Goal: Task Accomplishment & Management: Manage account settings

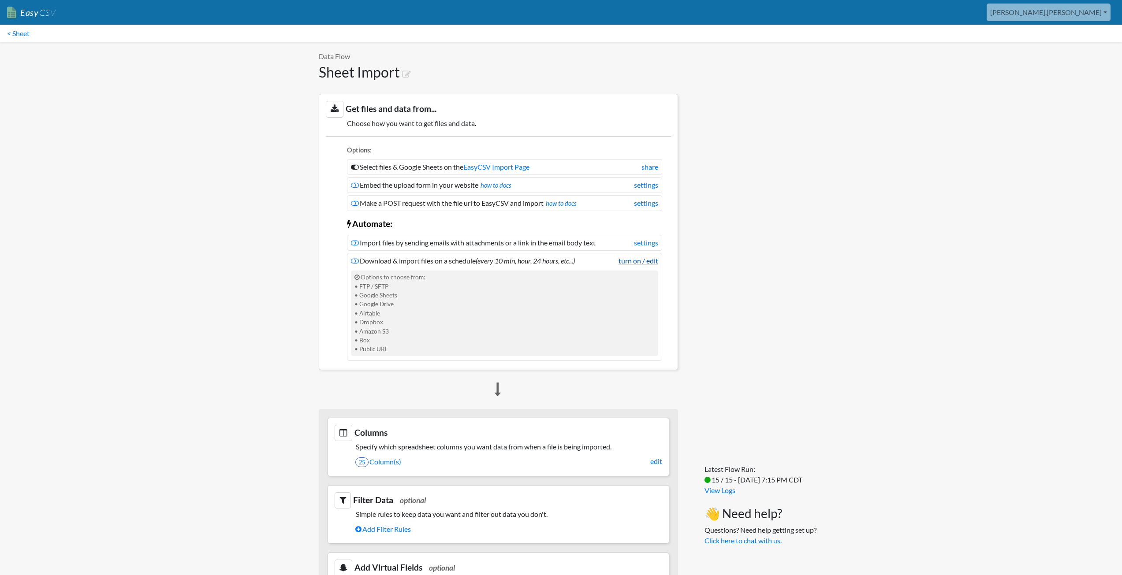
click at [643, 262] on link "turn on / edit" at bounding box center [638, 261] width 40 height 11
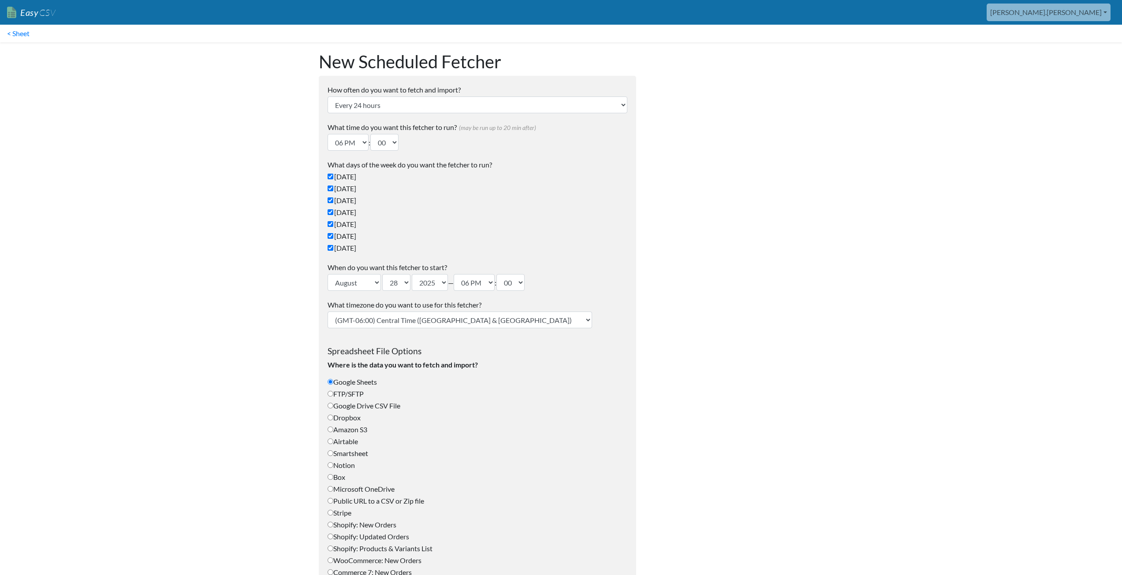
type input "[PERSON_NAME][EMAIL_ADDRESS][PERSON_NAME][DOMAIN_NAME][US_STATE]"
click at [404, 107] on select "Every 24 hours Every 4 hours Every hour Every 10-20 minutes Every 1 week Every …" at bounding box center [478, 105] width 300 height 17
click at [361, 142] on select "12 AM 01 AM 02 AM 03 AM 04 AM 05 AM 06 AM 07 AM 08 AM 09 AM 10 AM 11 AM 12 PM 0…" at bounding box center [348, 142] width 41 height 17
select select "00"
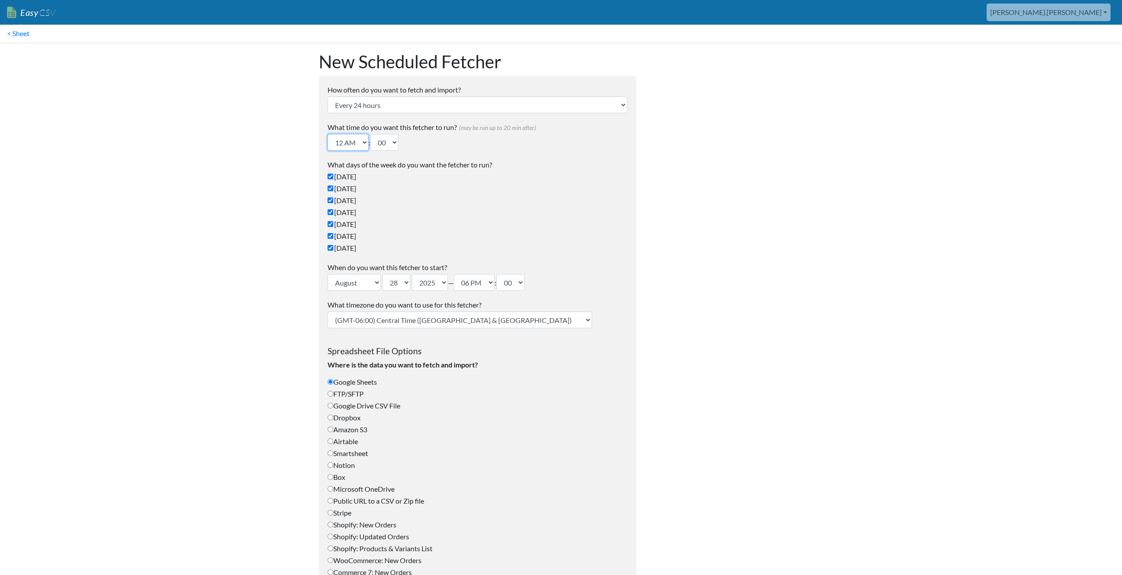
click at [328, 134] on select "12 AM 01 AM 02 AM 03 AM 04 AM 05 AM 06 AM 07 AM 08 AM 09 AM 10 AM 11 AM 12 PM 0…" at bounding box center [348, 142] width 41 height 17
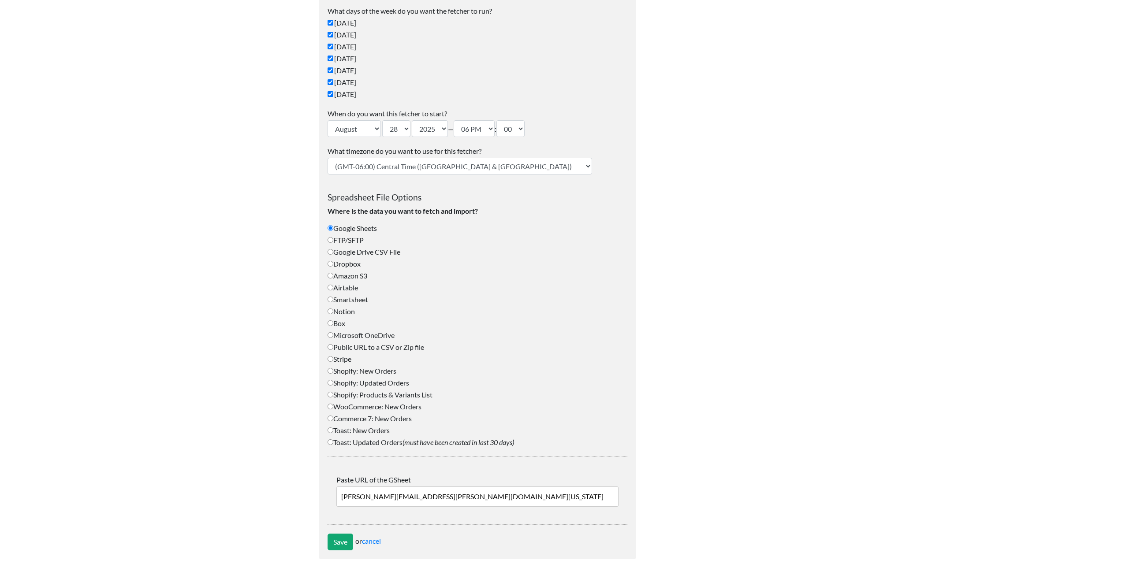
click at [344, 284] on label "Airtable" at bounding box center [478, 288] width 300 height 11
click at [333, 285] on input "Airtable" at bounding box center [331, 288] width 6 height 6
radio input "true"
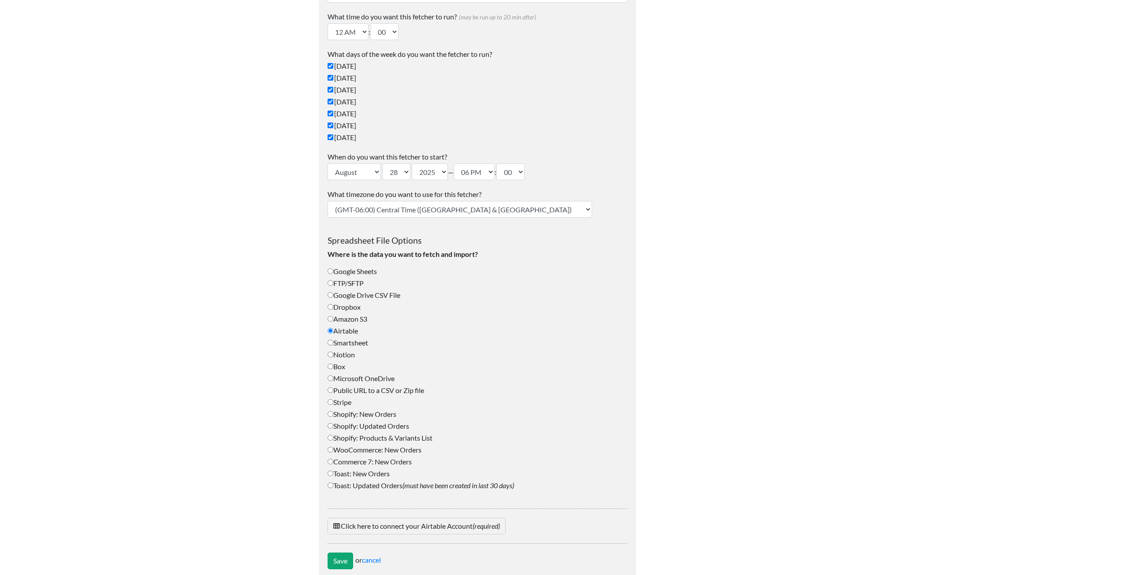
scroll to position [130, 0]
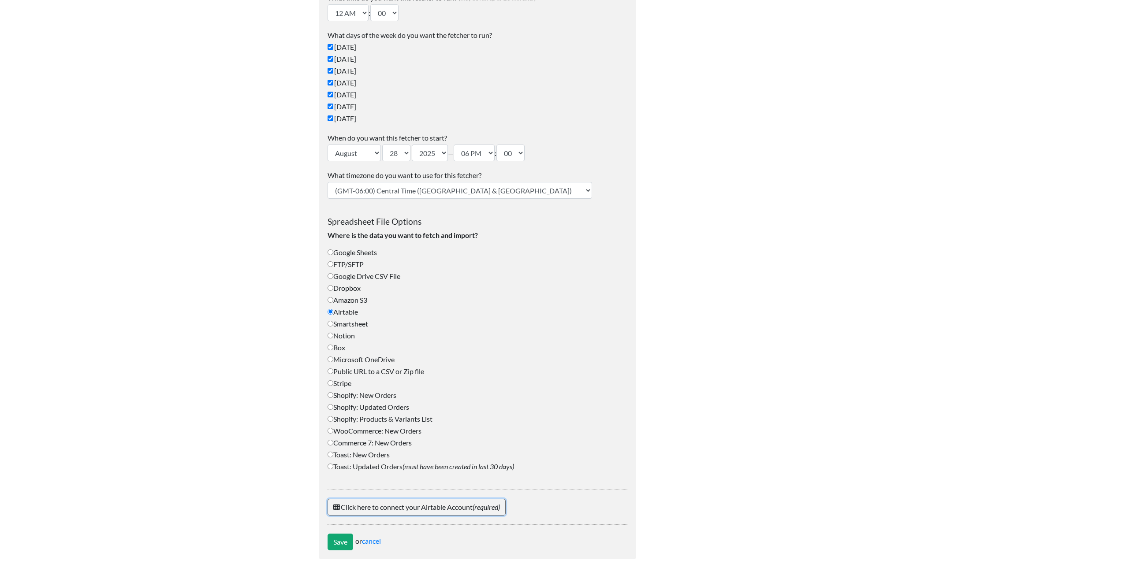
click at [369, 507] on link "Click here to connect your Airtable Account (required)" at bounding box center [417, 507] width 178 height 17
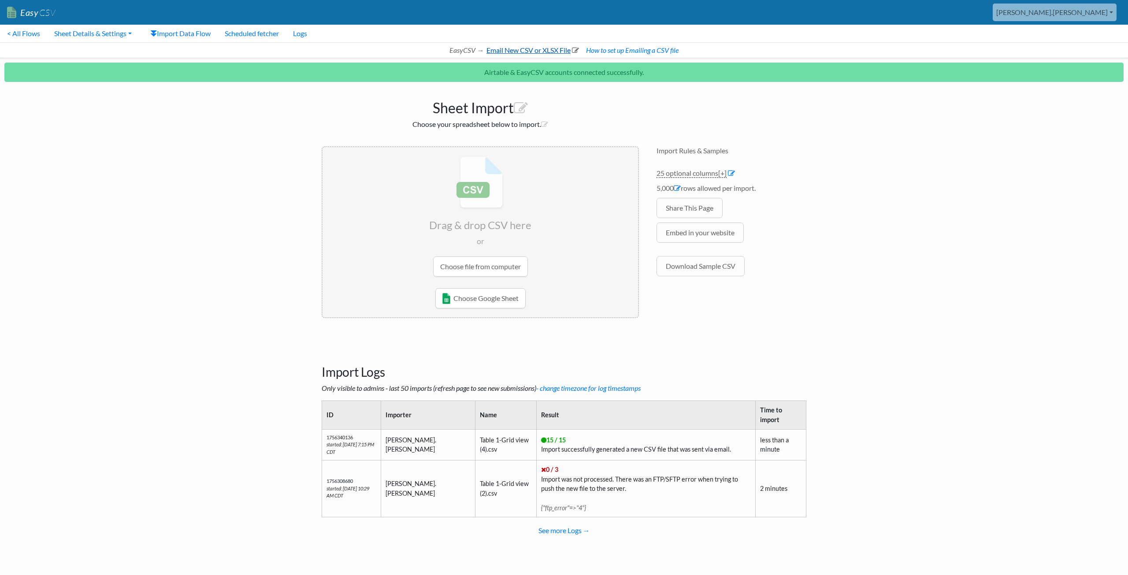
click at [510, 52] on link "Email New CSV or XLSX File" at bounding box center [532, 50] width 94 height 8
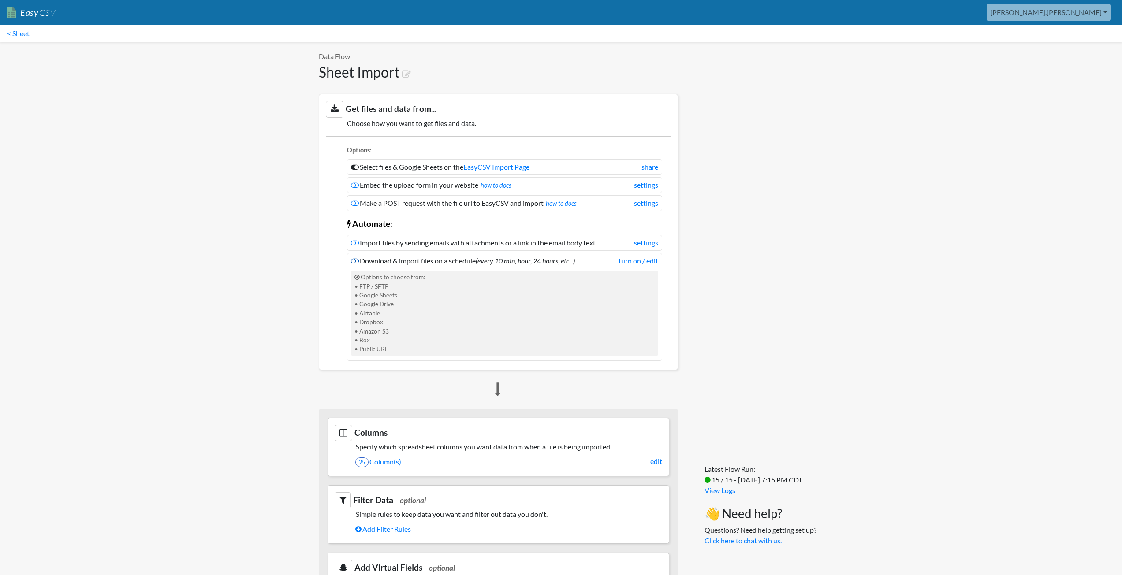
click at [355, 258] on icon at bounding box center [355, 260] width 8 height 7
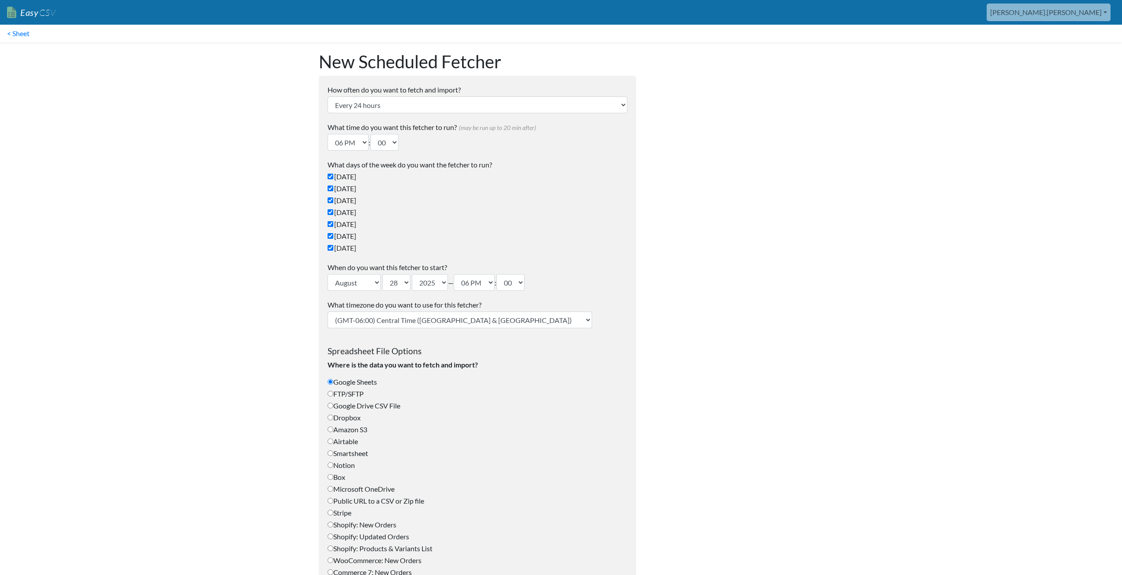
type input "aaron.tavis@oag.texas.gov"
click at [365, 144] on select "12 AM 01 AM 02 AM 03 AM 04 AM 05 AM 06 AM 07 AM 08 AM 09 AM 10 AM 11 AM 12 PM 0…" at bounding box center [348, 142] width 41 height 17
select select "00"
click at [328, 134] on select "12 AM 01 AM 02 AM 03 AM 04 AM 05 AM 06 AM 07 AM 08 AM 09 AM 10 AM 11 AM 12 PM 0…" at bounding box center [348, 142] width 41 height 17
click at [397, 141] on select "00 10 20 30 40 50" at bounding box center [384, 142] width 28 height 17
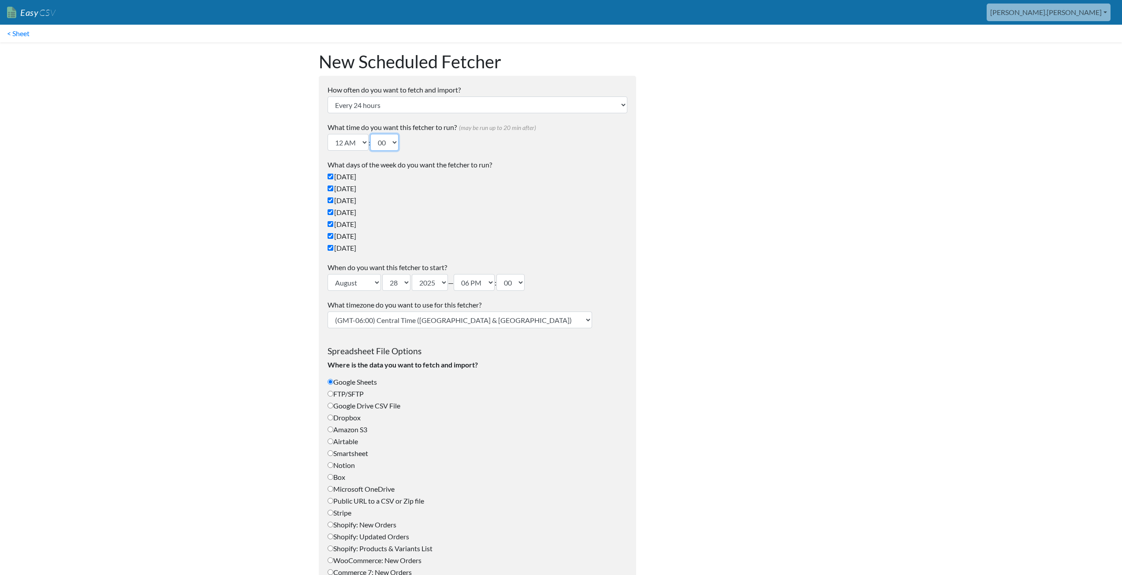
click at [373, 134] on select "00 10 20 30 40 50" at bounding box center [384, 142] width 28 height 17
click at [397, 141] on select "00 10 20 30 40 50" at bounding box center [384, 142] width 28 height 17
select select "30"
click at [373, 134] on select "00 10 20 30 40 50" at bounding box center [384, 142] width 28 height 17
click at [285, 188] on body "Easy CSV aaron.tavis Oag Texas Gov All Flows All CSV Generators Business & Plan…" at bounding box center [561, 361] width 1122 height 722
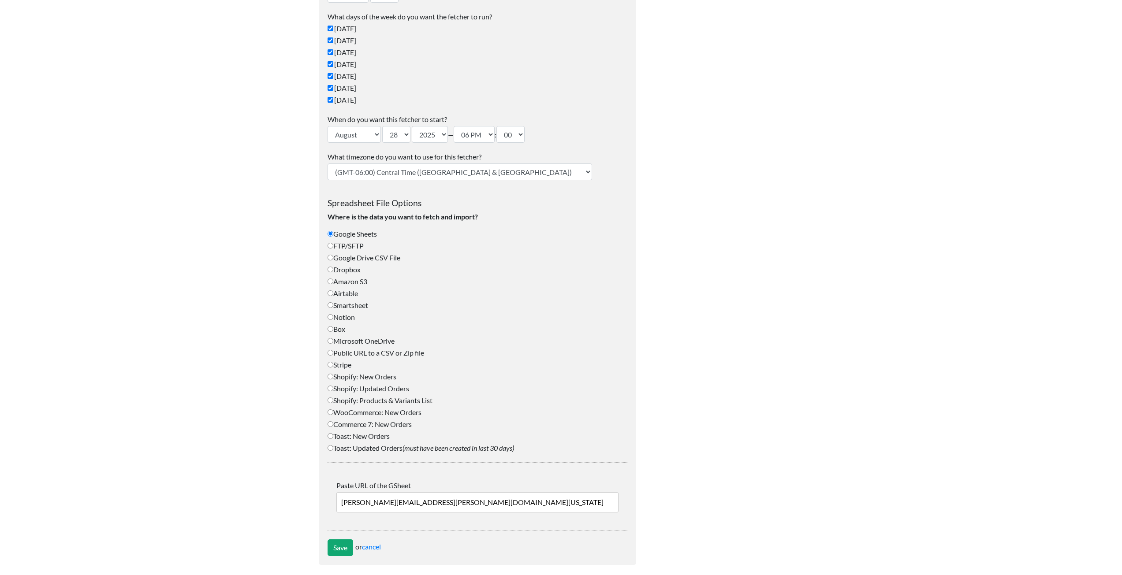
scroll to position [154, 0]
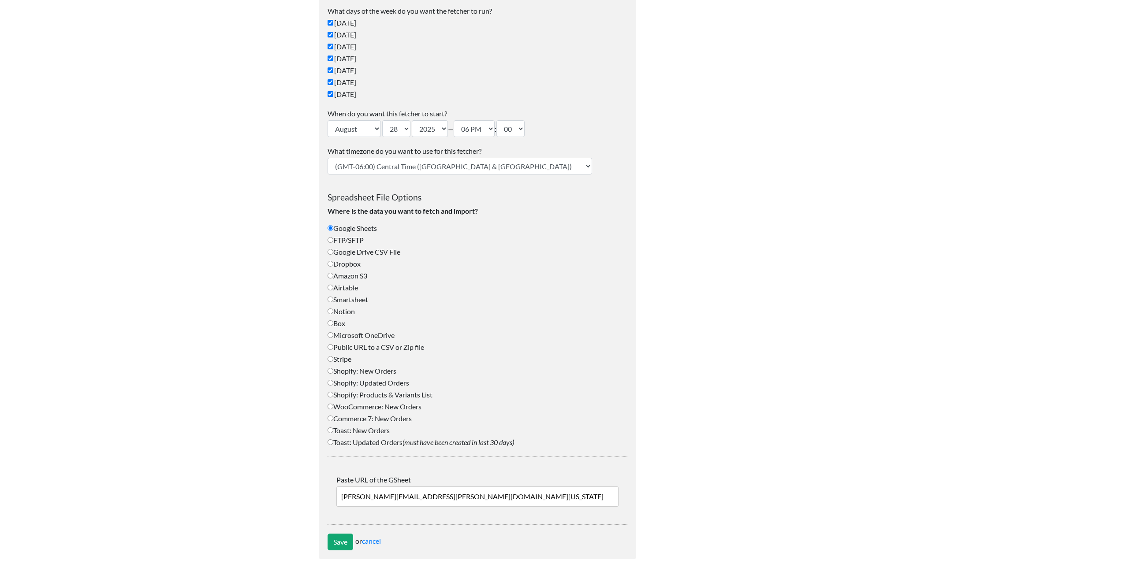
click at [345, 289] on label "Airtable" at bounding box center [478, 288] width 300 height 11
click at [333, 289] on input "Airtable" at bounding box center [331, 288] width 6 height 6
radio input "true"
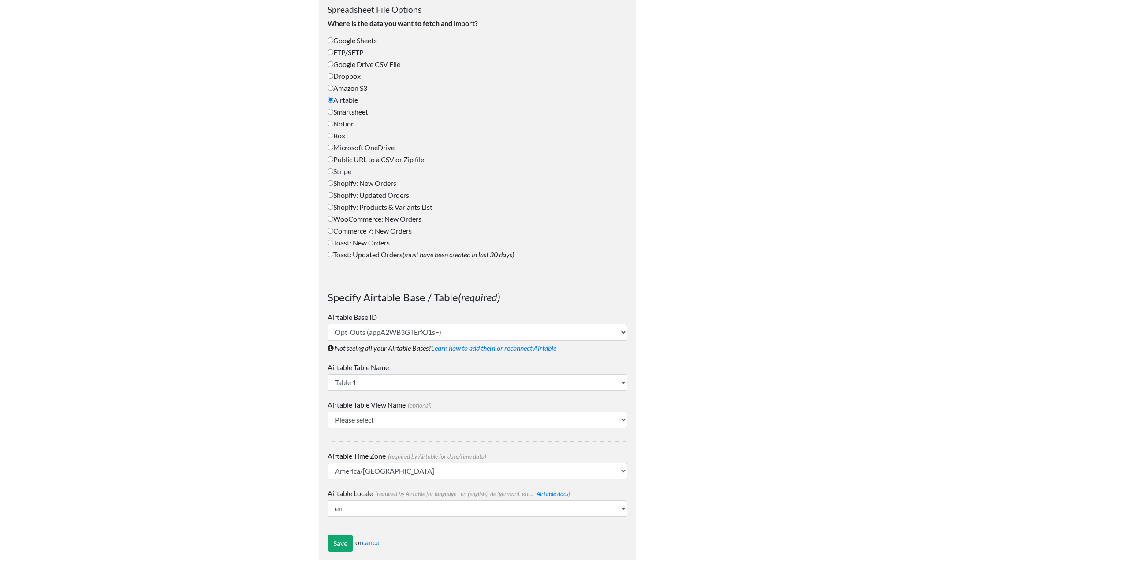
scroll to position [343, 0]
click at [376, 331] on select "Opt-Outs (appA2WB3GTErXJ1sF) OptOutExport (app2yCMJu6CQMRl1T)" at bounding box center [478, 331] width 300 height 17
click at [375, 376] on select "Table 1 Table 2" at bounding box center [478, 381] width 300 height 17
select select "Table 2"
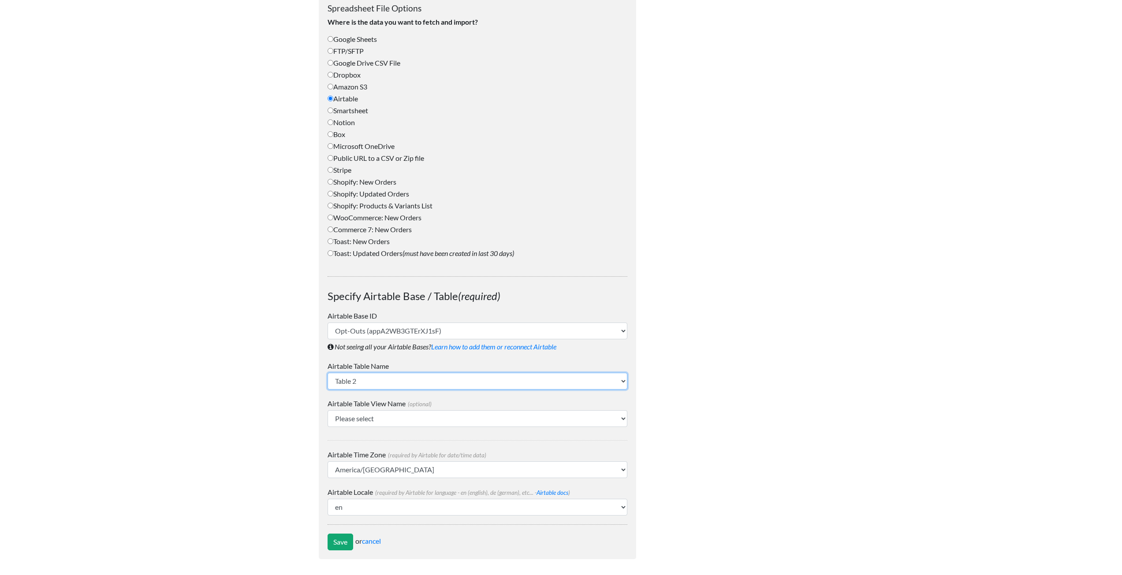
click at [328, 373] on select "Table 1 Table 2" at bounding box center [478, 381] width 300 height 17
click at [381, 417] on select "Todays Records" at bounding box center [478, 418] width 300 height 17
select select "Todays Records"
click at [328, 410] on select "Todays Records" at bounding box center [478, 418] width 300 height 17
click at [368, 509] on select "af ar-ma ar-sa ar-tn ar az be bg bn bo br bs ca cs cv cy da de-at de el en en-a…" at bounding box center [478, 507] width 300 height 17
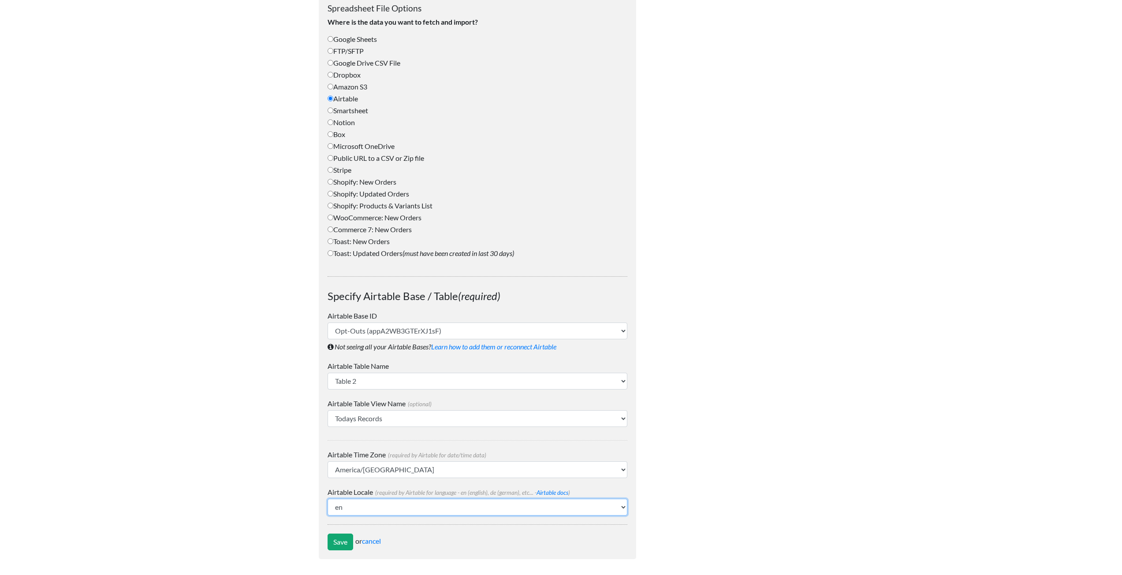
click at [369, 507] on select "af ar-ma ar-sa ar-tn ar az be bg bn bo br bs ca cs cv cy da de-at de el en en-a…" at bounding box center [478, 507] width 300 height 17
click at [338, 543] on input "Save" at bounding box center [341, 542] width 26 height 17
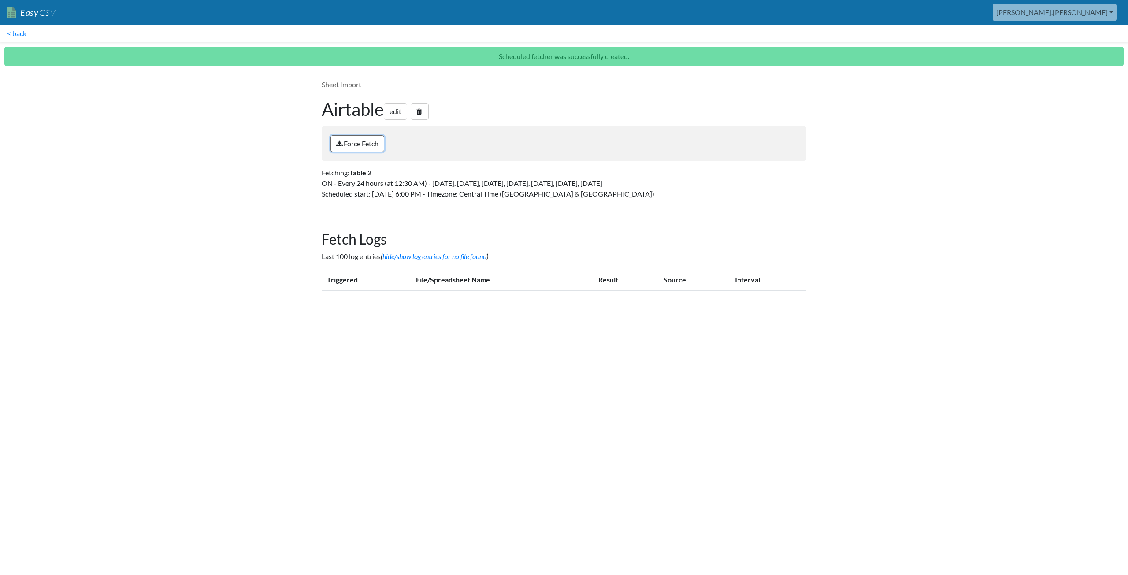
click at [363, 145] on link "Force Fetch" at bounding box center [358, 143] width 54 height 17
click at [727, 79] on div "Sheet Import Airtable edit Force Fetch Fetching: Table 2 ON - Every 24 hours (a…" at bounding box center [564, 143] width 503 height 145
click at [24, 30] on link "< back" at bounding box center [17, 34] width 34 height 18
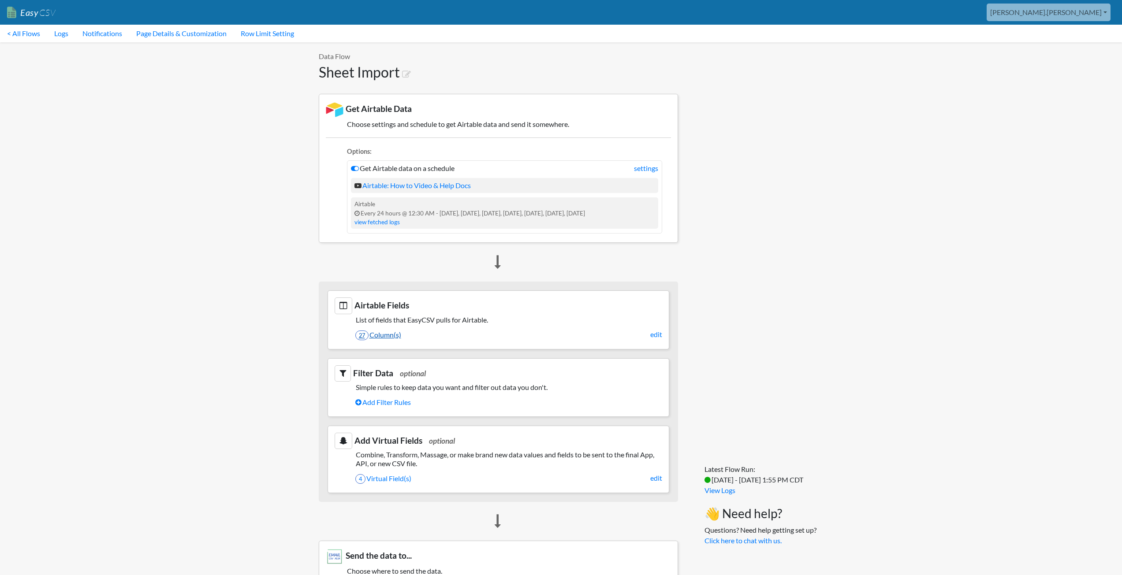
click at [395, 337] on link "27 Column(s)" at bounding box center [508, 335] width 307 height 15
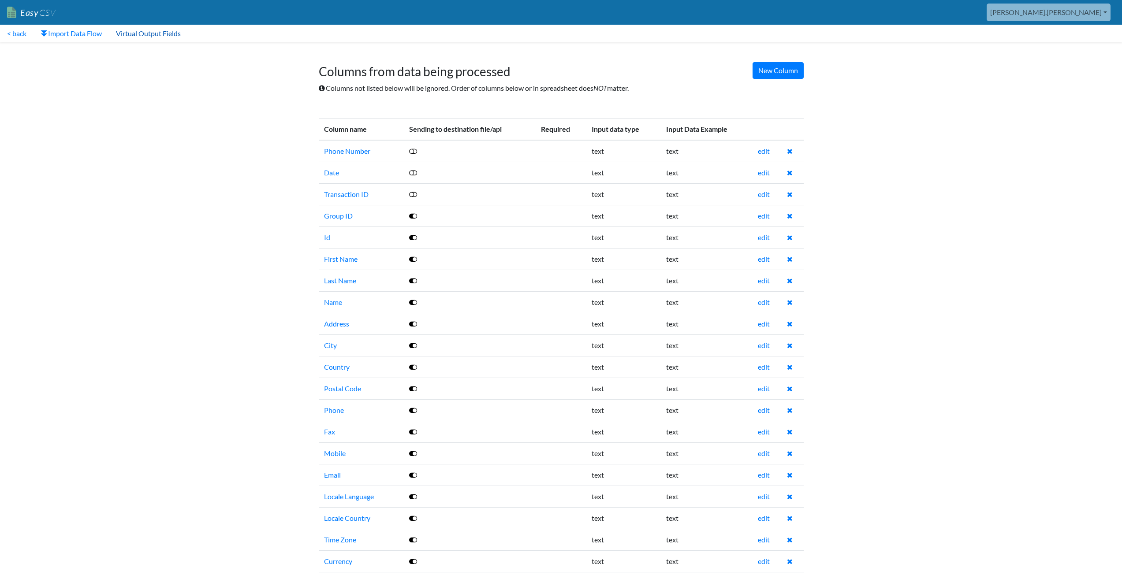
click at [132, 37] on link "Virtual Output Fields" at bounding box center [148, 34] width 79 height 18
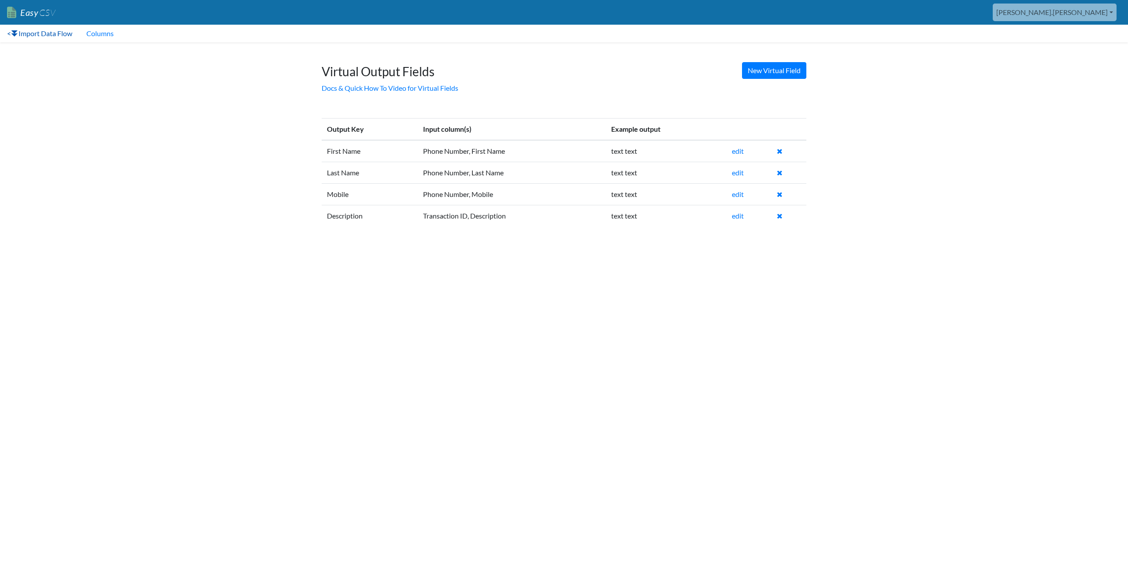
click at [72, 33] on link "< Import Data Flow" at bounding box center [39, 34] width 79 height 18
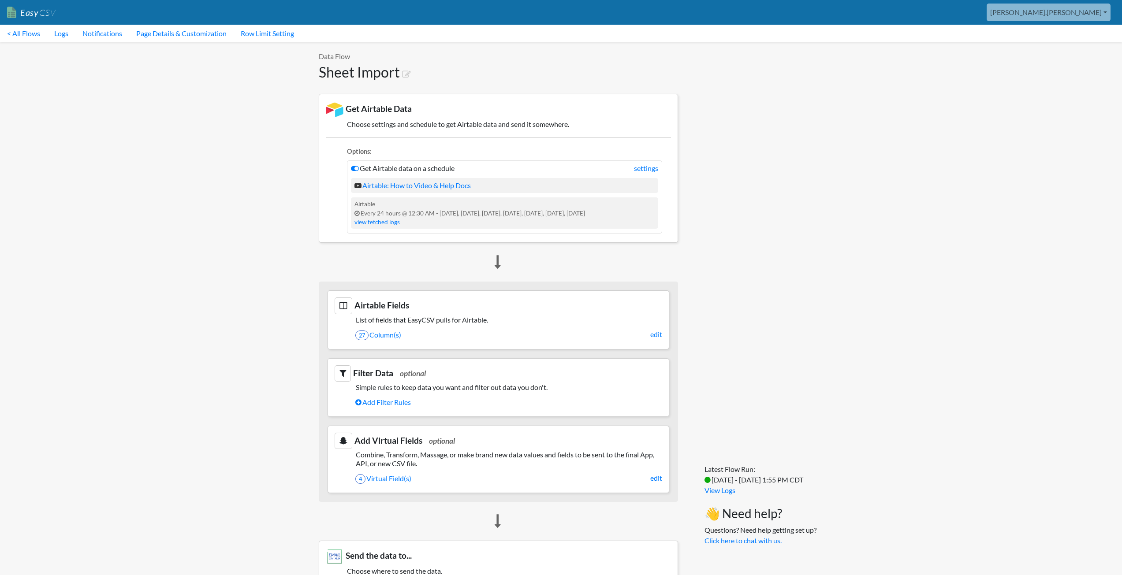
scroll to position [220, 0]
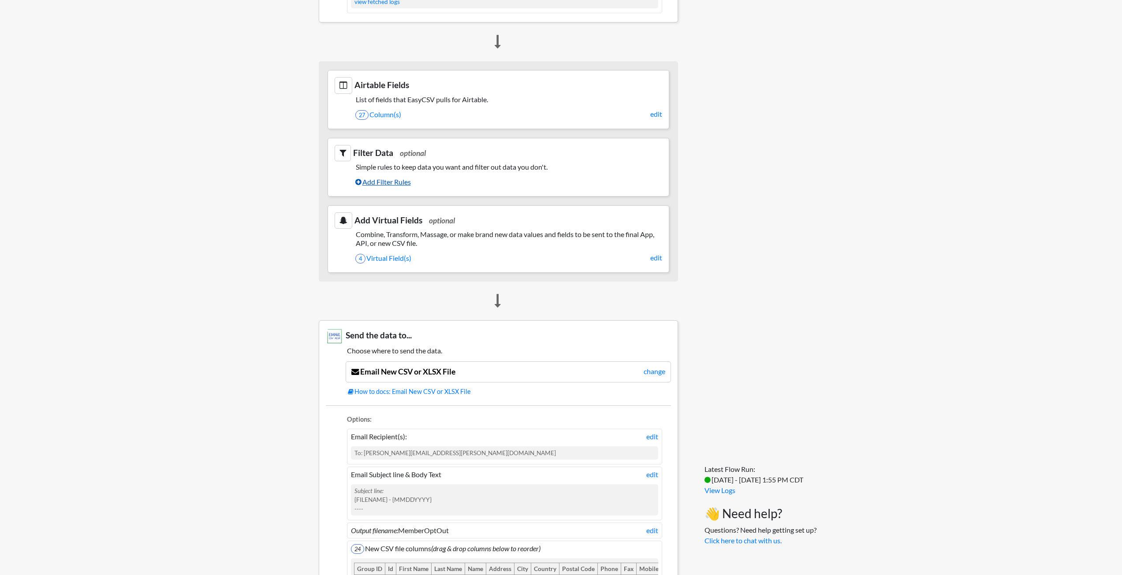
click at [388, 181] on link "Add Filter Rules" at bounding box center [508, 182] width 307 height 15
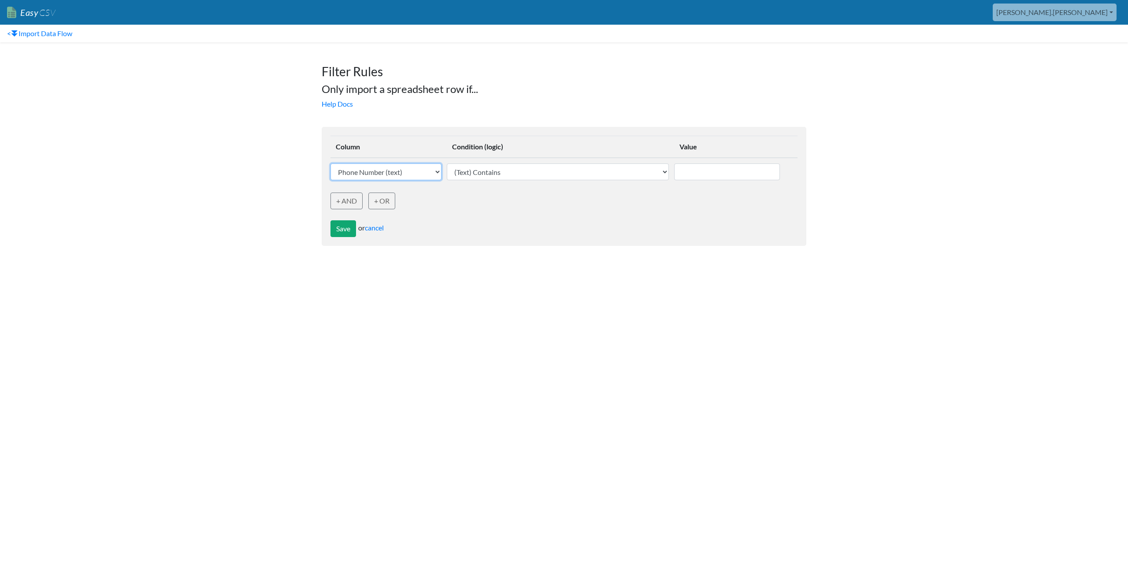
click at [394, 175] on select "Phone Number (text) Date (text) Transaction ID (text) Group ID (text) Id (text)…" at bounding box center [386, 172] width 111 height 17
select select "748114"
click at [331, 164] on select "Phone Number (text) Date (text) Transaction ID (text) Group ID (text) Id (text)…" at bounding box center [386, 172] width 111 height 17
click at [561, 168] on select "(Text) Contains (Text) Does not contain (Text) Exactly matches (Text) Does not …" at bounding box center [558, 172] width 222 height 17
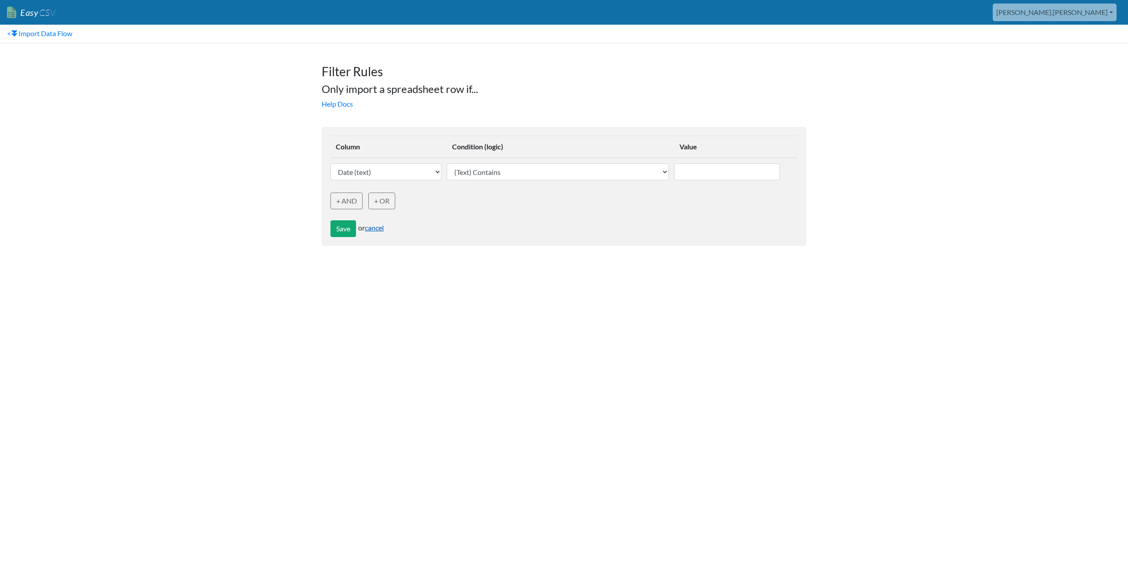
click at [381, 227] on link "cancel" at bounding box center [374, 227] width 19 height 8
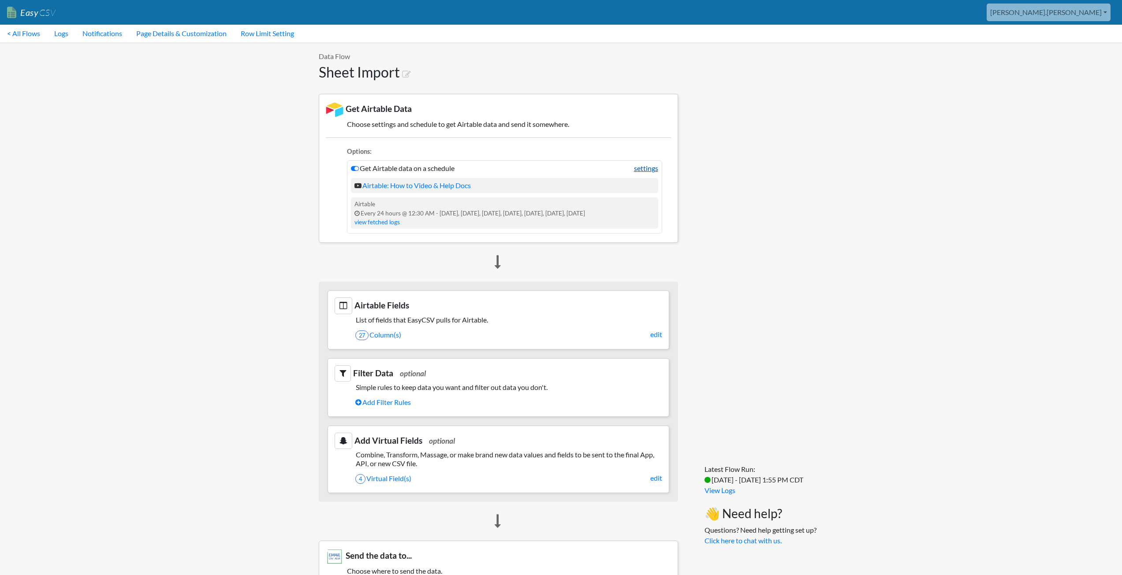
click at [638, 169] on link "settings" at bounding box center [646, 168] width 24 height 11
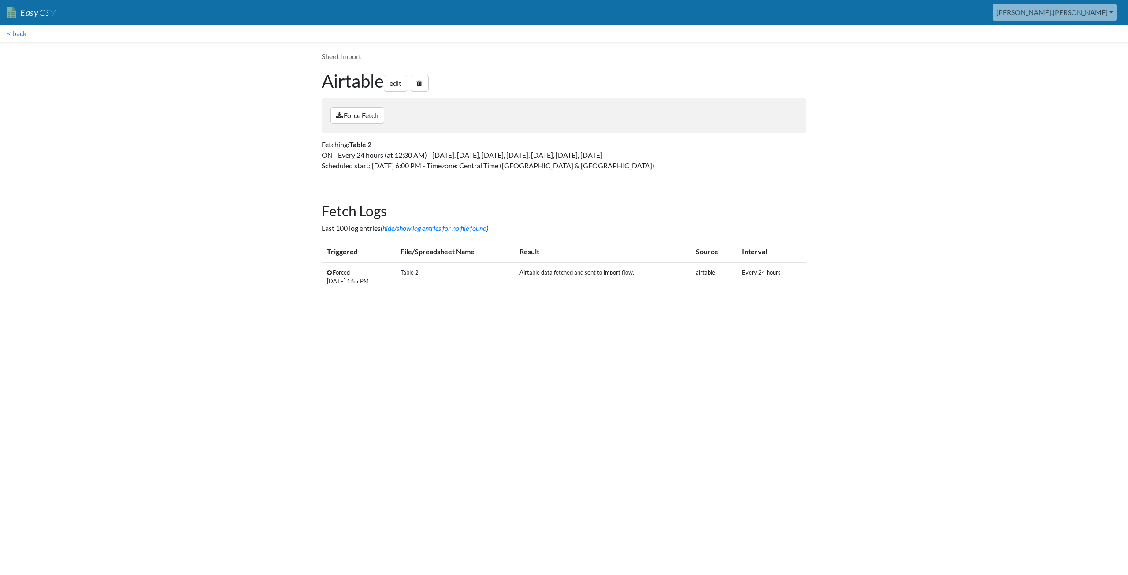
click at [336, 271] on td "Forced Thursday, Aug 28 1:55 PM" at bounding box center [359, 277] width 74 height 28
click at [328, 269] on td "Forced Thursday, Aug 28 1:55 PM" at bounding box center [359, 277] width 74 height 28
click at [395, 85] on link "edit" at bounding box center [395, 83] width 23 height 17
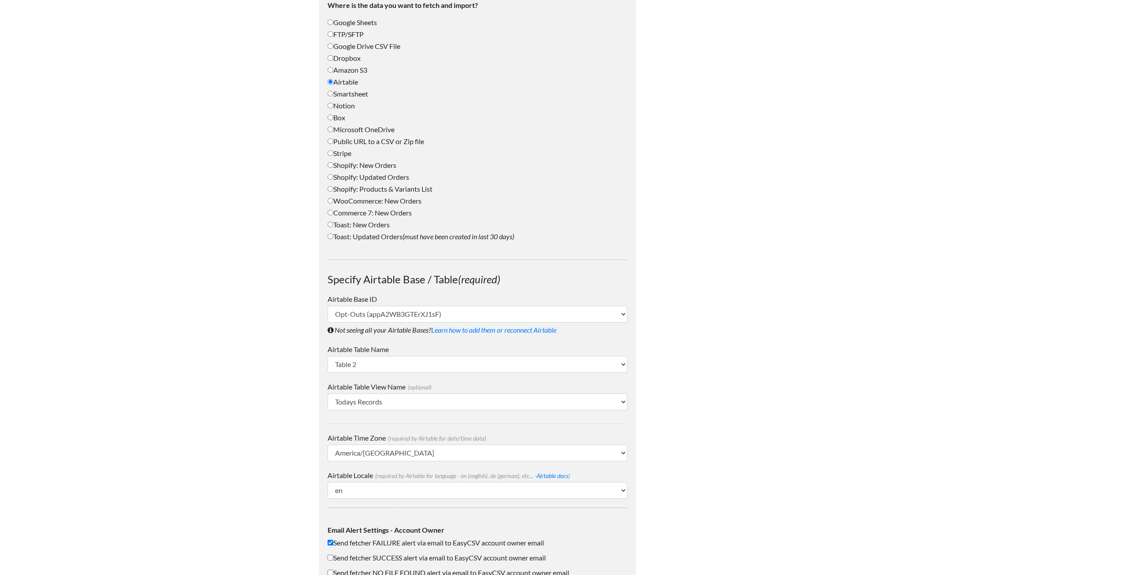
scroll to position [565, 0]
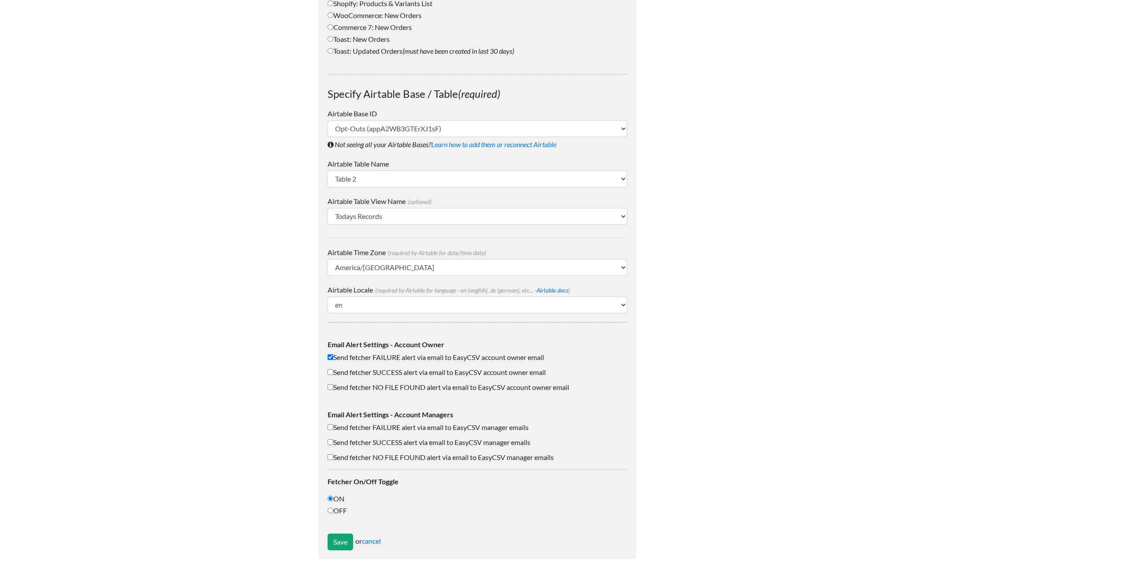
click at [256, 190] on body "Easy CSV [PERSON_NAME].[PERSON_NAME] Oag [US_STATE] Gov All Flows All CSV Gener…" at bounding box center [561, 1] width 1122 height 1133
click at [386, 180] on select "Table 1 Table 2" at bounding box center [478, 179] width 300 height 17
select select "Table 1"
click at [328, 171] on select "Table 1 Table 2" at bounding box center [478, 179] width 300 height 17
select select
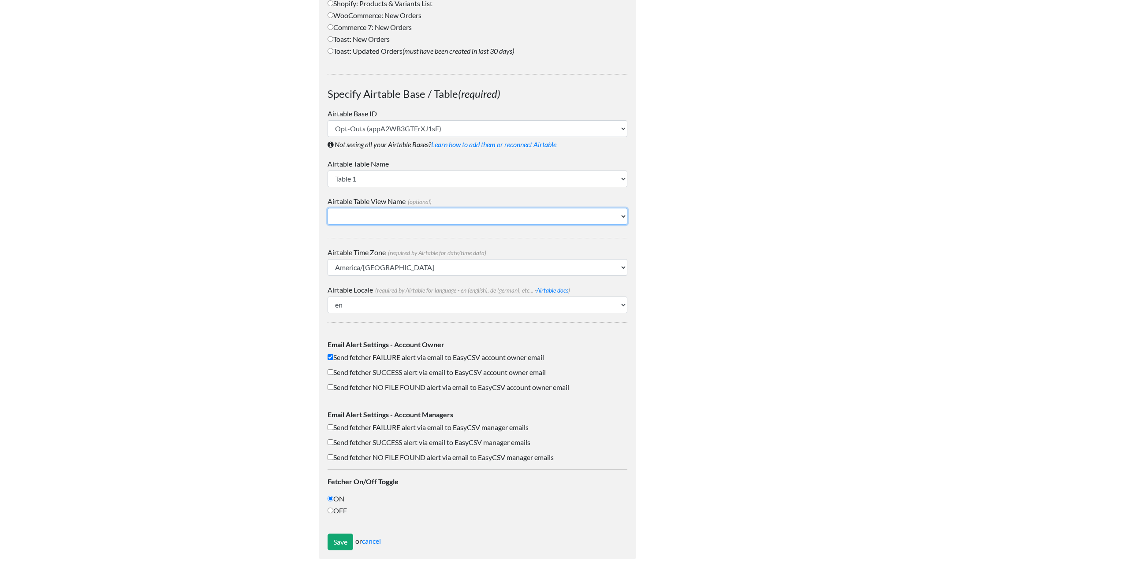
click at [393, 211] on select "Grid view" at bounding box center [478, 216] width 300 height 17
click at [328, 208] on select "Grid view" at bounding box center [478, 216] width 300 height 17
click at [375, 542] on link "cancel" at bounding box center [371, 541] width 19 height 8
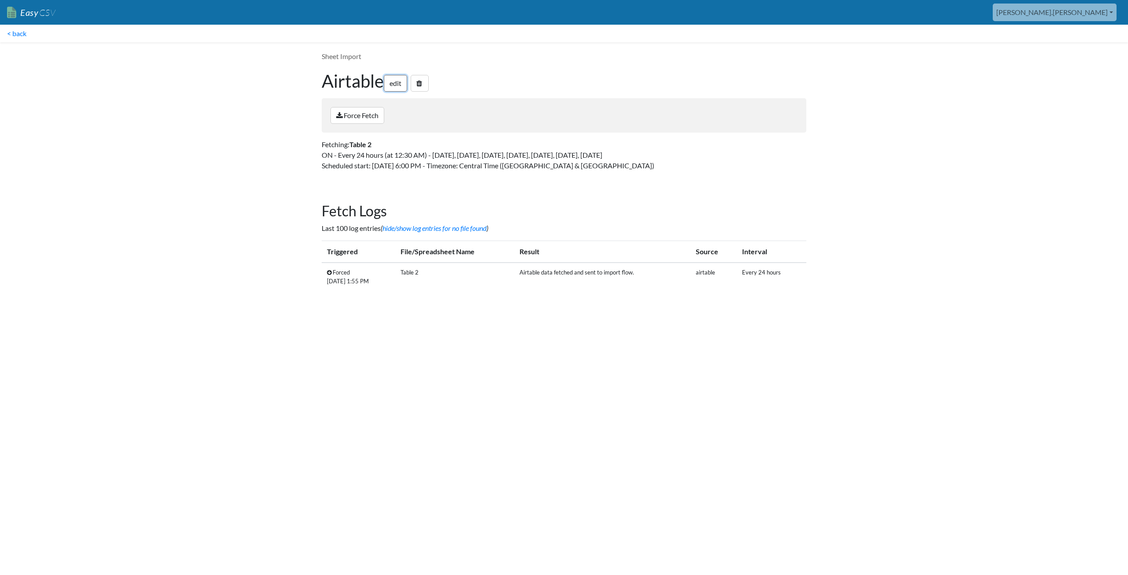
click at [398, 81] on link "edit" at bounding box center [395, 83] width 23 height 17
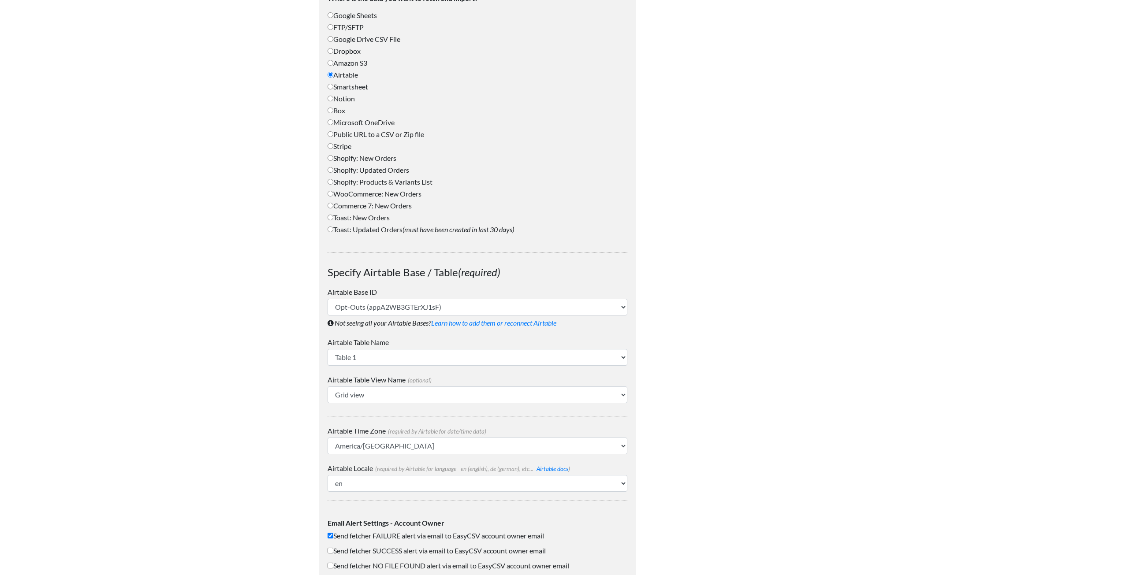
scroll to position [565, 0]
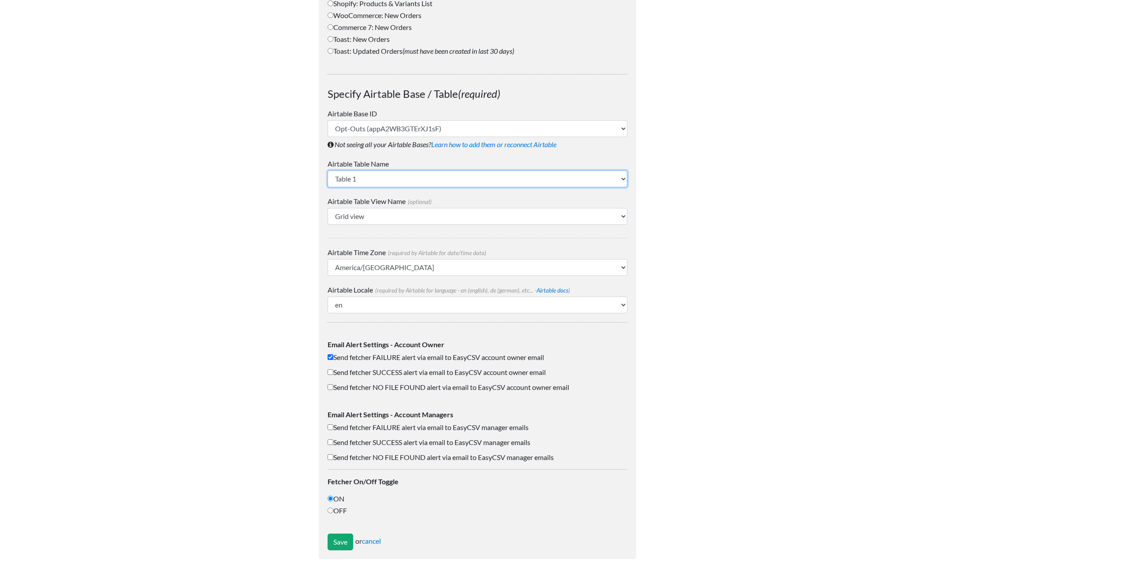
click at [355, 180] on select "Table 1" at bounding box center [478, 179] width 300 height 17
drag, startPoint x: 355, startPoint y: 180, endPoint x: 355, endPoint y: 185, distance: 4.4
click at [355, 180] on select "Table 1" at bounding box center [478, 179] width 300 height 17
click at [357, 218] on select "Grid view Yesterdays Records" at bounding box center [478, 216] width 300 height 17
select select "Yesterdays Records"
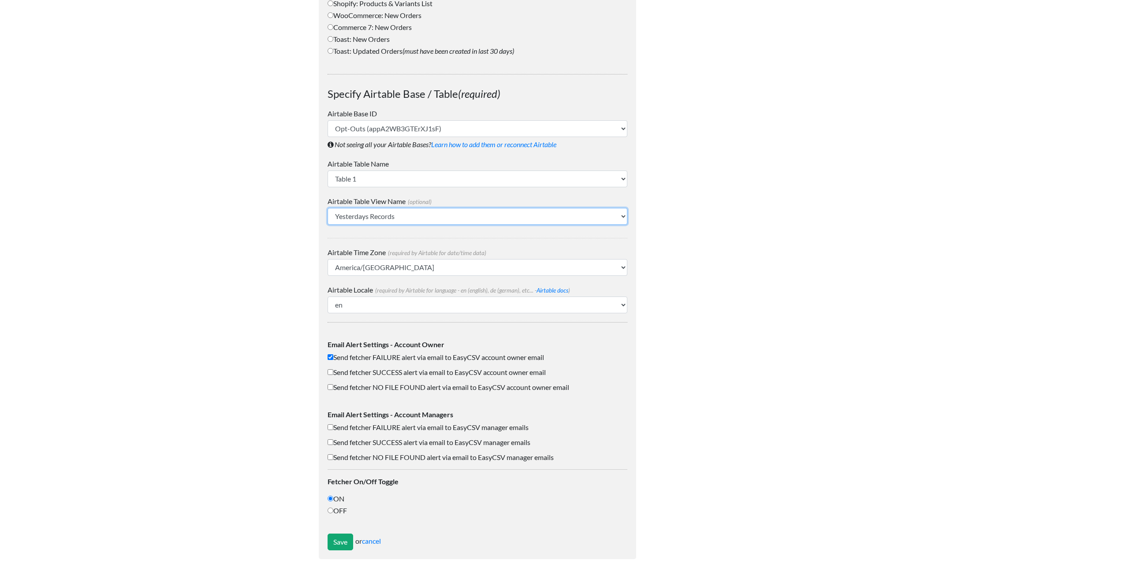
click at [328, 208] on select "Grid view Yesterdays Records" at bounding box center [478, 216] width 300 height 17
click at [363, 267] on select "Africa/Abidjan Africa/Accra Africa/Algiers Africa/Bissau Africa/Cairo Africa/Ca…" at bounding box center [478, 267] width 300 height 17
click at [341, 538] on input "Save" at bounding box center [341, 542] width 26 height 17
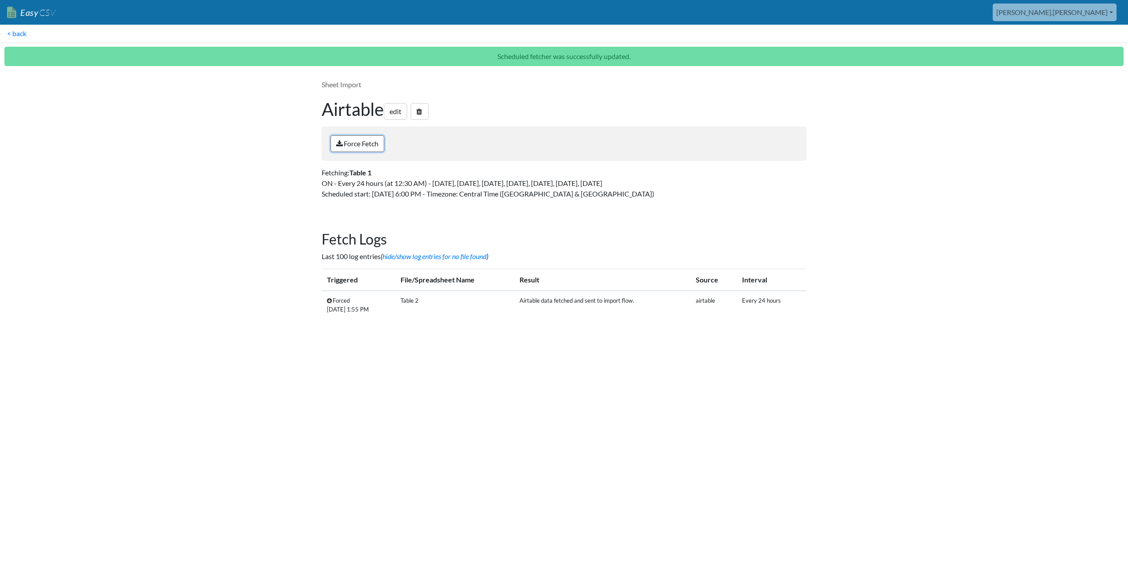
click at [355, 141] on link "Force Fetch" at bounding box center [358, 143] width 54 height 17
click at [905, 207] on body "Easy CSV [PERSON_NAME].[PERSON_NAME] Oag [US_STATE] Gov All Flows All CSV Gener…" at bounding box center [564, 167] width 1128 height 335
click at [426, 253] on link "hide/show log entries for no file found" at bounding box center [435, 256] width 104 height 8
click at [399, 110] on link "edit" at bounding box center [395, 111] width 23 height 17
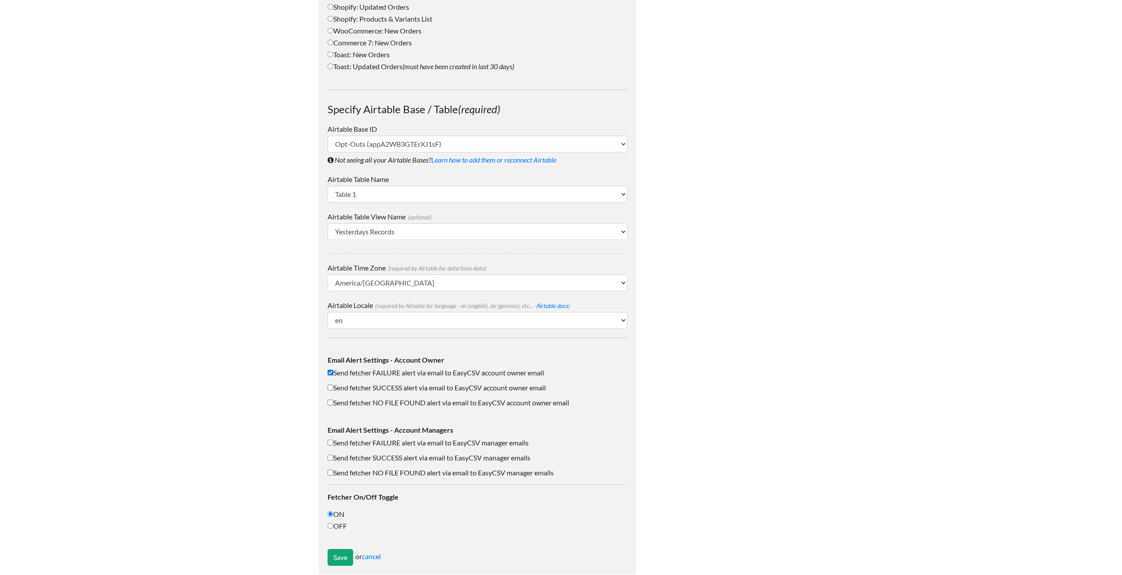
scroll to position [565, 0]
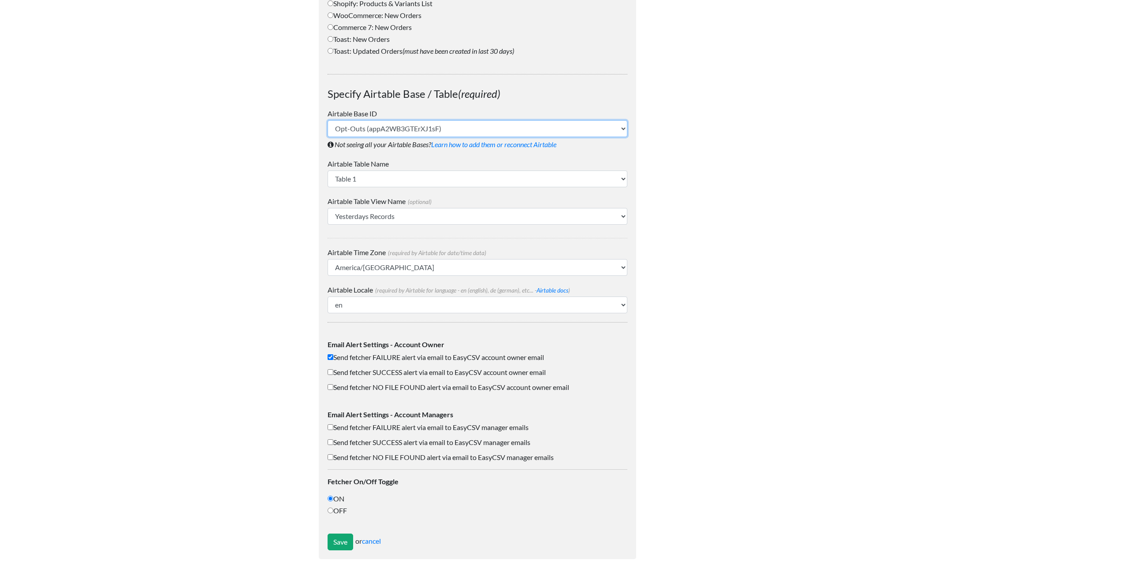
click at [390, 127] on select "Opt-Outs (appA2WB3GTErXJ1sF) OptOutExport (app2yCMJu6CQMRl1T)" at bounding box center [478, 128] width 300 height 17
click at [267, 122] on body "Easy CSV aaron.tavis Oag Texas Gov All Flows All CSV Generators Business & Plan…" at bounding box center [561, 1] width 1122 height 1133
click at [379, 537] on link "cancel" at bounding box center [371, 541] width 19 height 8
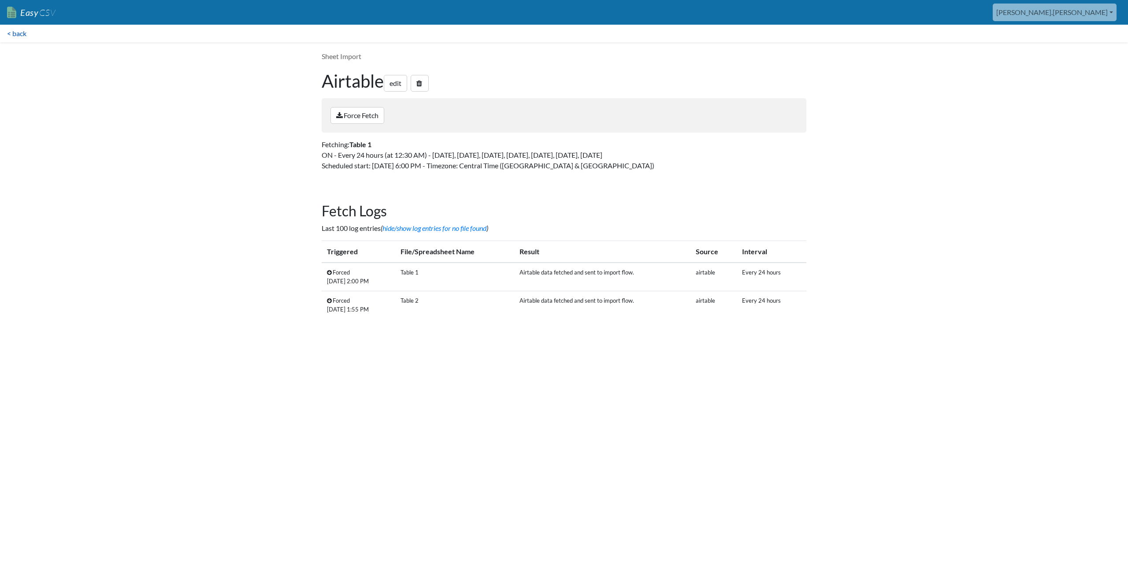
click at [19, 33] on link "< back" at bounding box center [17, 34] width 34 height 18
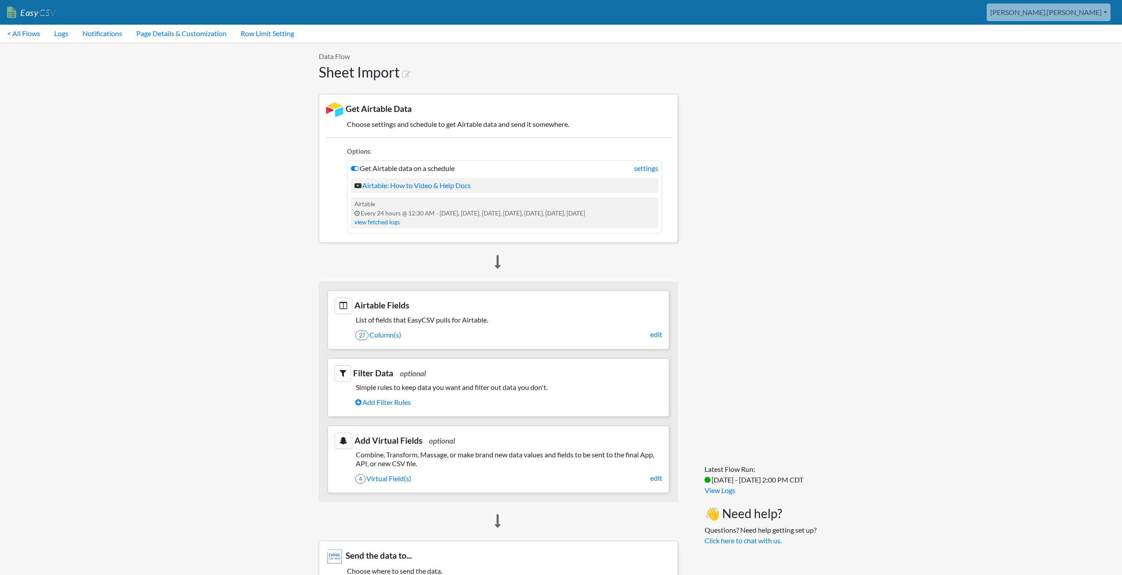
scroll to position [220, 0]
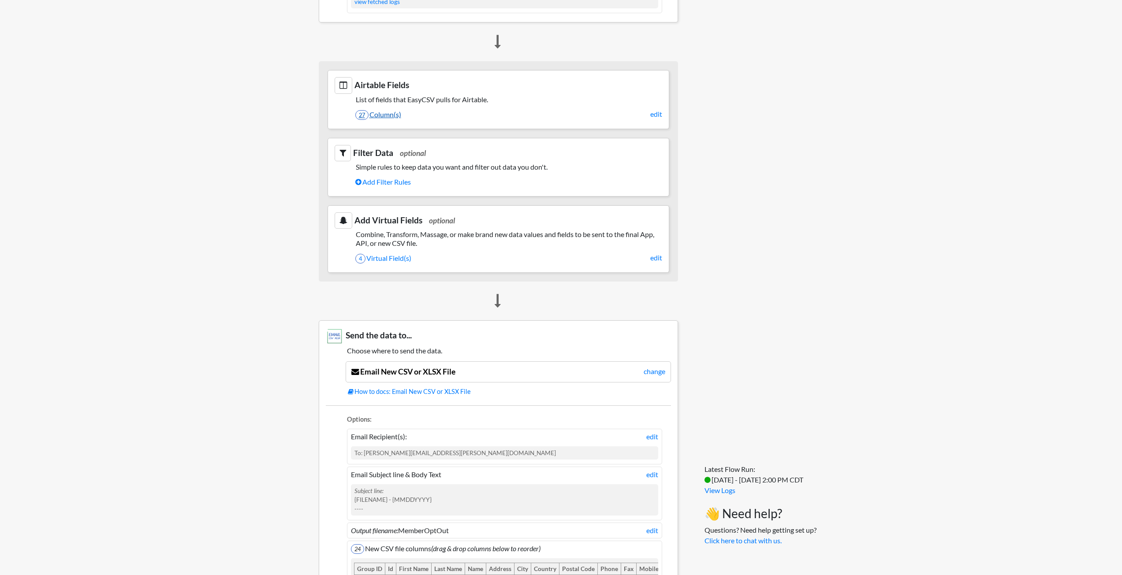
click at [380, 115] on link "27 Column(s)" at bounding box center [508, 114] width 307 height 15
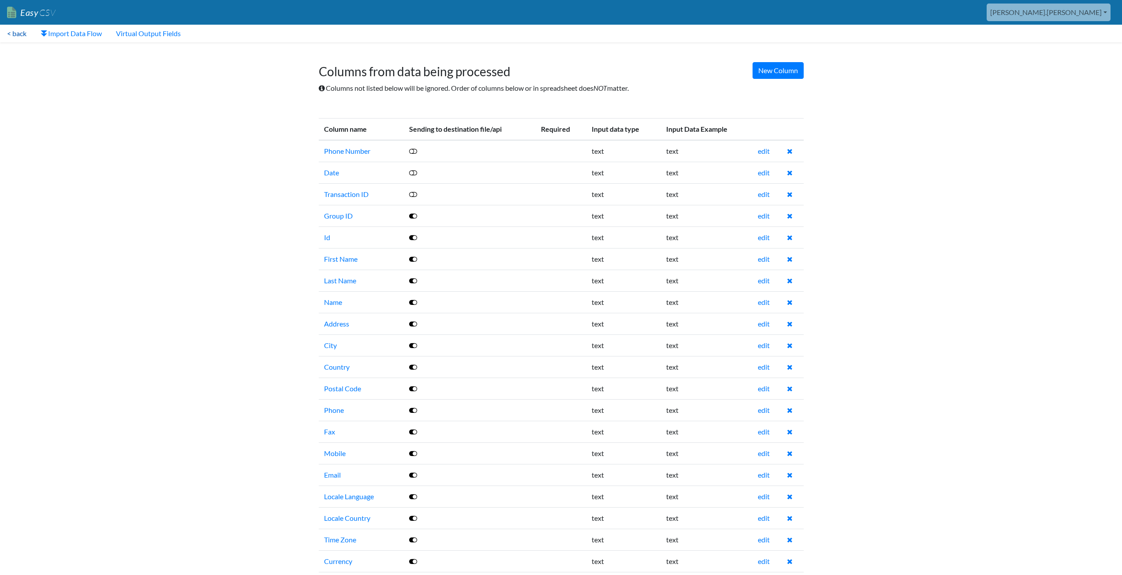
click at [19, 33] on link "< back" at bounding box center [17, 34] width 34 height 18
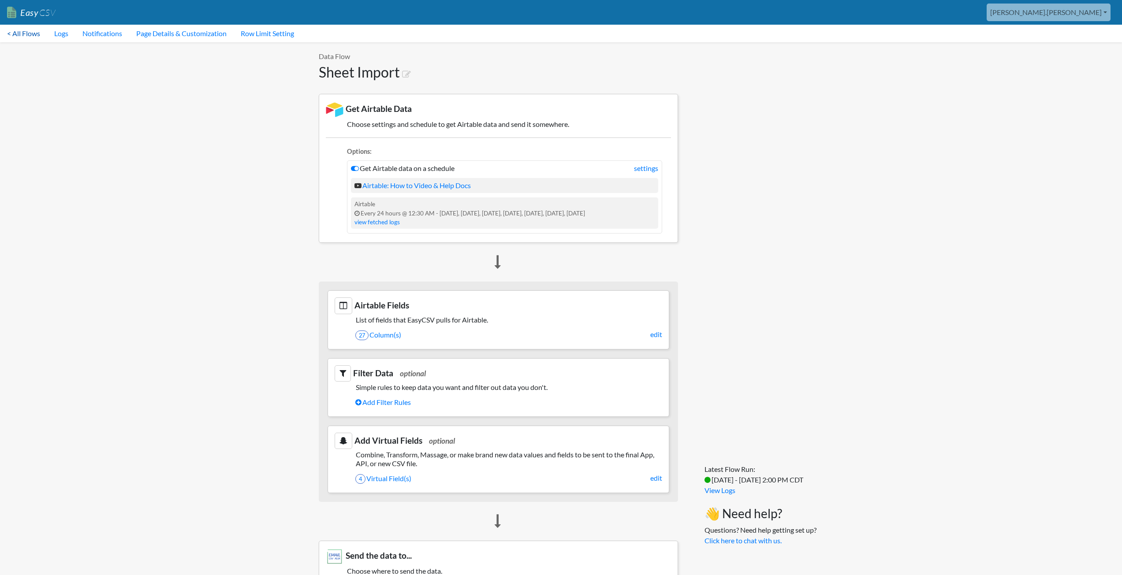
click at [22, 34] on link "< All Flows" at bounding box center [23, 34] width 47 height 18
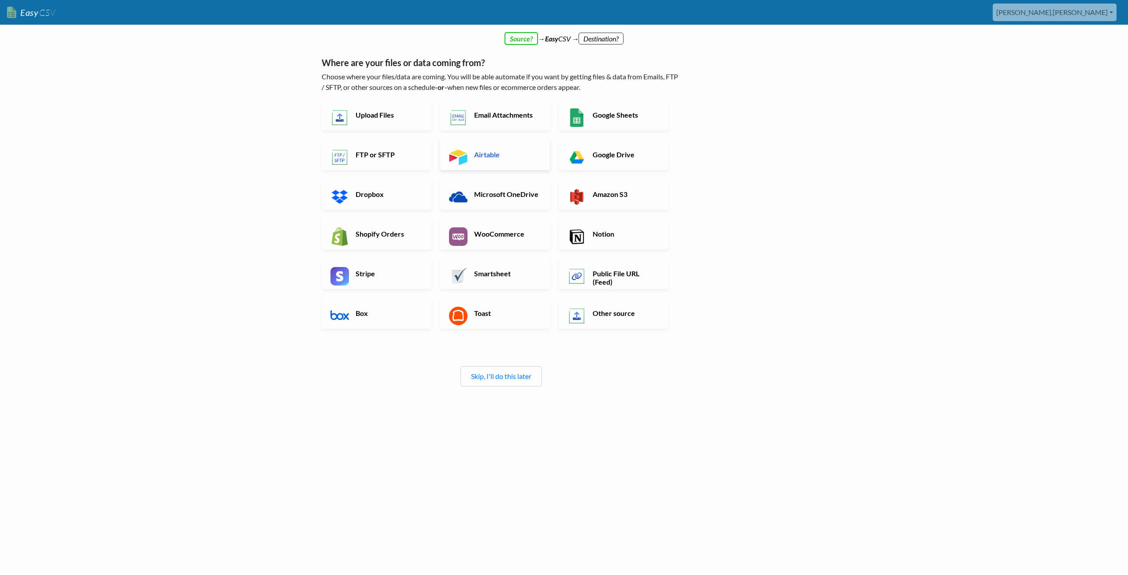
click at [504, 159] on link "Airtable" at bounding box center [495, 154] width 110 height 31
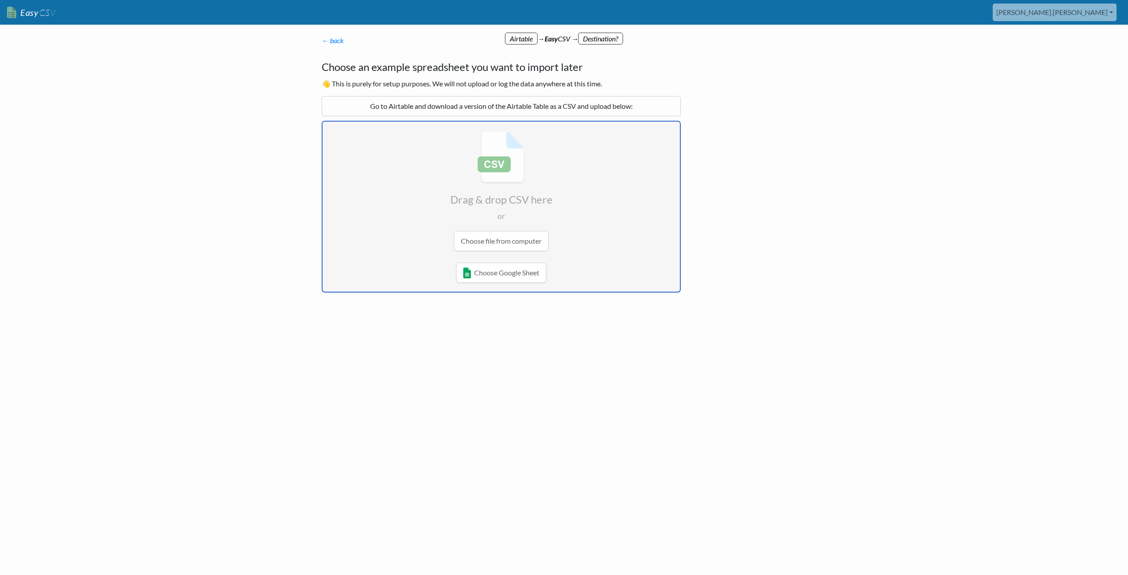
type input "C:\fakepath\Table 1-Yesterdays Records.csv"
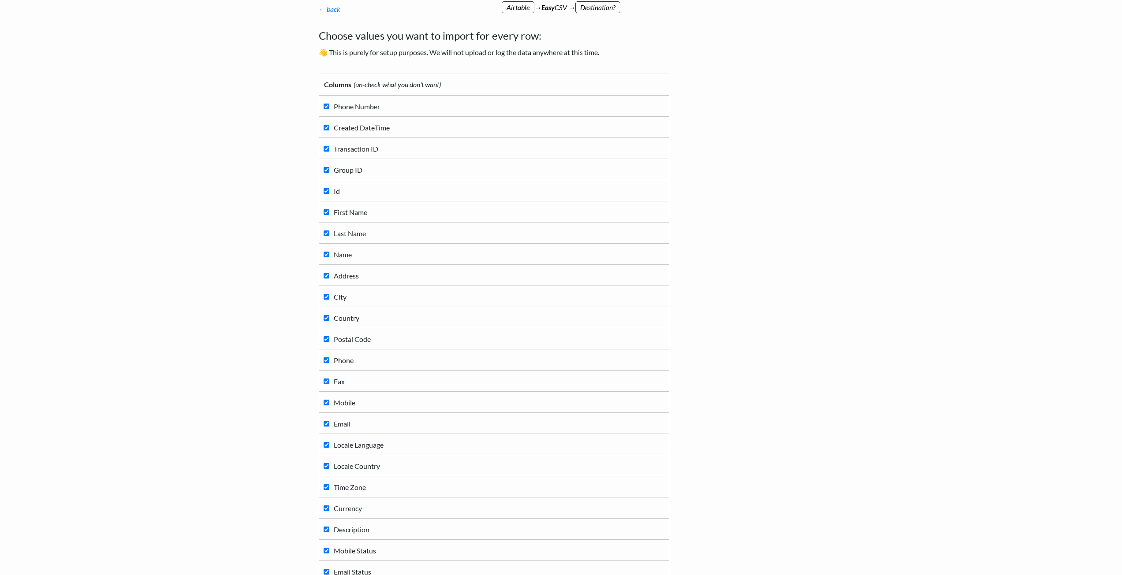
scroll to position [184, 0]
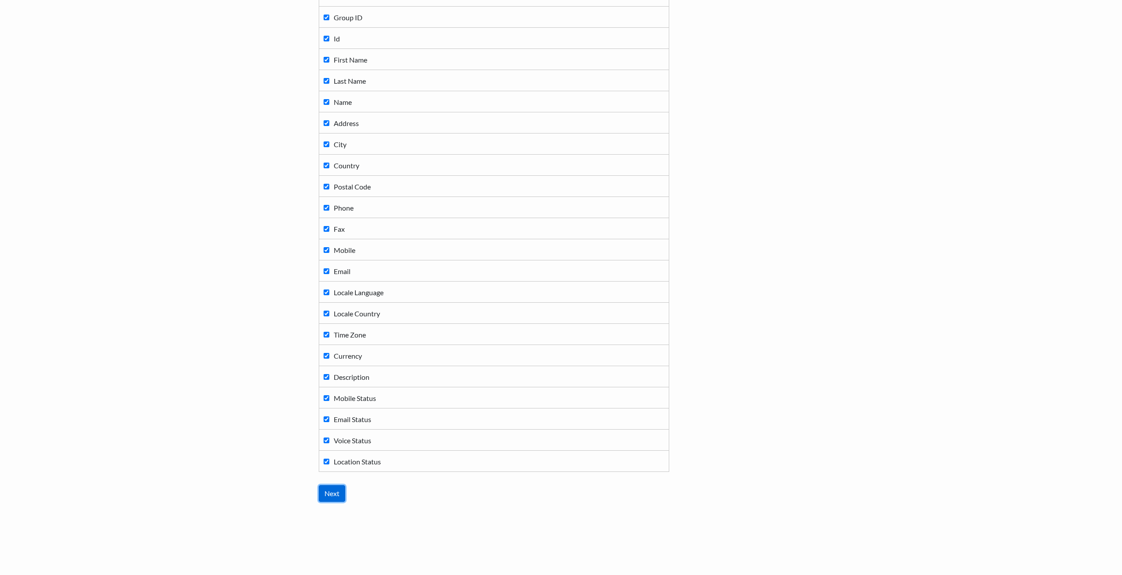
click at [333, 494] on input "Next" at bounding box center [332, 493] width 26 height 17
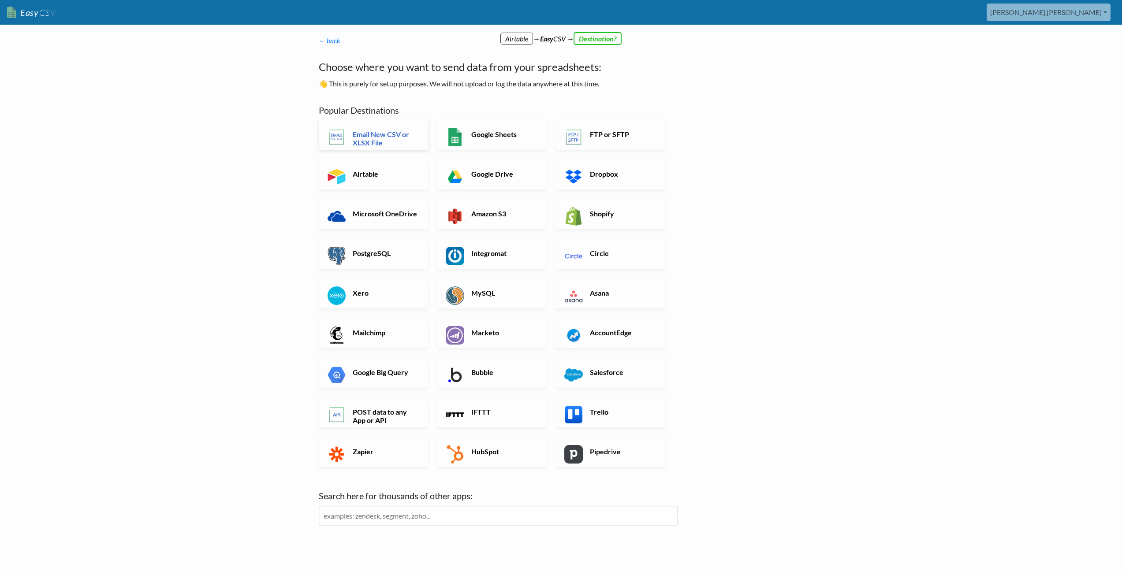
click at [381, 137] on h6 "Email New CSV or XLSX File" at bounding box center [384, 138] width 69 height 17
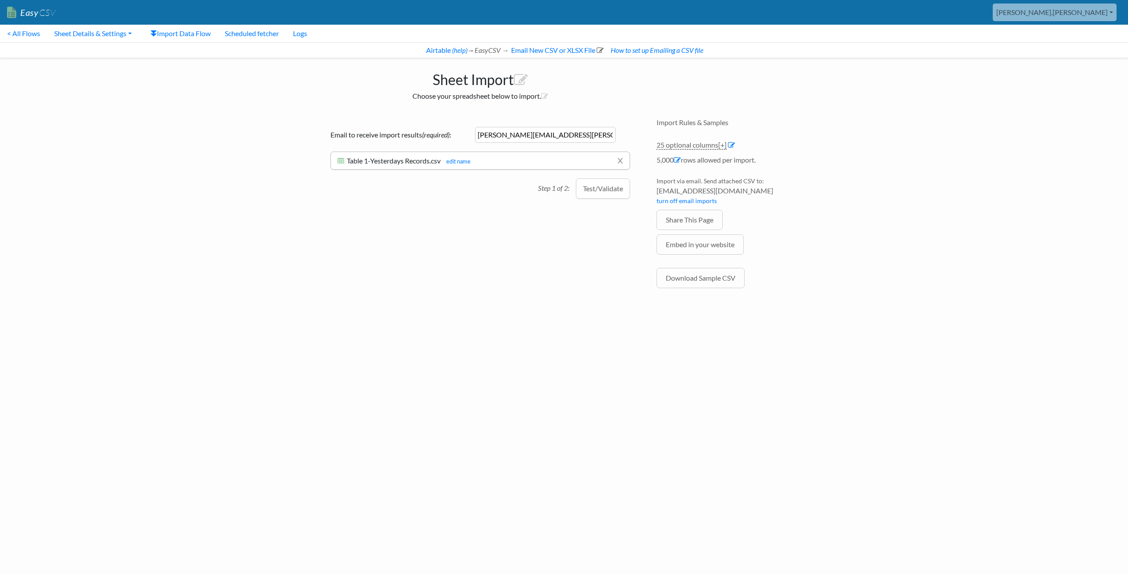
drag, startPoint x: 570, startPoint y: 132, endPoint x: 518, endPoint y: 134, distance: 52.5
click at [518, 134] on input "[PERSON_NAME][EMAIL_ADDRESS][PERSON_NAME][DOMAIN_NAME][US_STATE]" at bounding box center [545, 135] width 141 height 16
type input "aaron.tavis@insight.com"
click at [588, 186] on button "Test/Validate" at bounding box center [603, 189] width 54 height 20
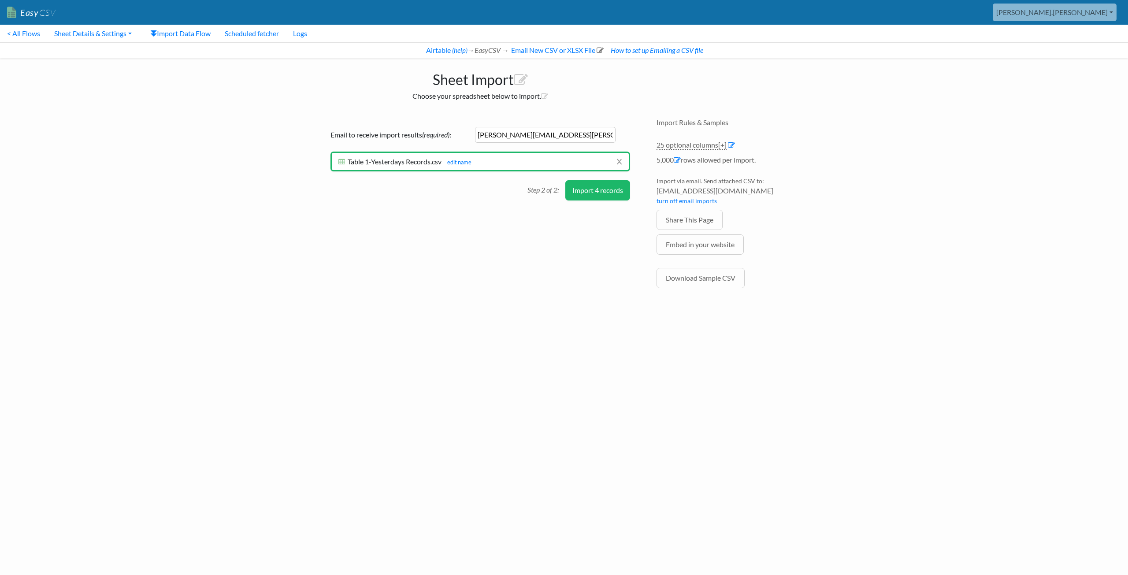
click at [579, 191] on button "Import 4 records" at bounding box center [598, 190] width 65 height 20
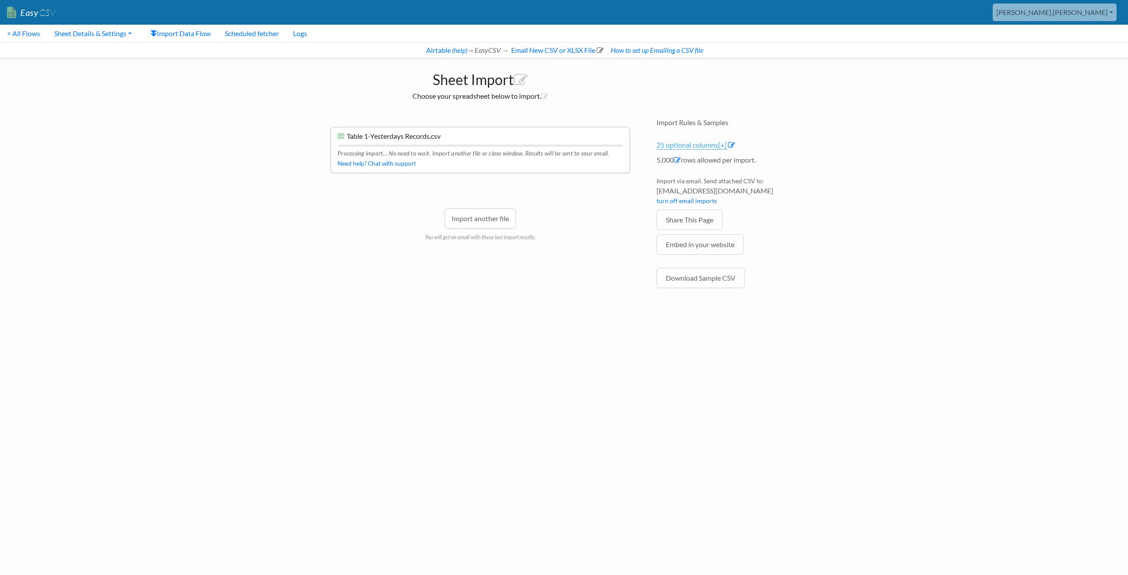
click at [671, 147] on link "25 optional columns [+]" at bounding box center [692, 145] width 70 height 9
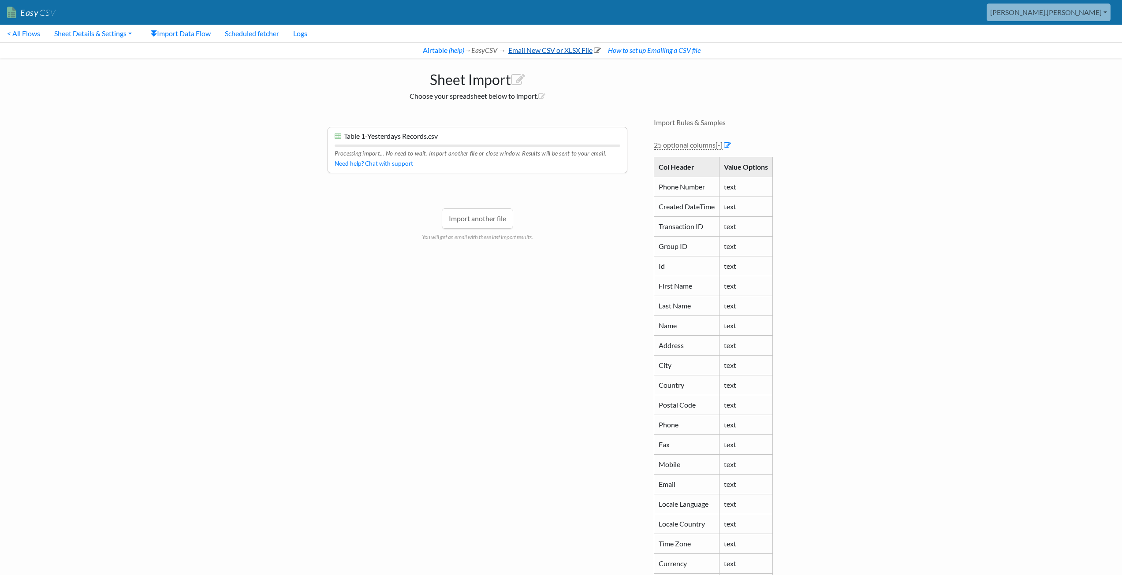
click at [559, 52] on link "Email New CSV or XLSX File" at bounding box center [554, 50] width 94 height 8
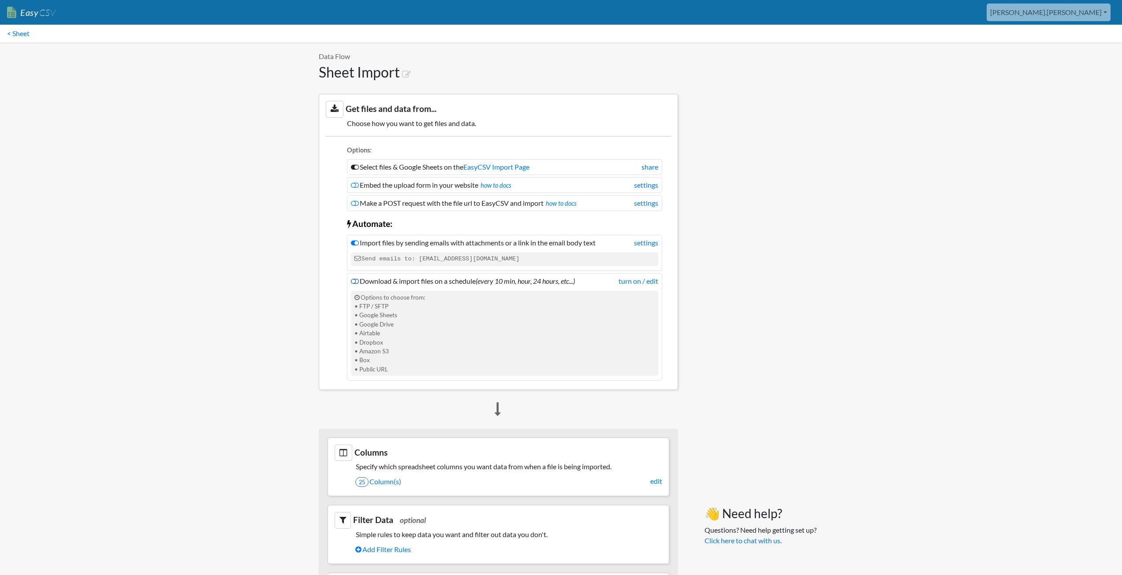
click at [357, 282] on icon at bounding box center [355, 281] width 8 height 7
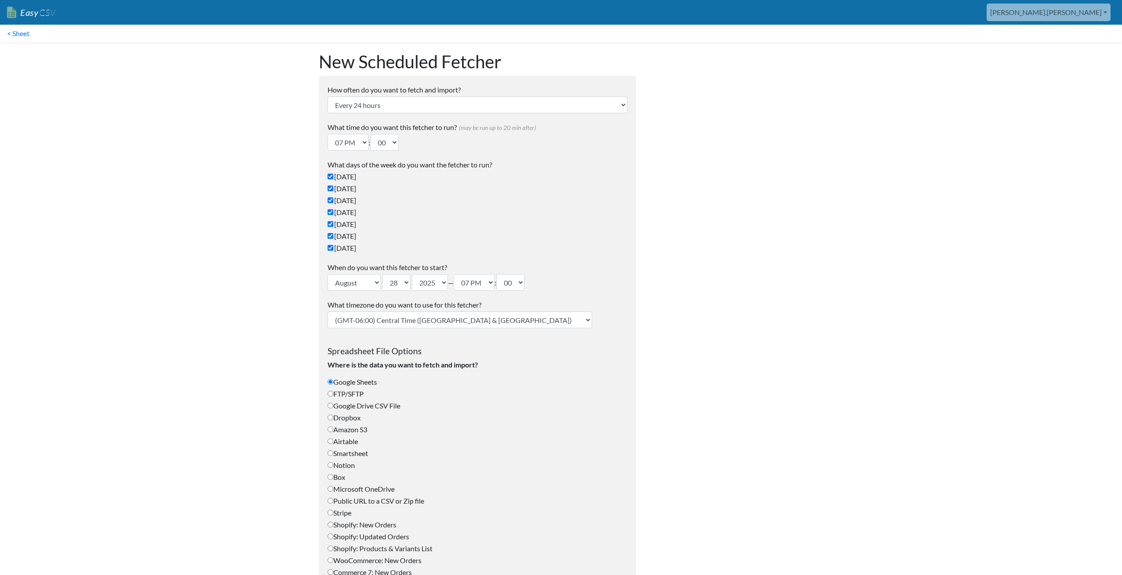
type input "[PERSON_NAME][EMAIL_ADDRESS][PERSON_NAME][DOMAIN_NAME][US_STATE]"
click at [361, 141] on select "12 AM 01 AM 02 AM 03 AM 04 AM 05 AM 06 AM 07 AM 08 AM 09 AM 10 AM 11 AM 12 PM 0…" at bounding box center [348, 142] width 41 height 17
select select "00"
click at [328, 134] on select "12 AM 01 AM 02 AM 03 AM 04 AM 05 AM 06 AM 07 AM 08 AM 09 AM 10 AM 11 AM 12 PM 0…" at bounding box center [348, 142] width 41 height 17
click at [390, 145] on select "00 10 20 30 40 50" at bounding box center [384, 142] width 28 height 17
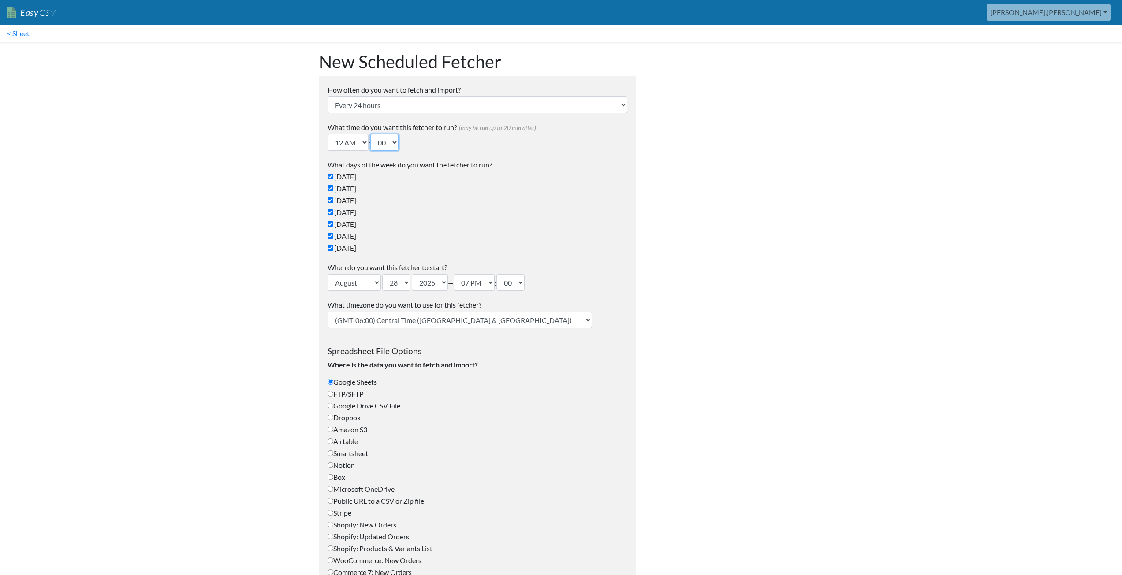
select select "10"
click at [373, 134] on select "00 10 20 30 40 50" at bounding box center [384, 142] width 28 height 17
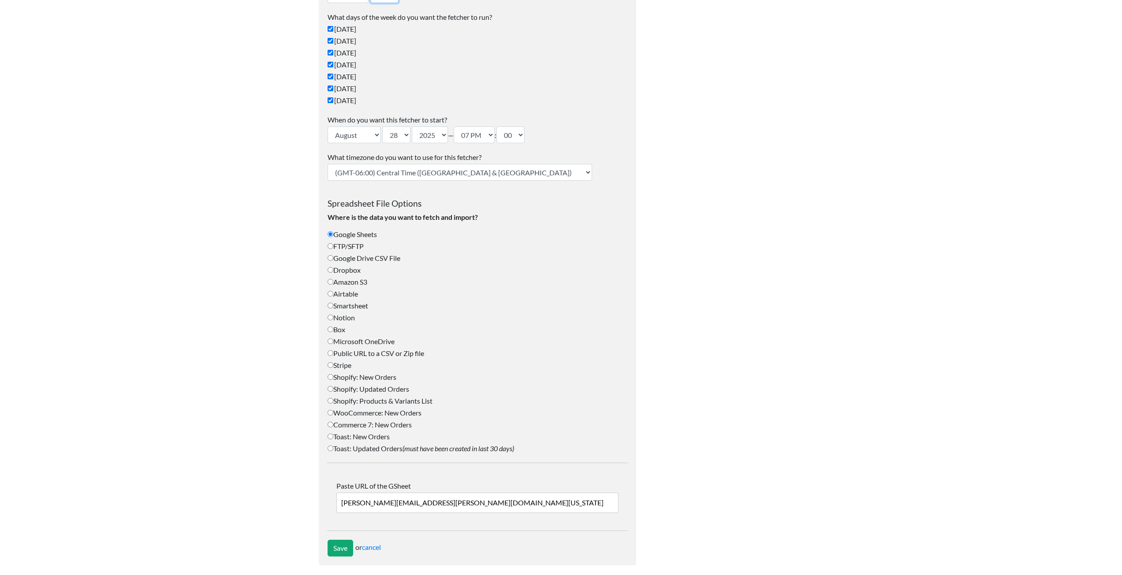
scroll to position [154, 0]
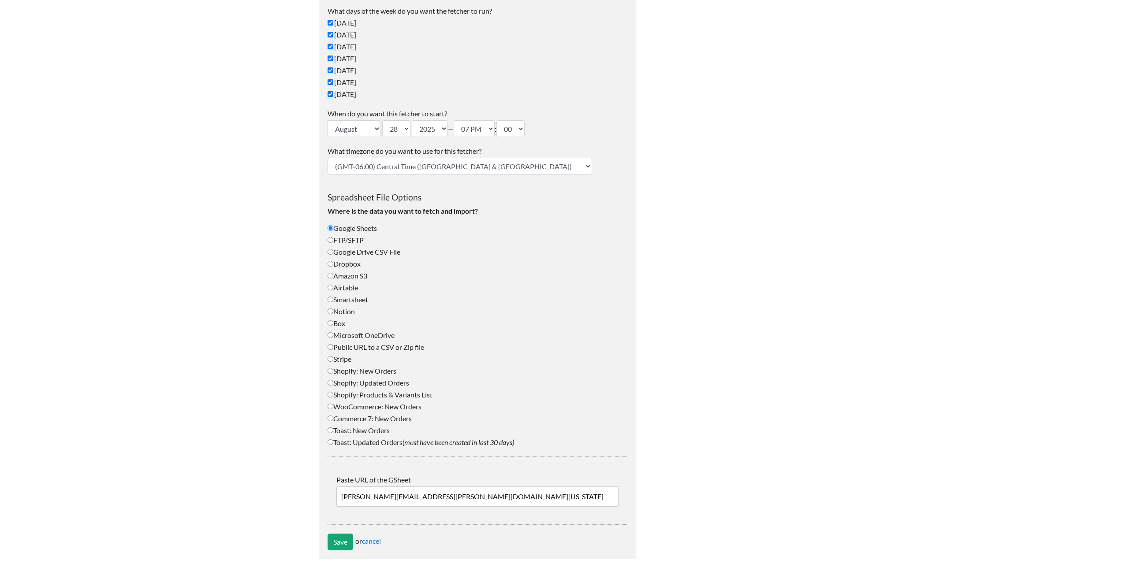
click at [331, 289] on input "Airtable" at bounding box center [331, 288] width 6 height 6
radio input "true"
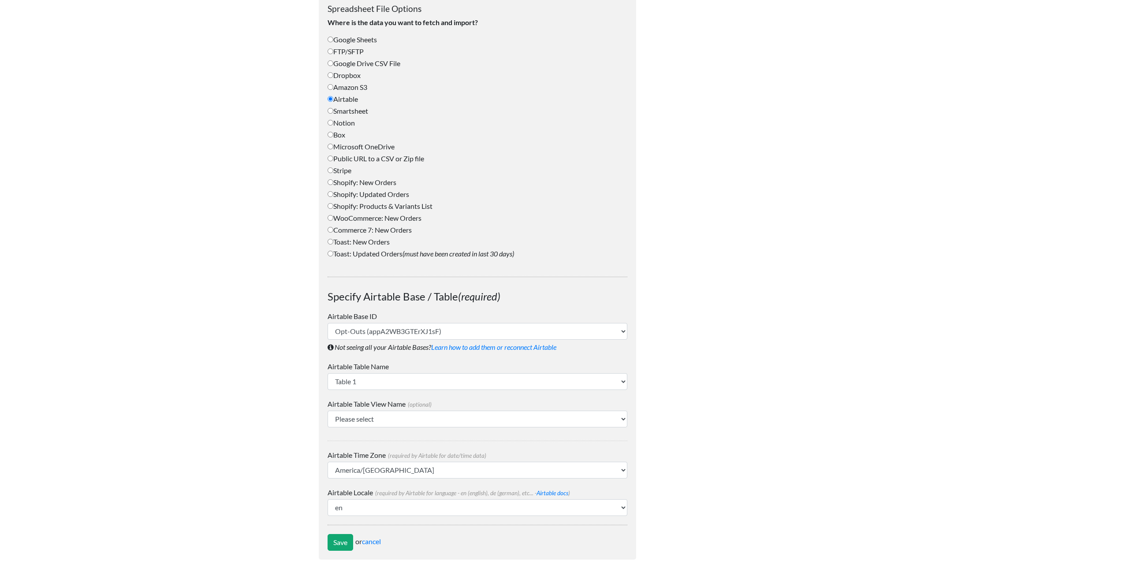
scroll to position [343, 0]
click at [358, 334] on select "Opt-Outs (appA2WB3GTErXJ1sF) OptOutExport (app2yCMJu6CQMRl1T)" at bounding box center [478, 331] width 300 height 17
click at [328, 323] on select "Opt-Outs (appA2WB3GTErXJ1sF) OptOutExport (app2yCMJu6CQMRl1T)" at bounding box center [478, 331] width 300 height 17
click at [360, 382] on select "Table 1" at bounding box center [478, 381] width 300 height 17
click at [328, 373] on select "Table 1" at bounding box center [478, 381] width 300 height 17
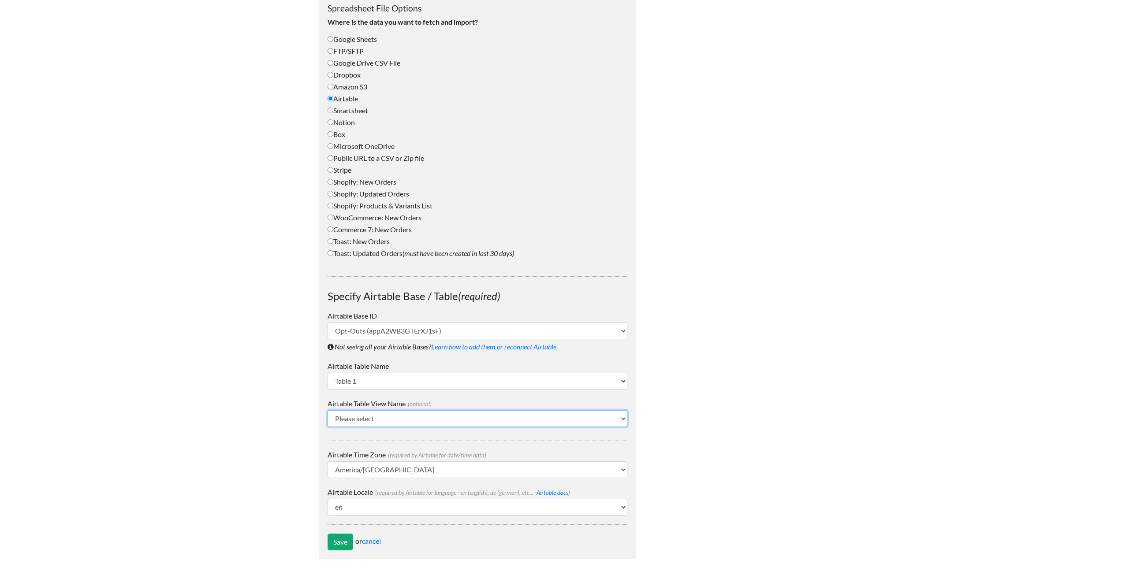
click at [355, 421] on select "Please select Grid view Yesterdays Records" at bounding box center [478, 418] width 300 height 17
select select "Yesterdays Records"
click at [328, 410] on select "Please select Grid view Yesterdays Records" at bounding box center [478, 418] width 300 height 17
click at [342, 541] on input "Save" at bounding box center [341, 542] width 26 height 17
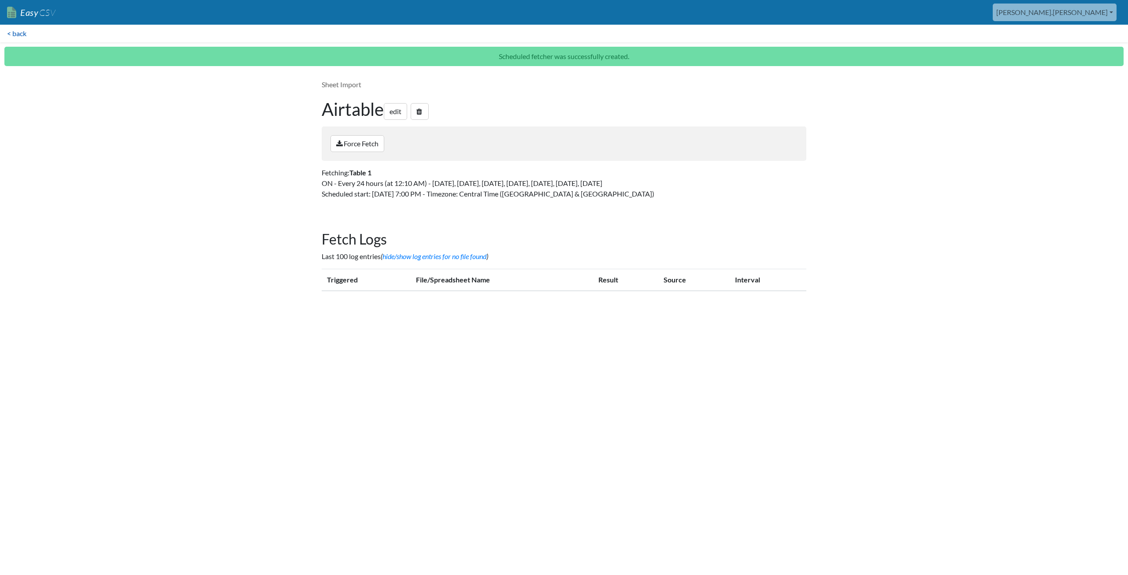
click at [19, 36] on link "< back" at bounding box center [17, 34] width 34 height 18
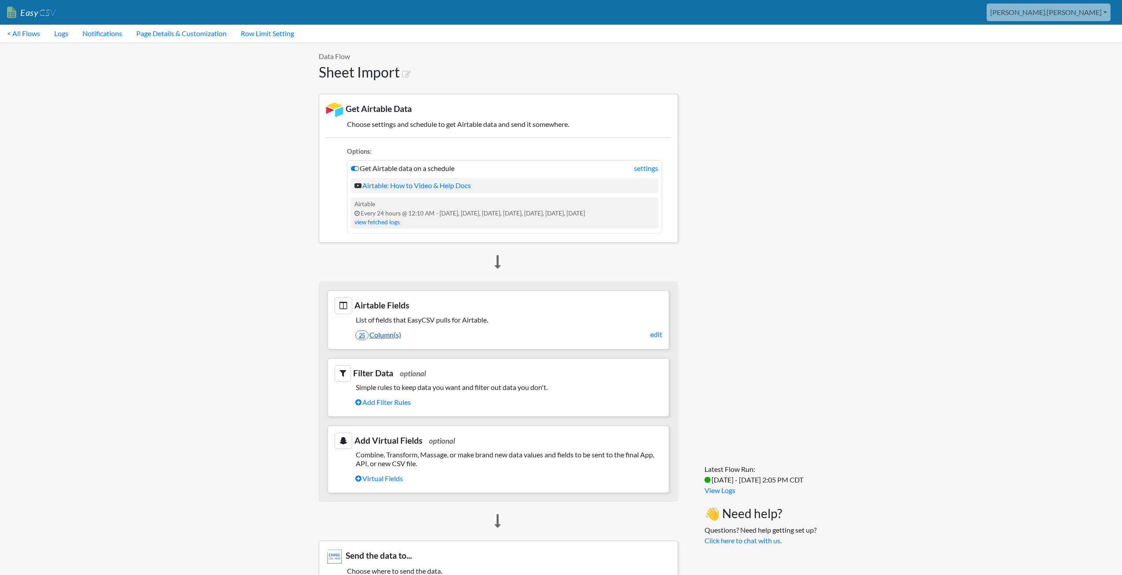
click at [447, 335] on link "25 Column(s)" at bounding box center [508, 335] width 307 height 15
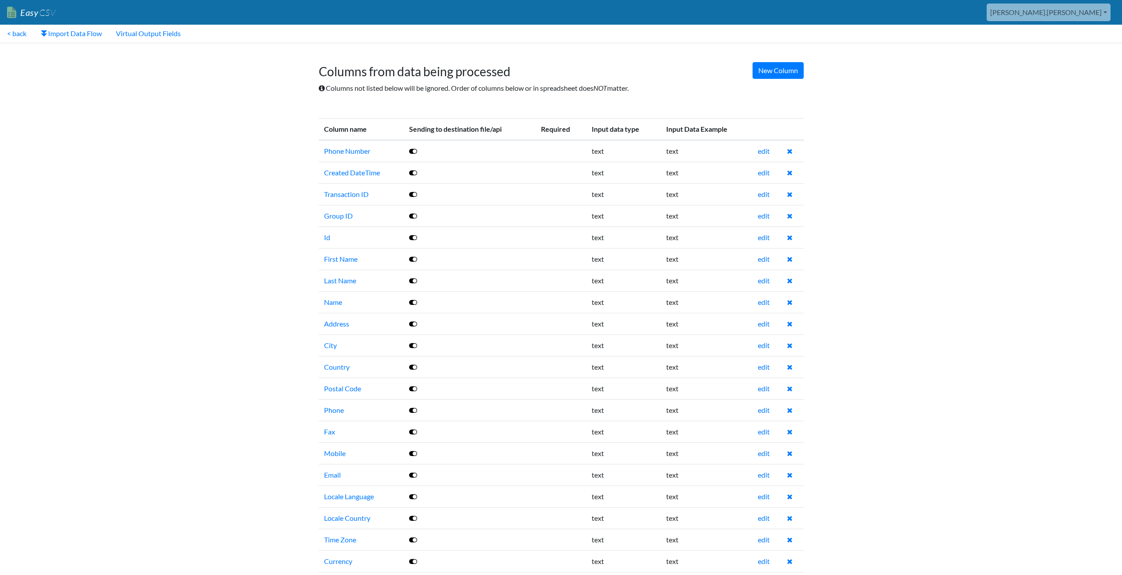
click at [413, 149] on icon at bounding box center [413, 151] width 8 height 7
click at [413, 174] on icon at bounding box center [413, 172] width 8 height 7
click at [414, 194] on icon at bounding box center [413, 194] width 8 height 7
click at [164, 33] on link "Virtual Output Fields" at bounding box center [148, 34] width 79 height 18
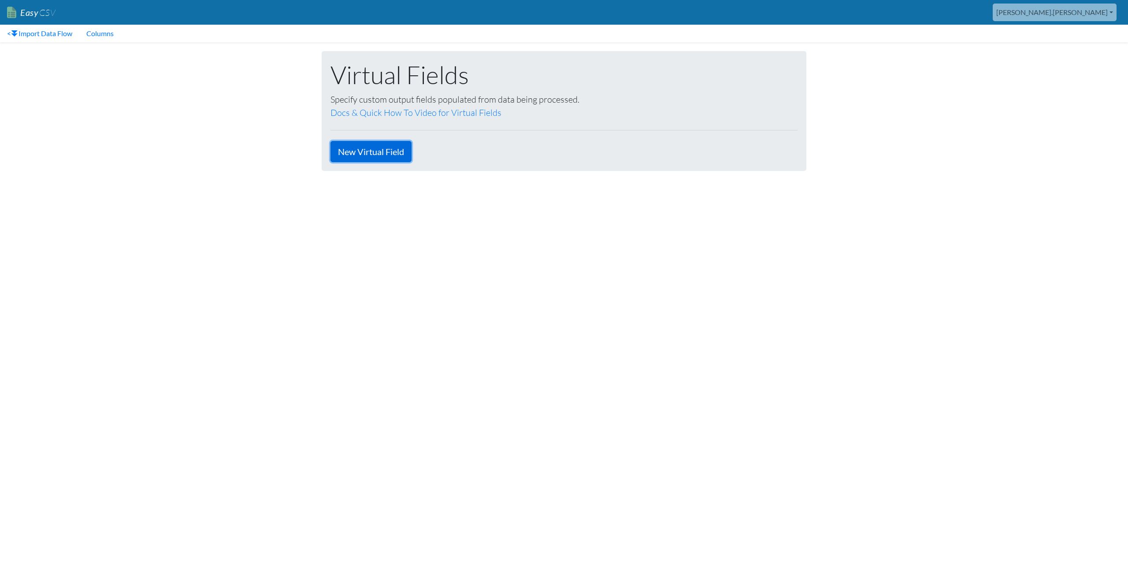
click at [355, 148] on link "New Virtual Field" at bounding box center [371, 151] width 81 height 21
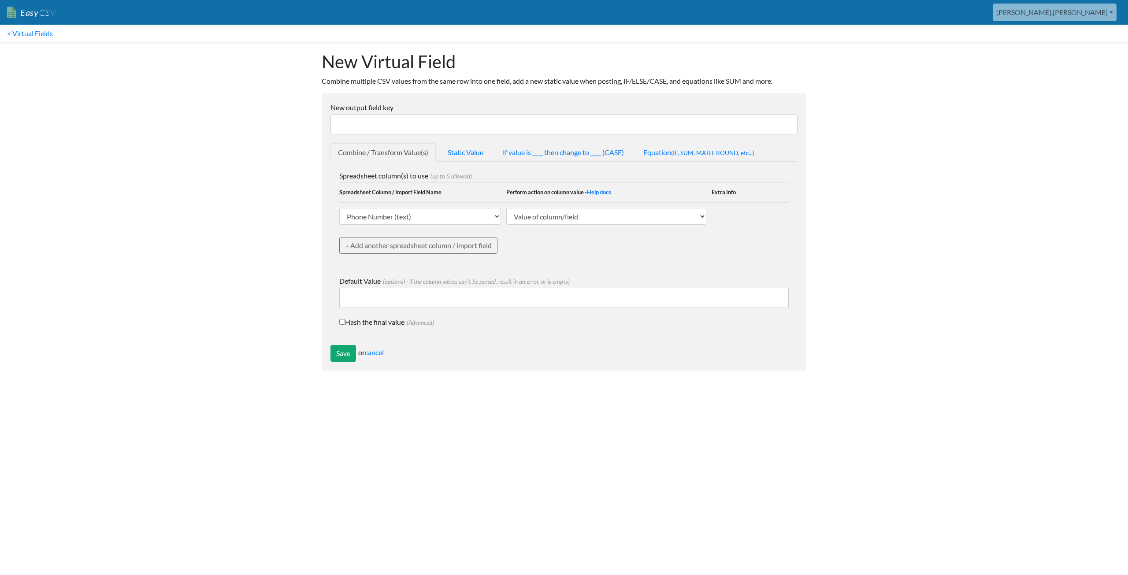
click at [356, 123] on input "New output field key" at bounding box center [564, 124] width 467 height 20
type input "First Name"
click at [421, 216] on select "Phone Number (text) Created DateTime (text) Transaction ID (text) Group ID (tex…" at bounding box center [420, 216] width 162 height 17
click at [339, 208] on select "Phone Number (text) Created DateTime (text) Transaction ID (text) Group ID (tex…" at bounding box center [420, 216] width 162 height 17
click at [586, 213] on select "Value of column/field Upcase Downcase Sentence case (first letter is capitalize…" at bounding box center [606, 216] width 200 height 17
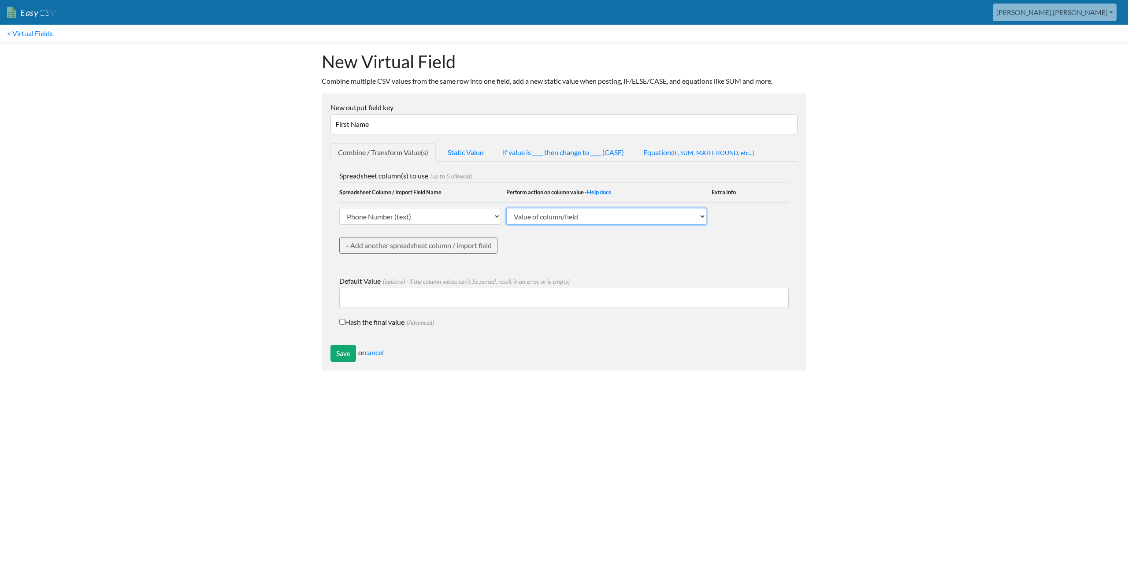
click at [506, 208] on select "Value of column/field Upcase Downcase Sentence case (first letter is capitalize…" at bounding box center [606, 216] width 200 height 17
click at [568, 217] on select "Value of column/field Upcase Downcase Sentence case (first letter is capitalize…" at bounding box center [606, 216] width 200 height 17
click at [348, 353] on input "Save" at bounding box center [344, 353] width 26 height 17
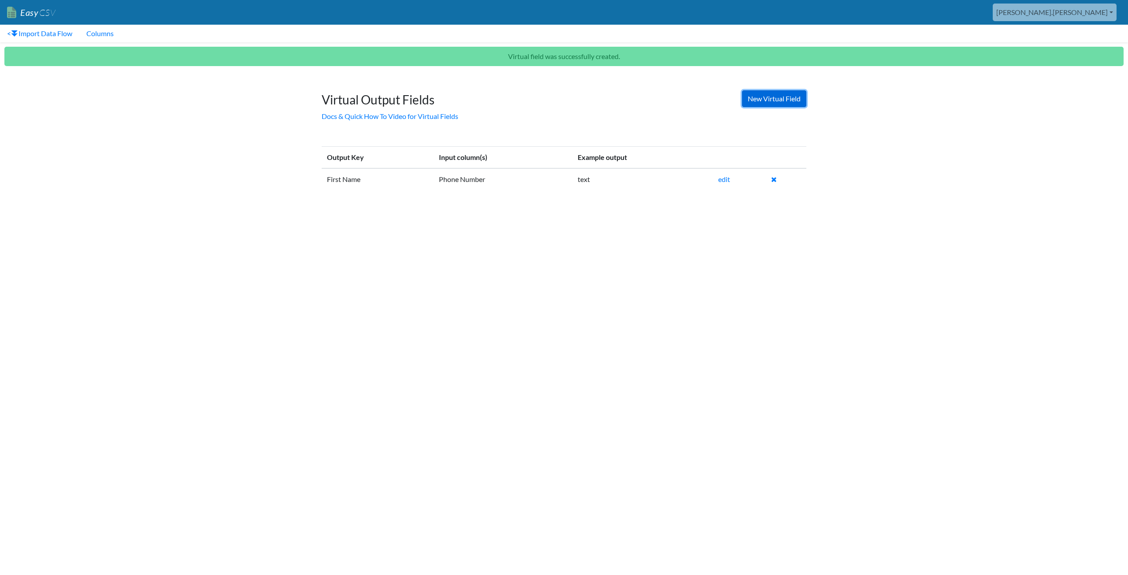
click at [757, 100] on link "New Virtual Field" at bounding box center [774, 98] width 64 height 17
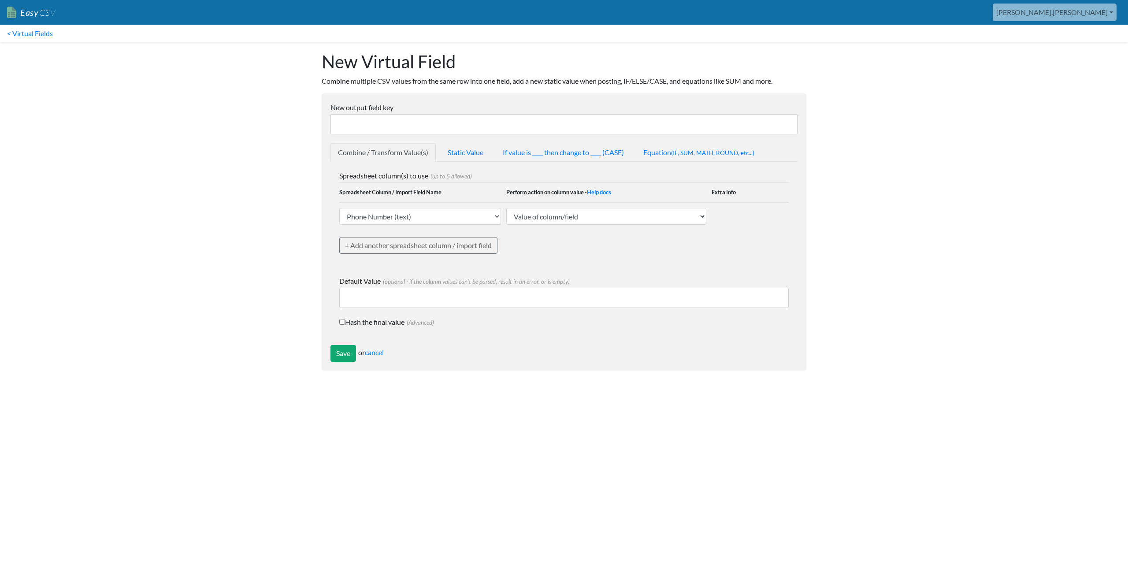
click at [376, 118] on input "New output field key" at bounding box center [564, 124] width 467 height 20
type input "Last Name"
click at [340, 356] on input "Save" at bounding box center [344, 353] width 26 height 17
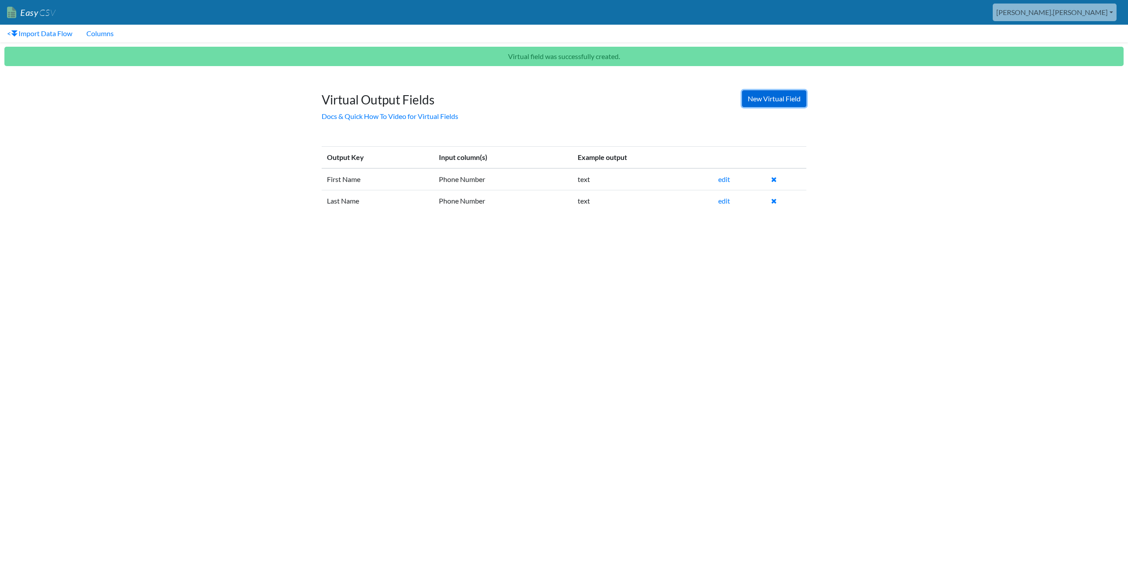
click at [755, 102] on link "New Virtual Field" at bounding box center [774, 98] width 64 height 17
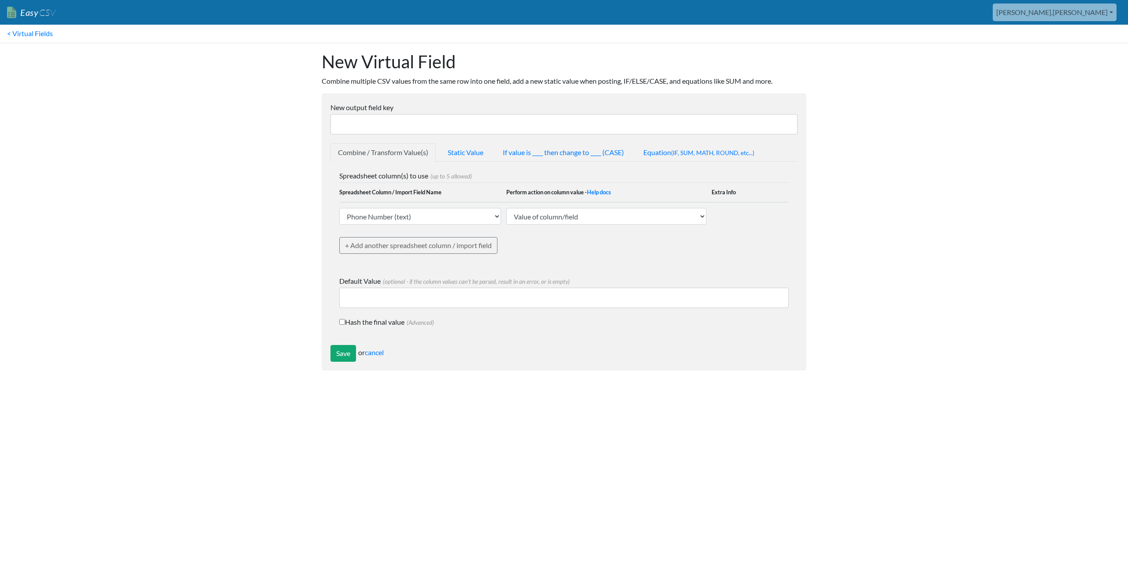
click at [376, 123] on input "New output field key" at bounding box center [564, 124] width 467 height 20
type input "Mobile"
click at [344, 358] on input "Save" at bounding box center [344, 353] width 26 height 17
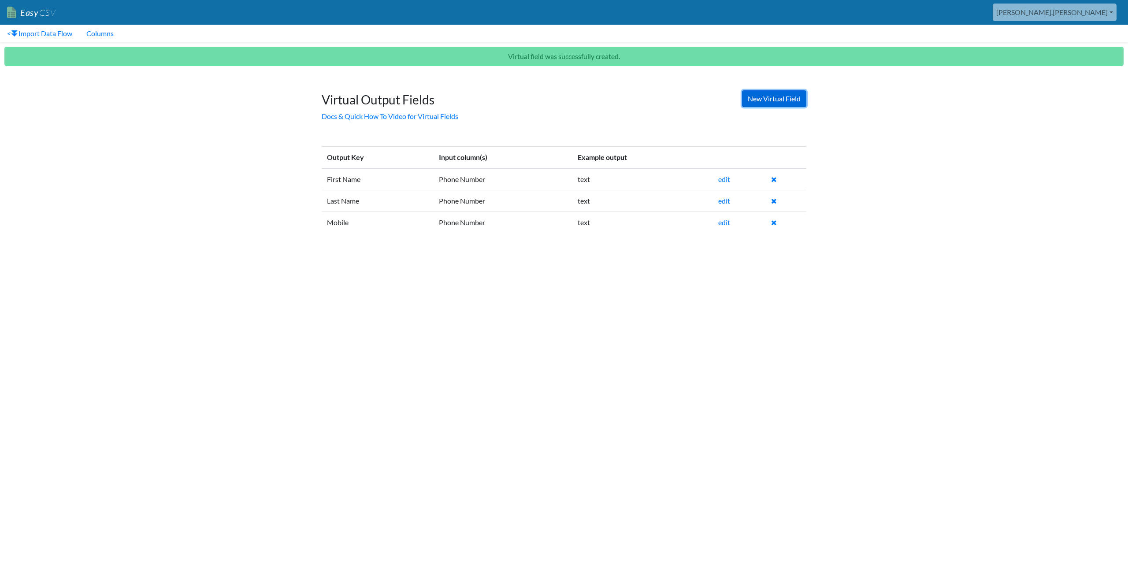
click at [755, 101] on link "New Virtual Field" at bounding box center [774, 98] width 64 height 17
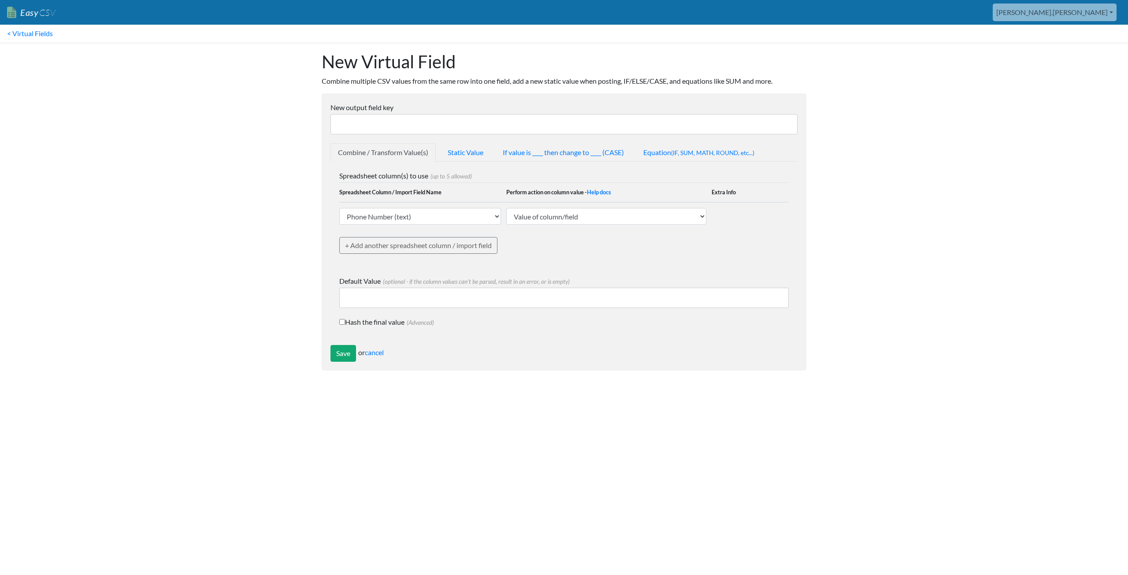
click at [368, 123] on input "New output field key" at bounding box center [564, 124] width 467 height 20
type input "Description"
click at [399, 217] on select "Phone Number (text) Created DateTime (text) Transaction ID (text) Group ID (tex…" at bounding box center [420, 216] width 162 height 17
select select "748555"
click at [339, 208] on select "Phone Number (text) Created DateTime (text) Transaction ID (text) Group ID (tex…" at bounding box center [420, 216] width 162 height 17
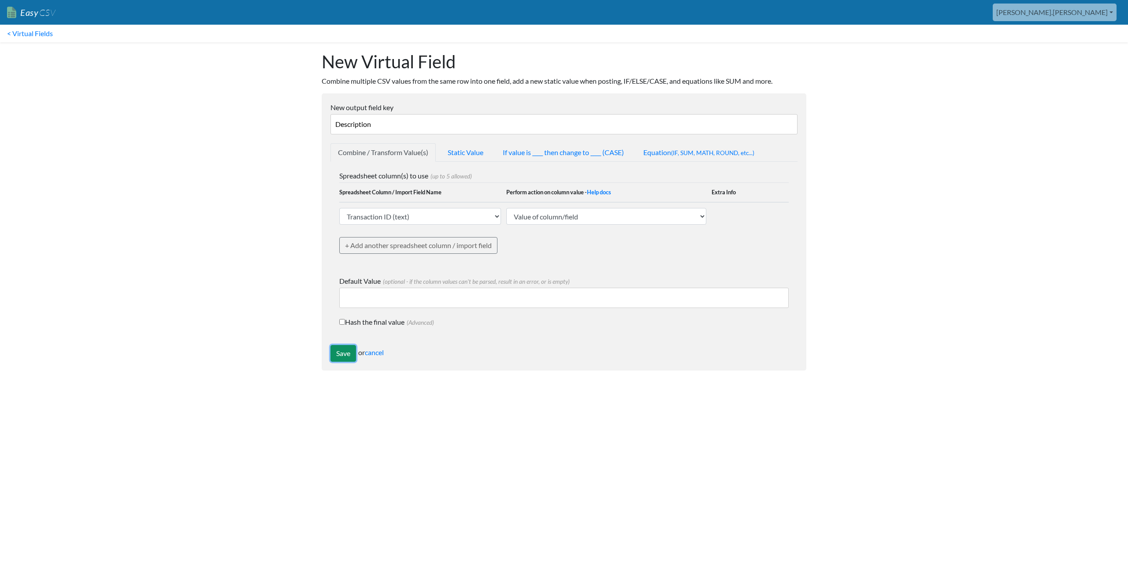
click at [340, 356] on input "Save" at bounding box center [344, 353] width 26 height 17
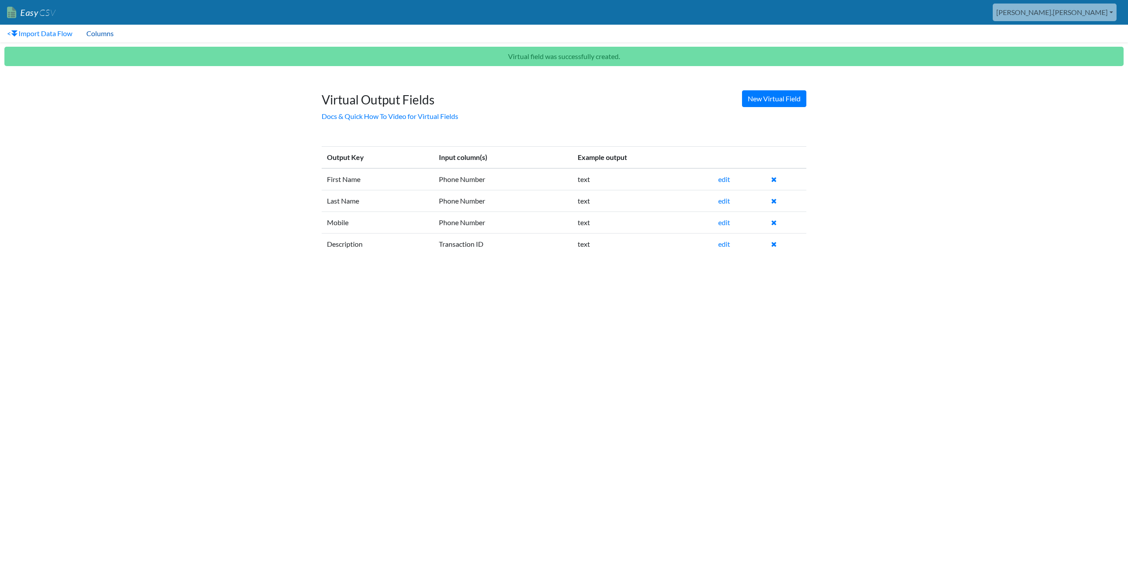
click at [110, 34] on link "Columns" at bounding box center [99, 34] width 41 height 18
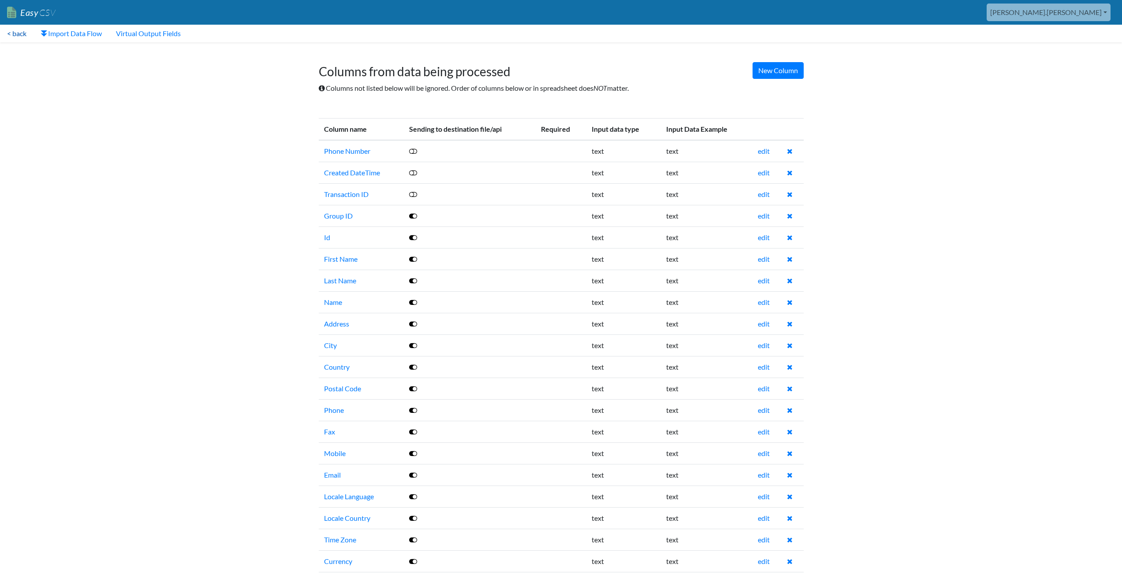
click at [19, 34] on link "< back" at bounding box center [17, 34] width 34 height 18
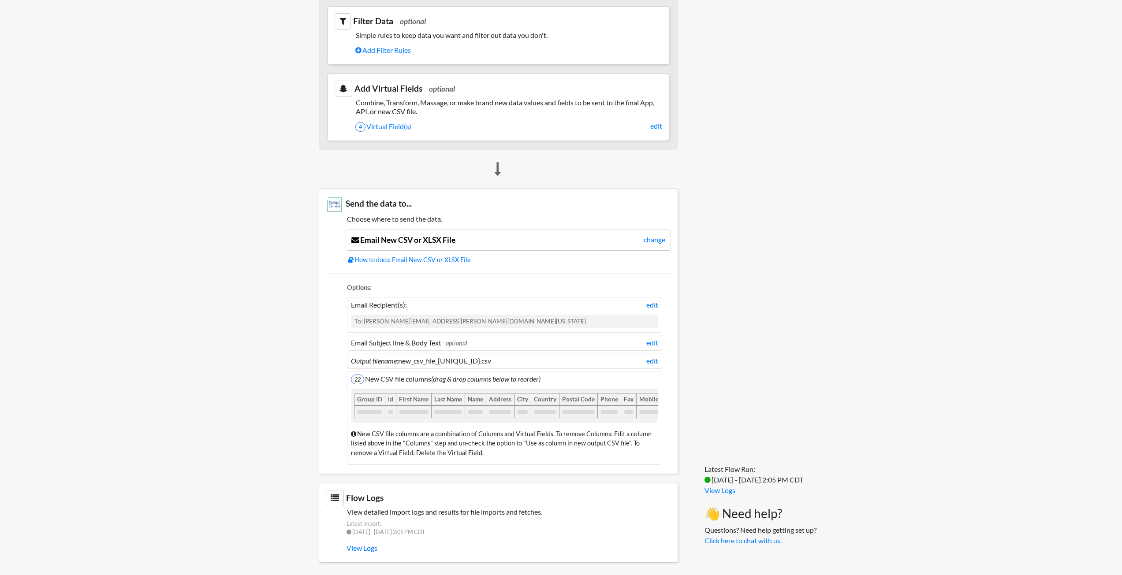
scroll to position [362, 0]
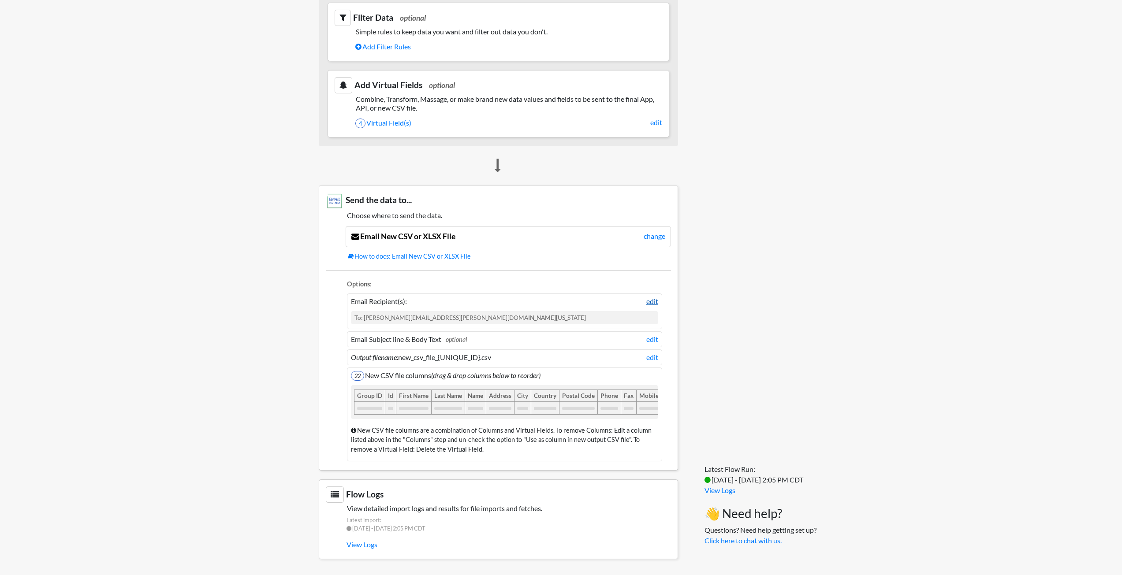
click at [652, 296] on link "edit" at bounding box center [652, 301] width 12 height 11
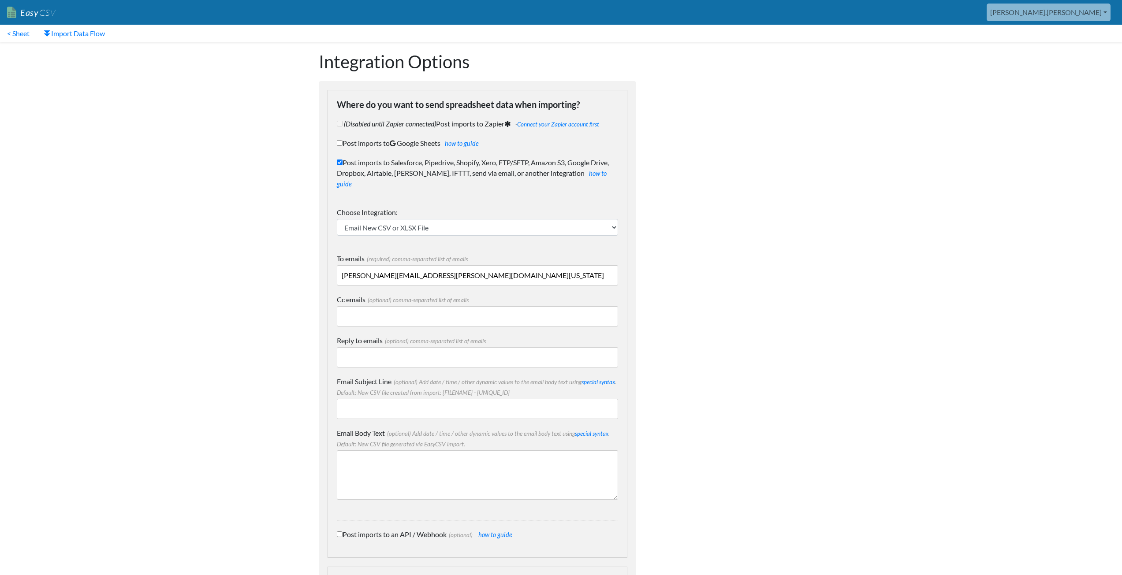
click at [438, 265] on input "aaron.tavis@oag.texas.gov" at bounding box center [477, 275] width 281 height 20
drag, startPoint x: 439, startPoint y: 264, endPoint x: 381, endPoint y: 264, distance: 57.7
click at [381, 265] on input "aaron.tavis@oag.texas.gov" at bounding box center [477, 275] width 281 height 20
type input "aaron.tavis@insight.com"
click at [388, 399] on input "Email Subject Line (optional) Add date / time / other dynamic values to the ema…" at bounding box center [477, 409] width 281 height 20
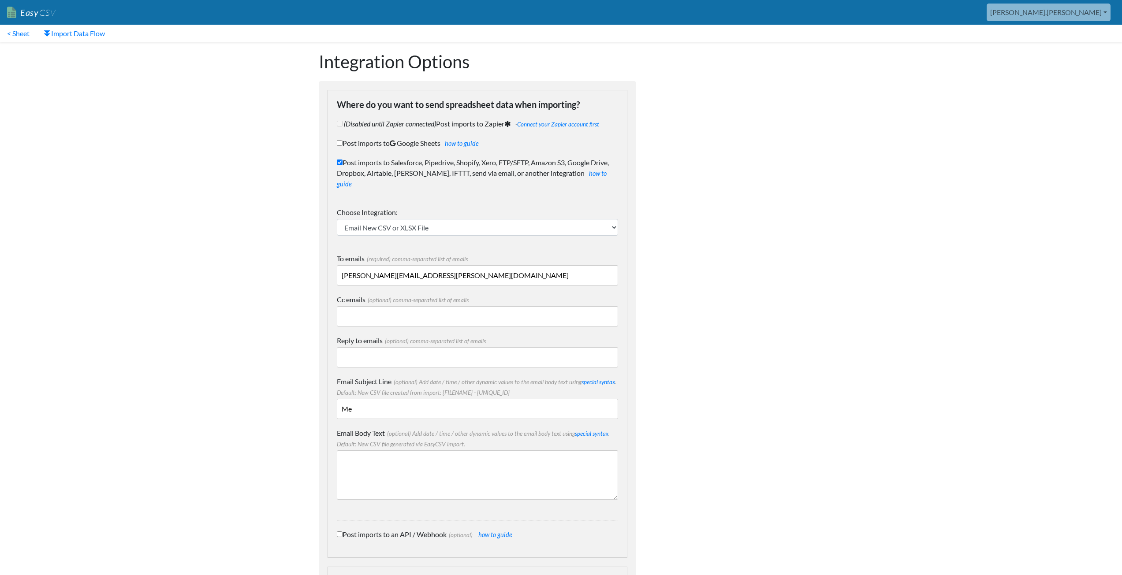
type input "M"
type input "["
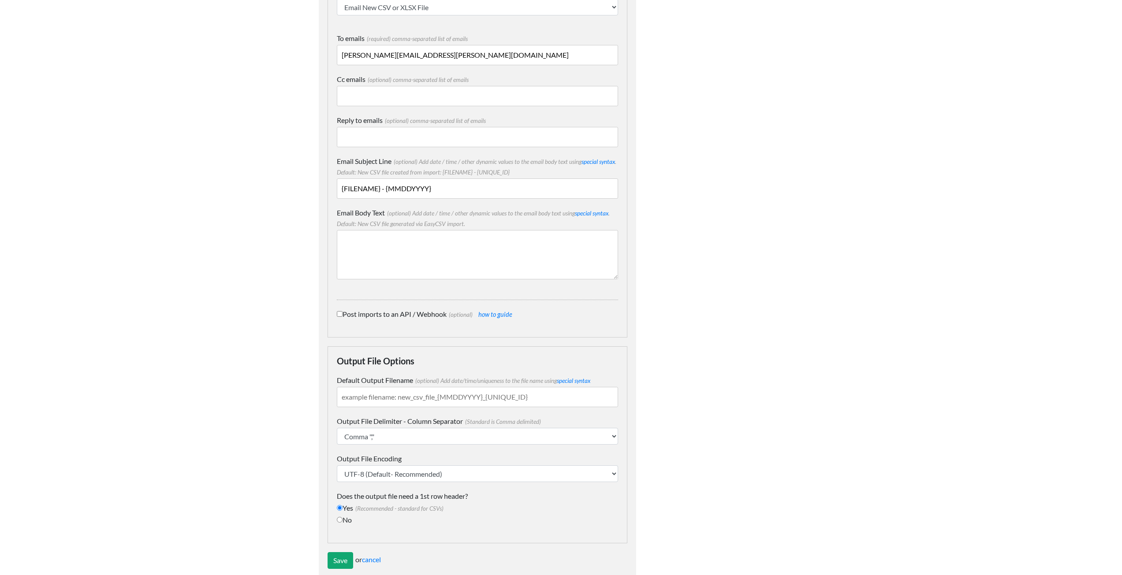
type input "{FILENAME} - {MMDDYYYY}"
click at [370, 387] on input "Default Output Filename (optional) Add date/time/uniqueness to the file name us…" at bounding box center [477, 397] width 281 height 20
type input "MemberOptOut"
click at [339, 552] on input "Save" at bounding box center [341, 560] width 26 height 17
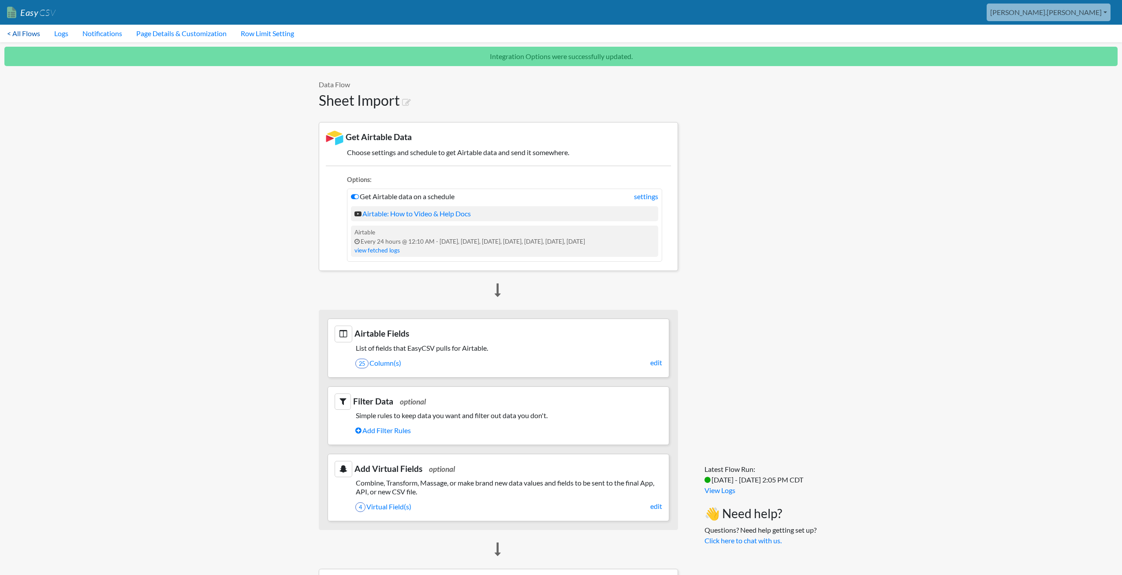
click at [22, 34] on link "< All Flows" at bounding box center [23, 34] width 47 height 18
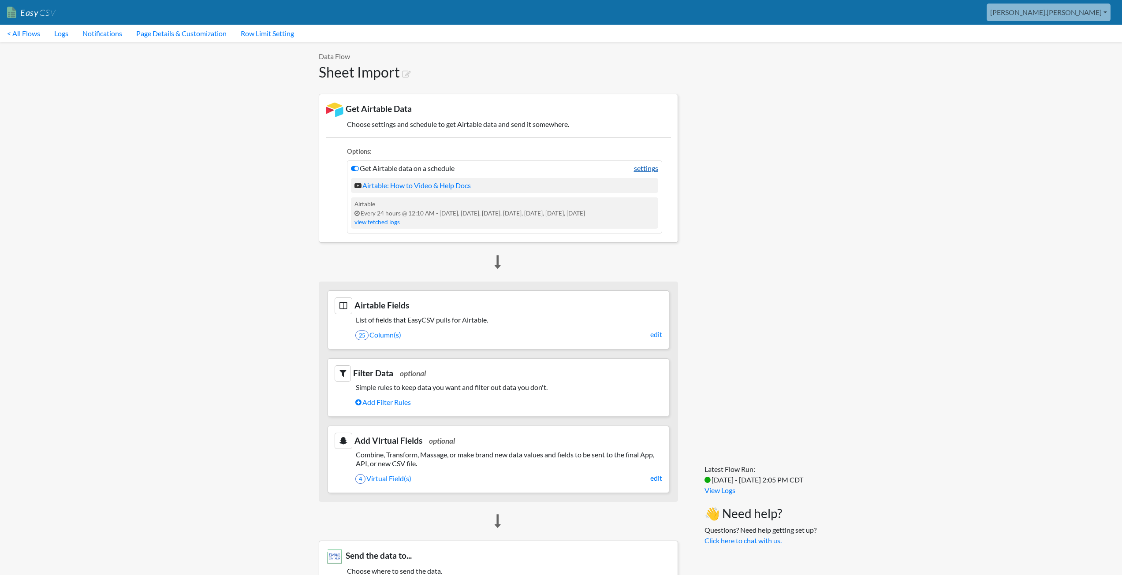
click at [642, 168] on link "settings" at bounding box center [646, 168] width 24 height 11
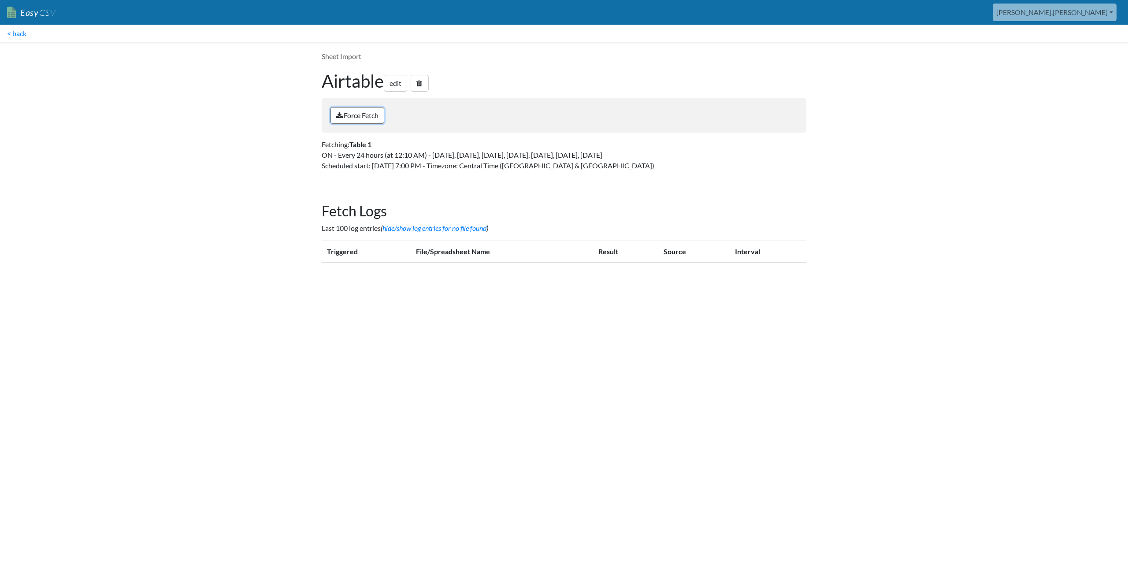
click at [373, 115] on link "Force Fetch" at bounding box center [358, 115] width 54 height 17
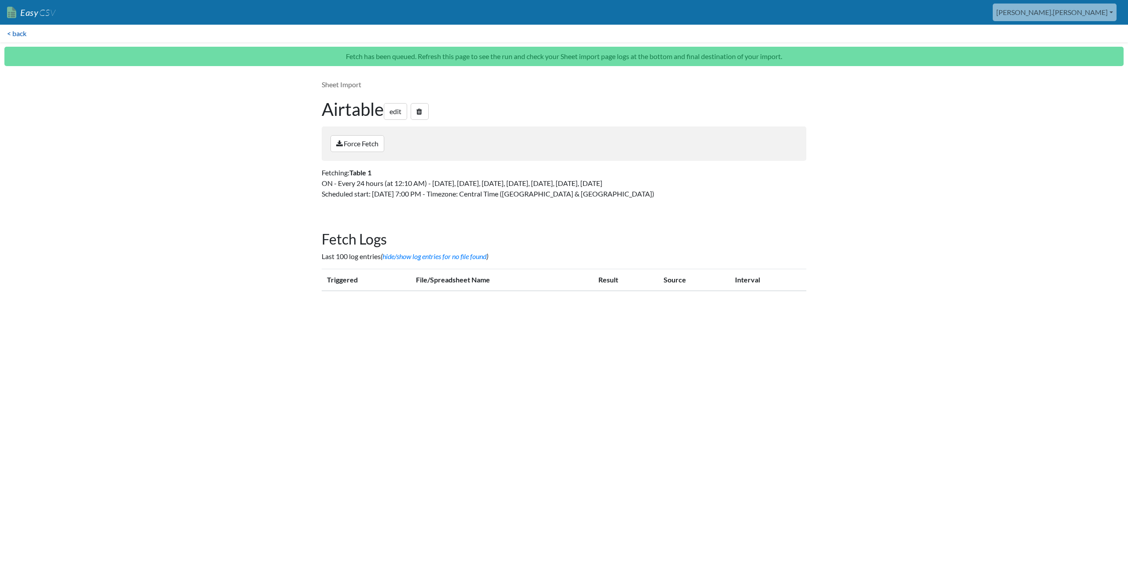
click at [19, 33] on link "< back" at bounding box center [17, 34] width 34 height 18
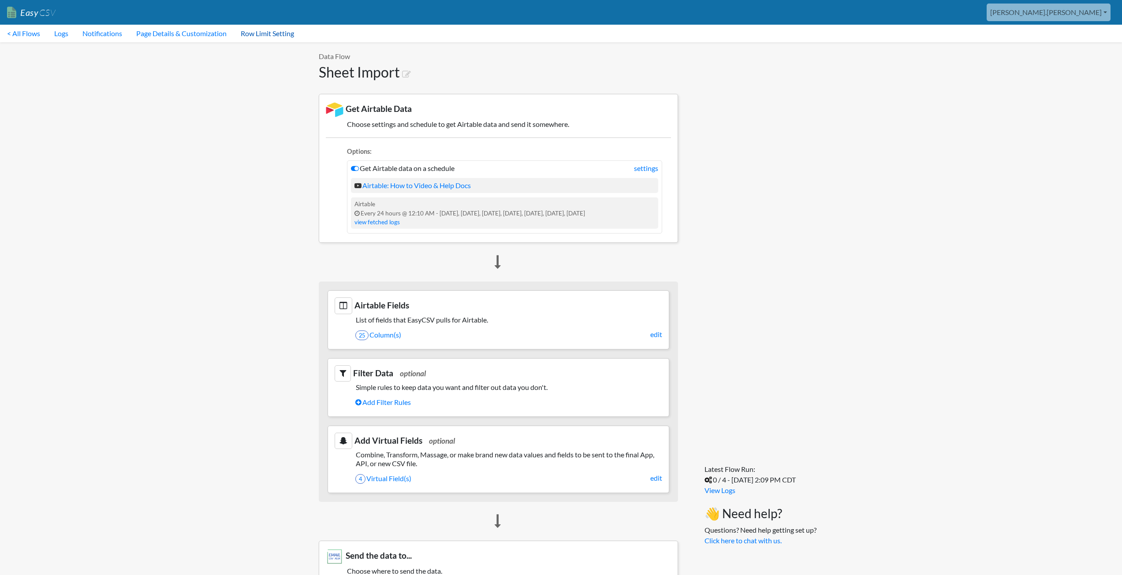
click at [275, 28] on link "Row Limit Setting" at bounding box center [267, 34] width 67 height 18
click at [763, 115] on div "Latest Flow Run: 4 / 4 - 8/28/2025 2:09 PM CDT View Logs 👋 Need help? Questions…" at bounding box center [750, 502] width 126 height 920
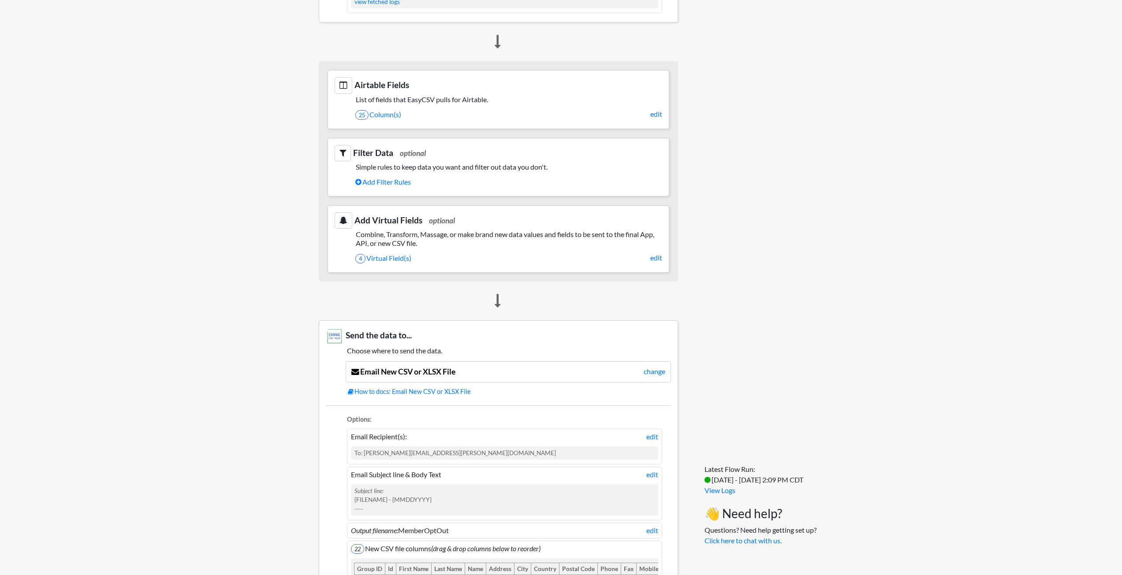
click at [889, 102] on body "Easy CSV [PERSON_NAME].[PERSON_NAME] Oag [US_STATE] Gov All Flows All CSV Gener…" at bounding box center [561, 261] width 1122 height 962
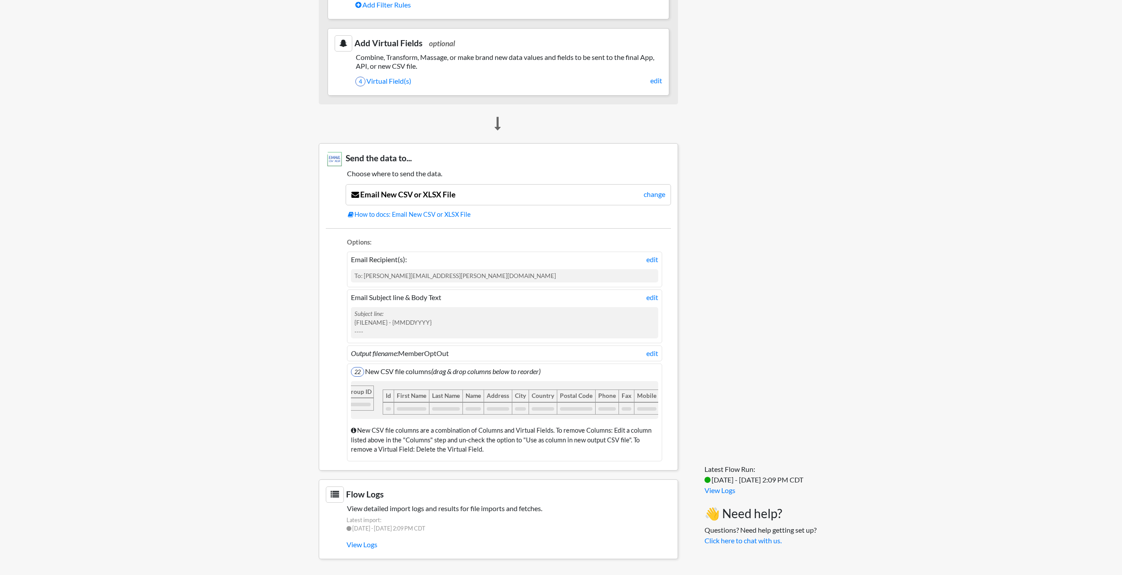
drag, startPoint x: 376, startPoint y: 390, endPoint x: 365, endPoint y: 400, distance: 14.7
click at [401, 370] on li "22 New CSV file columns (drag & drop columns below to reorder) Group ID Id Firs…" at bounding box center [504, 415] width 315 height 94
drag, startPoint x: 389, startPoint y: 388, endPoint x: 360, endPoint y: 391, distance: 29.3
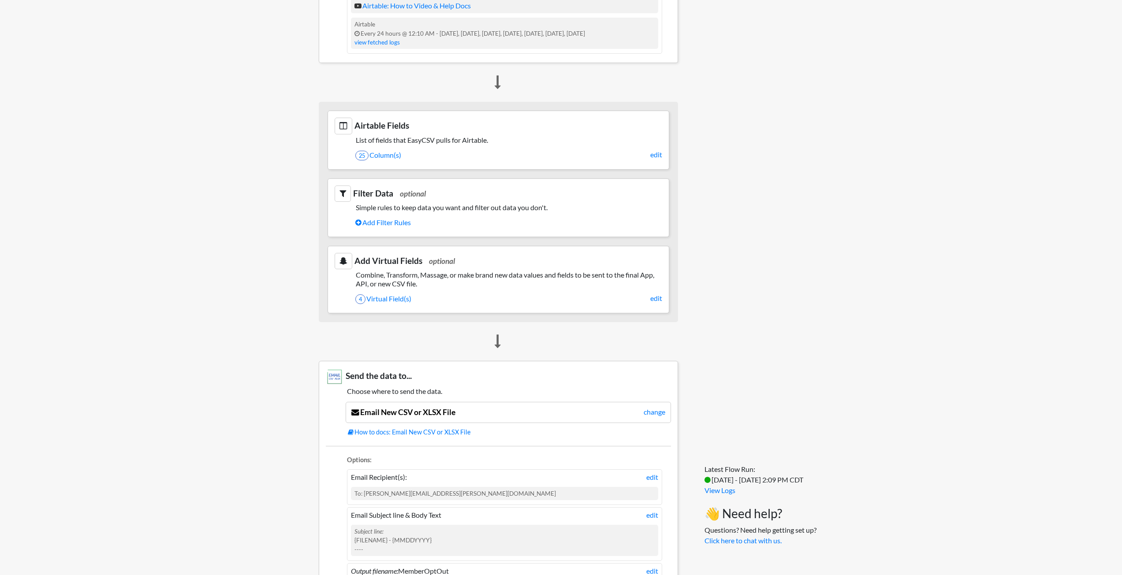
scroll to position [0, 0]
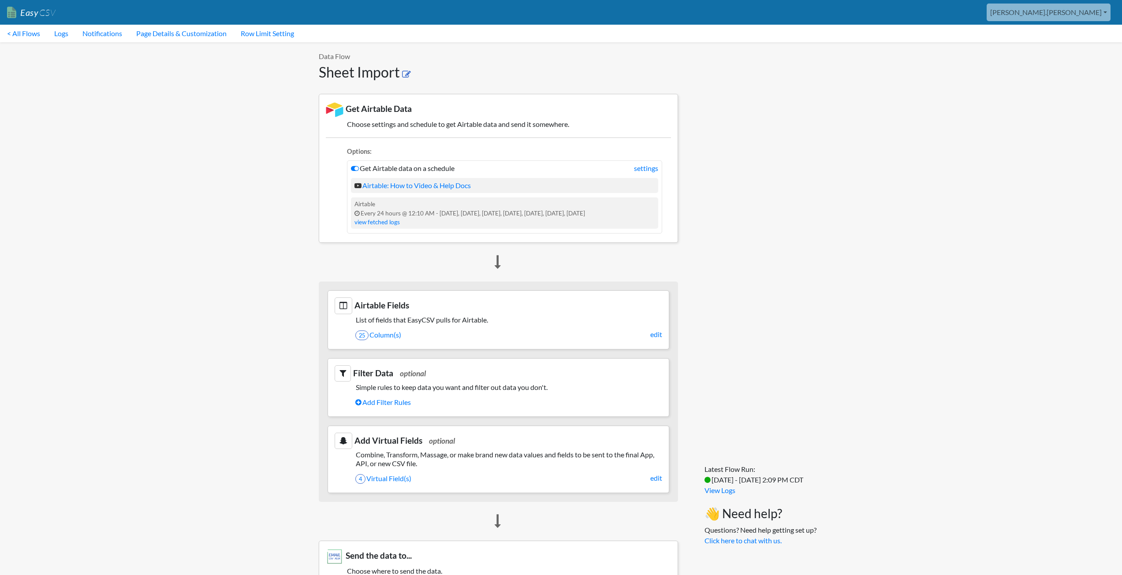
click at [406, 74] on icon at bounding box center [406, 74] width 9 height 9
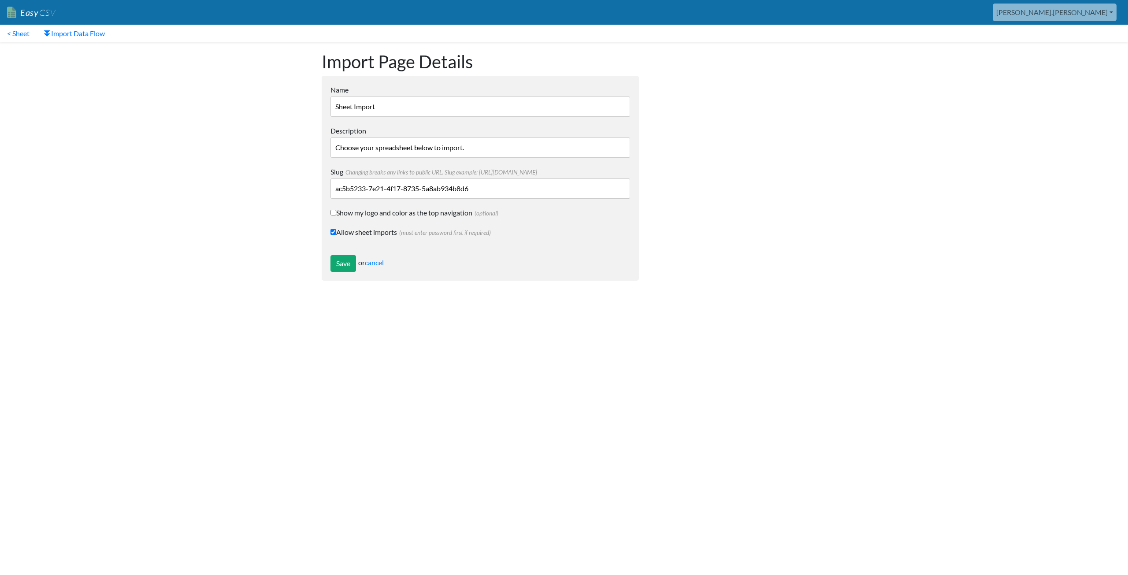
click at [406, 107] on input "Sheet Import" at bounding box center [481, 107] width 300 height 20
drag, startPoint x: 401, startPoint y: 104, endPoint x: 279, endPoint y: 119, distance: 123.1
click at [279, 119] on body "Easy CSV aaron.tavis Oag Texas Gov All Flows All CSV Generators Business & Plan…" at bounding box center [564, 145] width 1128 height 290
type input "O"
type input "Member Opt Outs"
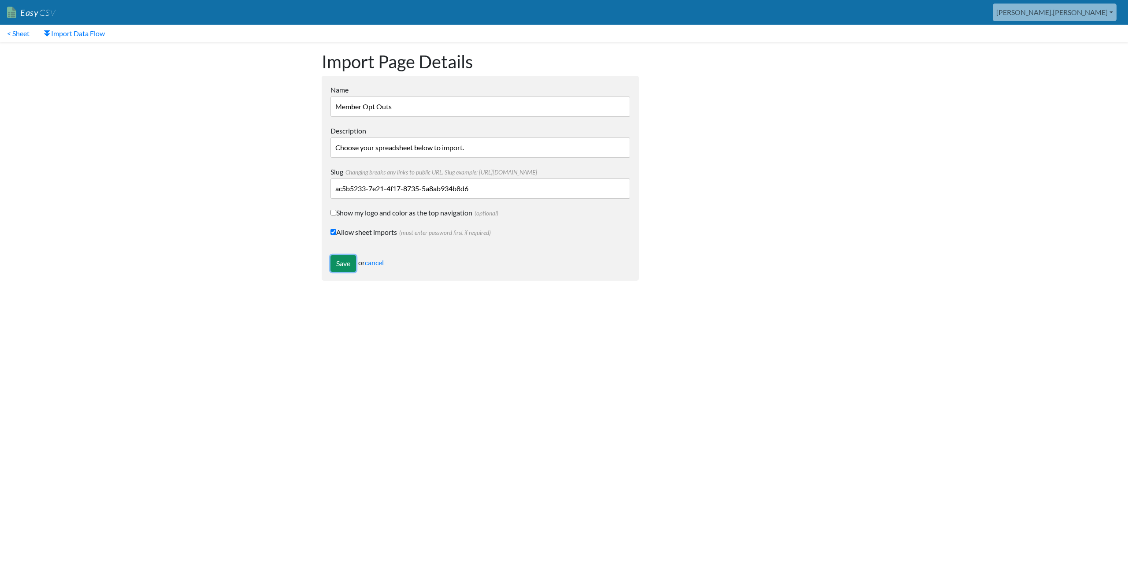
click at [348, 264] on input "Save" at bounding box center [344, 263] width 26 height 17
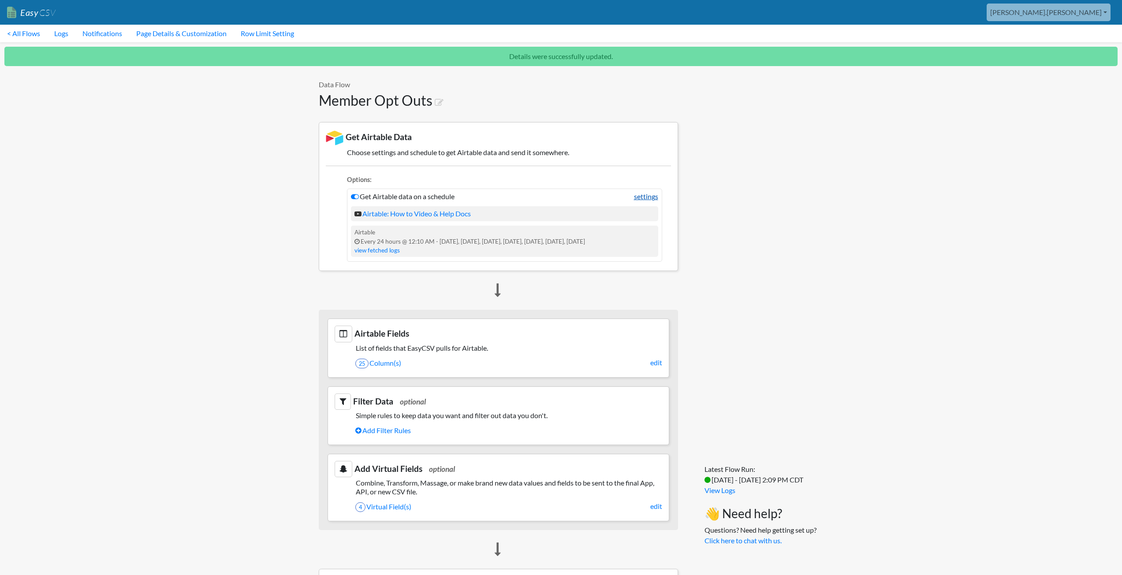
click at [639, 198] on link "settings" at bounding box center [646, 196] width 24 height 11
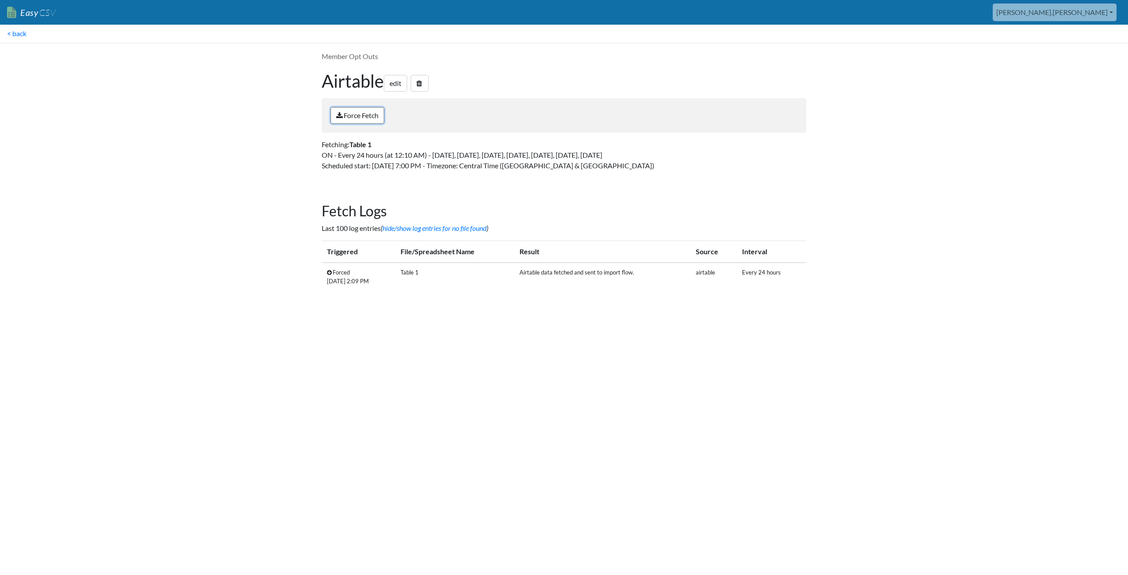
click at [369, 115] on link "Force Fetch" at bounding box center [358, 115] width 54 height 17
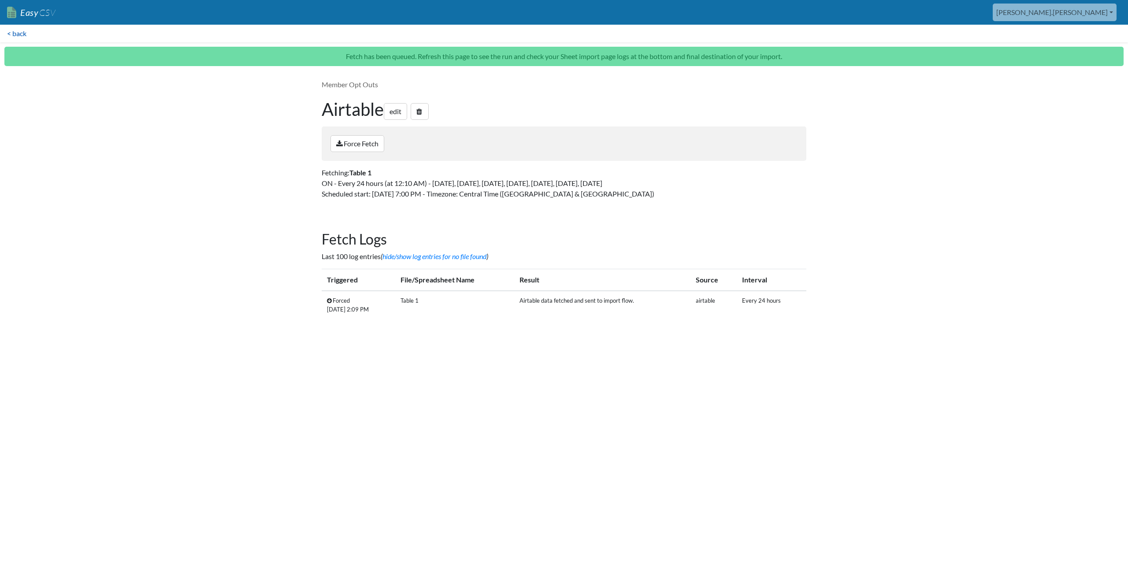
click at [23, 34] on link "< back" at bounding box center [17, 34] width 34 height 18
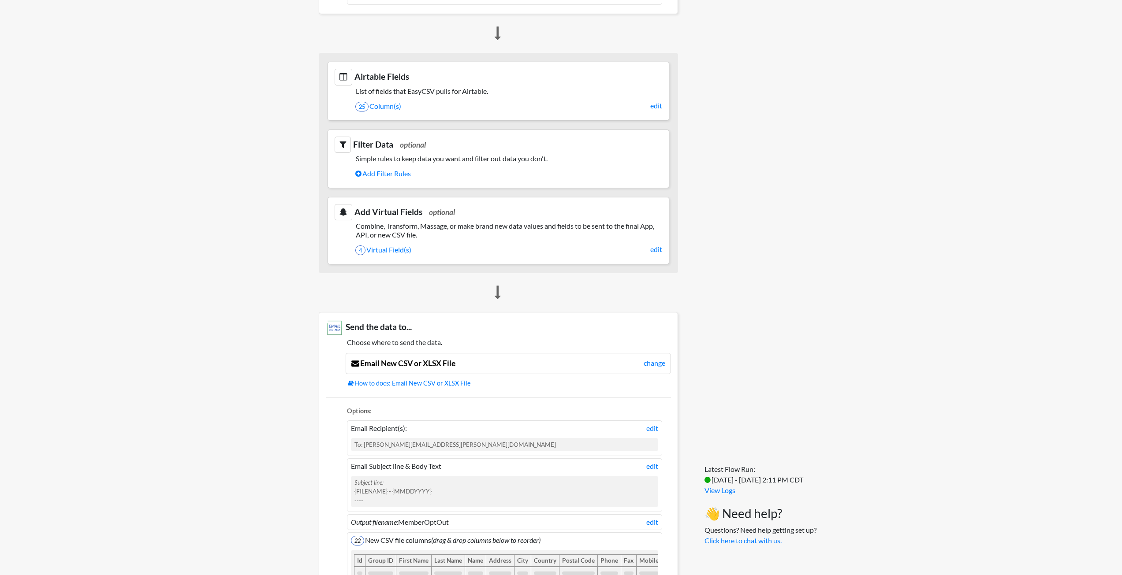
scroll to position [400, 0]
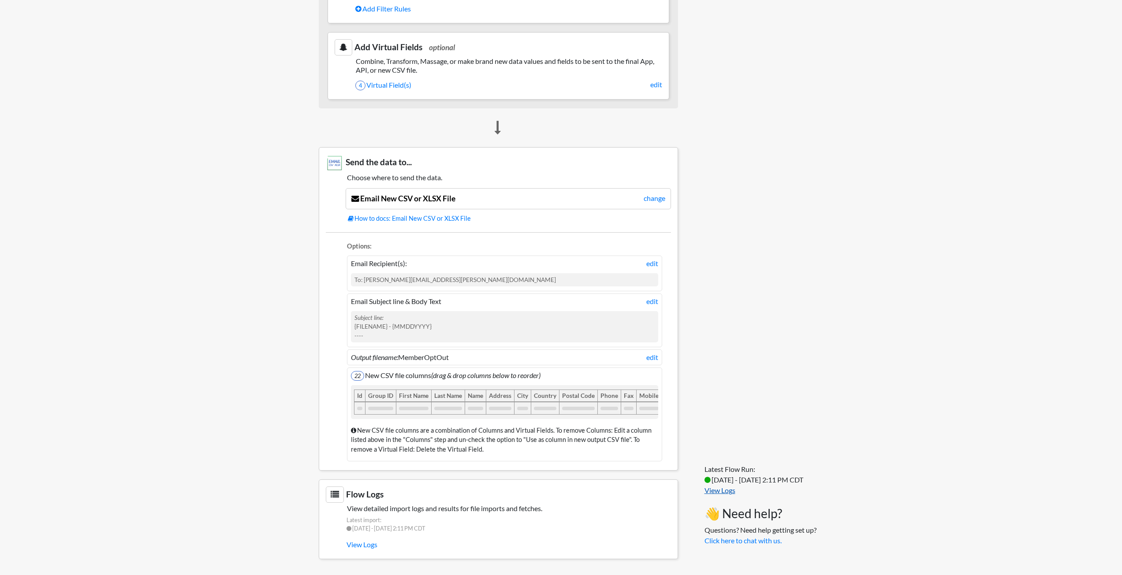
click at [727, 492] on link "View Logs" at bounding box center [719, 490] width 31 height 8
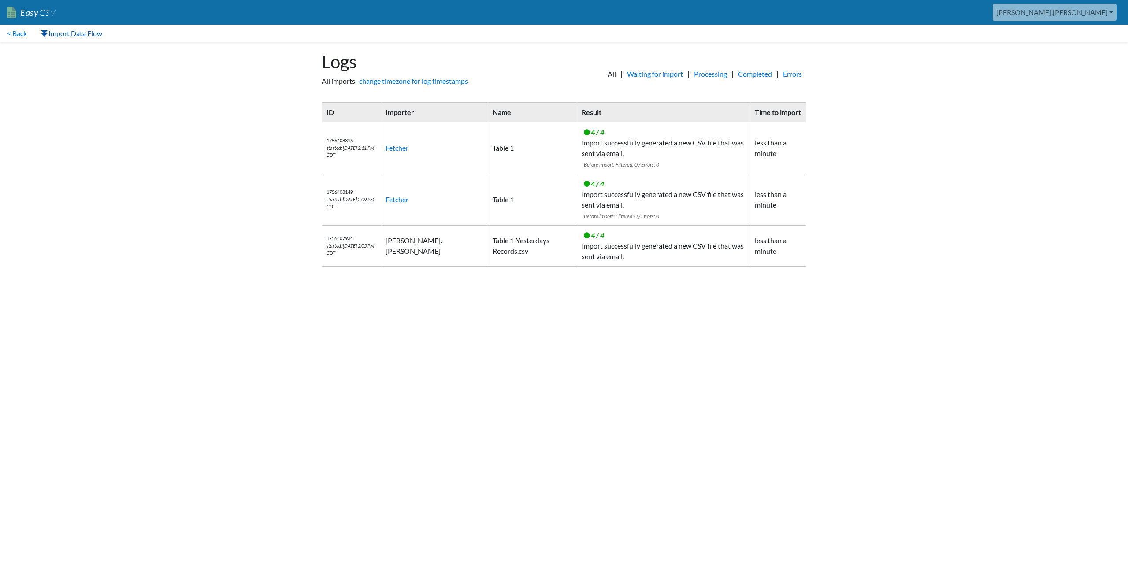
click at [89, 33] on link "Import Data Flow" at bounding box center [71, 34] width 75 height 18
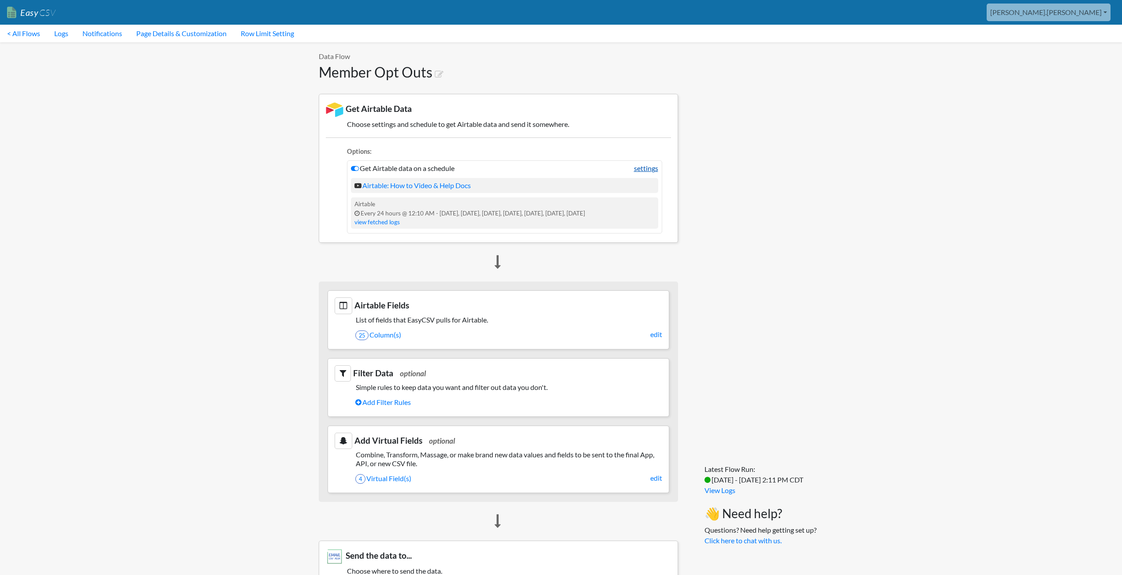
click at [647, 167] on link "settings" at bounding box center [646, 168] width 24 height 11
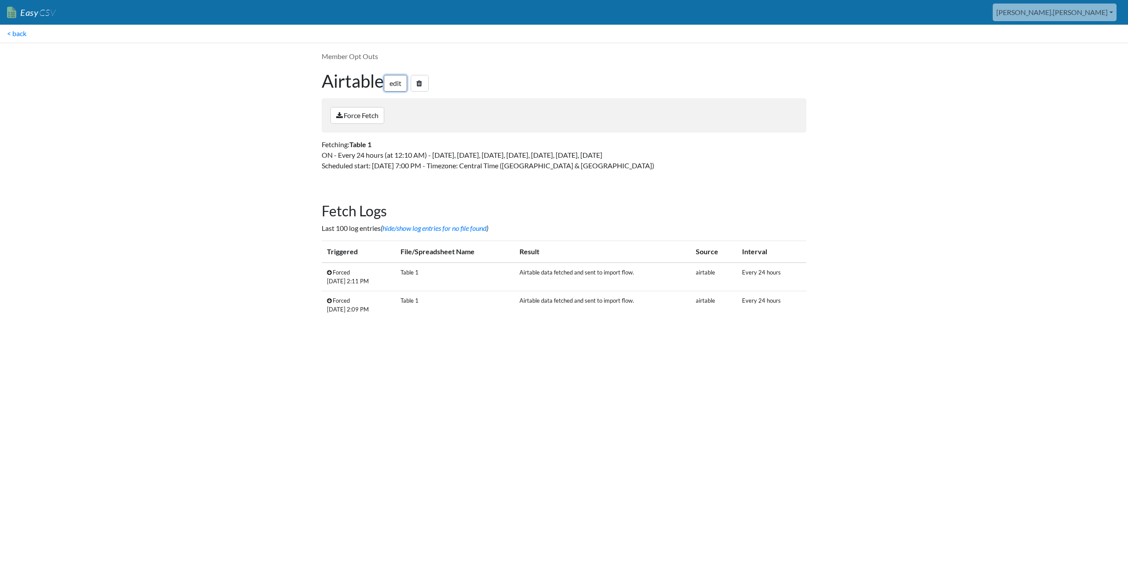
click at [399, 82] on link "edit" at bounding box center [395, 83] width 23 height 17
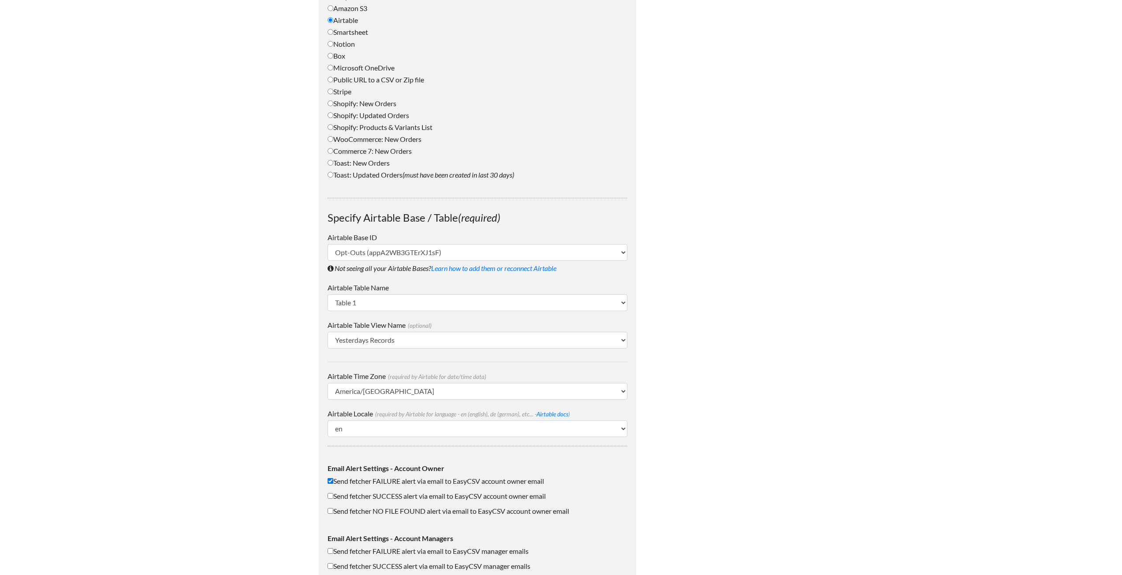
scroll to position [565, 0]
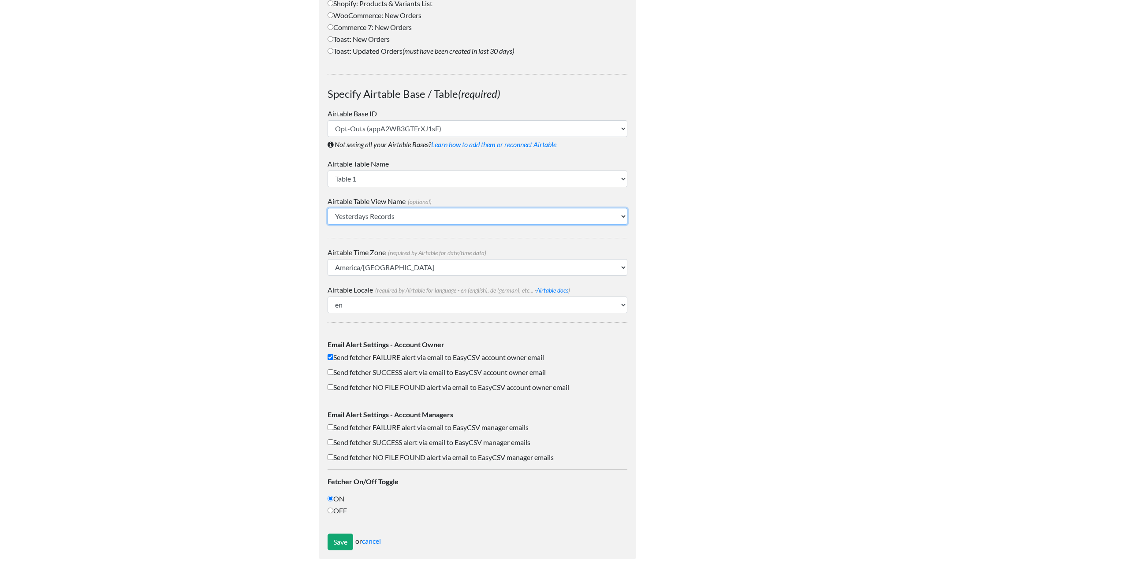
click at [404, 215] on select "Grid view Yesterdays Records" at bounding box center [478, 216] width 300 height 17
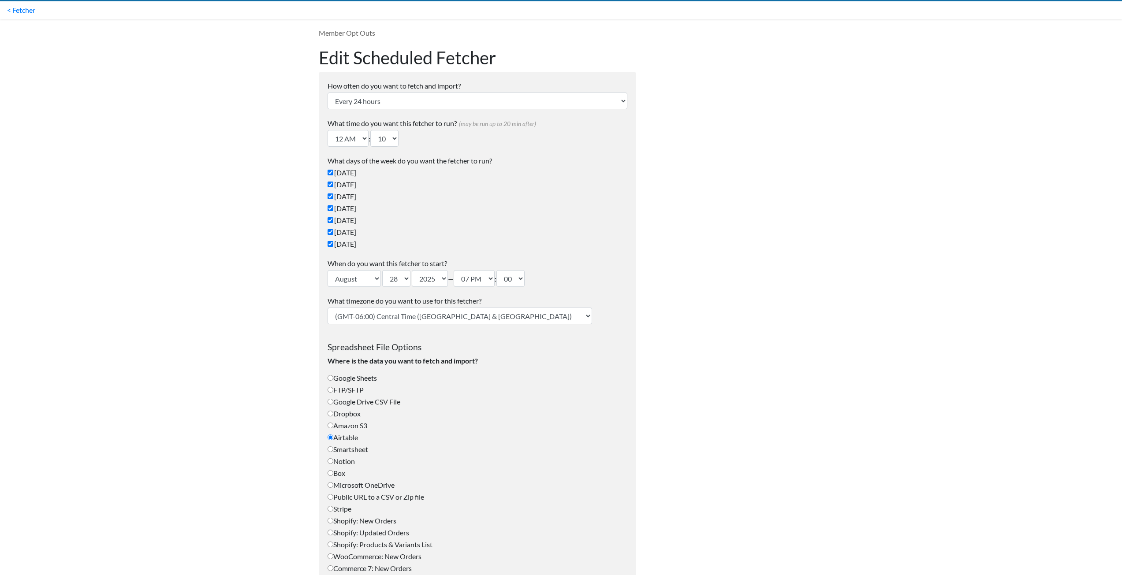
scroll to position [0, 0]
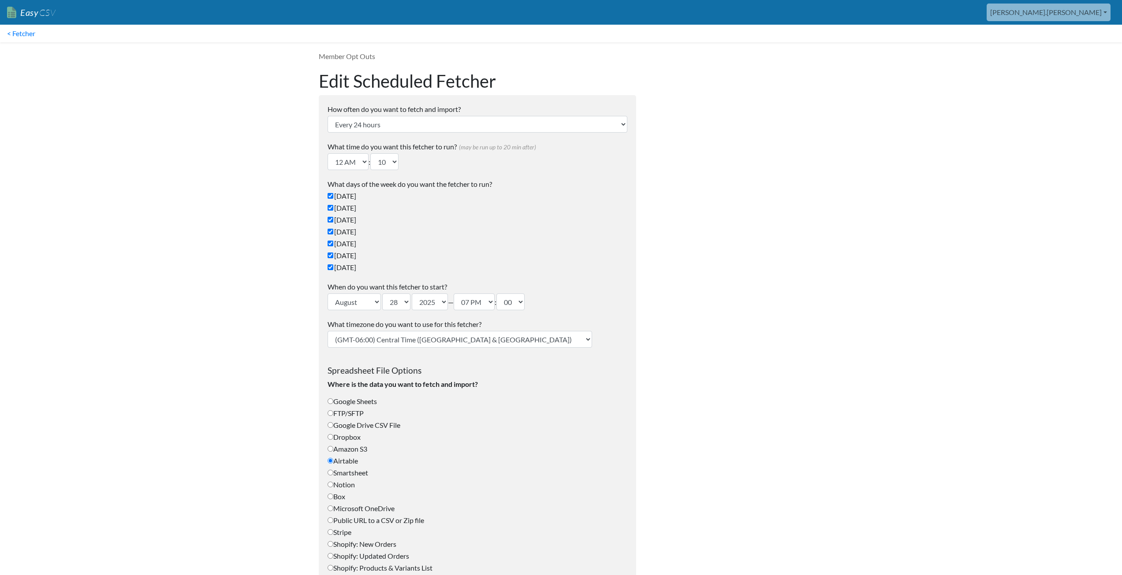
click at [871, 80] on body "Easy CSV aaron.tavis Oag Texas Gov All Flows All CSV Generators Business & Plan…" at bounding box center [561, 566] width 1122 height 1133
click at [363, 161] on select "12 AM 01 AM 02 AM 03 AM 04 AM 05 AM 06 AM 07 AM 08 AM 09 AM 10 AM 11 AM 12 PM 0…" at bounding box center [348, 161] width 41 height 17
click at [227, 239] on body "Easy CSV aaron.tavis Oag Texas Gov All Flows All CSV Generators Business & Plan…" at bounding box center [561, 566] width 1122 height 1133
click at [372, 339] on select "(GMT-12:00) International Date Line West (GMT-11:00) American Samoa (GMT-11:00)…" at bounding box center [460, 339] width 264 height 17
select select "Arizona"
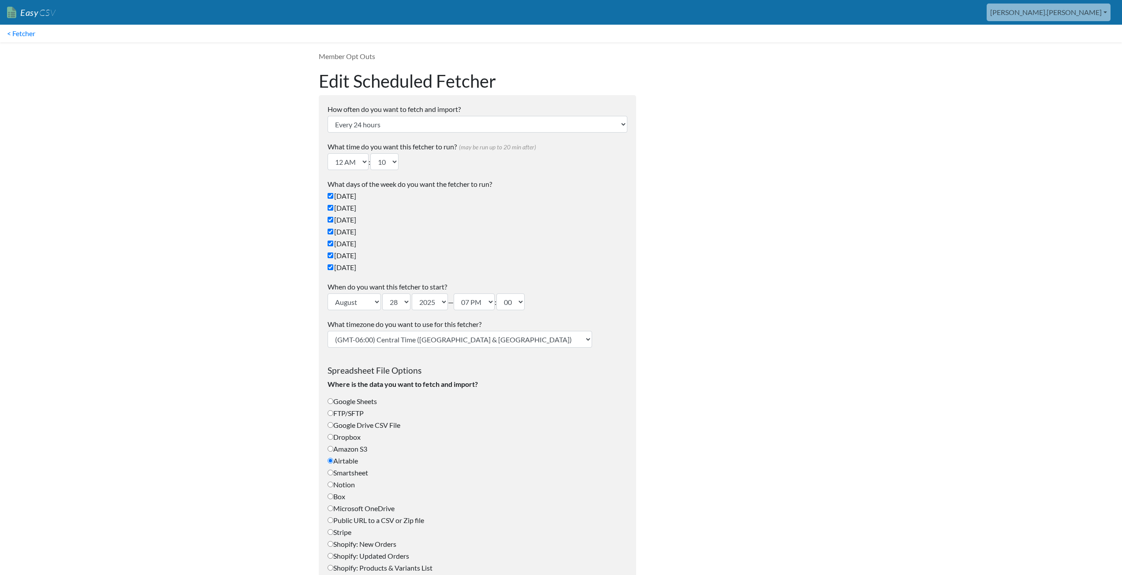
click at [328, 331] on select "(GMT-12:00) International Date Line West (GMT-11:00) American Samoa (GMT-11:00)…" at bounding box center [460, 339] width 264 height 17
click at [362, 163] on select "12 AM 01 AM 02 AM 03 AM 04 AM 05 AM 06 AM 07 AM 08 AM 09 AM 10 AM 11 AM 12 PM 0…" at bounding box center [348, 161] width 41 height 17
select select "12"
click at [328, 153] on select "12 AM 01 AM 02 AM 03 AM 04 AM 05 AM 06 AM 07 AM 08 AM 09 AM 10 AM 11 AM 12 PM 0…" at bounding box center [348, 161] width 41 height 17
click at [395, 159] on select "00 10 20 30 40 50" at bounding box center [384, 161] width 28 height 17
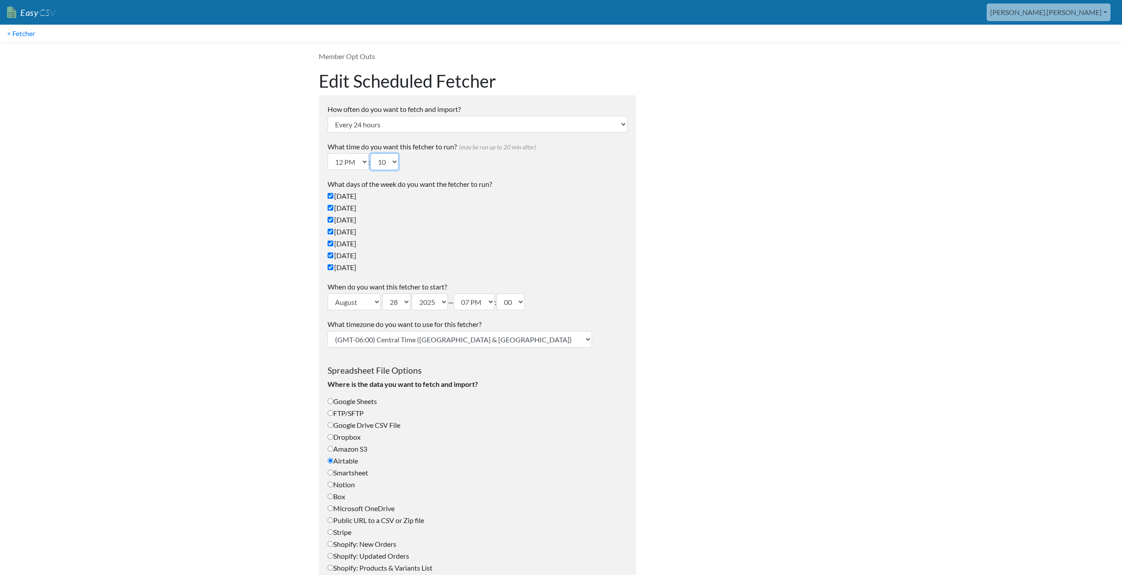
select select "30"
click at [373, 153] on select "00 10 20 30 40 50" at bounding box center [384, 161] width 28 height 17
click at [249, 246] on body "Easy CSV aaron.tavis Oag Texas Gov All Flows All CSV Generators Business & Plan…" at bounding box center [561, 566] width 1122 height 1133
click at [486, 302] on select "12 AM 01 AM 02 AM 03 AM 04 AM 05 AM 06 AM 07 AM 08 AM 09 AM 10 AM 11 AM 12 PM 0…" at bounding box center [474, 302] width 41 height 17
select select "00"
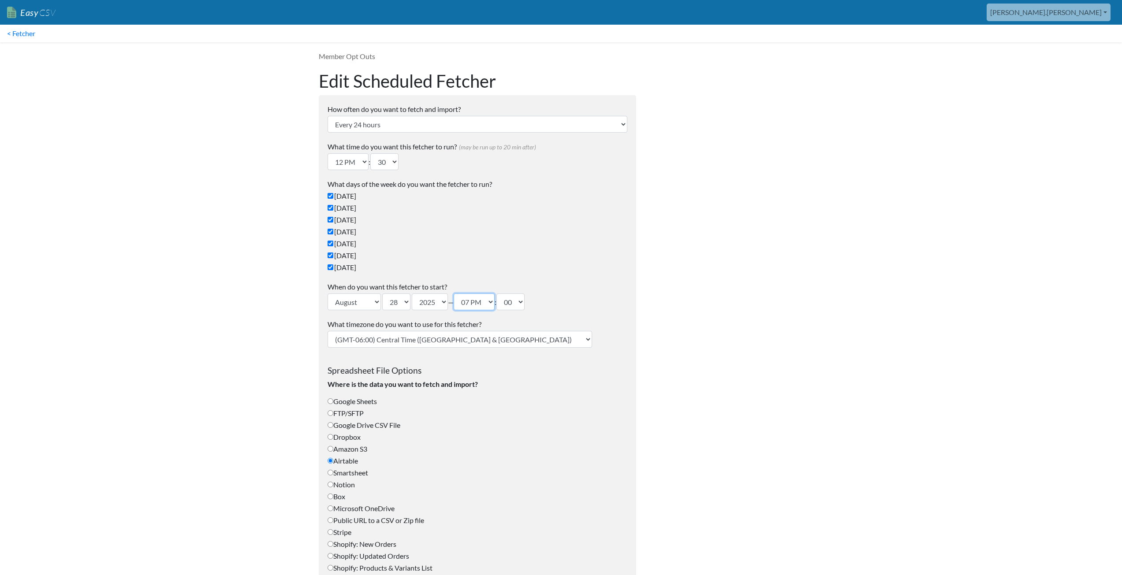
click at [458, 294] on select "12 AM 01 AM 02 AM 03 AM 04 AM 05 AM 06 AM 07 AM 08 AM 09 AM 10 AM 11 AM 12 PM 0…" at bounding box center [474, 302] width 41 height 17
click at [206, 324] on body "Easy CSV aaron.tavis Oag Texas Gov All Flows All CSV Generators Business & Plan…" at bounding box center [561, 566] width 1122 height 1133
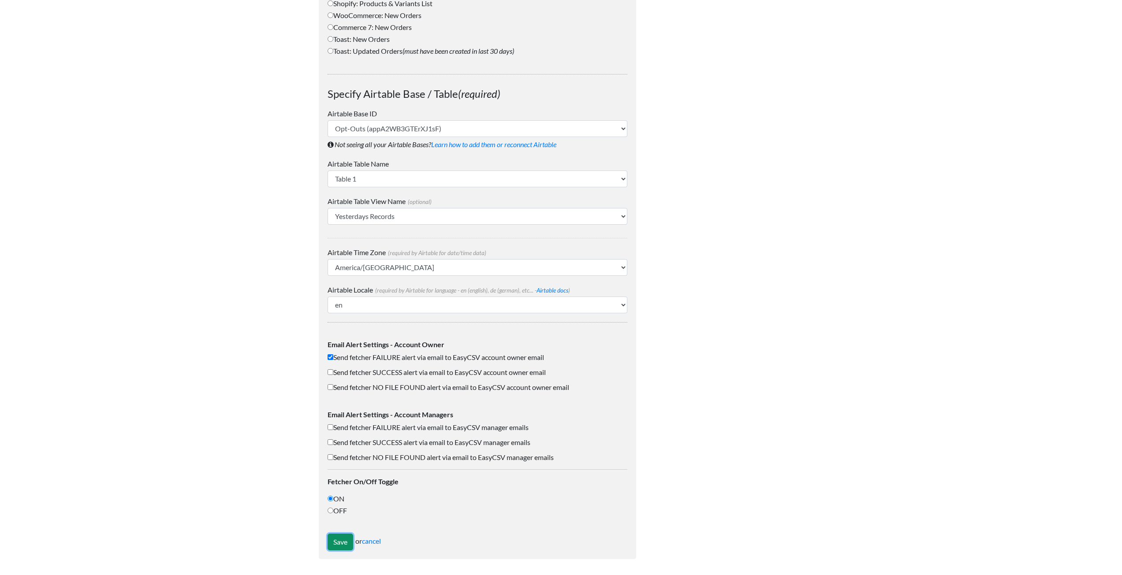
click at [341, 538] on input "Save" at bounding box center [341, 542] width 26 height 17
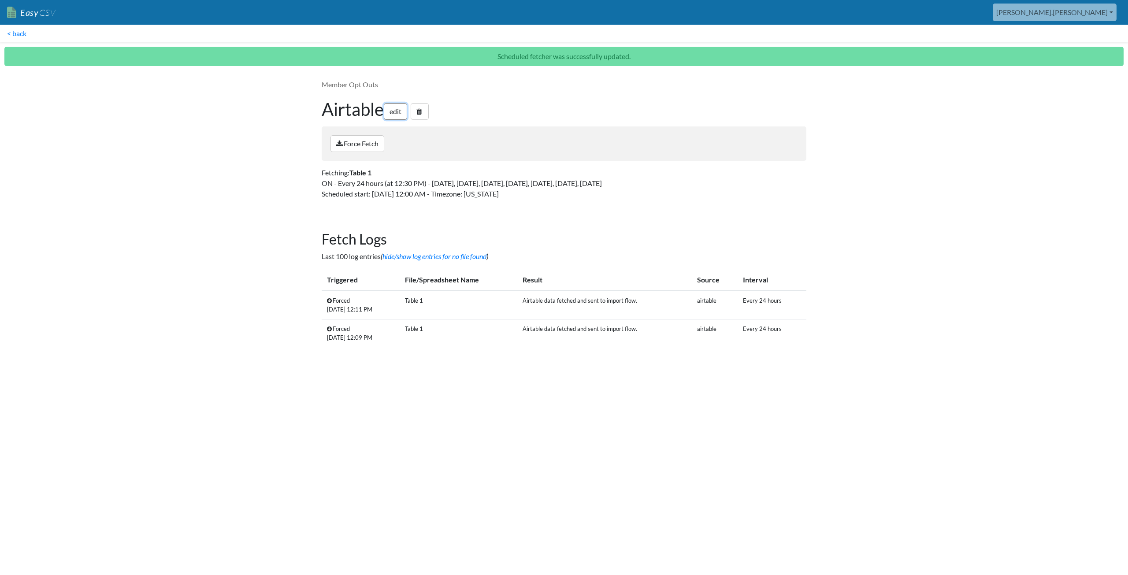
click at [398, 115] on link "edit" at bounding box center [395, 111] width 23 height 17
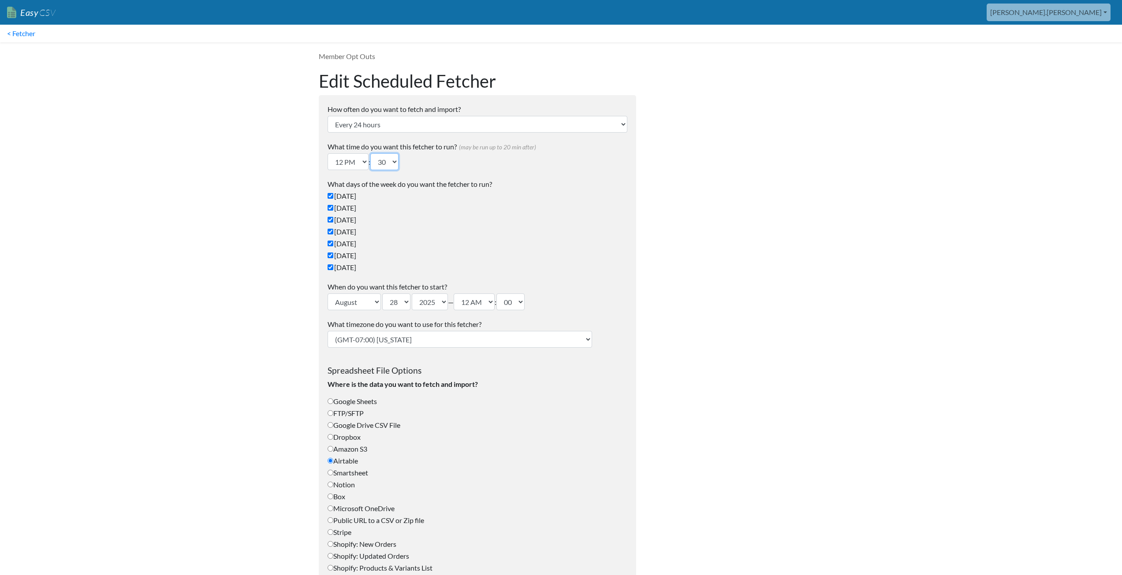
click at [394, 158] on select "00 10 20 30 40 50" at bounding box center [384, 161] width 28 height 17
select select "20"
click at [373, 153] on select "00 10 20 30 40 50" at bounding box center [384, 161] width 28 height 17
click at [257, 249] on body "Easy CSV aaron.tavis Oag Texas Gov All Flows All CSV Generators Business & Plan…" at bounding box center [561, 566] width 1122 height 1133
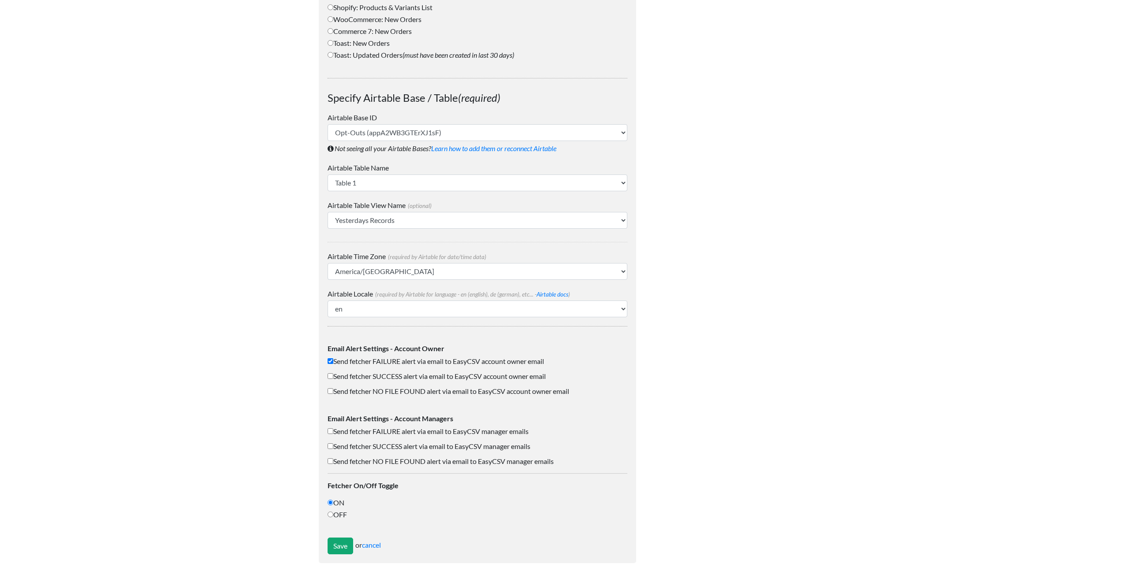
scroll to position [565, 0]
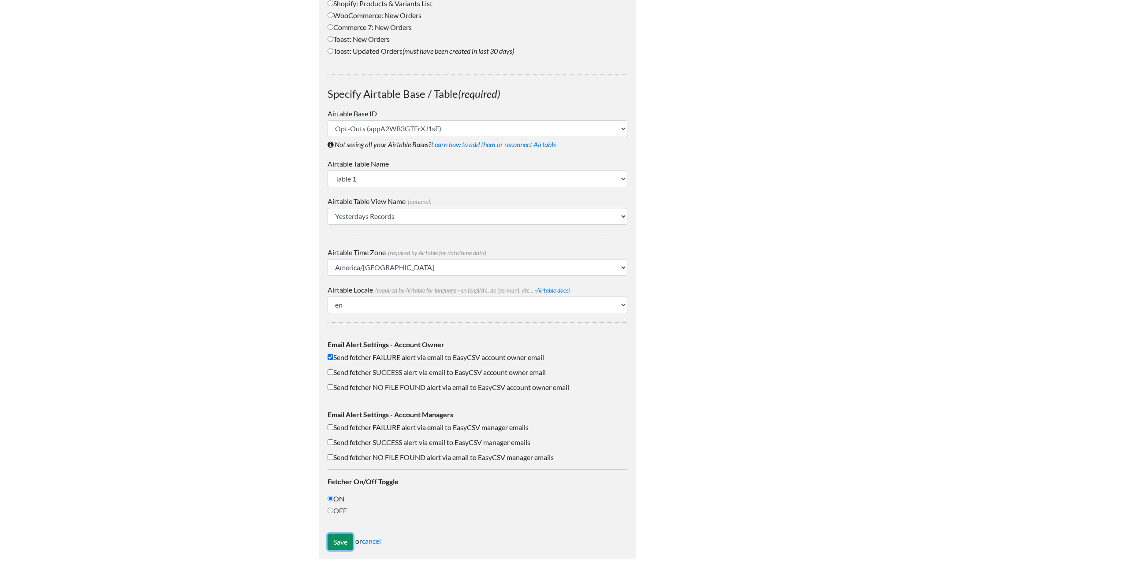
click at [340, 545] on input "Save" at bounding box center [341, 542] width 26 height 17
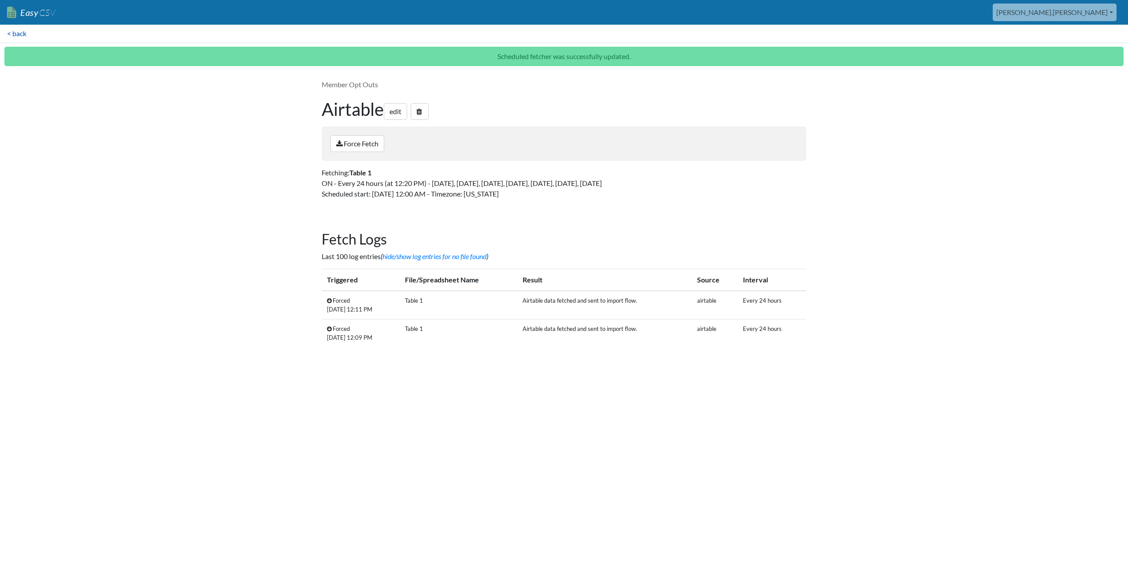
click at [20, 33] on link "< back" at bounding box center [17, 34] width 34 height 18
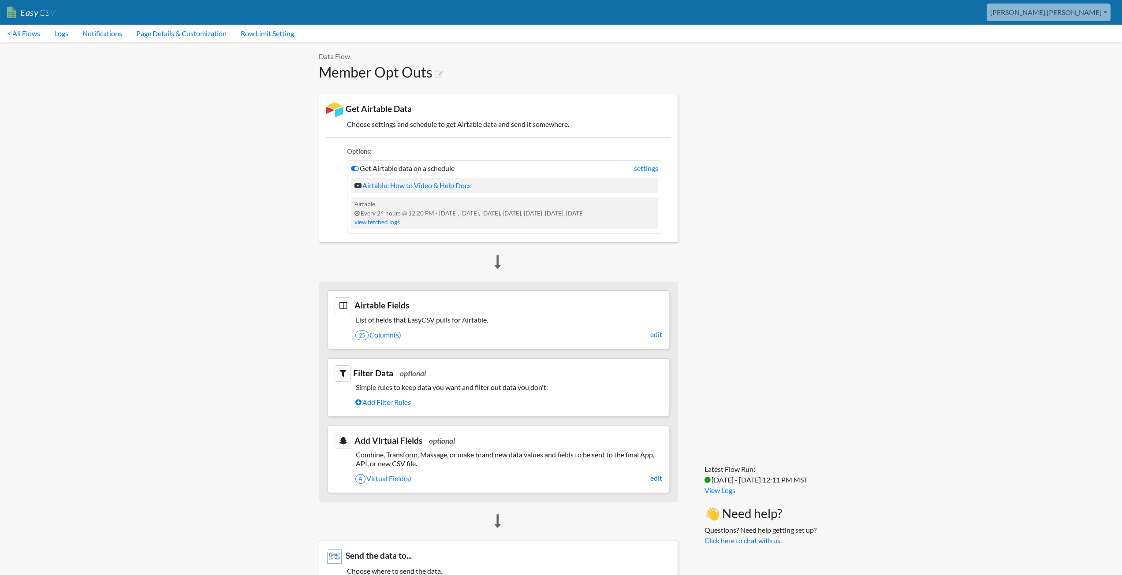
click at [239, 243] on body "Easy CSV [PERSON_NAME].[PERSON_NAME] Oag [US_STATE] Gov All Flows All CSV Gener…" at bounding box center [561, 481] width 1122 height 962
click at [160, 35] on link "Page Details & Customization" at bounding box center [181, 34] width 104 height 18
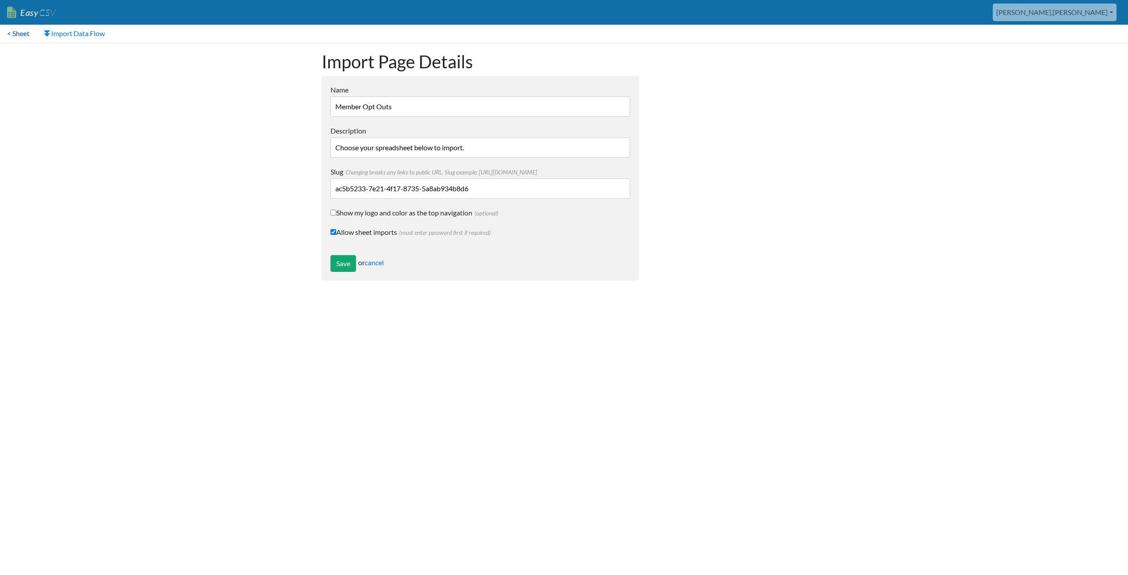
click at [21, 34] on link "< Sheet" at bounding box center [18, 34] width 37 height 18
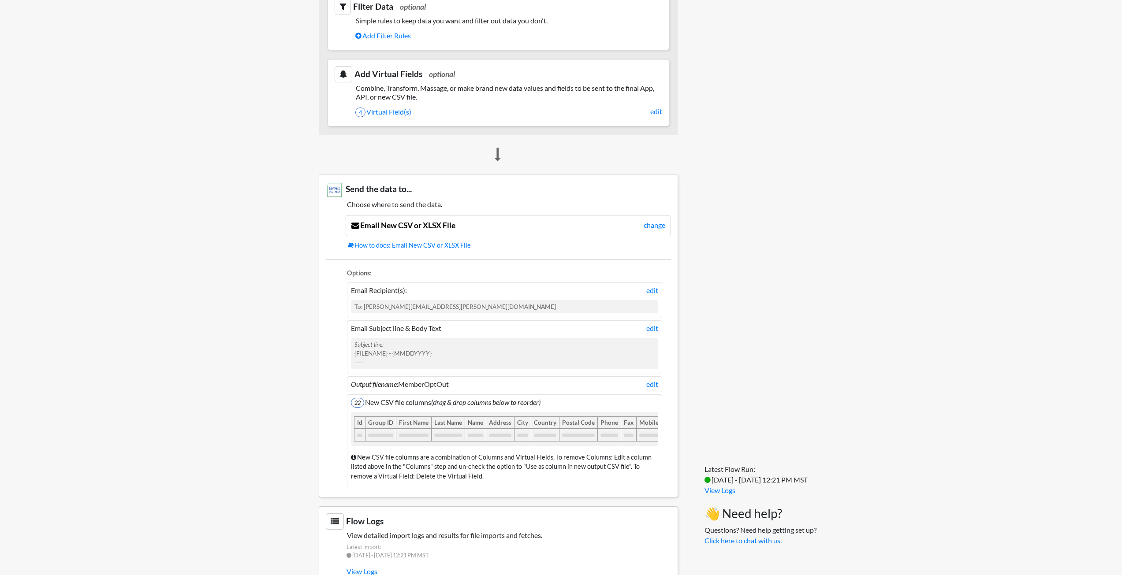
scroll to position [400, 0]
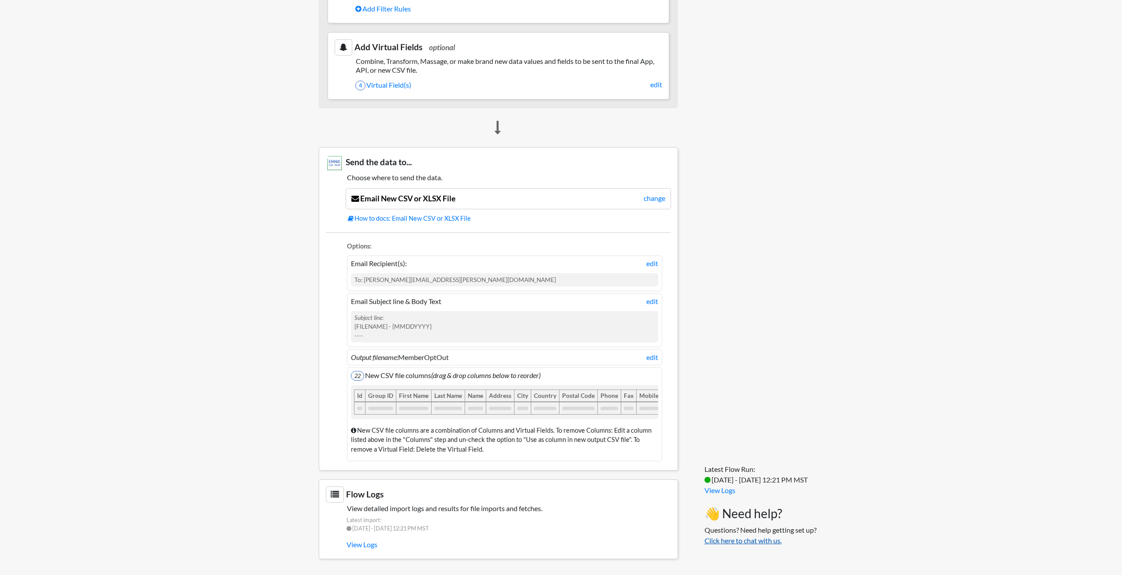
click at [731, 541] on link "Click here to chat with us." at bounding box center [742, 540] width 77 height 8
drag, startPoint x: 383, startPoint y: 391, endPoint x: 355, endPoint y: 392, distance: 27.4
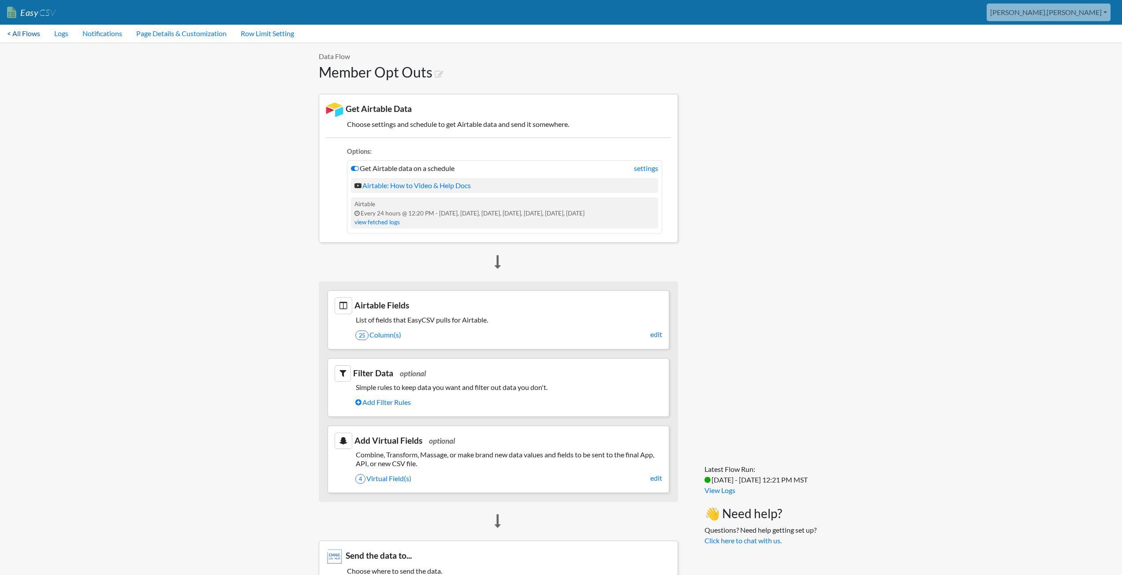
click at [31, 33] on link "< All Flows" at bounding box center [23, 34] width 47 height 18
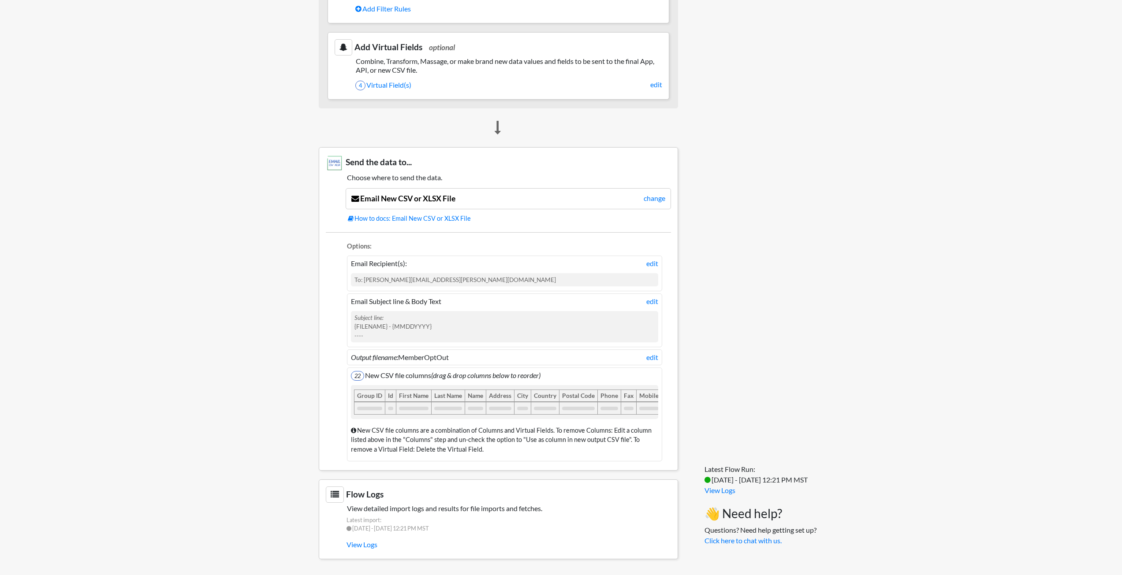
click at [816, 315] on body "Easy CSV aaron.tavis Oag Texas Gov All Flows All CSV Generators Business & Plan…" at bounding box center [561, 87] width 1122 height 962
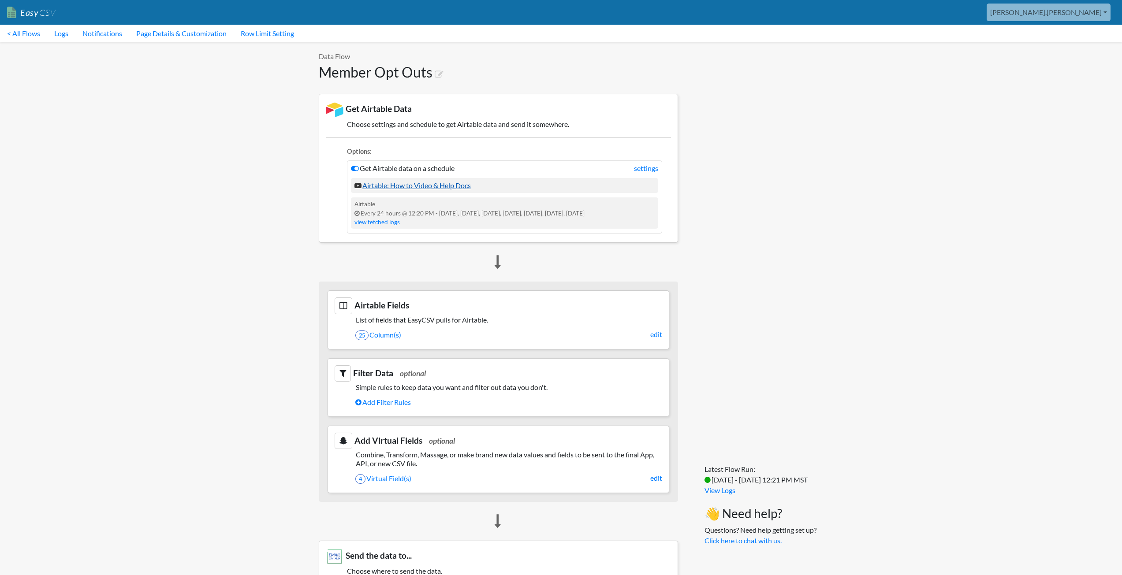
click at [402, 186] on link "Airtable: How to Video & Help Docs" at bounding box center [412, 185] width 116 height 8
click at [648, 166] on link "settings" at bounding box center [646, 168] width 24 height 11
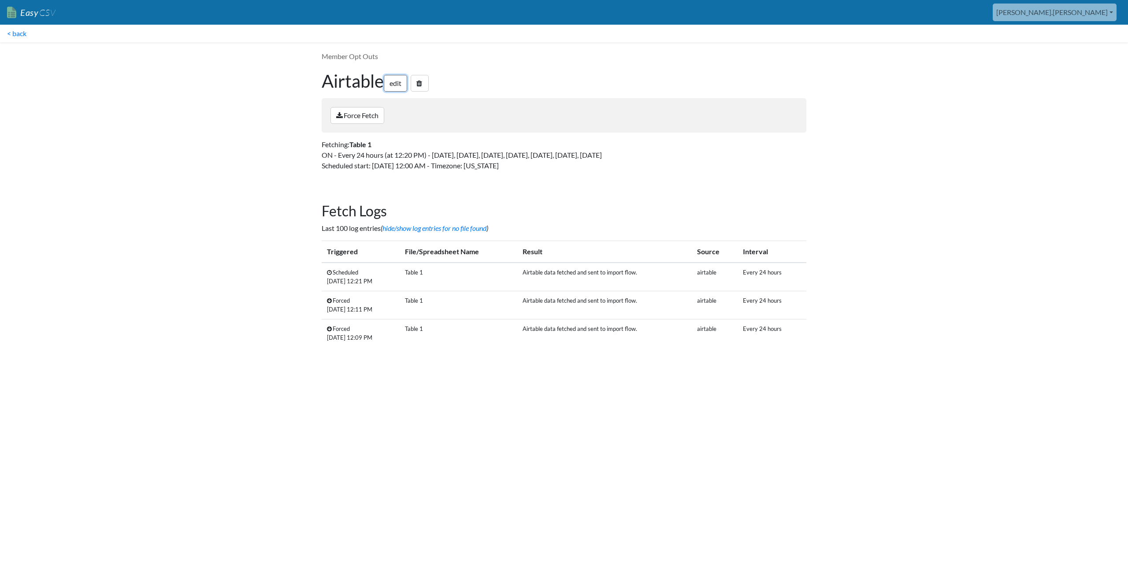
click at [395, 82] on link "edit" at bounding box center [395, 83] width 23 height 17
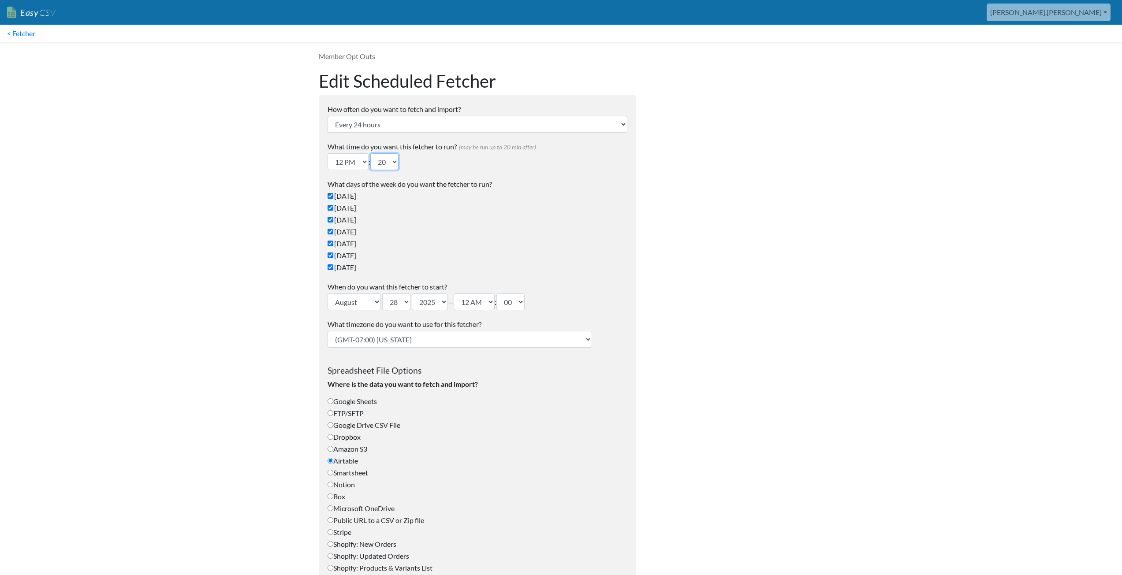
click at [389, 163] on select "00 10 20 30 40 50" at bounding box center [384, 161] width 28 height 17
click at [373, 153] on select "00 10 20 30 40 50" at bounding box center [384, 161] width 28 height 17
click at [293, 259] on body "Easy CSV aaron.tavis Oag Texas Gov All Flows All CSV Generators Business & Plan…" at bounding box center [561, 566] width 1122 height 1133
click at [392, 160] on select "00 10 20 30 40 50" at bounding box center [384, 161] width 28 height 17
select select "30"
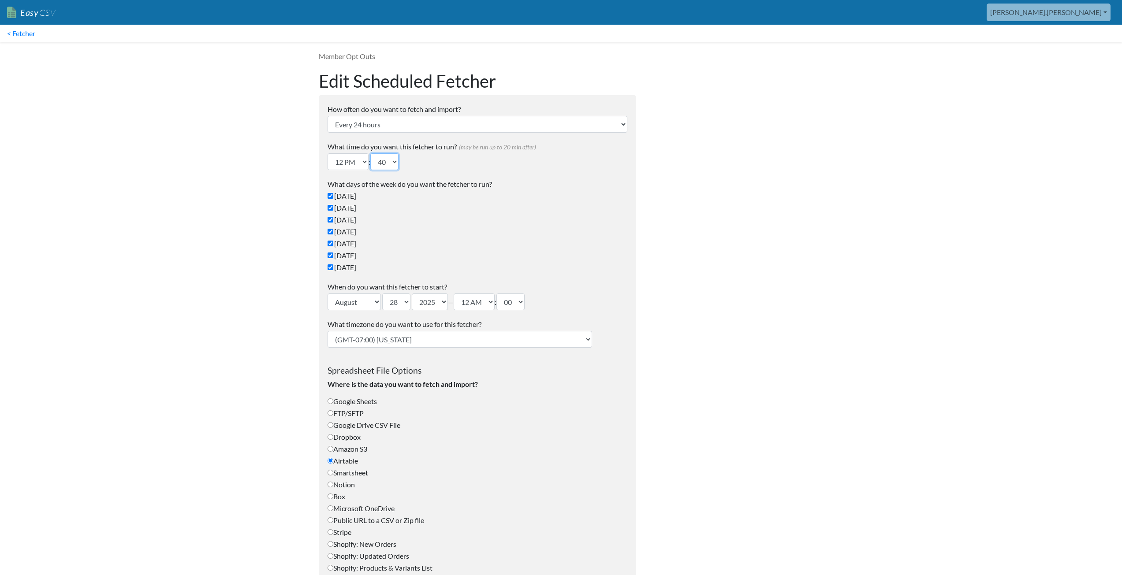
click at [373, 153] on select "00 10 20 30 40 50" at bounding box center [384, 161] width 28 height 17
click at [274, 230] on body "Easy CSV aaron.tavis Oag Texas Gov All Flows All CSV Generators Business & Plan…" at bounding box center [561, 566] width 1122 height 1133
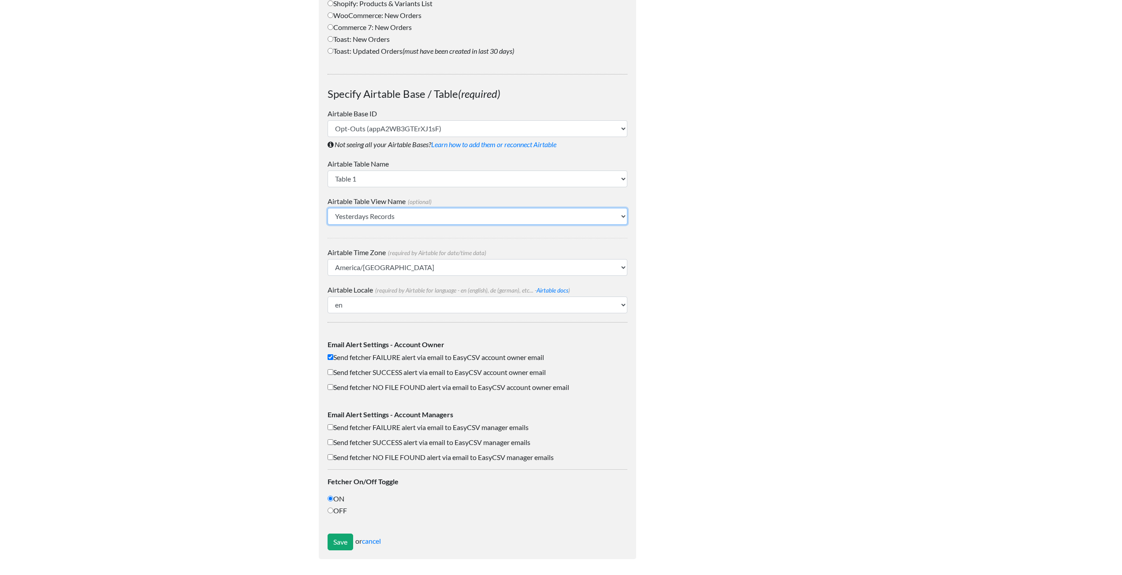
click at [377, 216] on select "Grid view Yesterdays Records" at bounding box center [478, 216] width 300 height 17
select select "Grid view"
click at [328, 208] on select "Grid view Yesterdays Records" at bounding box center [478, 216] width 300 height 17
click at [270, 248] on body "Easy CSV aaron.tavis Oag Texas Gov All Flows All CSV Generators Business & Plan…" at bounding box center [561, 1] width 1122 height 1133
click at [339, 540] on input "Save" at bounding box center [341, 542] width 26 height 17
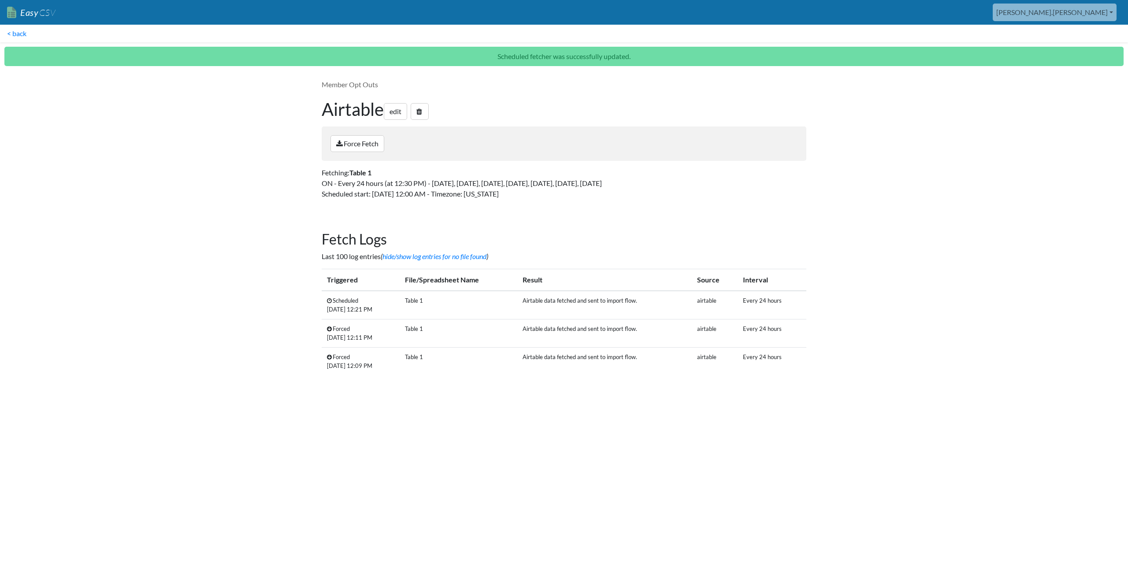
click at [91, 10] on div "aaron.tavis Oag Texas Gov All Flows All CSV Generators Business & Plan Info Man…" at bounding box center [592, 13] width 1059 height 18
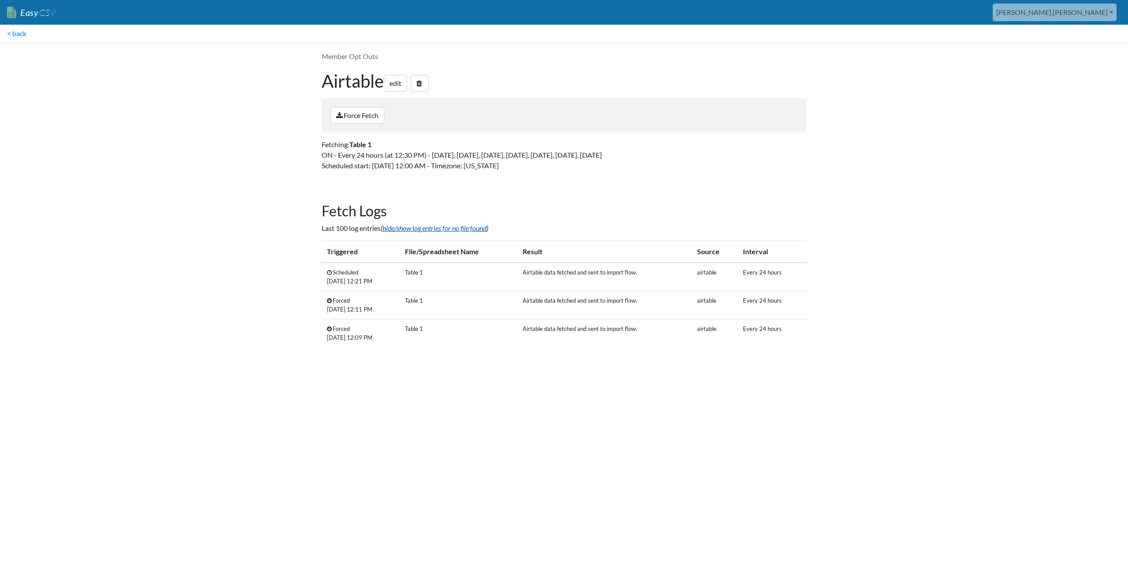
click at [415, 229] on link "hide/show log entries for no file found" at bounding box center [435, 228] width 104 height 8
click at [261, 355] on body "Easy CSV aaron.tavis Oag Texas Gov All Flows All CSV Generators Business & Plan…" at bounding box center [564, 181] width 1128 height 363
click at [804, 370] on html "Easy CSV aaron.tavis Oag Texas Gov All Flows All CSV Generators Business & Plan…" at bounding box center [564, 185] width 1128 height 370
click at [757, 370] on html "Easy CSV aaron.tavis Oag Texas Gov All Flows All CSV Generators Business & Plan…" at bounding box center [564, 185] width 1128 height 370
click at [350, 116] on link "Force Fetch" at bounding box center [358, 115] width 54 height 17
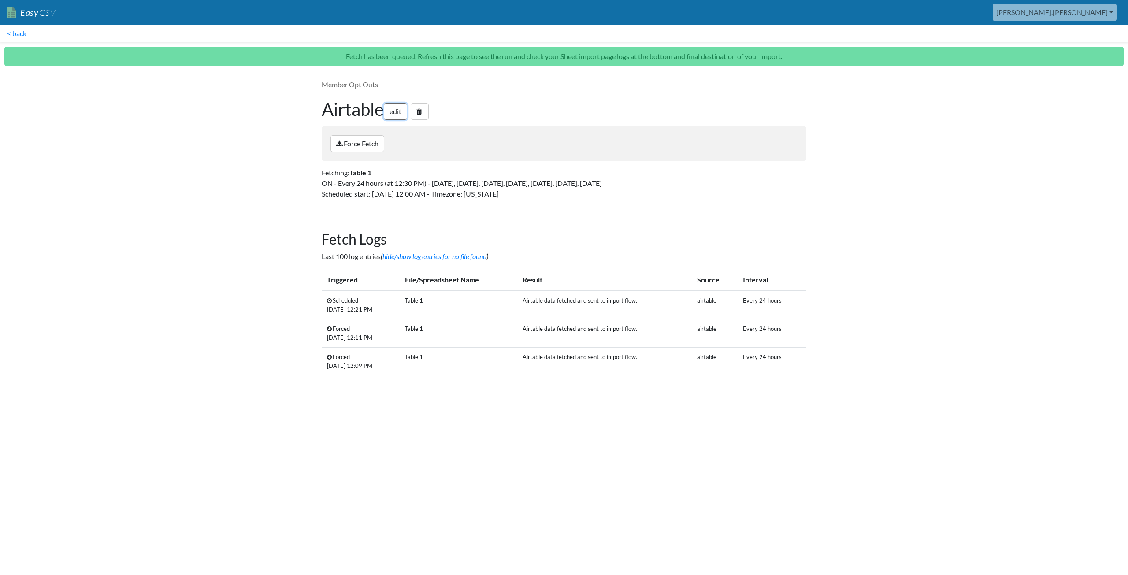
click at [398, 110] on link "edit" at bounding box center [395, 111] width 23 height 17
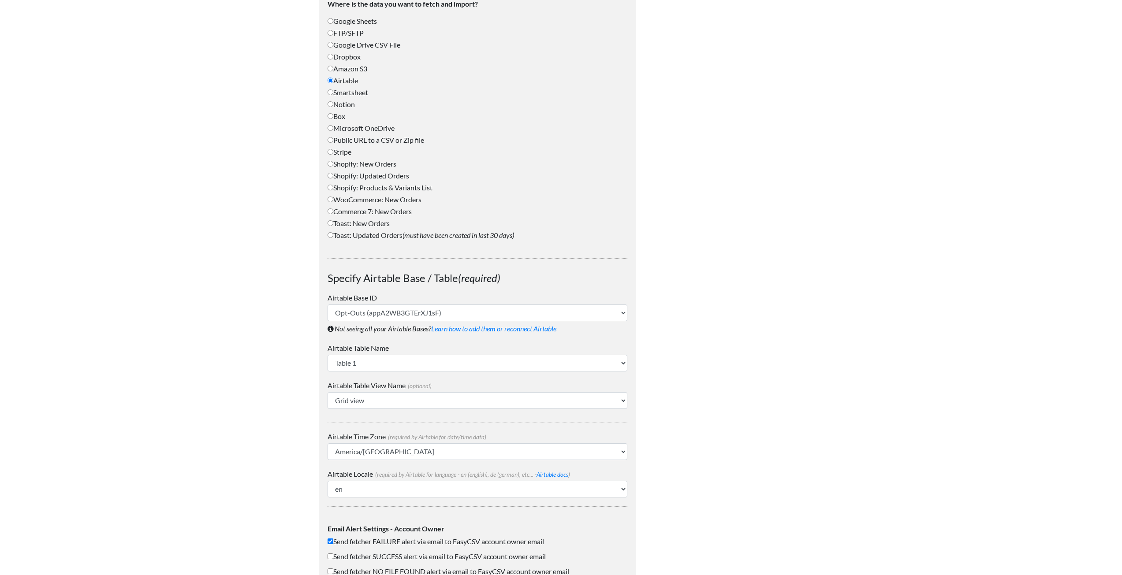
scroll to position [565, 0]
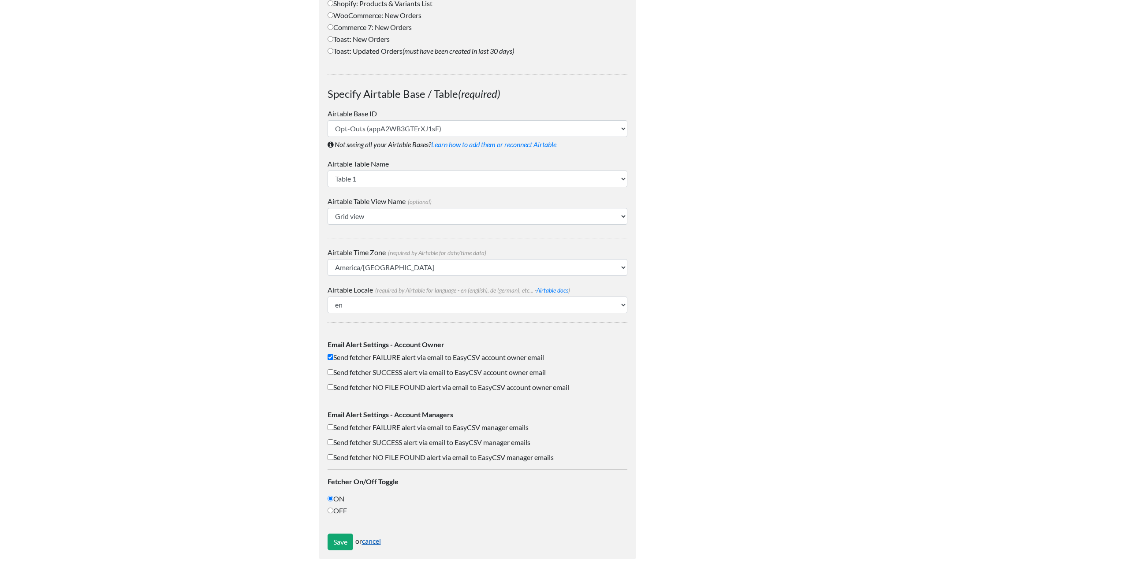
click at [376, 545] on link "cancel" at bounding box center [371, 541] width 19 height 8
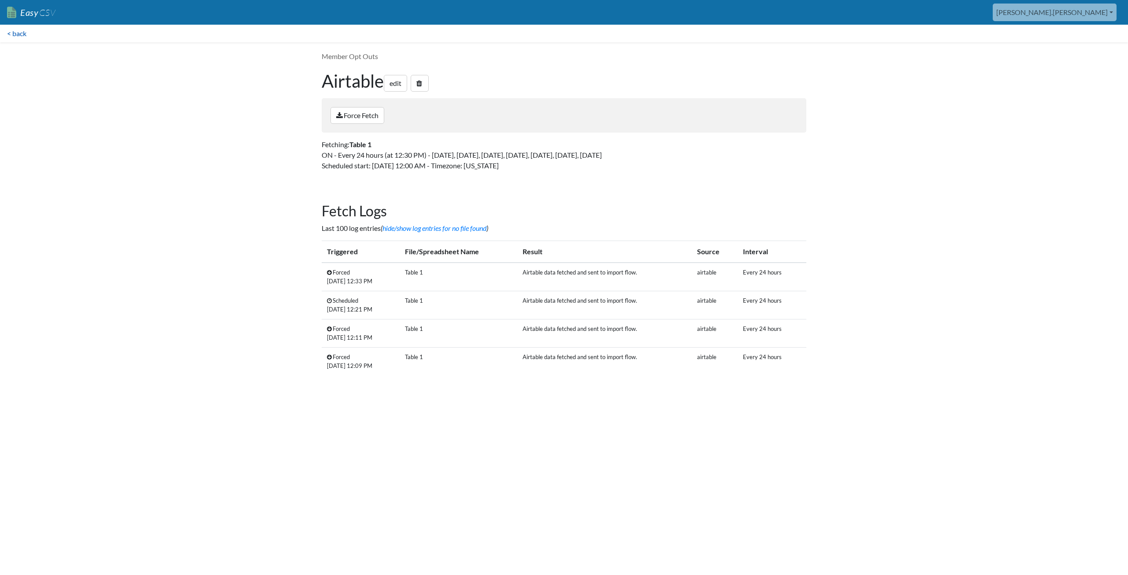
click at [20, 34] on link "< back" at bounding box center [17, 34] width 34 height 18
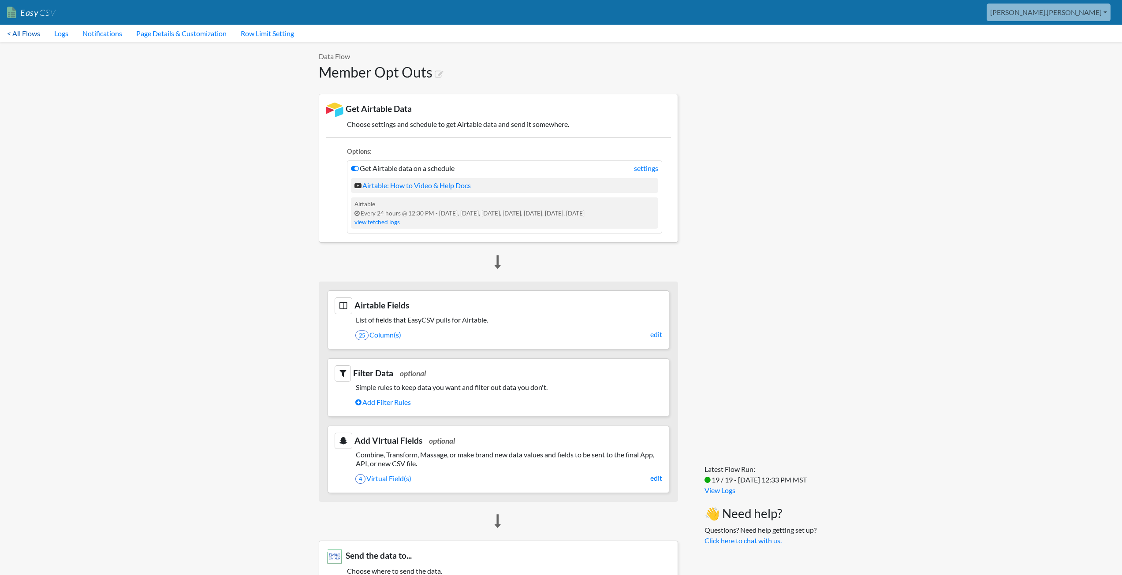
click at [31, 29] on link "< All Flows" at bounding box center [23, 34] width 47 height 18
click at [356, 168] on icon at bounding box center [355, 168] width 8 height 7
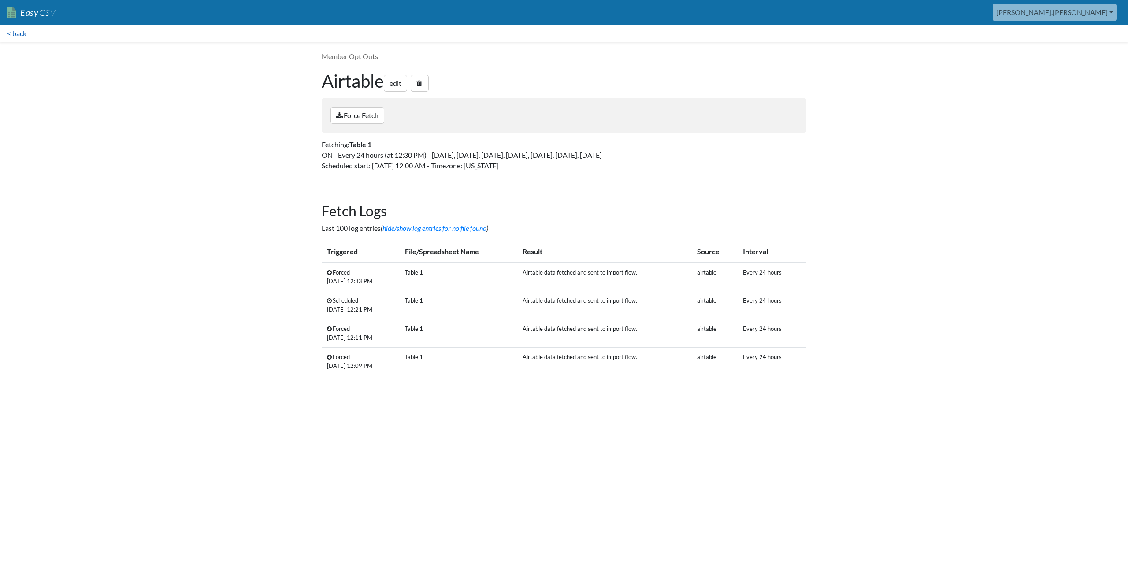
click at [17, 33] on link "< back" at bounding box center [17, 34] width 34 height 18
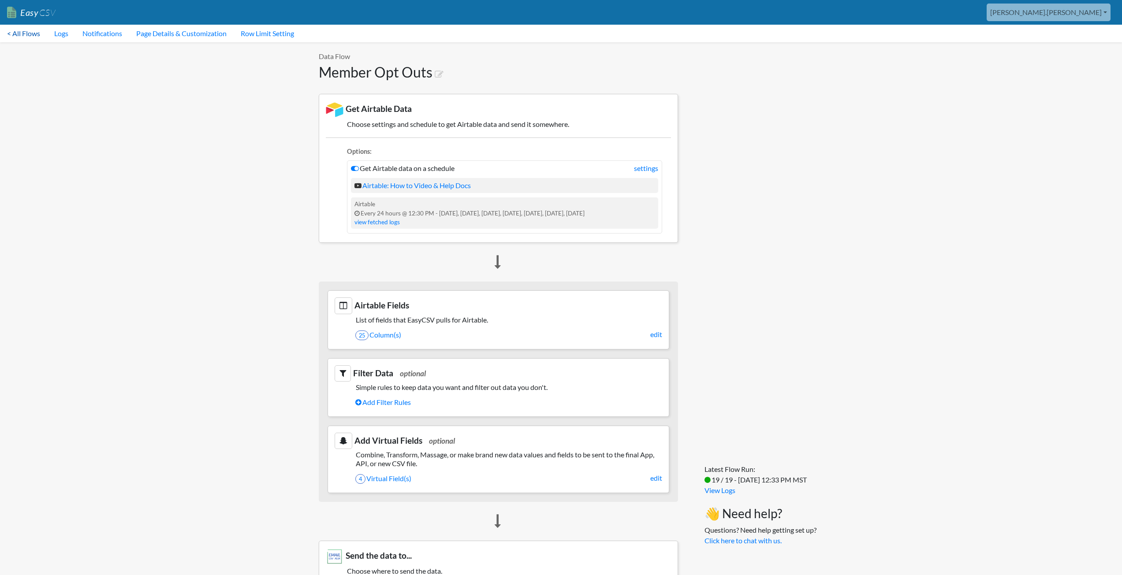
click at [17, 38] on link "< All Flows" at bounding box center [23, 34] width 47 height 18
click at [354, 168] on icon at bounding box center [355, 168] width 8 height 7
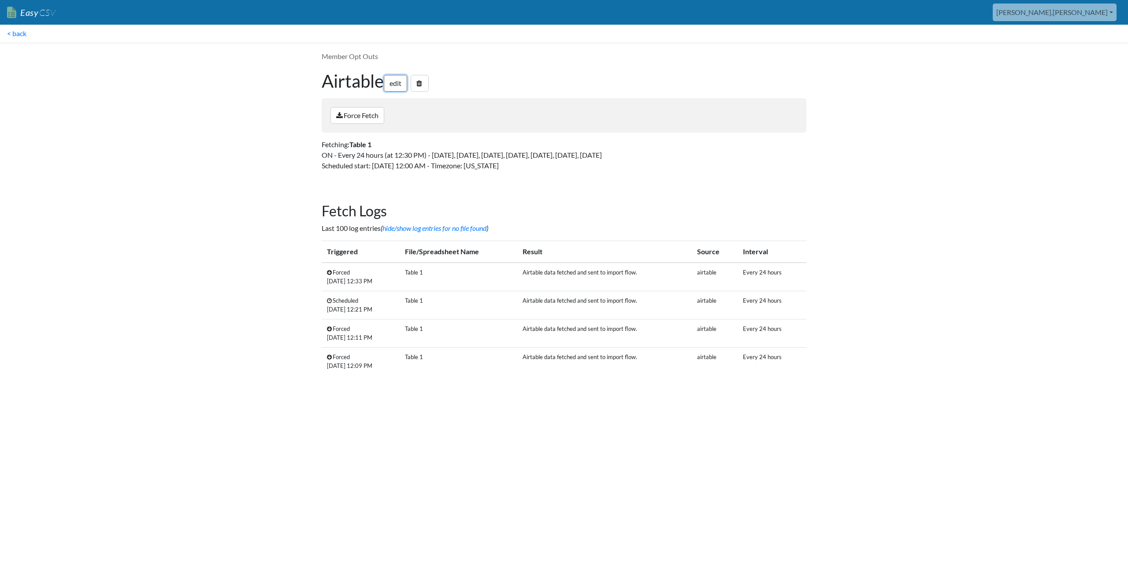
click at [396, 88] on link "edit" at bounding box center [395, 83] width 23 height 17
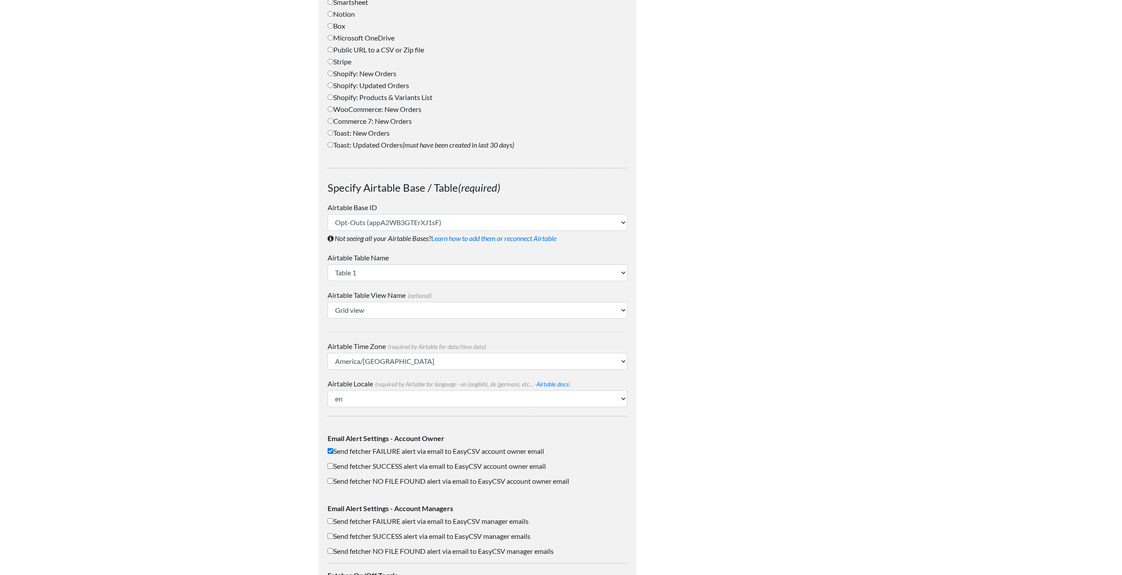
scroll to position [565, 0]
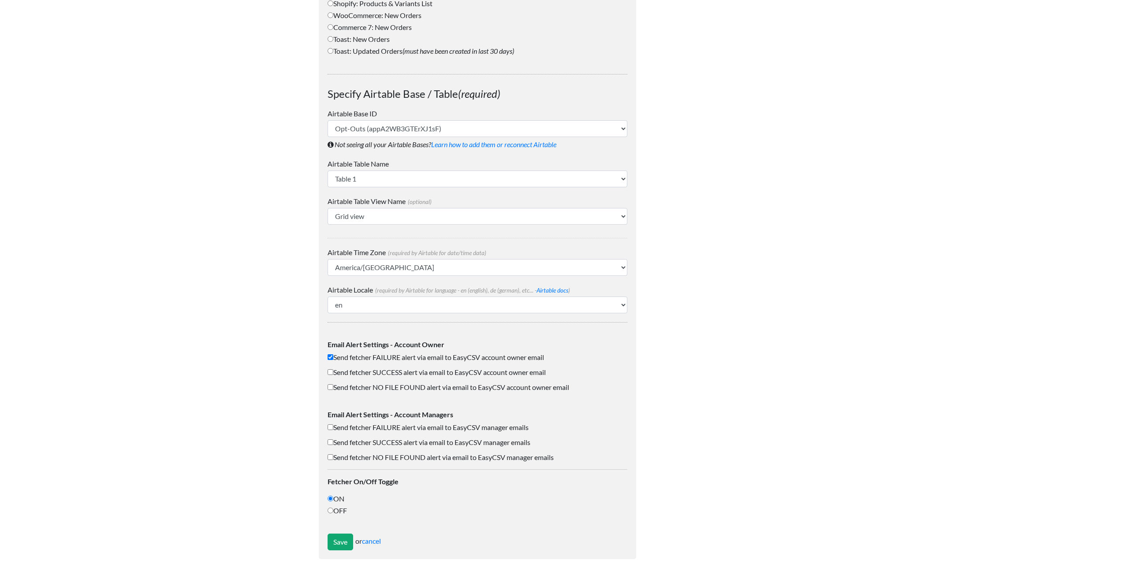
click at [330, 511] on input "OFF" at bounding box center [331, 511] width 6 height 6
radio input "true"
click at [338, 539] on input "Save" at bounding box center [341, 542] width 26 height 17
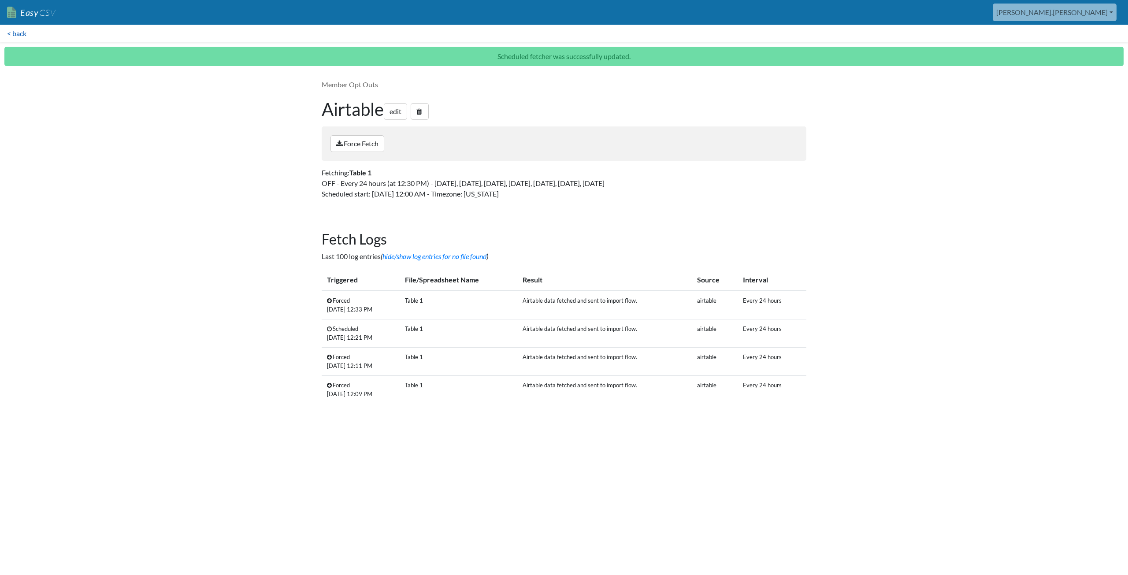
click at [22, 34] on link "< back" at bounding box center [17, 34] width 34 height 18
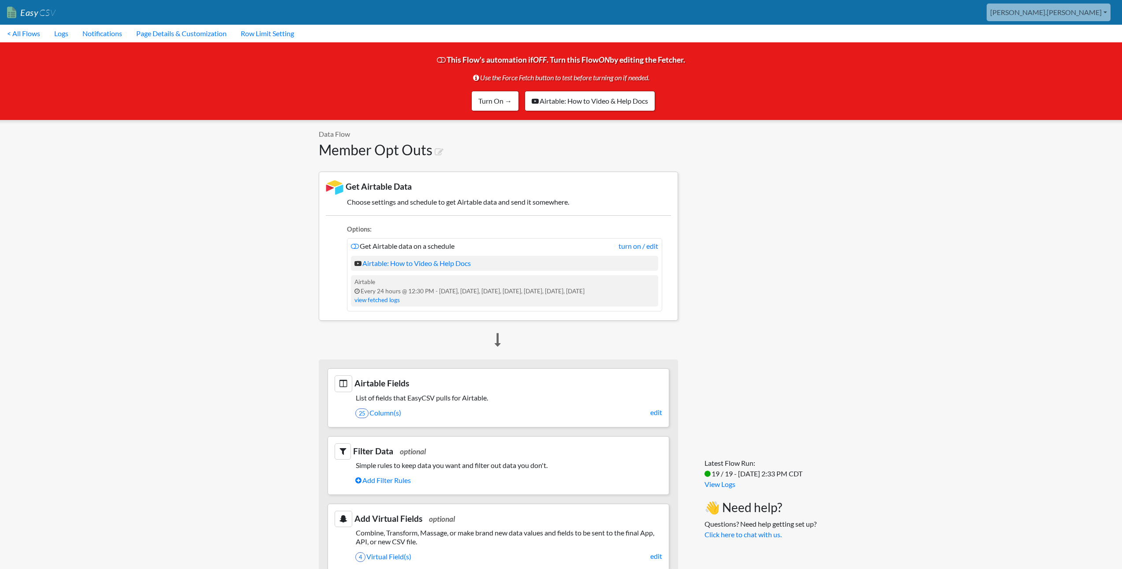
click at [340, 133] on p "Data Flow" at bounding box center [498, 134] width 359 height 11
click at [351, 151] on h1 "Member Opt Outs" at bounding box center [498, 149] width 359 height 17
click at [203, 34] on link "Page Details & Customization" at bounding box center [181, 34] width 104 height 18
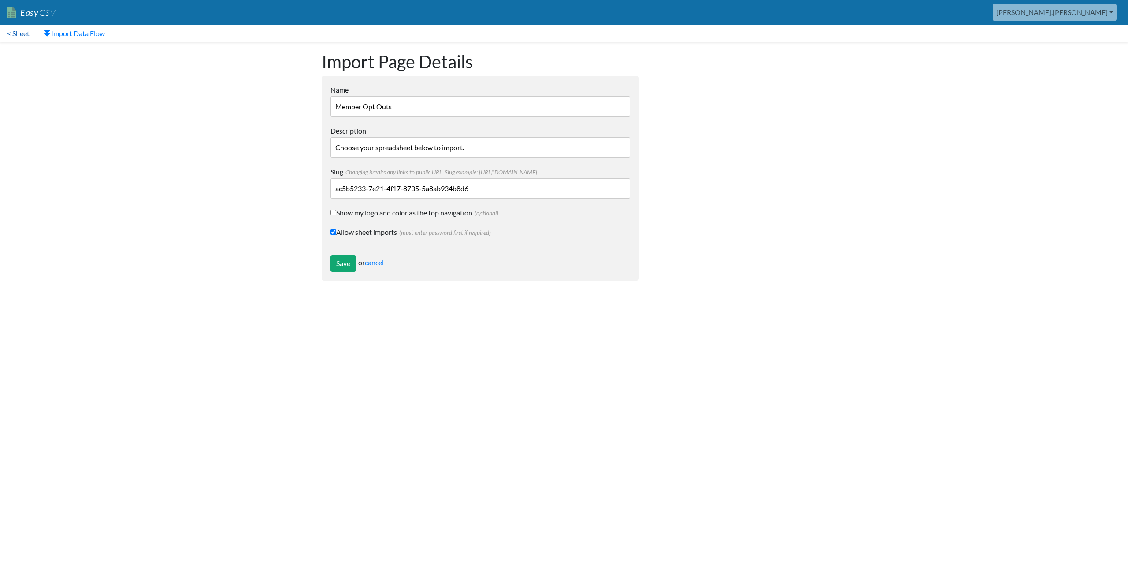
click at [16, 33] on link "< Sheet" at bounding box center [18, 34] width 37 height 18
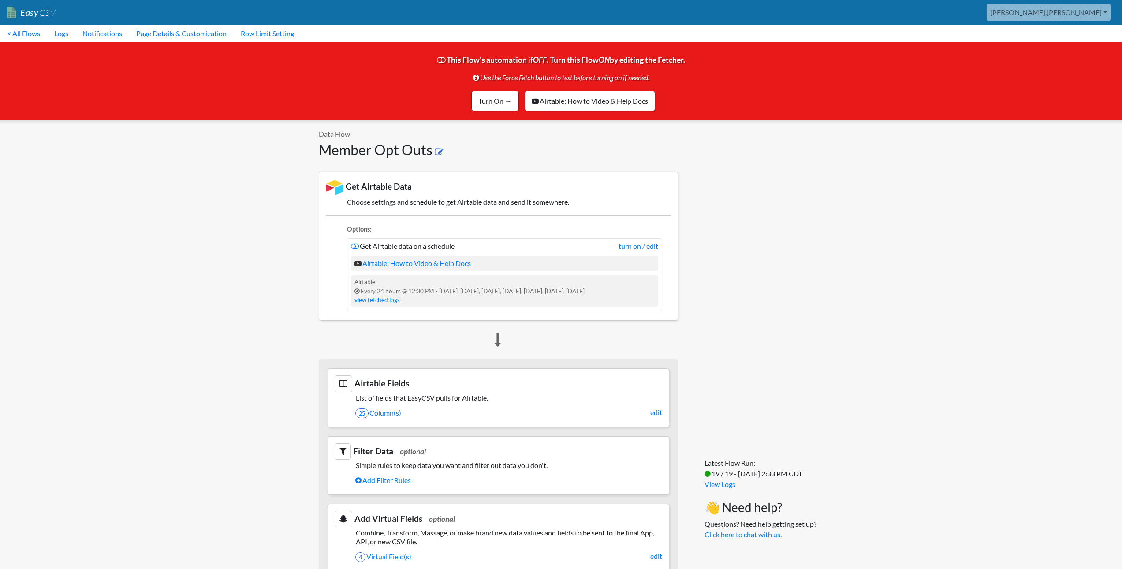
click at [440, 149] on icon at bounding box center [439, 152] width 9 height 9
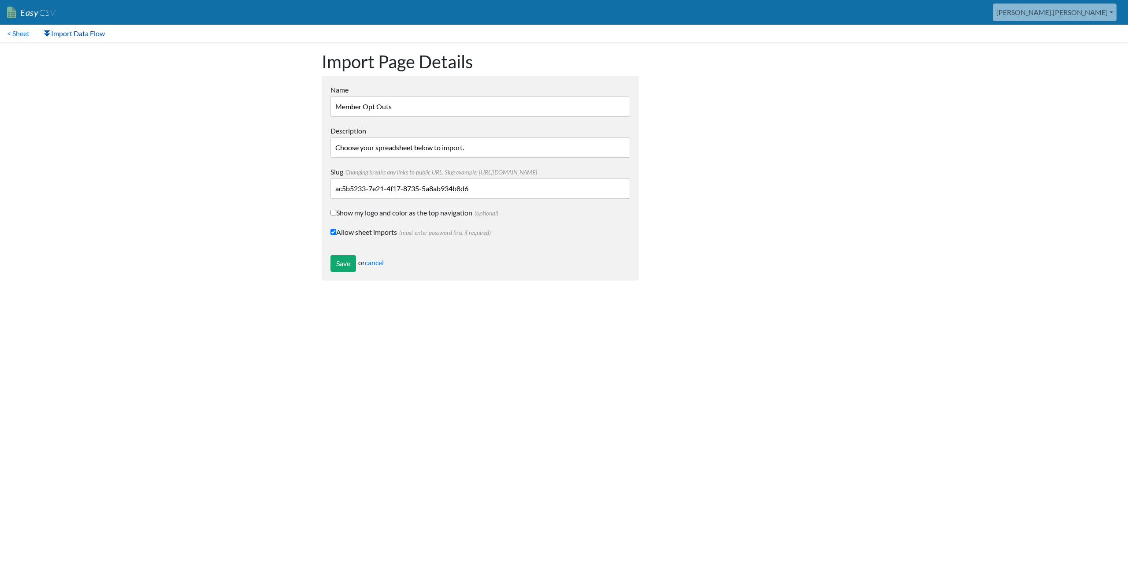
click at [70, 36] on link "Import Data Flow" at bounding box center [74, 34] width 75 height 18
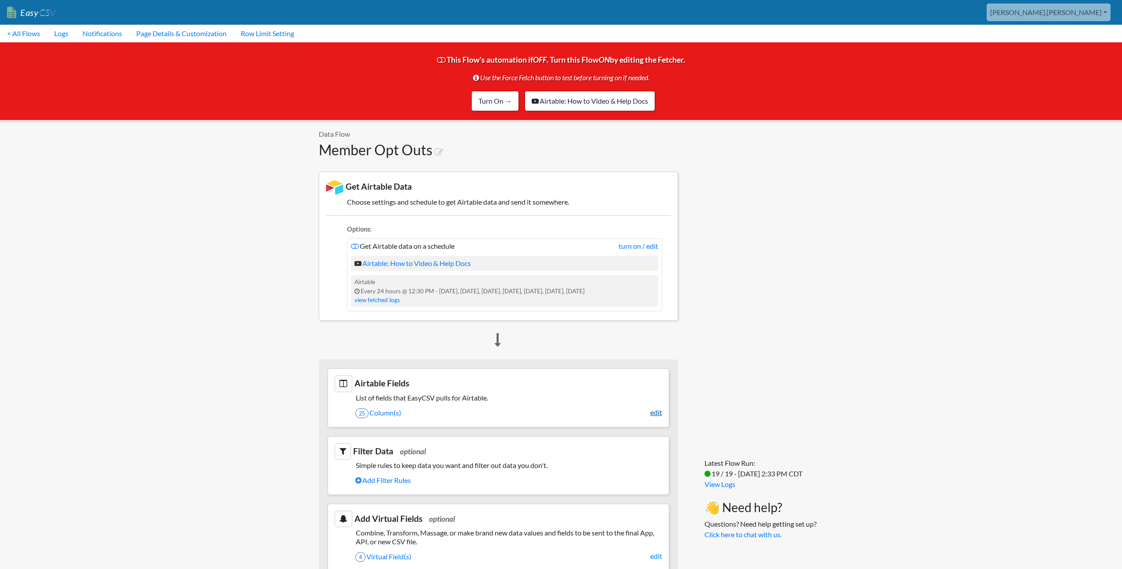
click at [652, 412] on link "edit" at bounding box center [656, 412] width 12 height 11
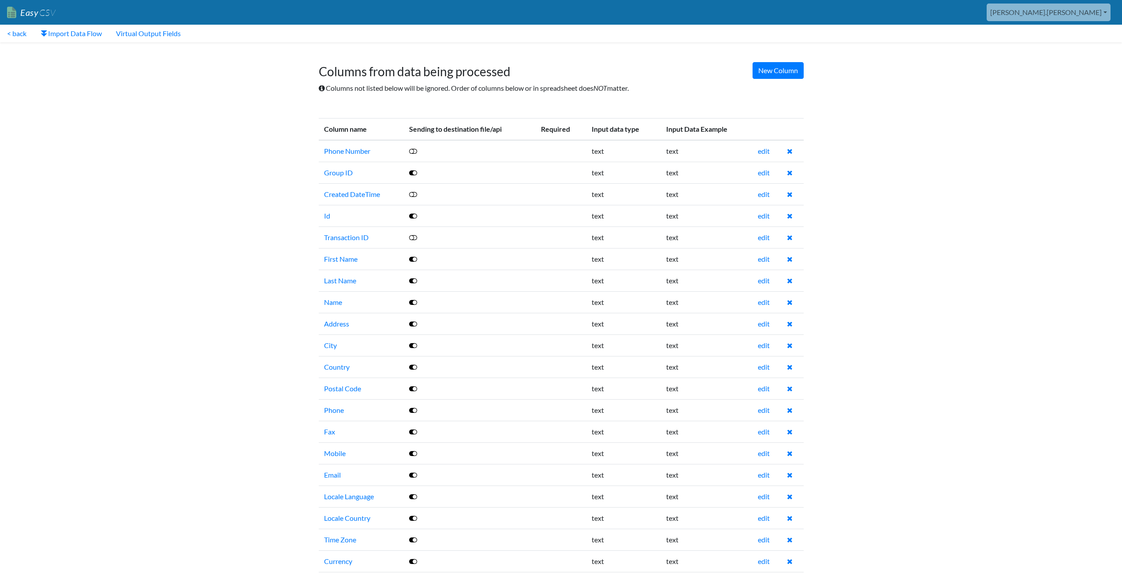
drag, startPoint x: 349, startPoint y: 217, endPoint x: 350, endPoint y: 211, distance: 6.7
click at [350, 211] on td "Id" at bounding box center [361, 216] width 85 height 22
click at [765, 152] on link "edit" at bounding box center [764, 151] width 12 height 8
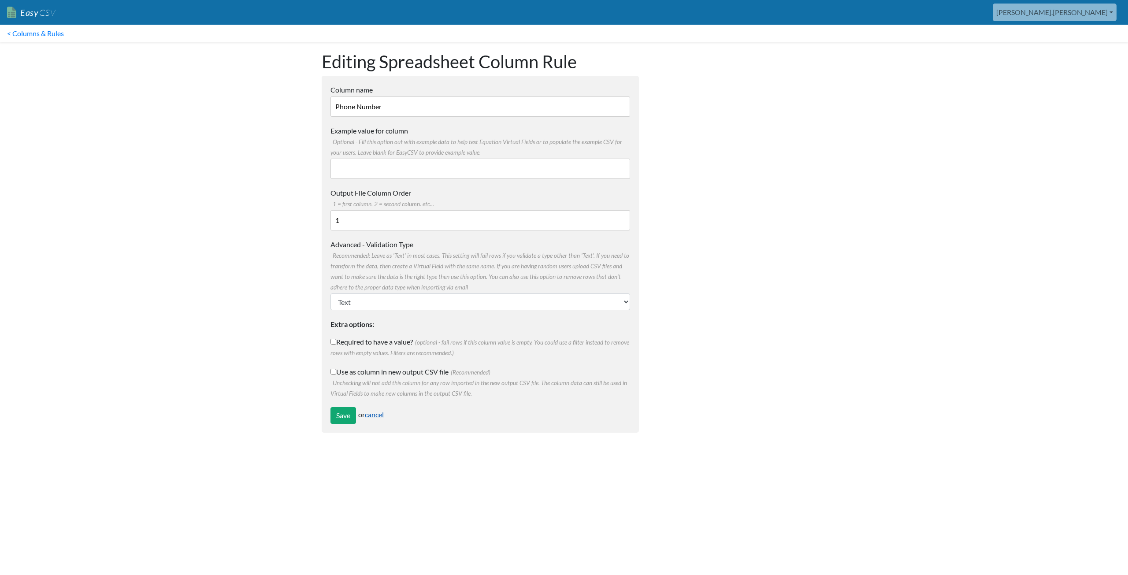
click at [380, 413] on link "cancel" at bounding box center [374, 414] width 19 height 8
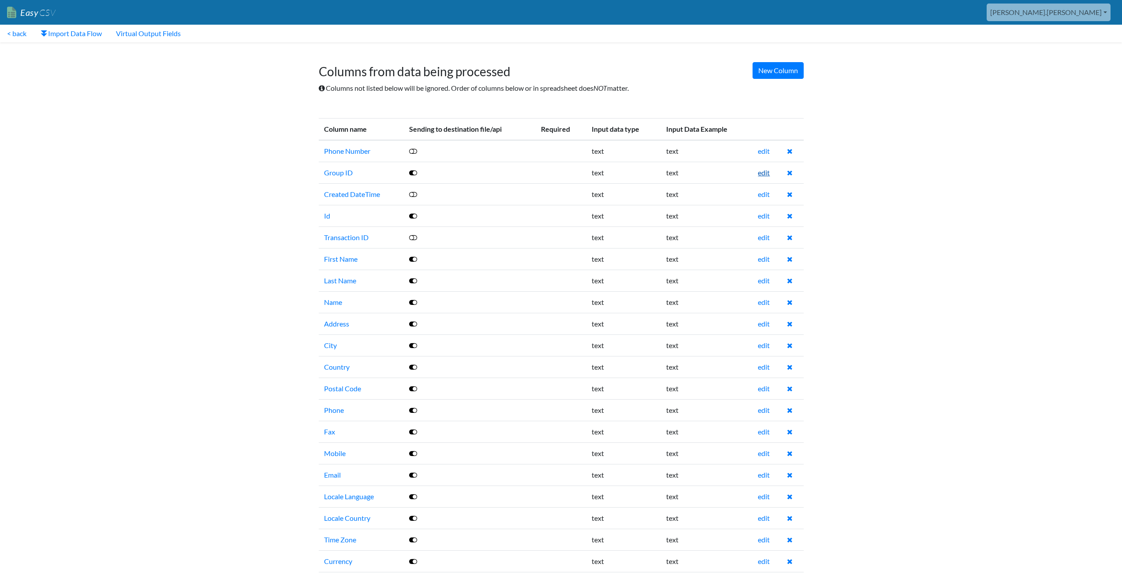
click at [761, 173] on link "edit" at bounding box center [764, 172] width 12 height 8
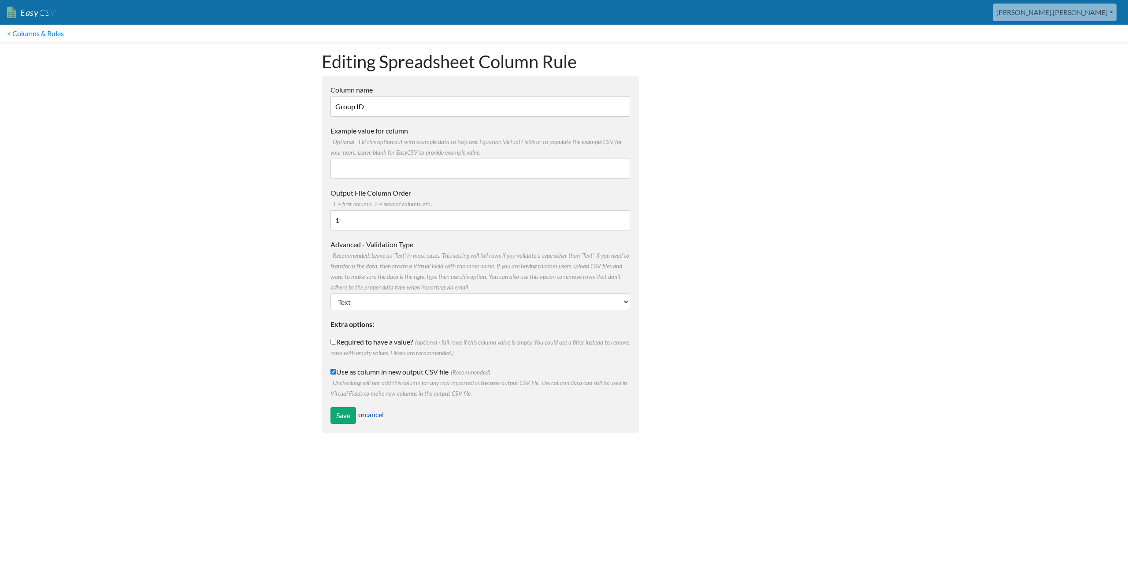
click at [377, 417] on link "cancel" at bounding box center [374, 414] width 19 height 8
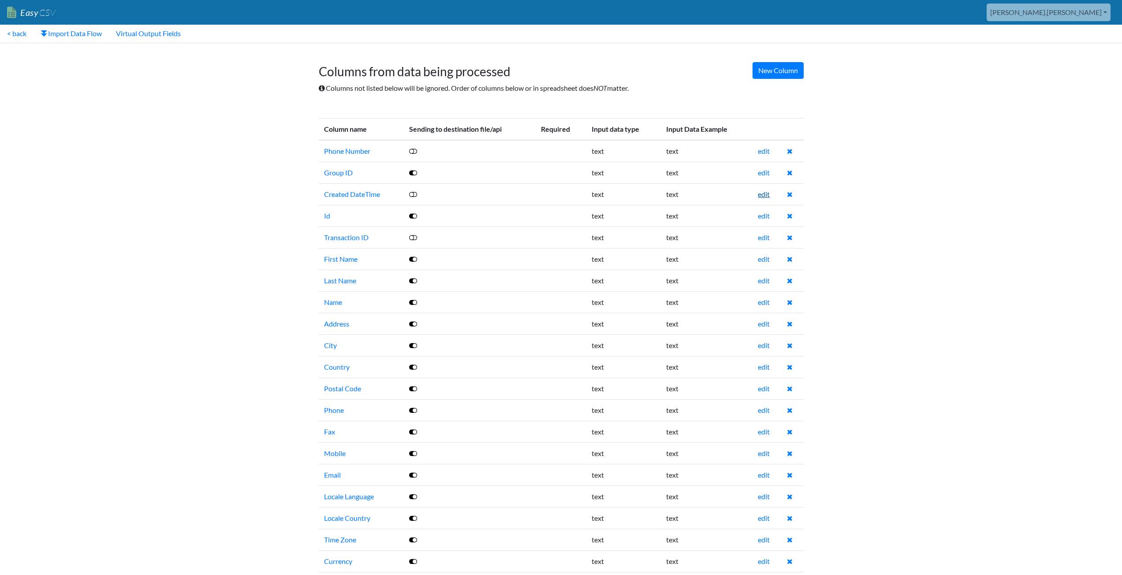
click at [765, 195] on link "edit" at bounding box center [764, 194] width 12 height 8
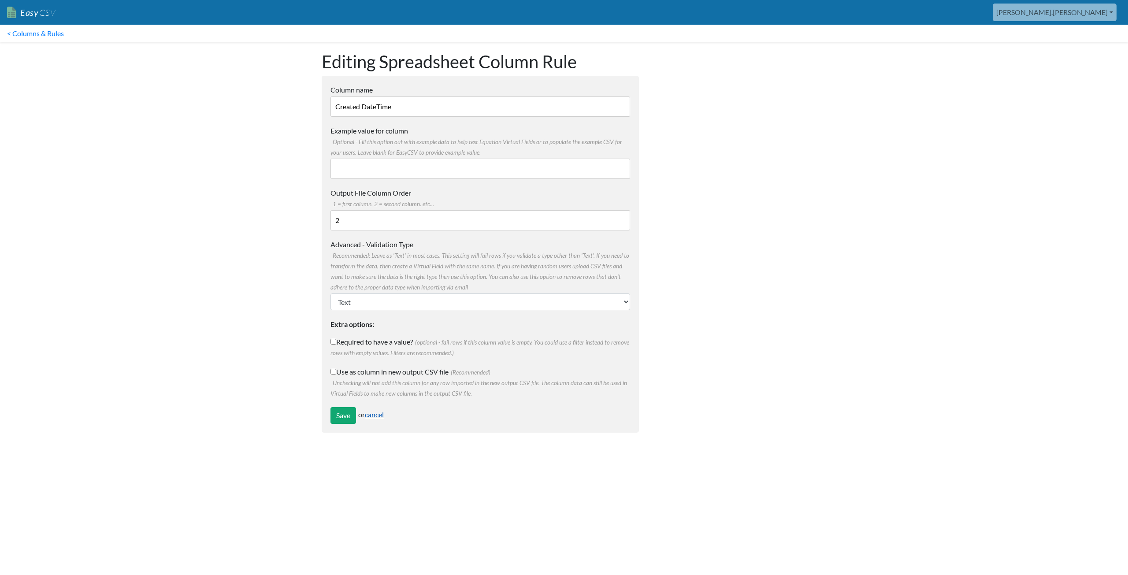
click at [375, 413] on link "cancel" at bounding box center [374, 414] width 19 height 8
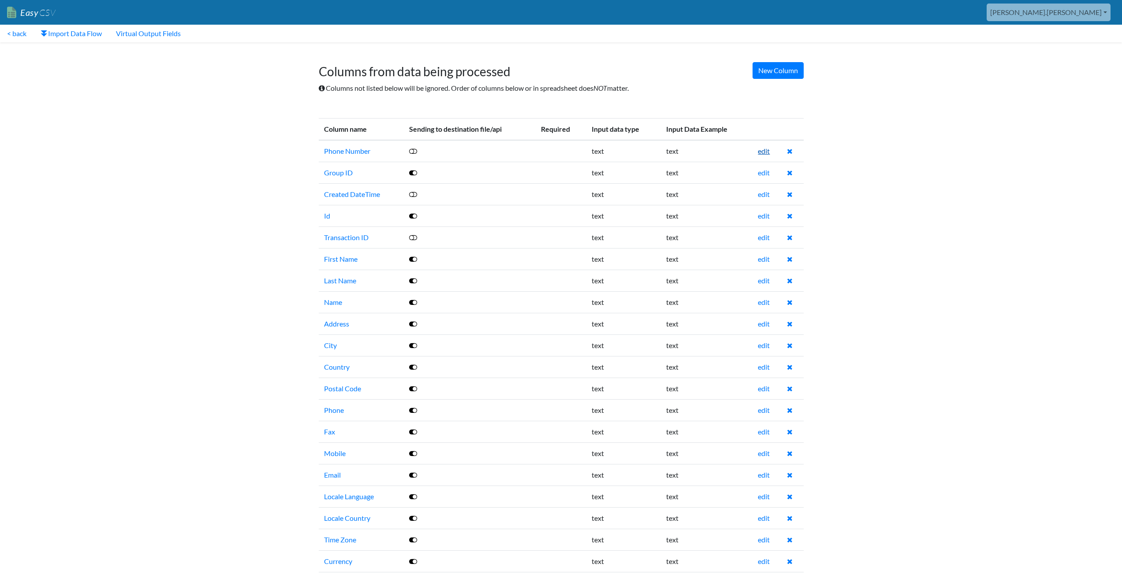
click at [764, 152] on link "edit" at bounding box center [764, 151] width 12 height 8
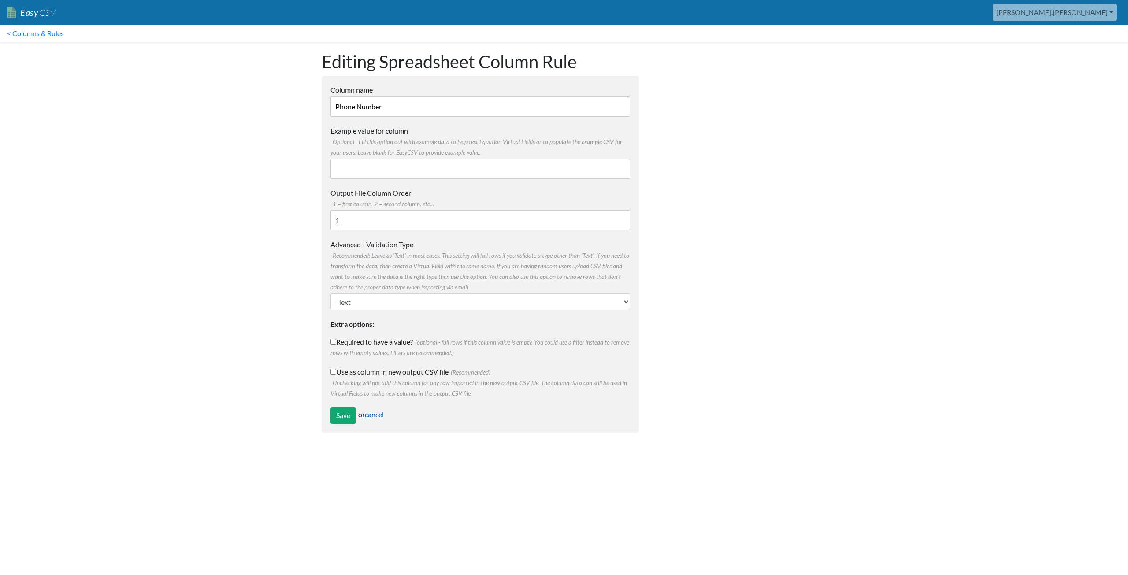
click at [379, 416] on link "cancel" at bounding box center [374, 414] width 19 height 8
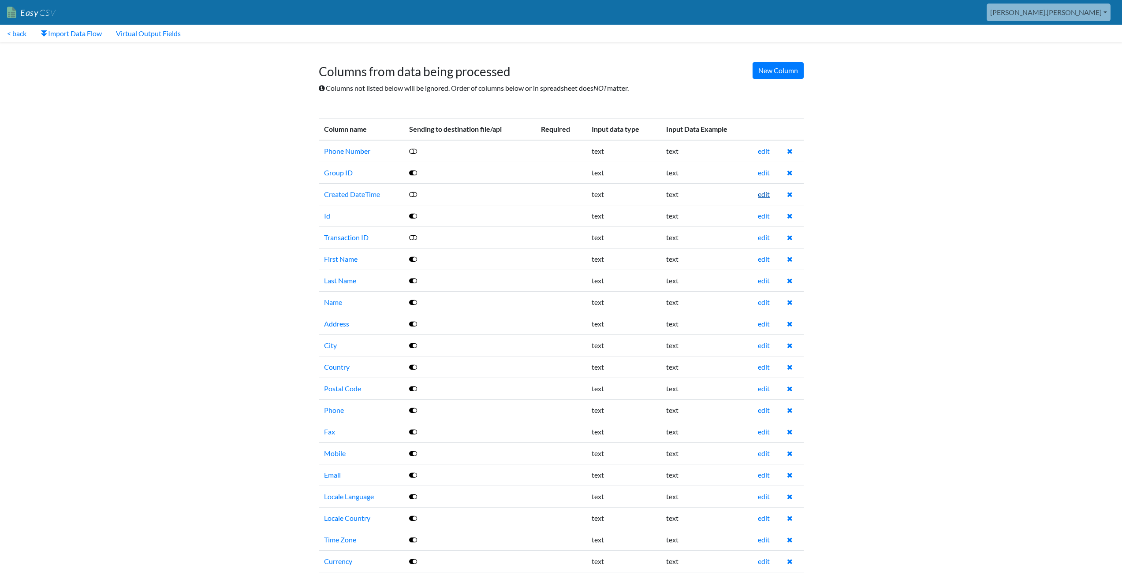
click at [765, 196] on link "edit" at bounding box center [764, 194] width 12 height 8
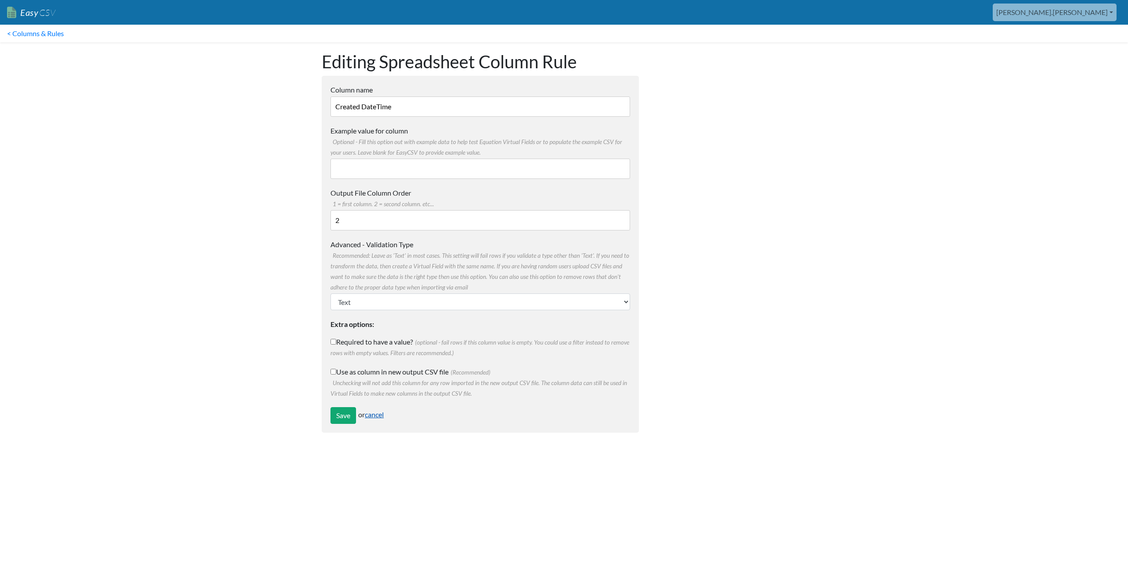
click at [381, 418] on link "cancel" at bounding box center [374, 414] width 19 height 8
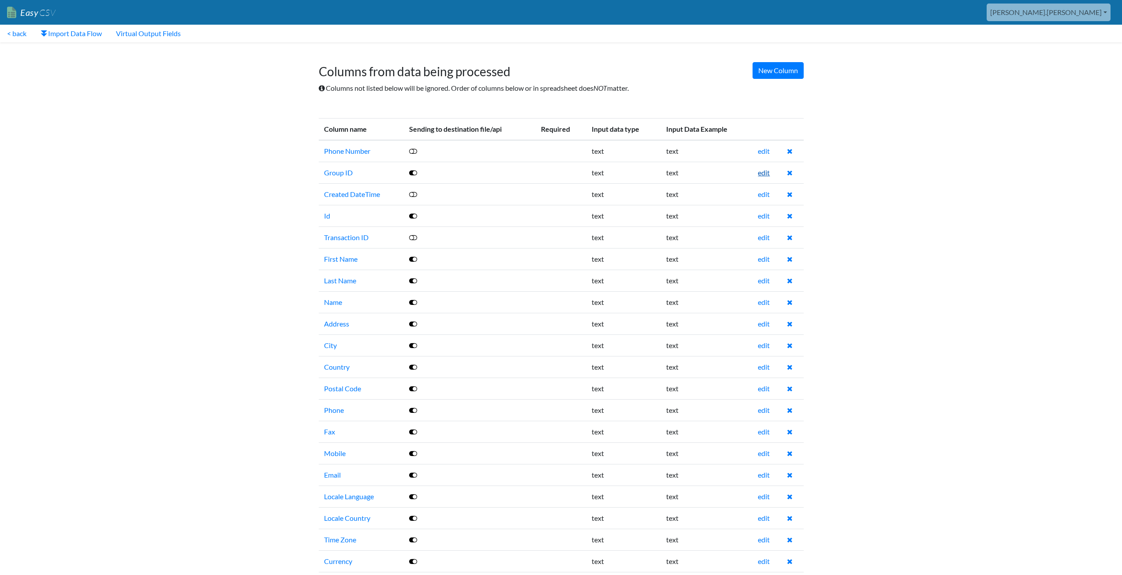
click at [762, 174] on link "edit" at bounding box center [764, 172] width 12 height 8
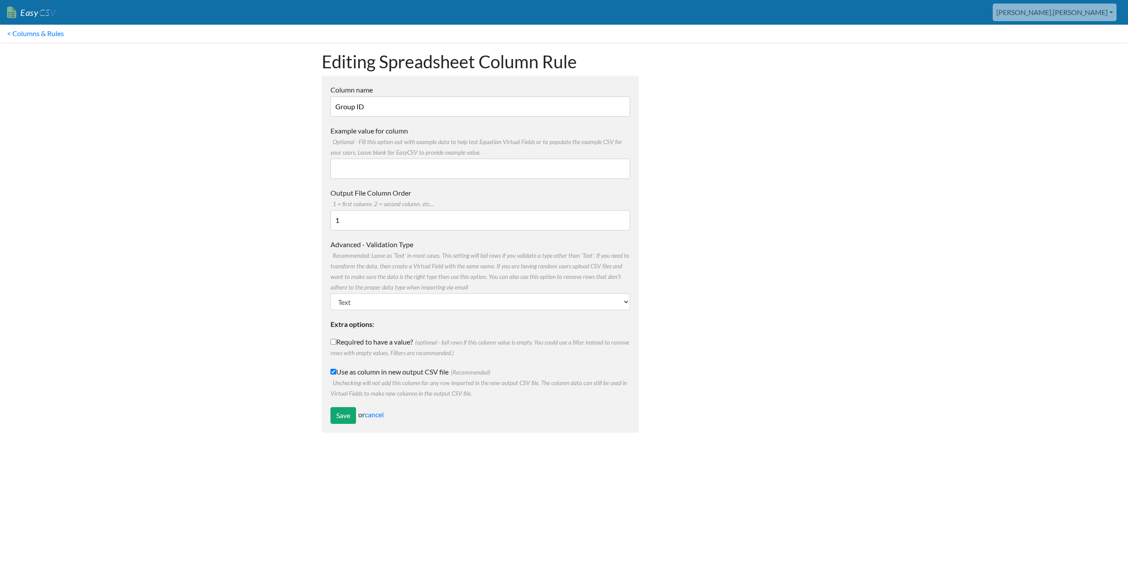
click at [351, 221] on input "1" at bounding box center [481, 220] width 300 height 20
click at [376, 415] on link "cancel" at bounding box center [374, 414] width 19 height 8
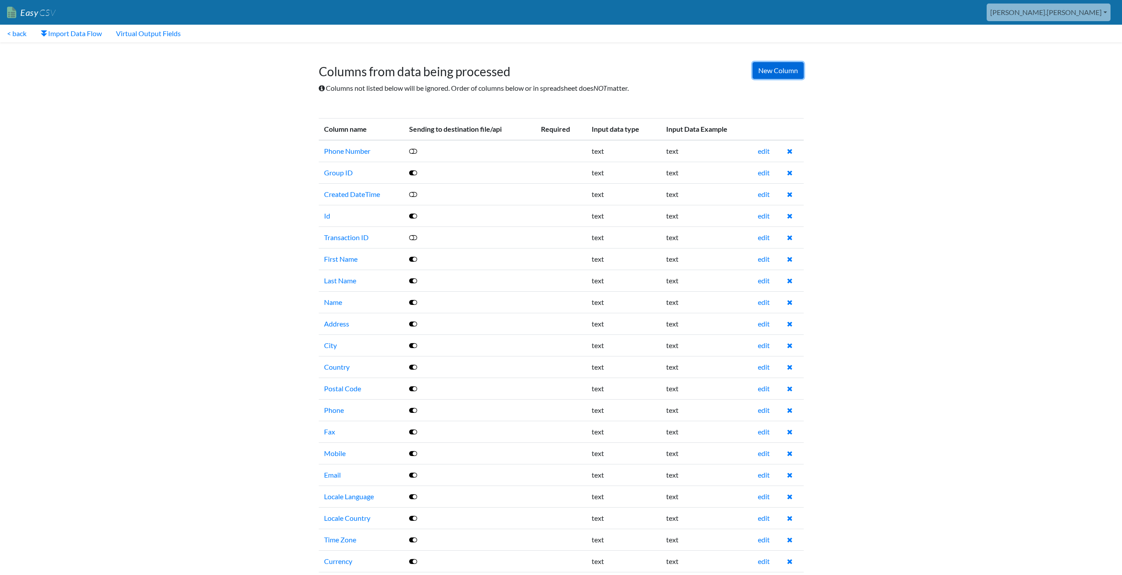
click at [761, 67] on link "New Column" at bounding box center [777, 70] width 51 height 17
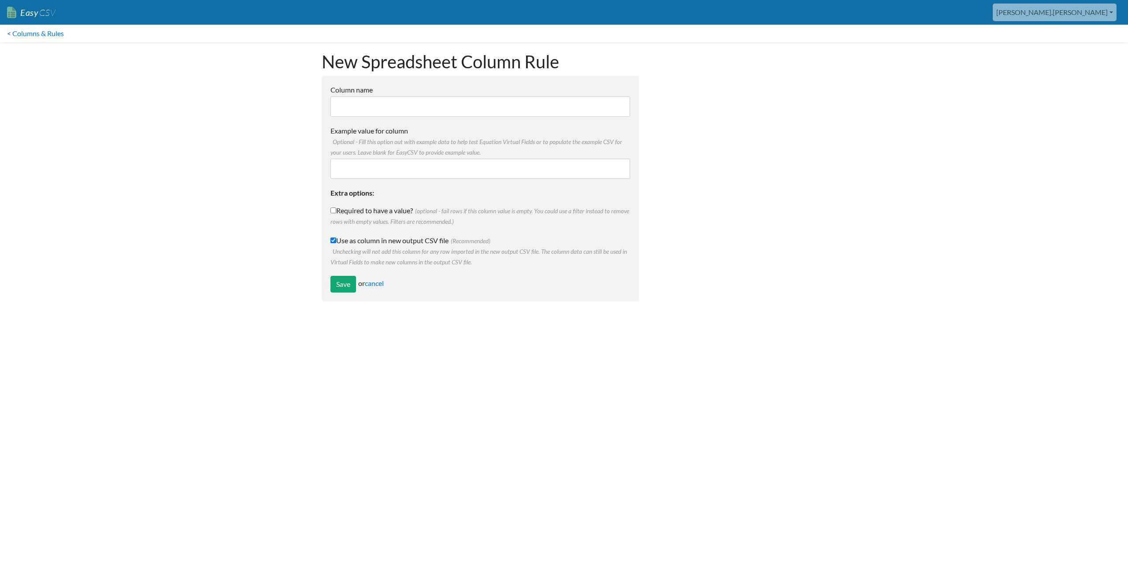
click at [365, 158] on div "Example value for column Optional - Fill this option out with example data to h…" at bounding box center [481, 152] width 300 height 53
click at [367, 163] on input "Example value for column Optional - Fill this option out with example data to h…" at bounding box center [481, 169] width 300 height 20
click at [376, 282] on link "cancel" at bounding box center [374, 283] width 19 height 8
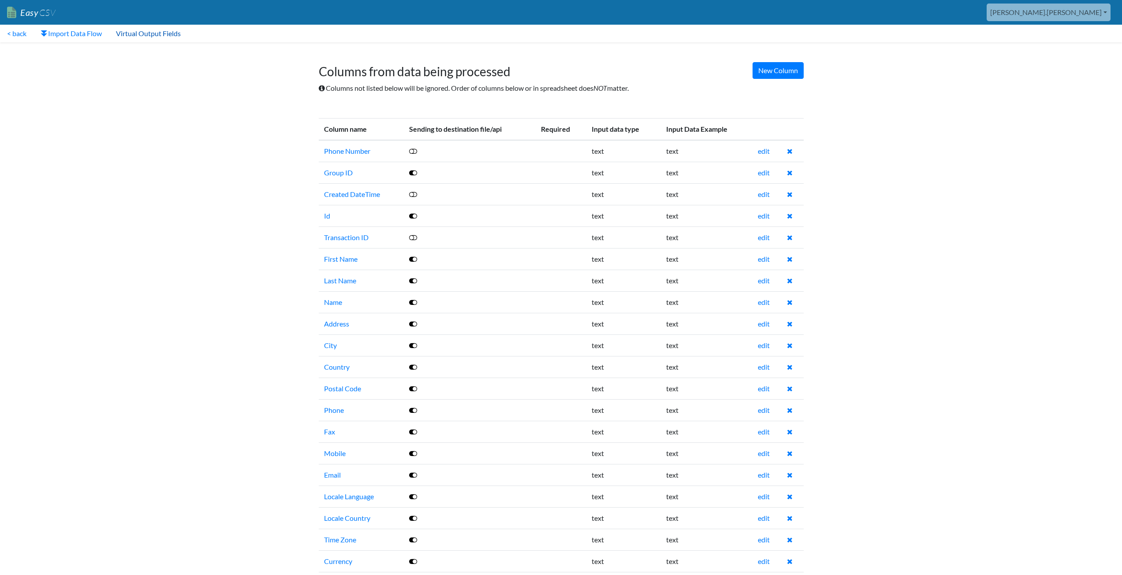
click at [149, 37] on link "Virtual Output Fields" at bounding box center [148, 34] width 79 height 18
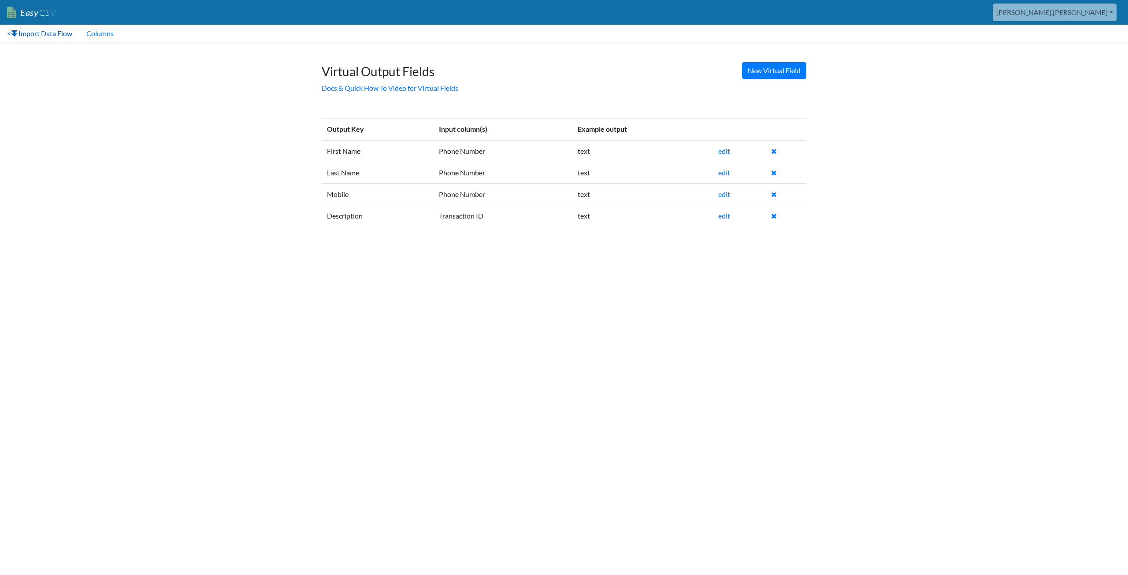
click at [56, 32] on link "< Import Data Flow" at bounding box center [39, 34] width 79 height 18
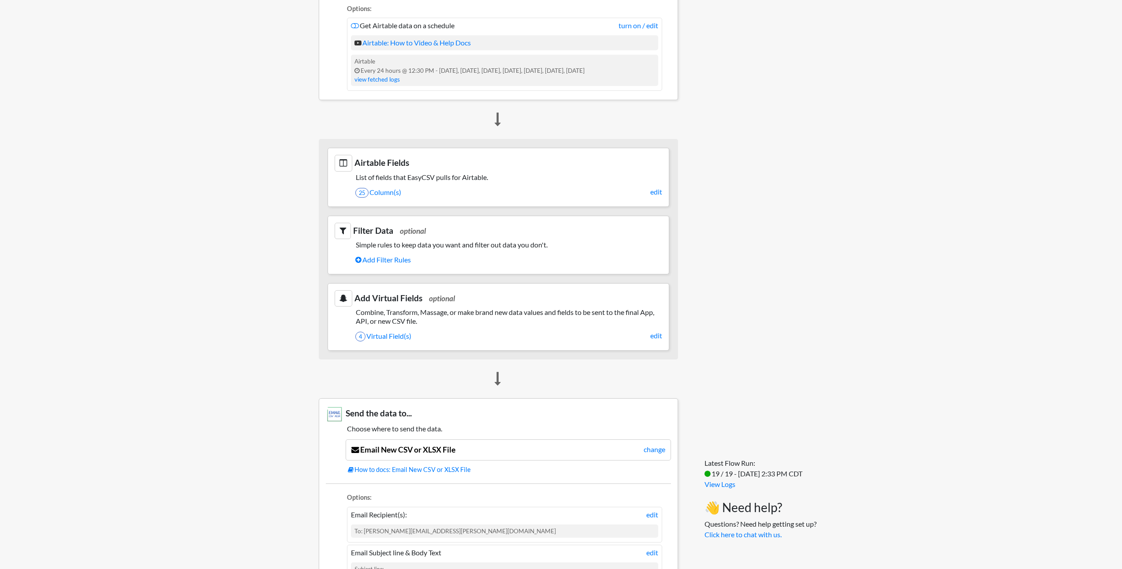
scroll to position [441, 0]
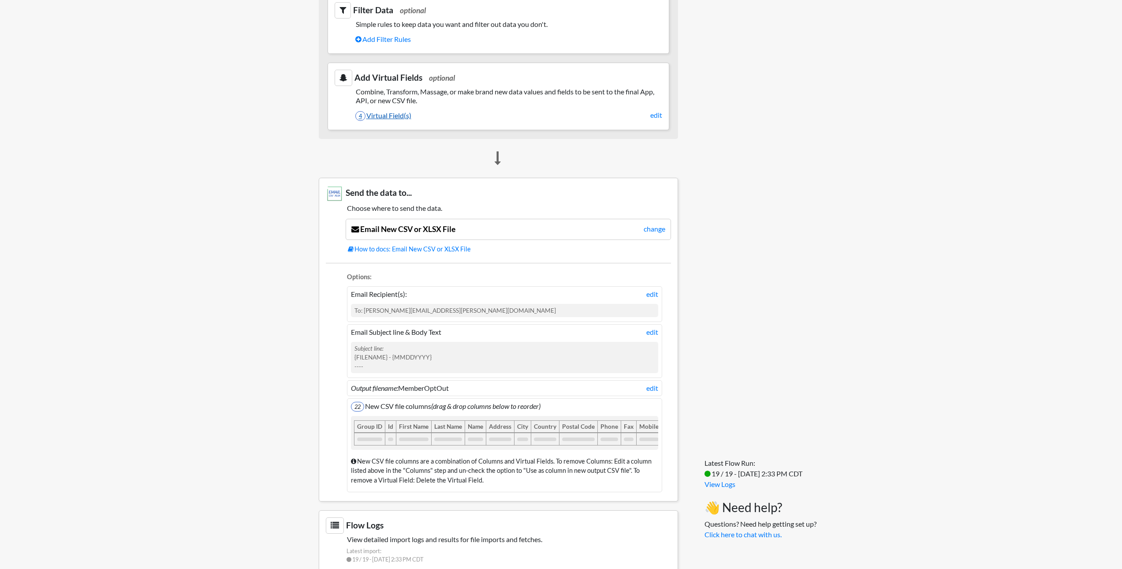
click at [456, 114] on link "4 Virtual Field(s)" at bounding box center [508, 115] width 307 height 15
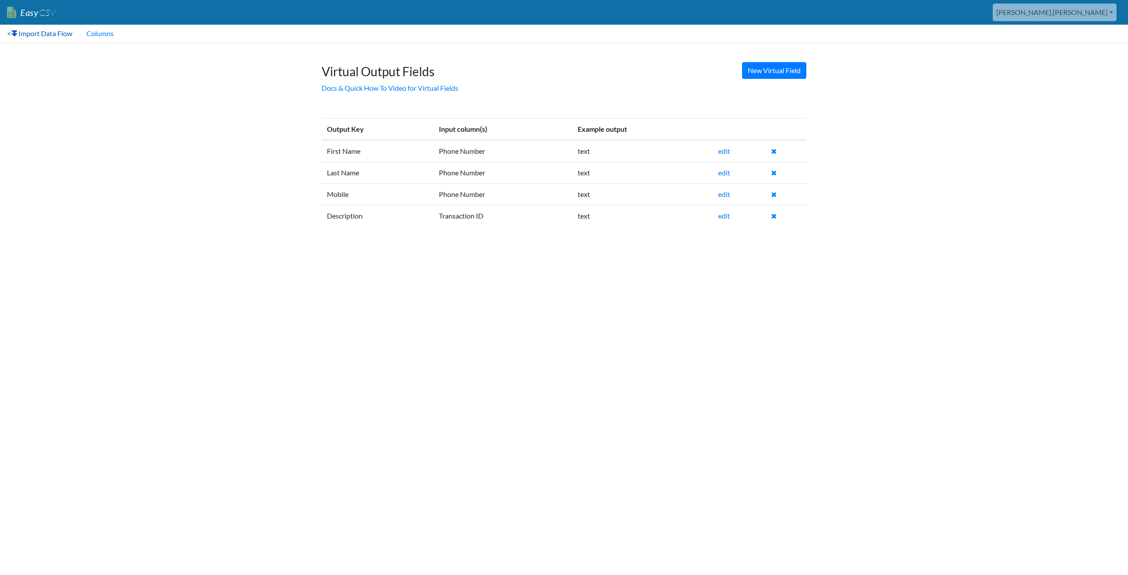
click at [36, 35] on link "< Import Data Flow" at bounding box center [39, 34] width 79 height 18
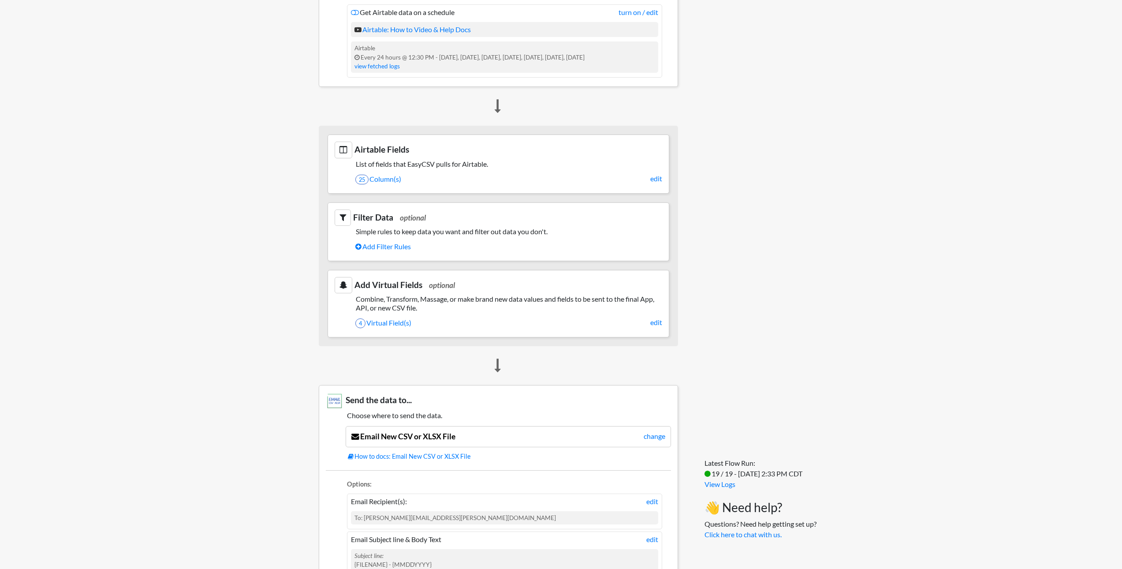
scroll to position [441, 0]
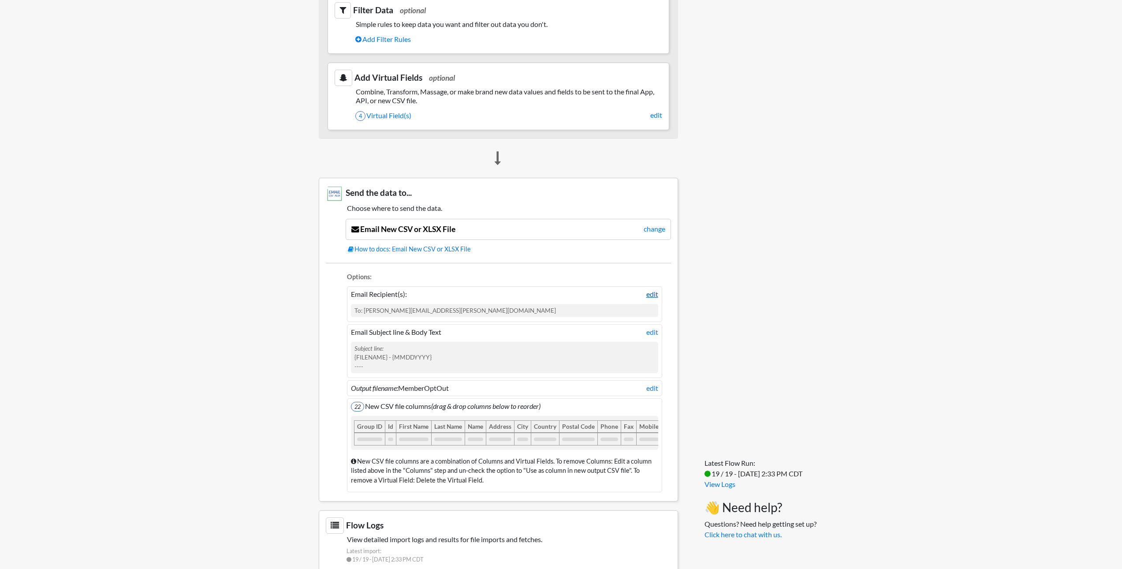
click at [648, 296] on link "edit" at bounding box center [652, 294] width 12 height 11
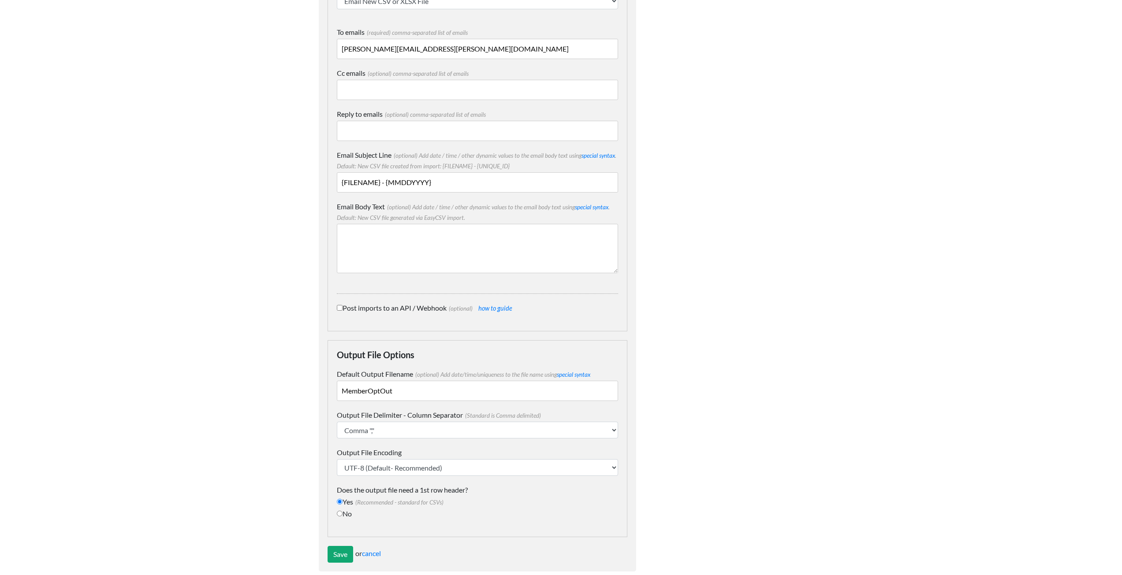
scroll to position [228, 0]
click at [372, 547] on link "cancel" at bounding box center [371, 551] width 19 height 8
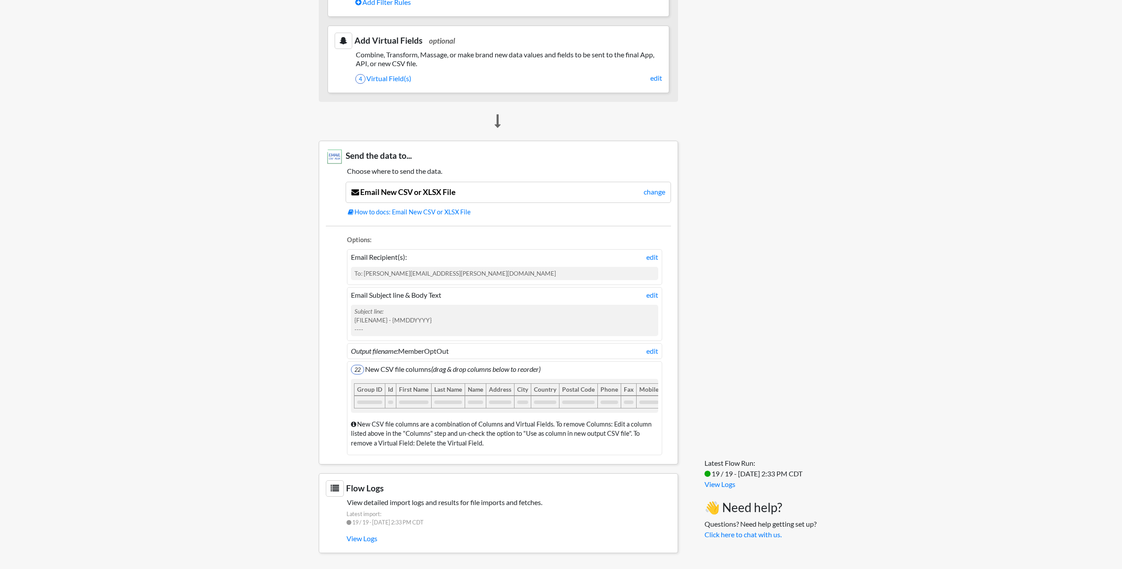
scroll to position [0, 13]
click at [353, 423] on icon at bounding box center [353, 424] width 5 height 6
click at [406, 383] on div "Name" at bounding box center [405, 389] width 22 height 12
drag, startPoint x: 407, startPoint y: 384, endPoint x: 272, endPoint y: 395, distance: 134.9
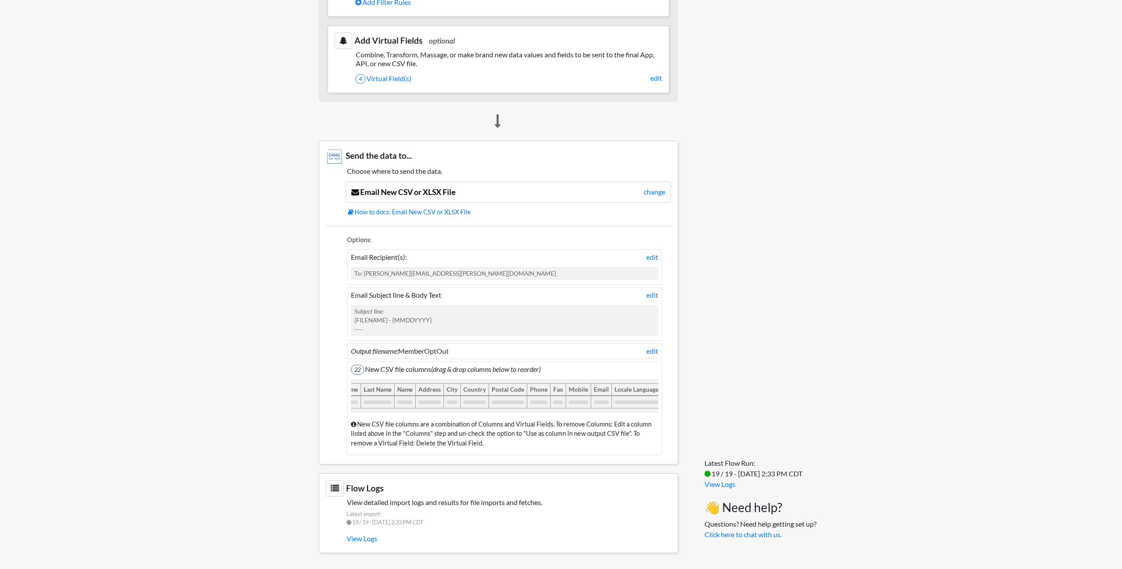
click at [251, 393] on body "Easy CSV aaron.tavis Oag Texas Gov All Flows All CSV Generators Business & Plan…" at bounding box center [561, 41] width 1122 height 1039
click at [264, 428] on body "Easy CSV aaron.tavis Oag Texas Gov All Flows All CSV Generators Business & Plan…" at bounding box center [561, 41] width 1122 height 1039
click at [718, 484] on link "View Logs" at bounding box center [719, 484] width 31 height 8
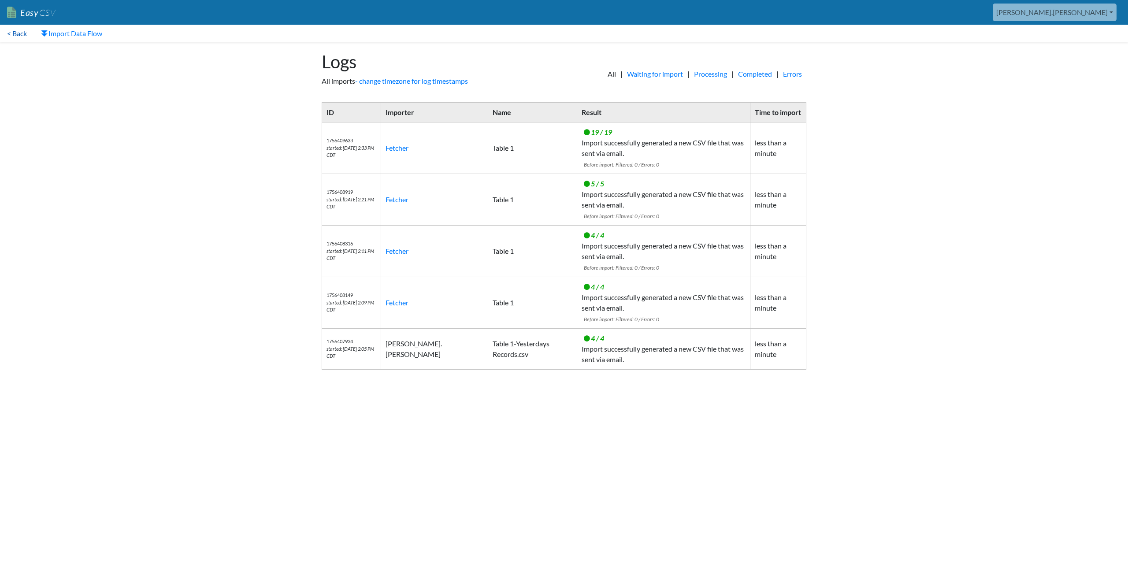
click at [19, 37] on link "< Back" at bounding box center [17, 34] width 34 height 18
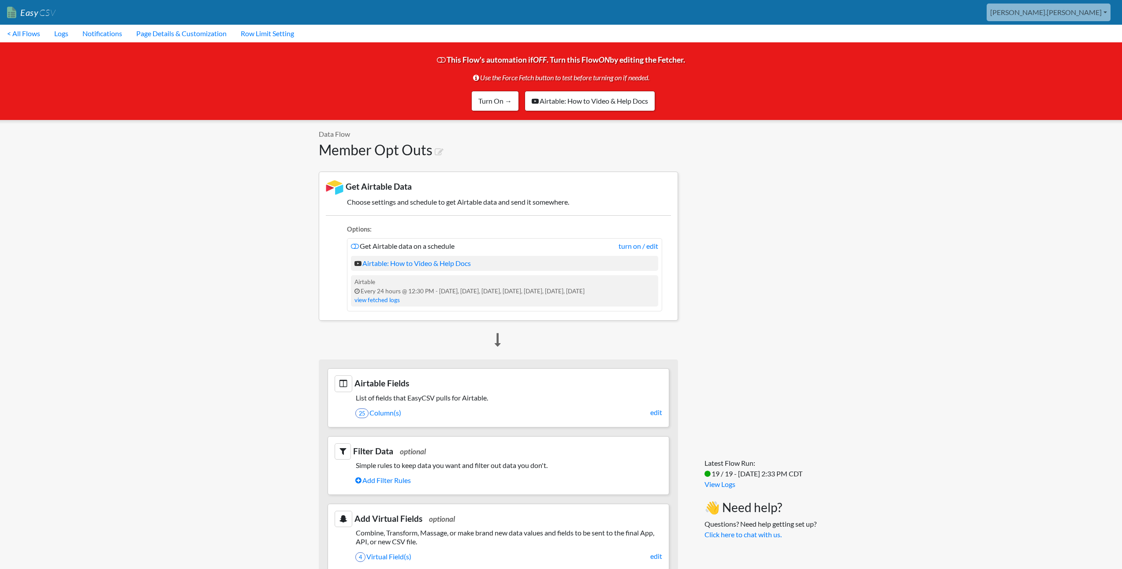
click at [1083, 10] on link "[PERSON_NAME].[PERSON_NAME]" at bounding box center [1049, 13] width 124 height 18
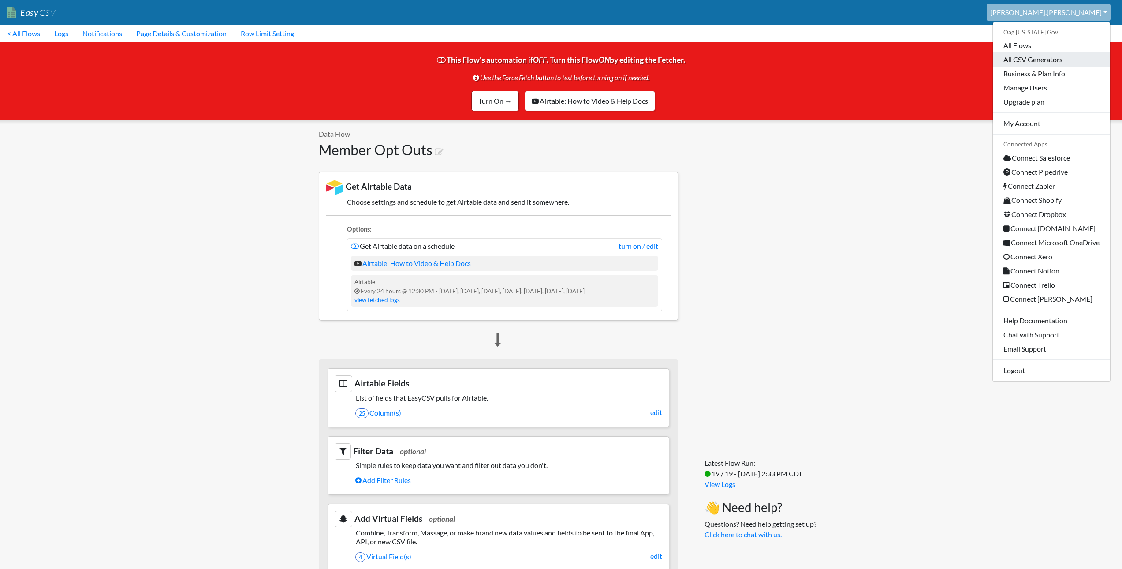
click at [1019, 60] on link "All CSV Generators" at bounding box center [1051, 59] width 117 height 14
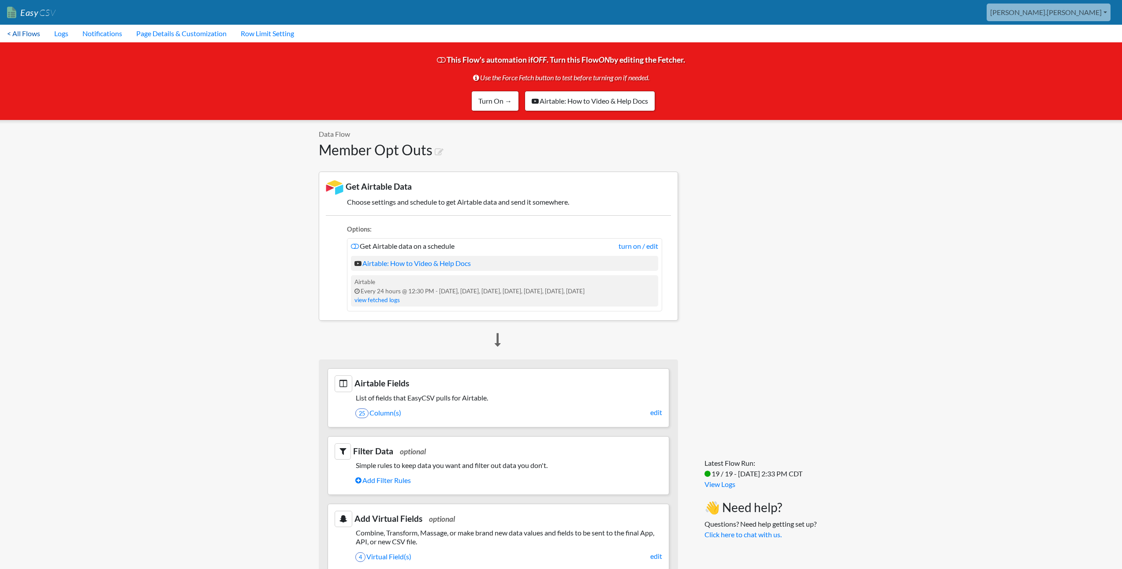
click at [26, 33] on link "< All Flows" at bounding box center [23, 34] width 47 height 18
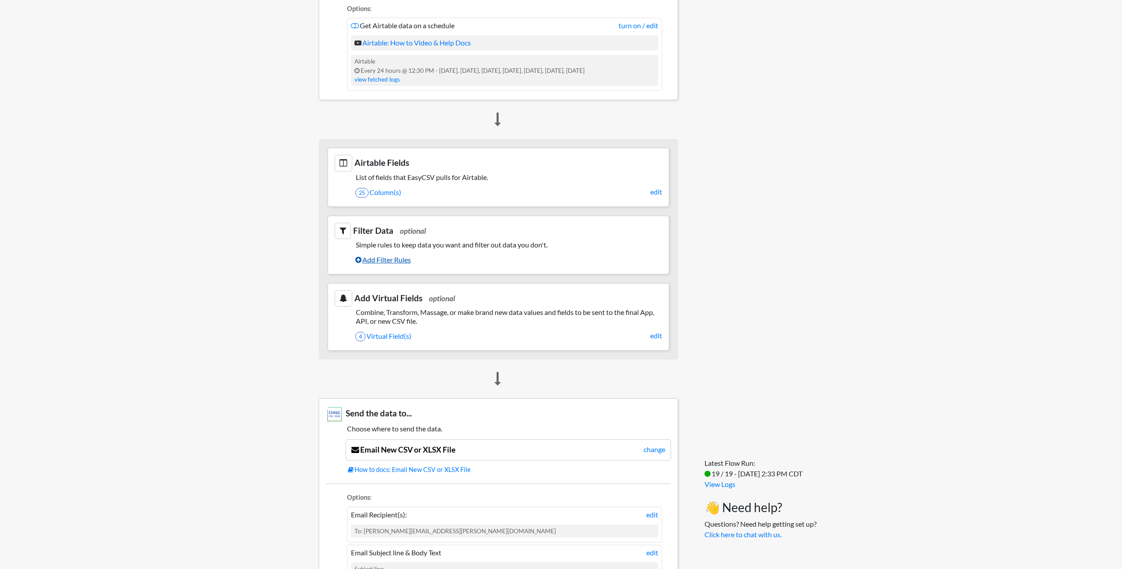
click at [379, 259] on link "Add Filter Rules" at bounding box center [508, 259] width 307 height 15
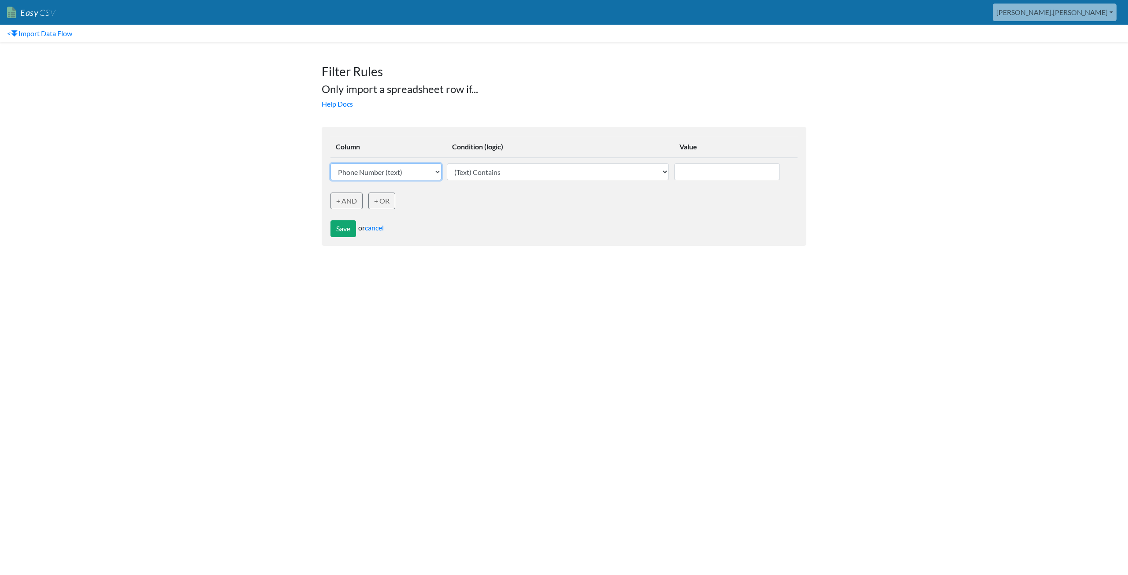
click at [418, 175] on select "Phone Number (text) Group ID (text) Created DateTime (text) Id (text) Transacti…" at bounding box center [386, 172] width 111 height 17
click at [381, 229] on link "cancel" at bounding box center [374, 227] width 19 height 8
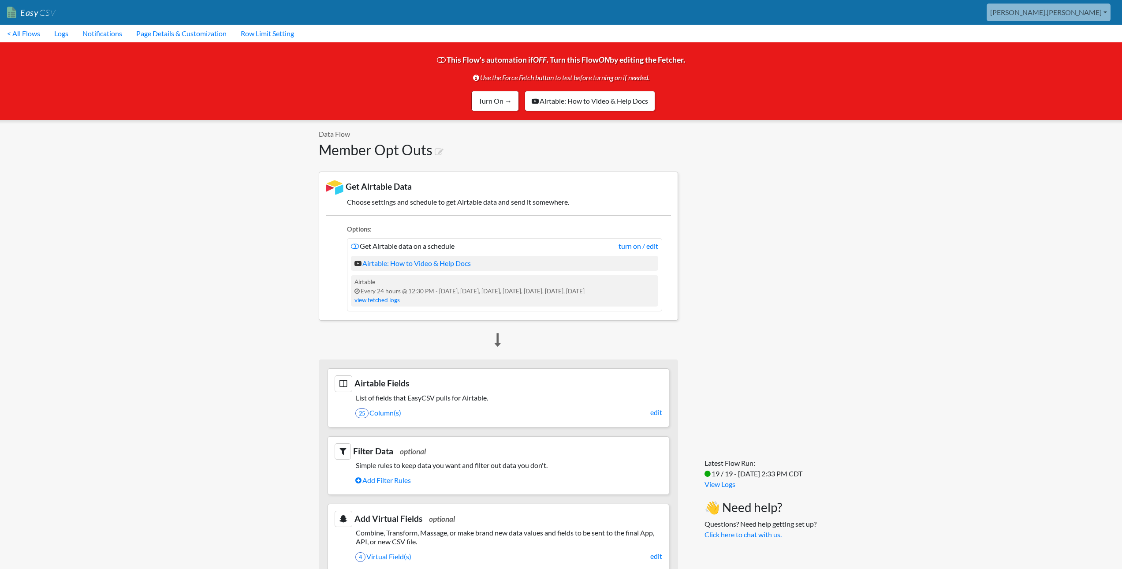
click at [310, 12] on div "aaron.tavis Oag Texas Gov All Flows All CSV Generators Business & Plan Info Man…" at bounding box center [589, 13] width 1052 height 18
click at [153, 31] on link "Page Details & Customization" at bounding box center [181, 34] width 104 height 18
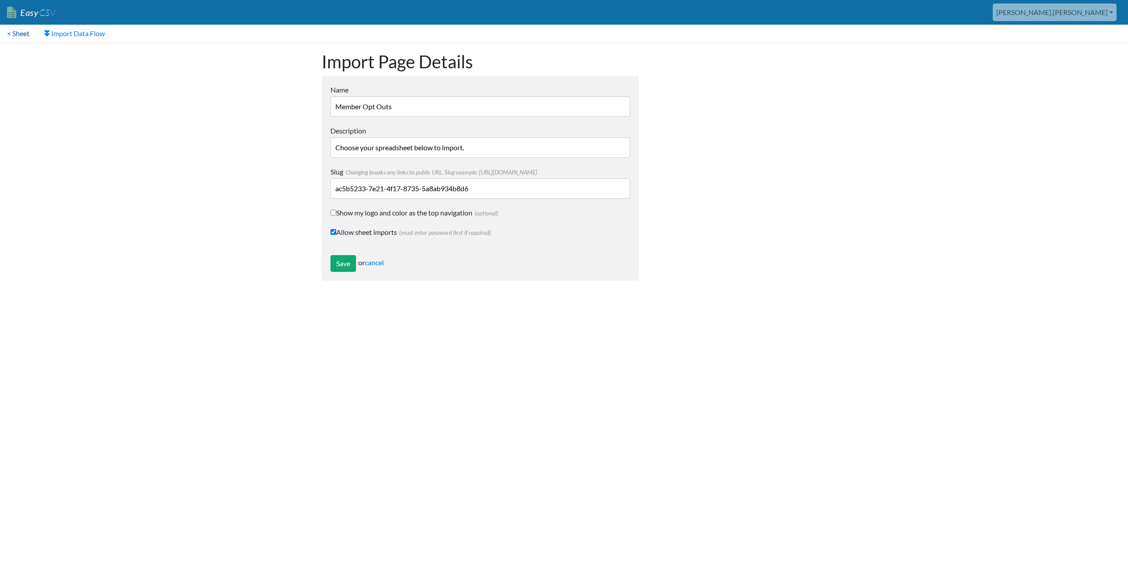
click at [27, 38] on link "< Sheet" at bounding box center [18, 34] width 37 height 18
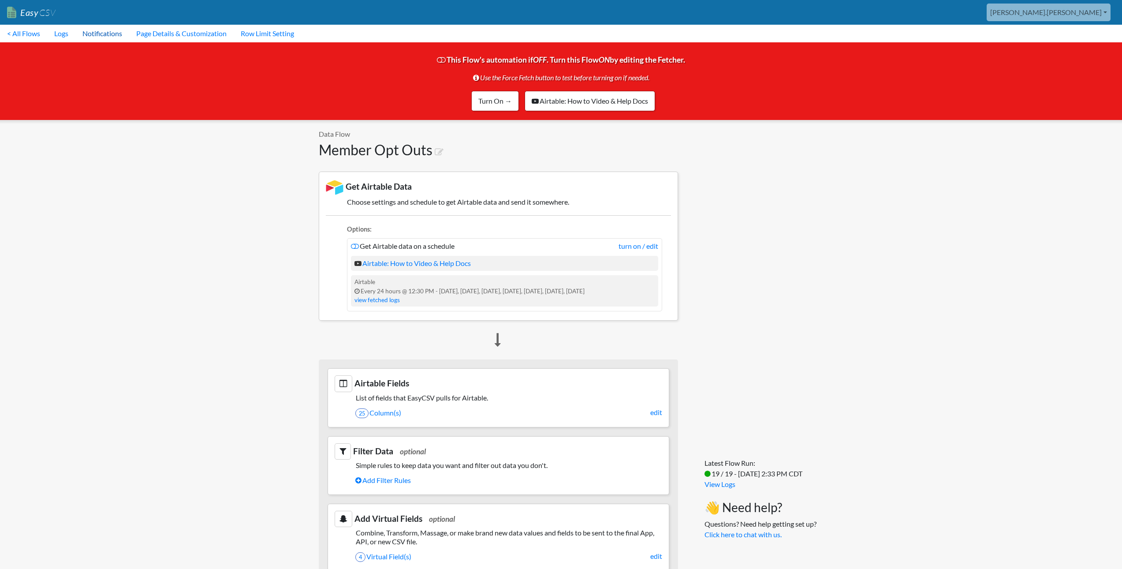
click at [92, 36] on link "Notifications" at bounding box center [102, 34] width 54 height 18
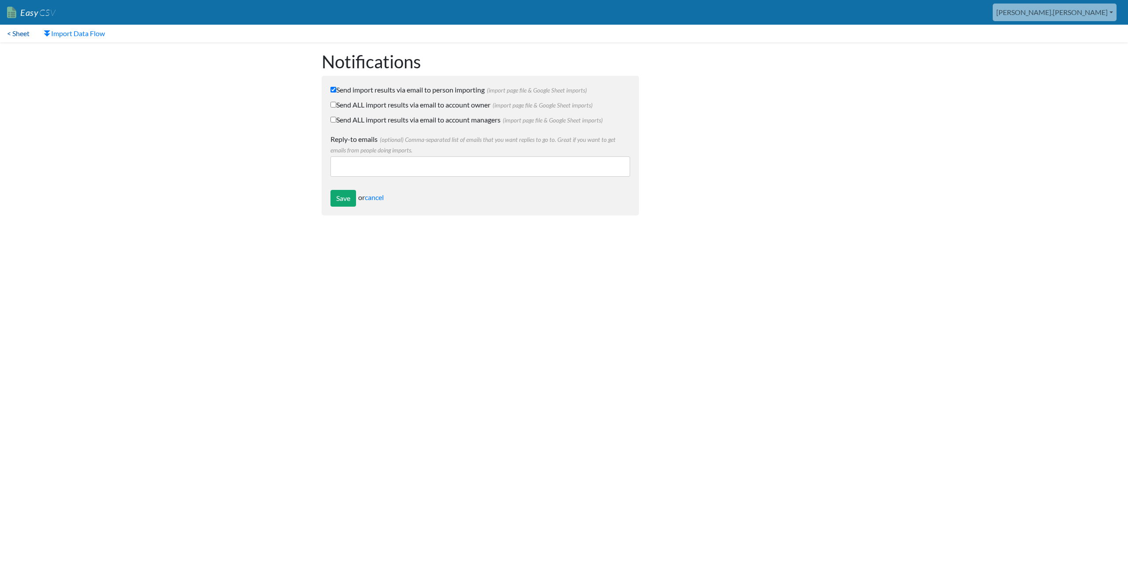
click at [21, 33] on link "< Sheet" at bounding box center [18, 34] width 37 height 18
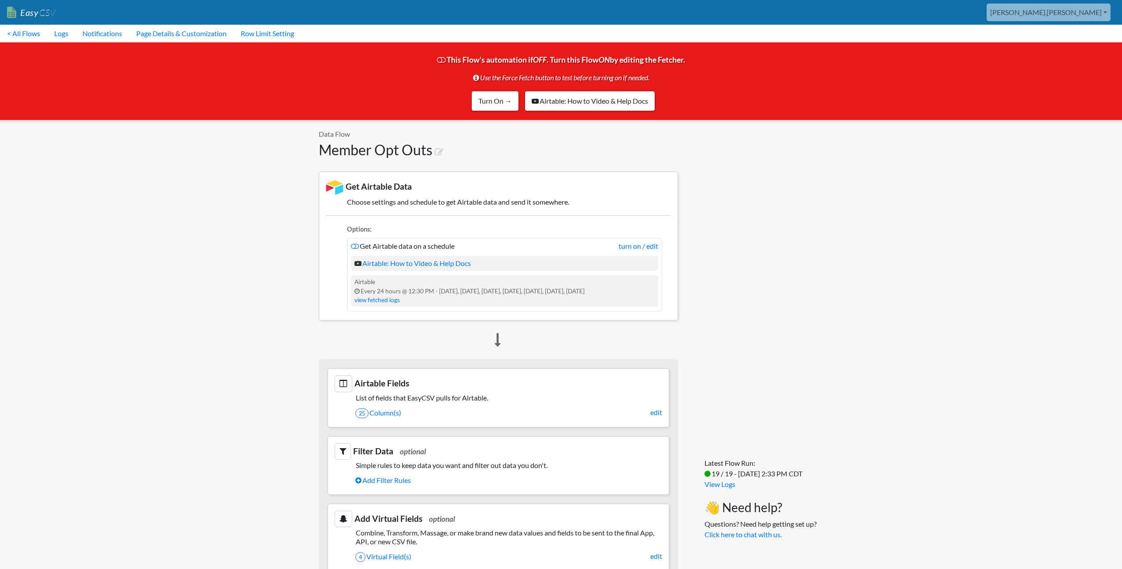
click at [187, 223] on body "Easy CSV aaron.tavis Oag Texas Gov All Flows All CSV Generators Business & Plan…" at bounding box center [561, 519] width 1122 height 1039
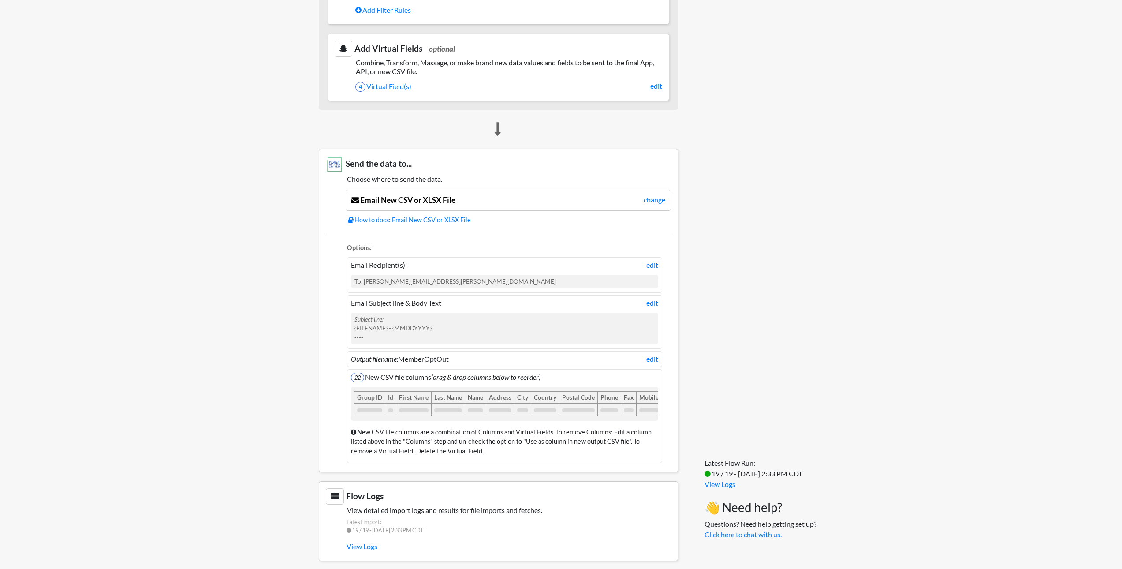
scroll to position [484, 0]
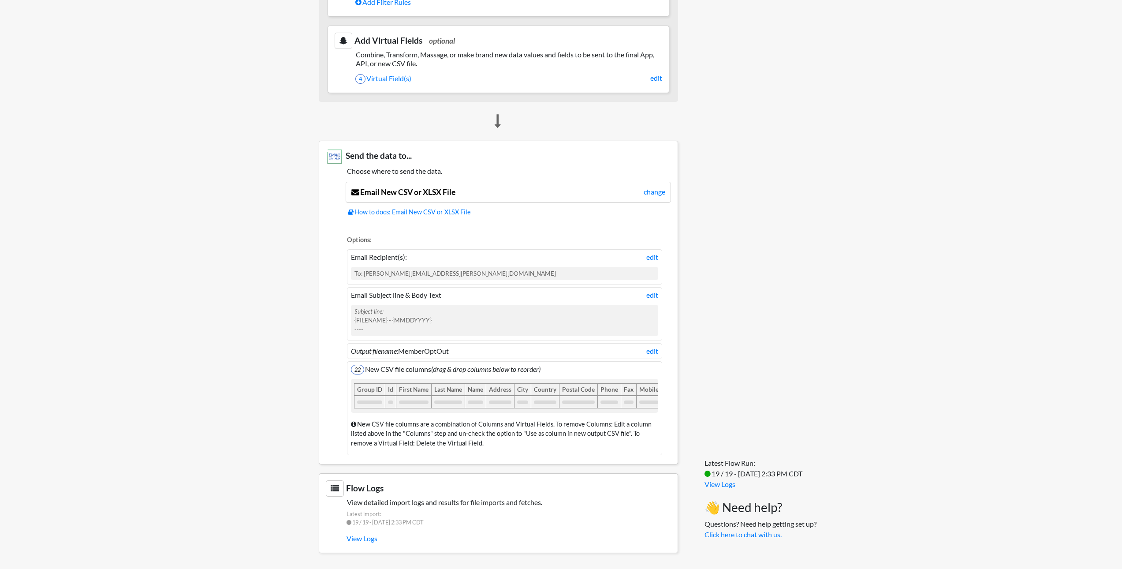
click at [796, 91] on div "Latest Flow Run: 19 / 19 - 8/28/2025 2:33 PM CDT View Logs 👋 Need help? Questio…" at bounding box center [750, 102] width 126 height 920
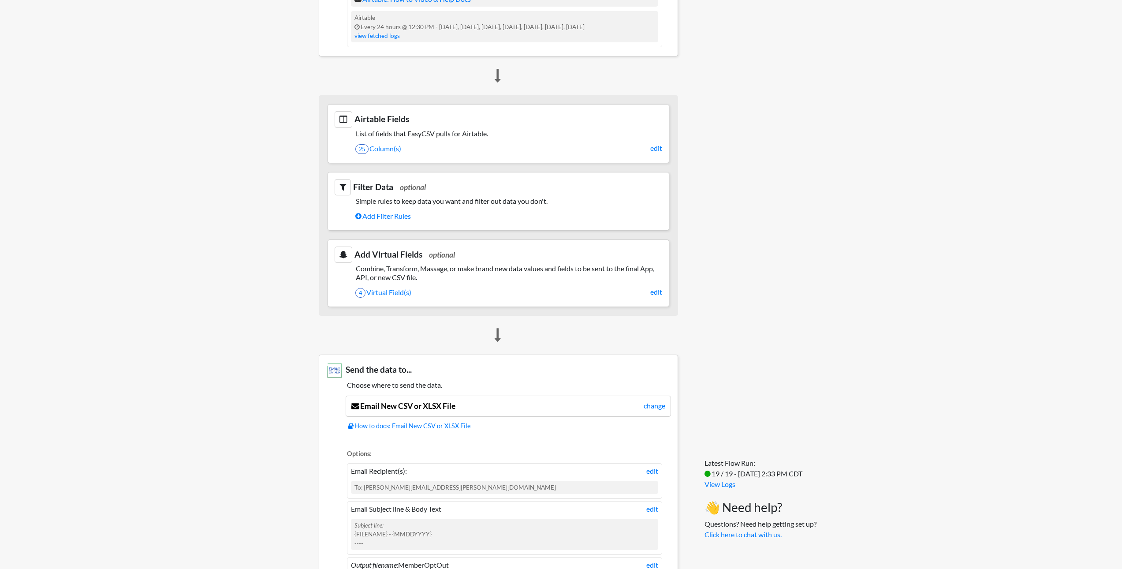
scroll to position [0, 0]
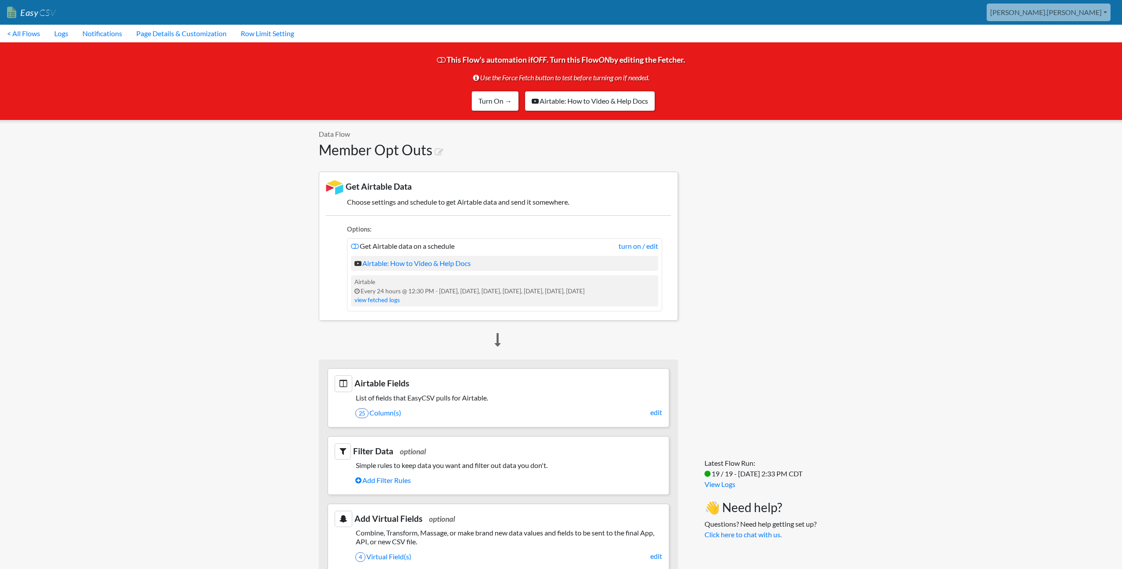
click at [256, 171] on body "Easy CSV aaron.tavis Oag Texas Gov All Flows All CSV Generators Business & Plan…" at bounding box center [561, 519] width 1122 height 1039
click at [34, 35] on link "< All Flows" at bounding box center [23, 34] width 47 height 18
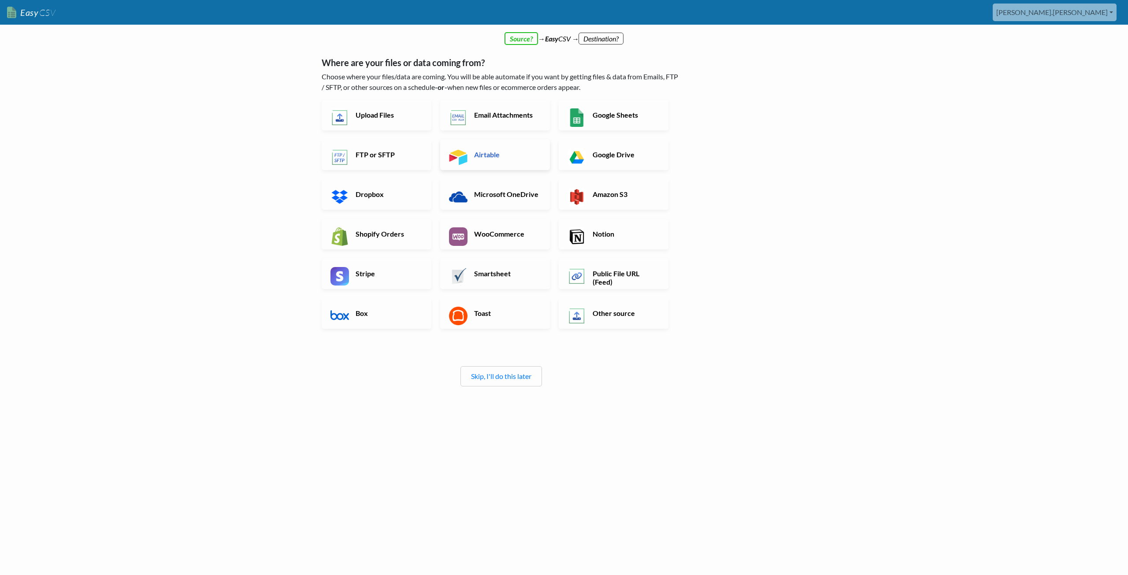
click at [490, 150] on link "Airtable" at bounding box center [495, 154] width 110 height 31
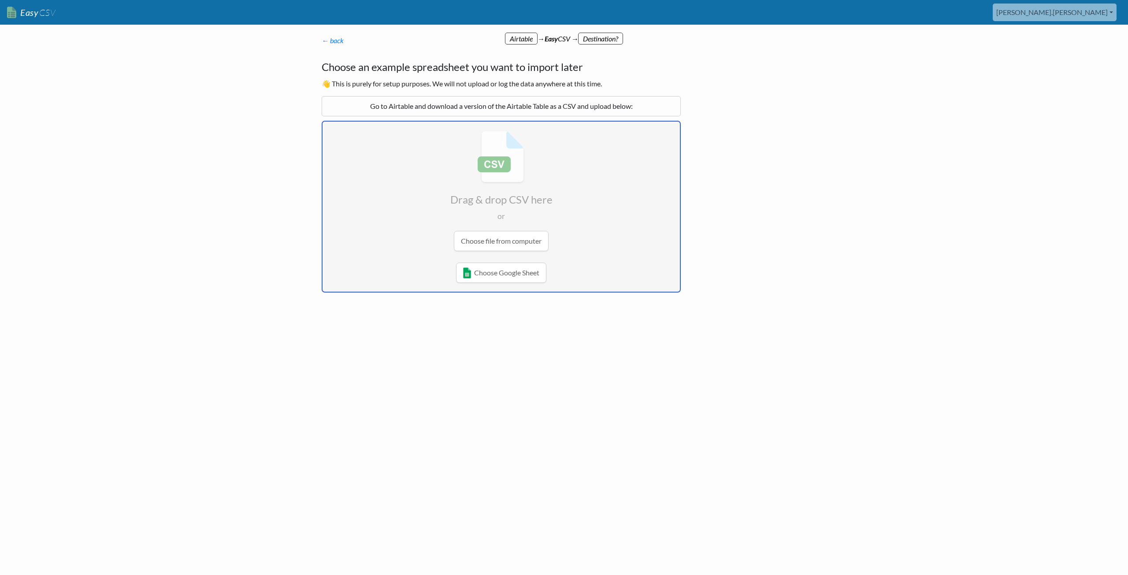
type input "C:\fakepath\Table 1-Yesterdays Records (1).csv"
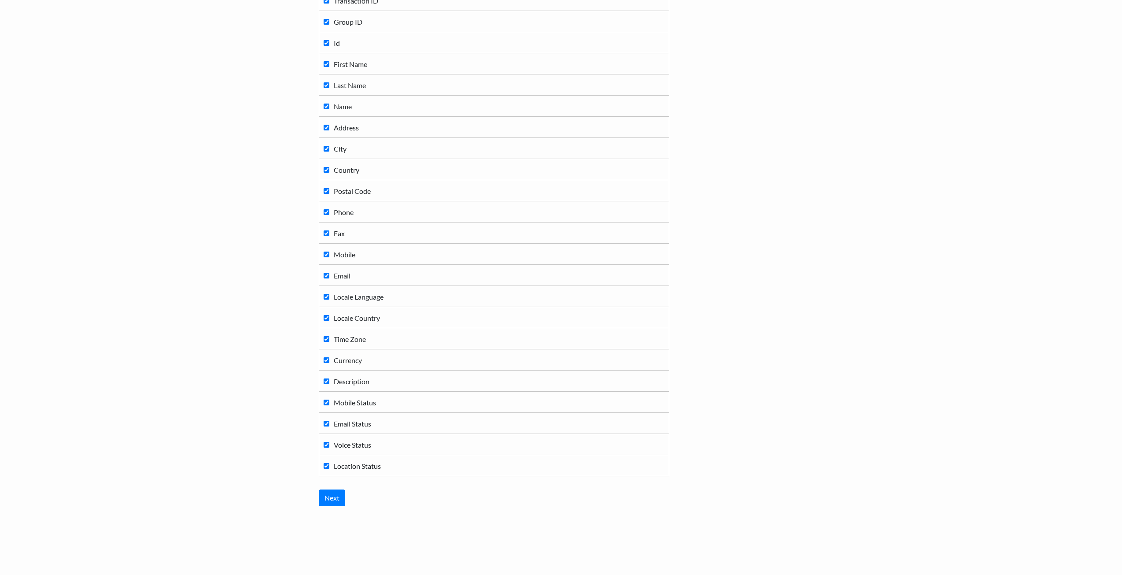
scroll to position [184, 0]
click at [324, 496] on input "Next" at bounding box center [332, 493] width 26 height 17
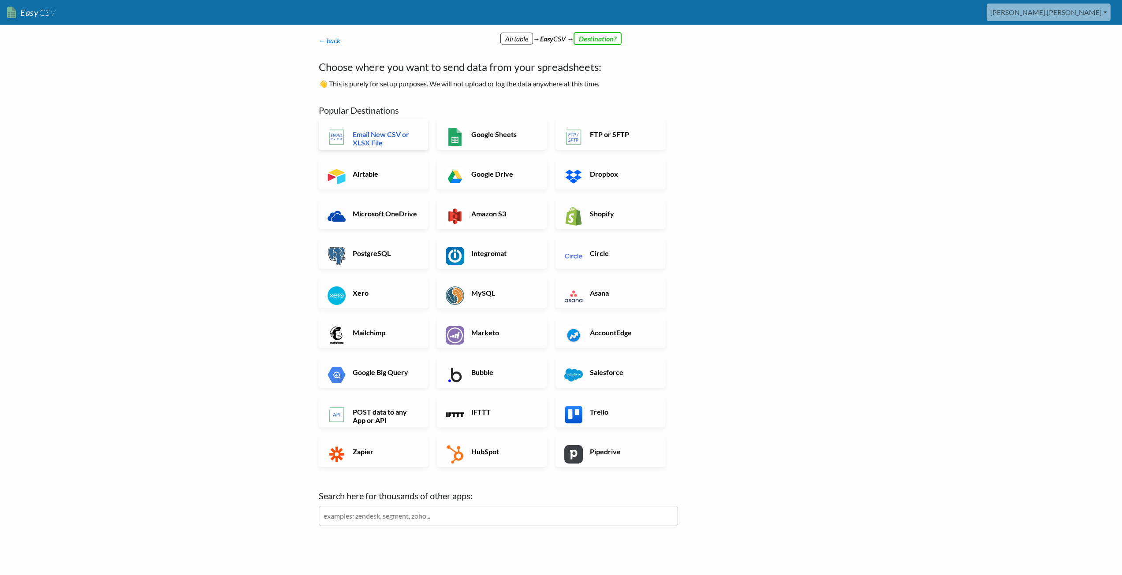
click at [376, 134] on h6 "Email New CSV or XLSX File" at bounding box center [384, 138] width 69 height 17
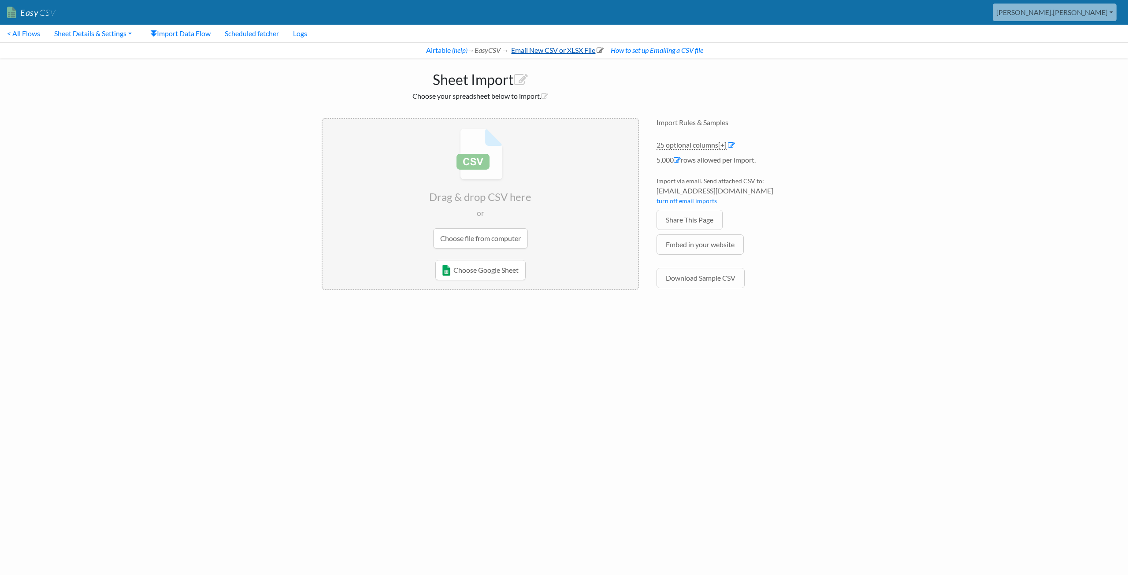
click at [518, 51] on link "Email New CSV or XLSX File" at bounding box center [557, 50] width 94 height 8
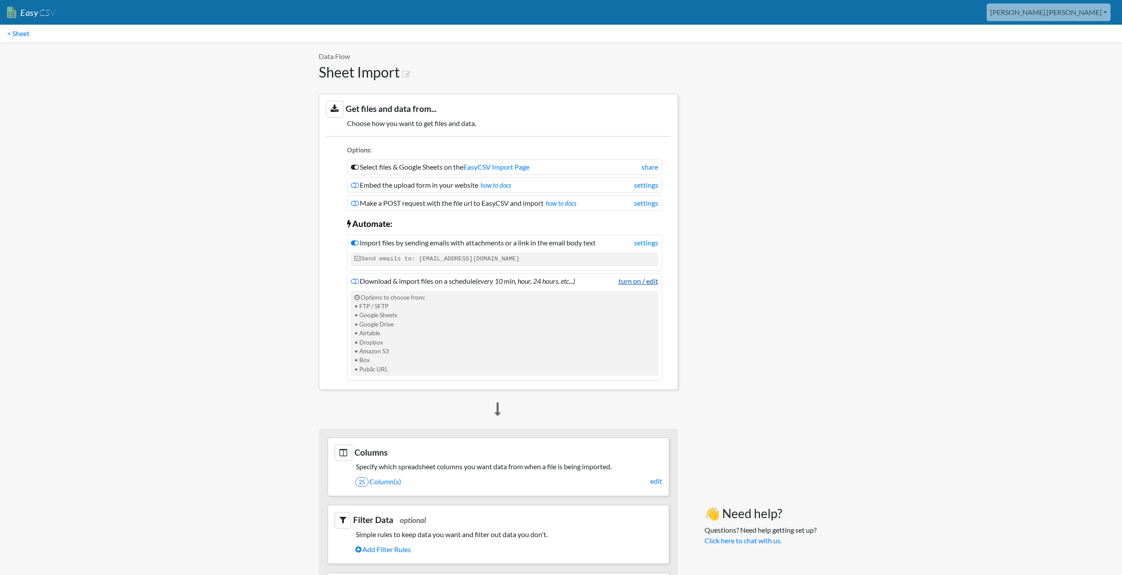
click at [645, 281] on link "turn on / edit" at bounding box center [638, 281] width 40 height 11
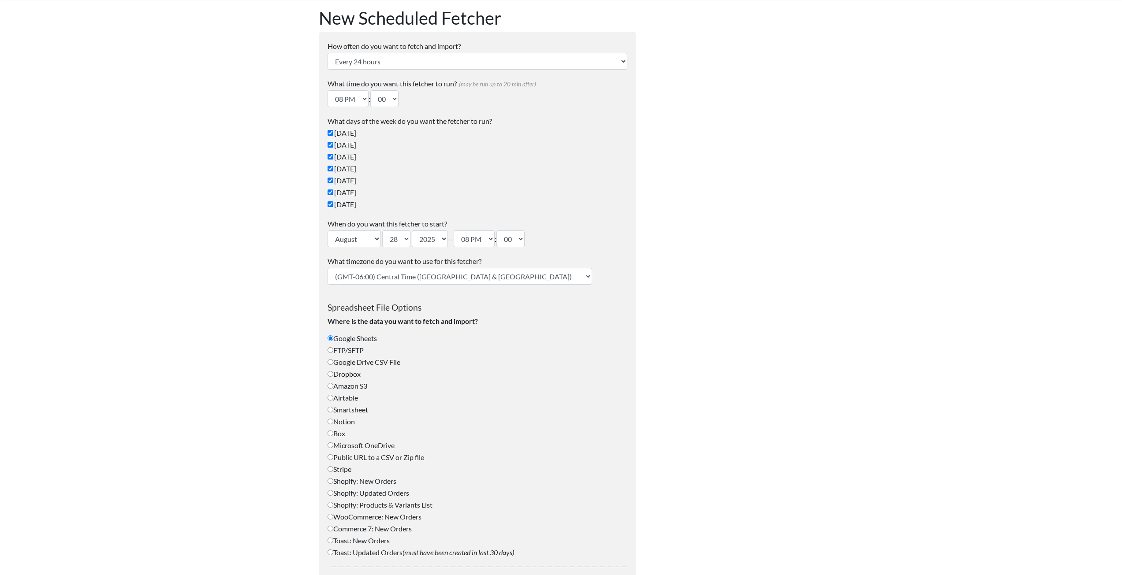
scroll to position [154, 0]
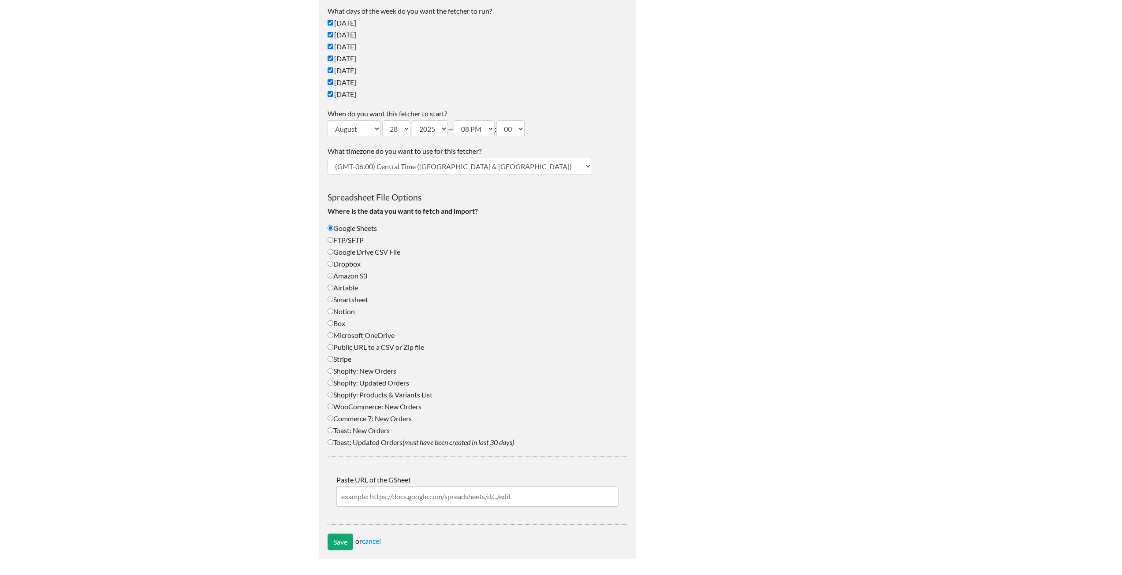
type input "[PERSON_NAME][EMAIL_ADDRESS][PERSON_NAME][DOMAIN_NAME][US_STATE]"
click at [340, 289] on label "Airtable" at bounding box center [478, 288] width 300 height 11
click at [333, 289] on input "Airtable" at bounding box center [331, 288] width 6 height 6
radio input "true"
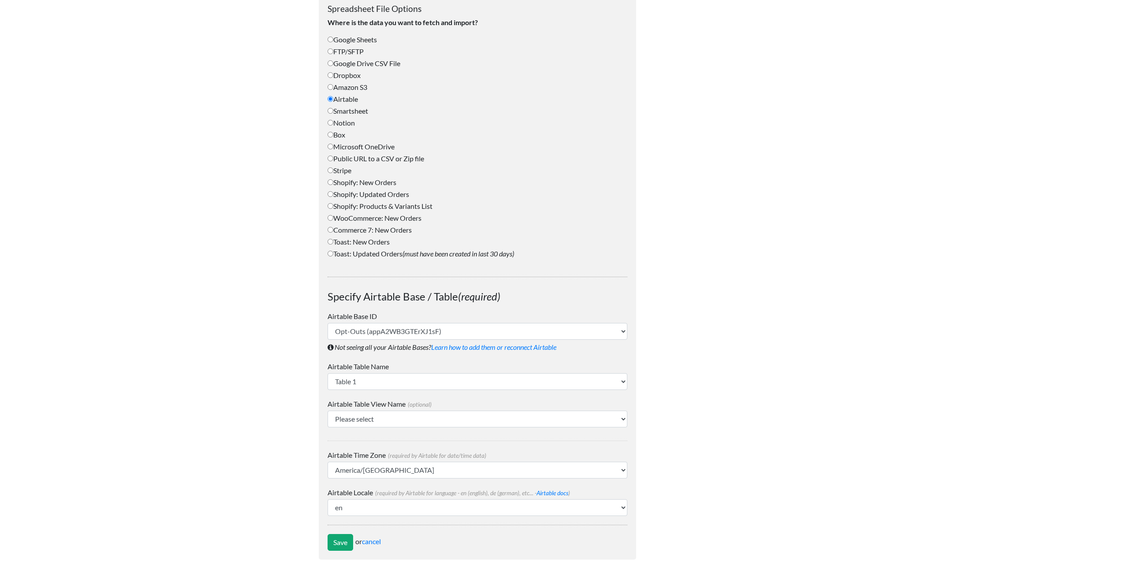
scroll to position [343, 0]
click at [461, 335] on select "Opt-Outs (appA2WB3GTErXJ1sF) OptOutExport (app2yCMJu6CQMRl1T)" at bounding box center [478, 331] width 300 height 17
click at [404, 416] on select "Please select Grid view Yesterdays Records" at bounding box center [478, 418] width 300 height 17
select select "Yesterdays Records"
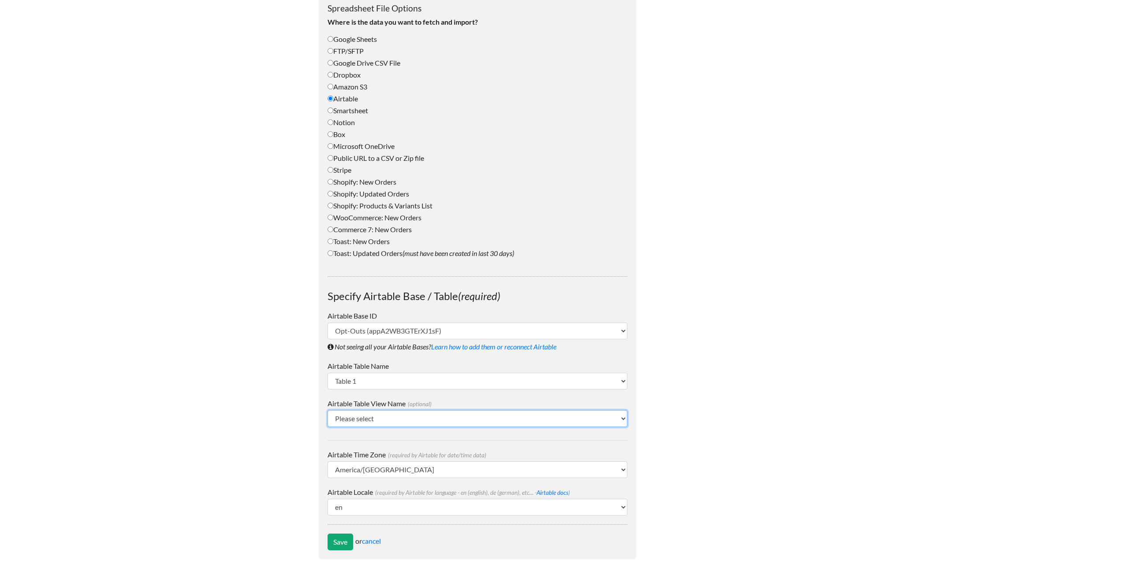
click at [328, 410] on select "Please select Grid view Yesterdays Records" at bounding box center [478, 418] width 300 height 17
click at [376, 472] on select "Africa/Abidjan Africa/Accra Africa/Algiers Africa/Bissau Africa/Cairo Africa/Ca…" at bounding box center [478, 470] width 300 height 17
click at [260, 460] on body "Easy CSV aaron.tavis Oag Texas Gov All Flows All CSV Generators Business & Plan…" at bounding box center [561, 112] width 1122 height 911
click at [387, 507] on select "af ar-ma ar-sa ar-tn ar az be bg bn bo br bs ca cs cv cy da de-at de el en en-a…" at bounding box center [478, 507] width 300 height 17
click at [232, 470] on body "Easy CSV aaron.tavis Oag Texas Gov All Flows All CSV Generators Business & Plan…" at bounding box center [561, 112] width 1122 height 911
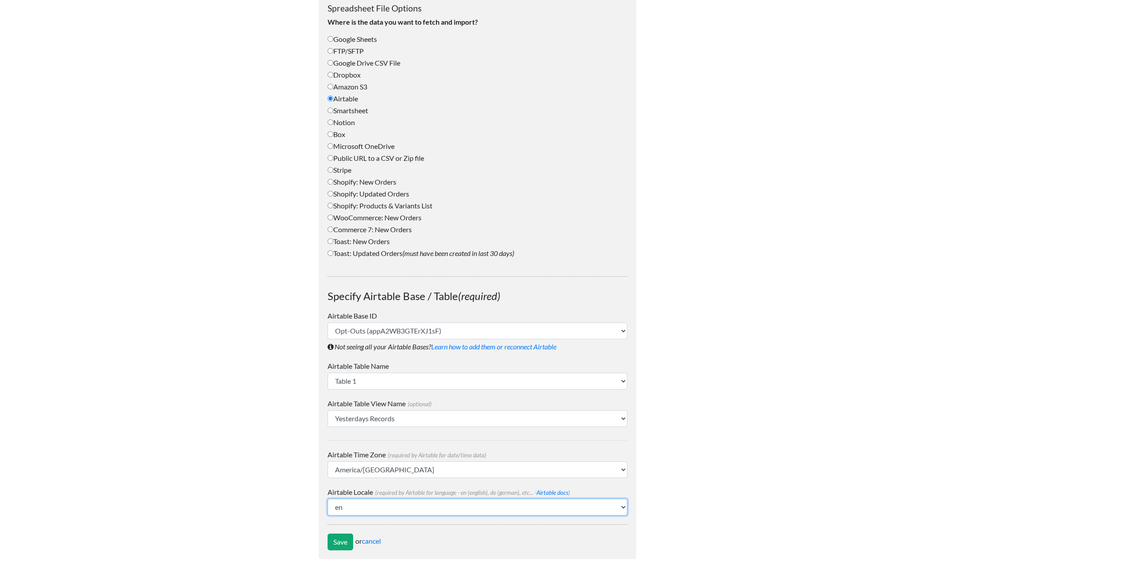
click at [384, 507] on select "af ar-ma ar-sa ar-tn ar az be bg bn bo br bs ca cs cv cy da de-at de el en en-a…" at bounding box center [478, 507] width 300 height 17
click at [158, 418] on body "Easy CSV aaron.tavis Oag Texas Gov All Flows All CSV Generators Business & Plan…" at bounding box center [561, 112] width 1122 height 911
click at [458, 347] on link "Learn how to add them or reconnect Airtable" at bounding box center [493, 347] width 125 height 8
click at [365, 335] on select "Opt-Outs (appA2WB3GTErXJ1sF) OptOutExport (app2yCMJu6CQMRl1T)" at bounding box center [478, 331] width 300 height 17
click at [370, 305] on h4 "Specify Airtable Base / Table (required)" at bounding box center [478, 297] width 300 height 22
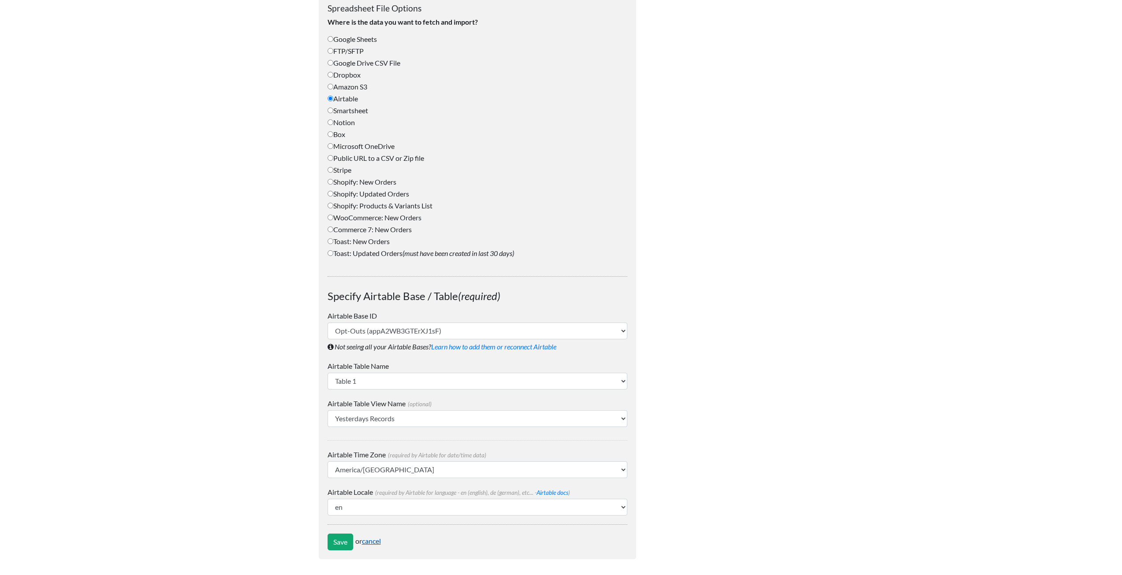
click at [376, 541] on link "cancel" at bounding box center [371, 541] width 19 height 8
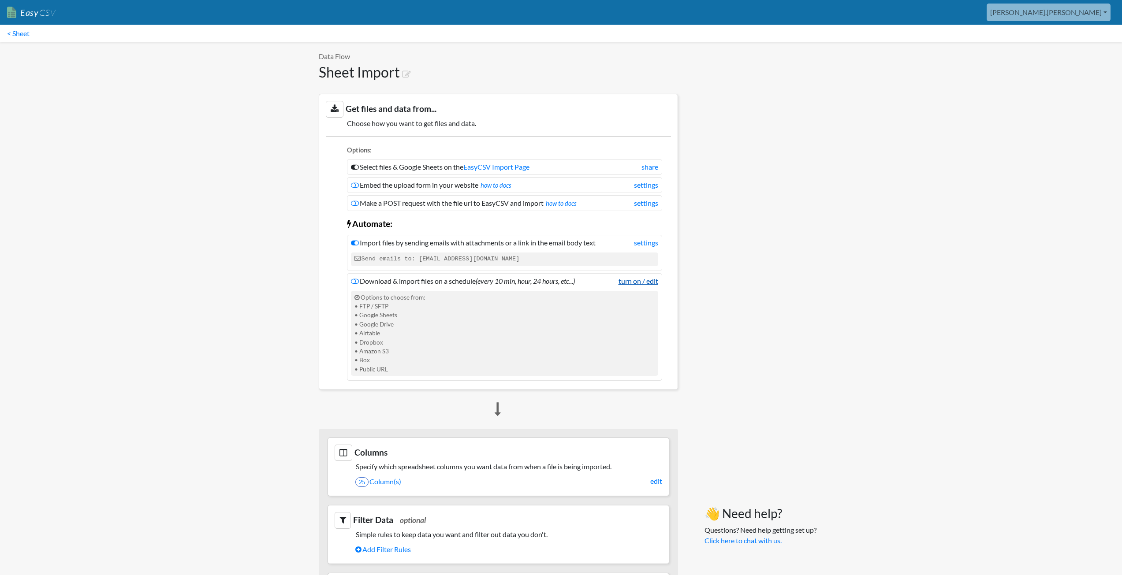
click at [639, 279] on link "turn on / edit" at bounding box center [638, 281] width 40 height 11
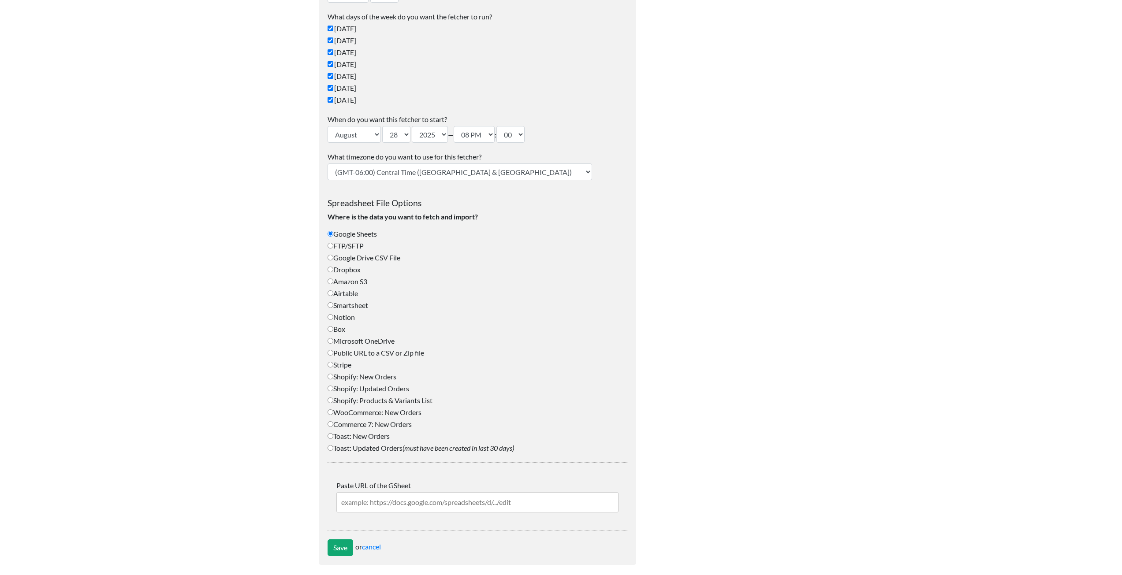
scroll to position [154, 0]
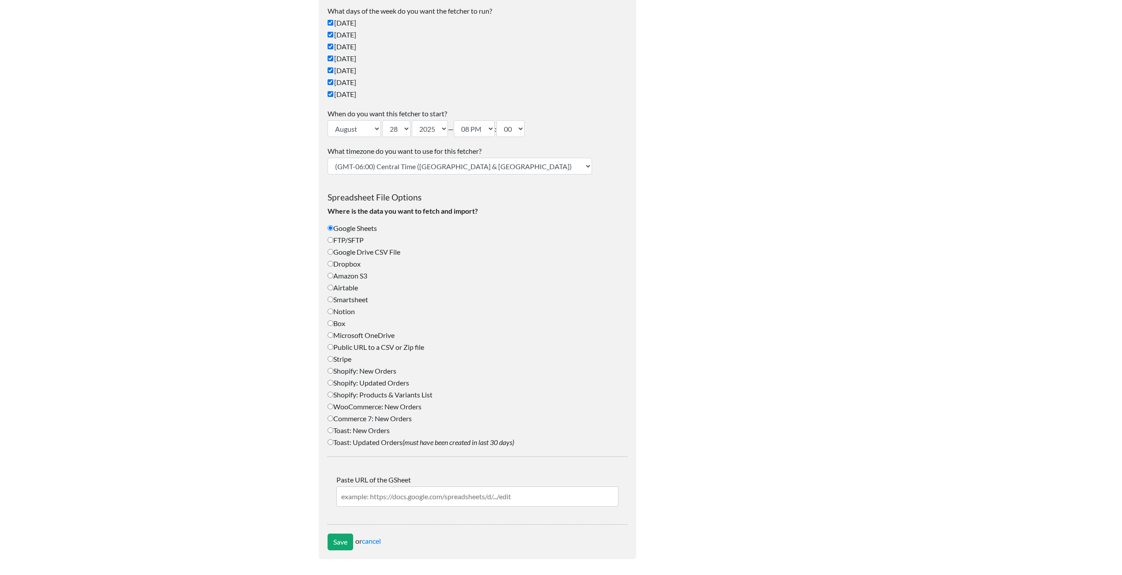
type input "[PERSON_NAME][EMAIL_ADDRESS][PERSON_NAME][DOMAIN_NAME][US_STATE]"
click at [341, 287] on label "Airtable" at bounding box center [478, 288] width 300 height 11
click at [333, 287] on input "Airtable" at bounding box center [331, 288] width 6 height 6
radio input "true"
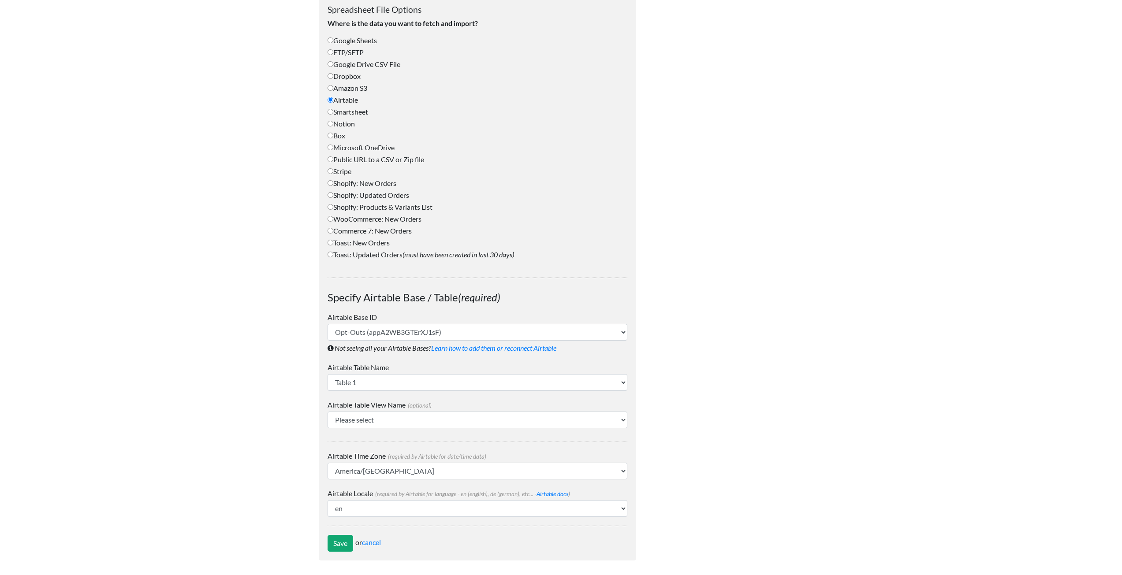
scroll to position [343, 0]
click at [373, 328] on select "Opt-Outs (appA2WB3GTErXJ1sF)" at bounding box center [478, 331] width 300 height 17
drag, startPoint x: 373, startPoint y: 328, endPoint x: 369, endPoint y: 329, distance: 5.0
click at [373, 328] on select "Opt-Outs (appA2WB3GTErXJ1sF)" at bounding box center [478, 331] width 300 height 17
click at [368, 382] on select "Table 1" at bounding box center [478, 381] width 300 height 17
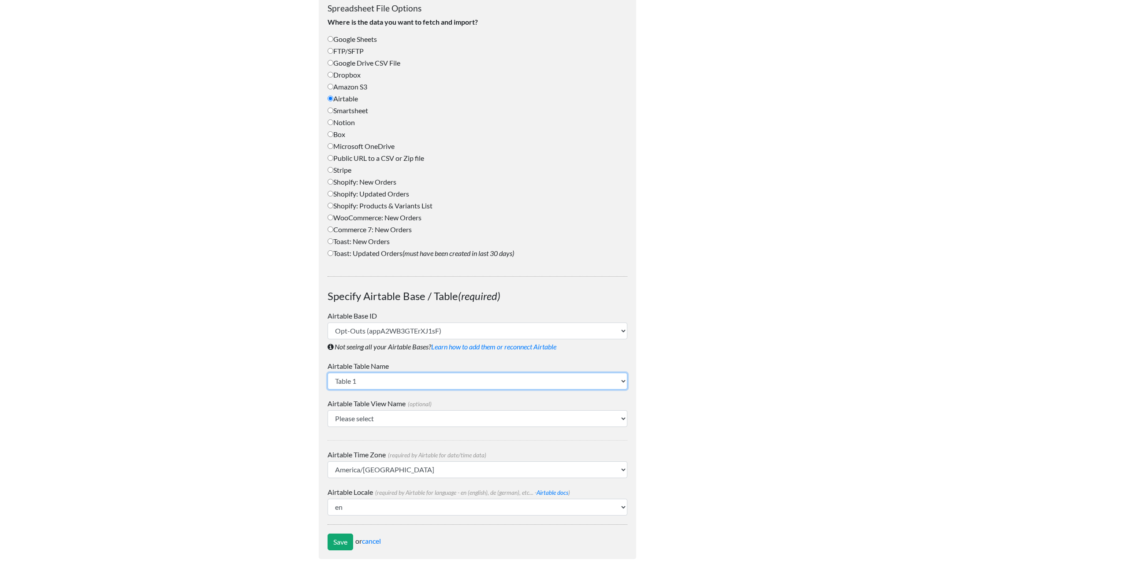
click at [368, 382] on select "Table 1" at bounding box center [478, 381] width 300 height 17
click at [365, 418] on select "Please select Grid view Yesterdays Records" at bounding box center [478, 418] width 300 height 17
select select "Yesterdays Records"
click at [328, 410] on select "Please select Grid view Yesterdays Records" at bounding box center [478, 418] width 300 height 17
click at [270, 472] on body "Easy CSV aaron.tavis Oag Texas Gov All Flows All CSV Generators Business & Plan…" at bounding box center [561, 112] width 1122 height 911
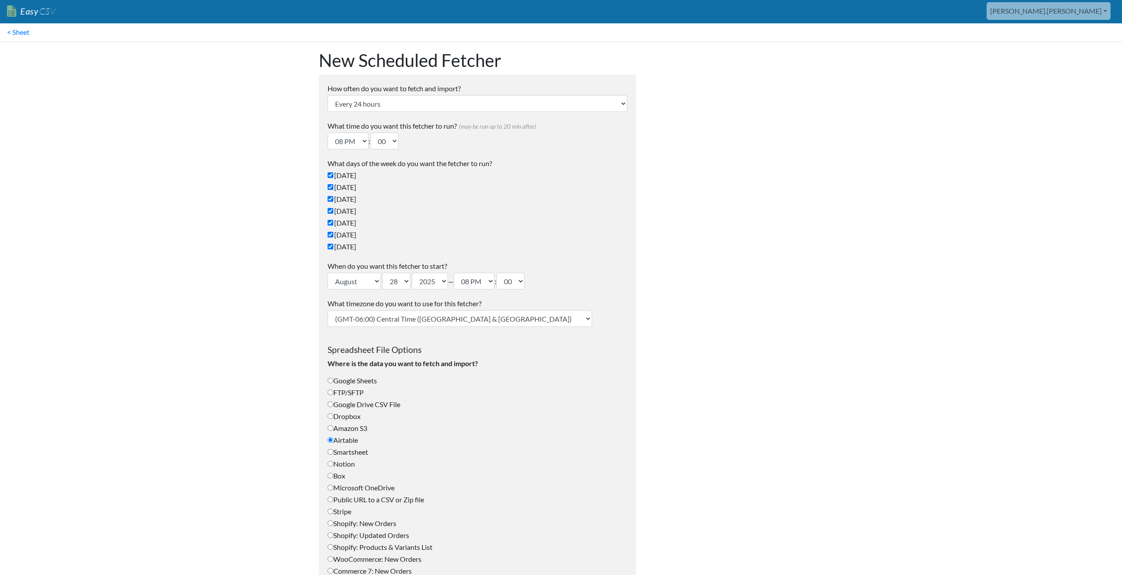
scroll to position [0, 0]
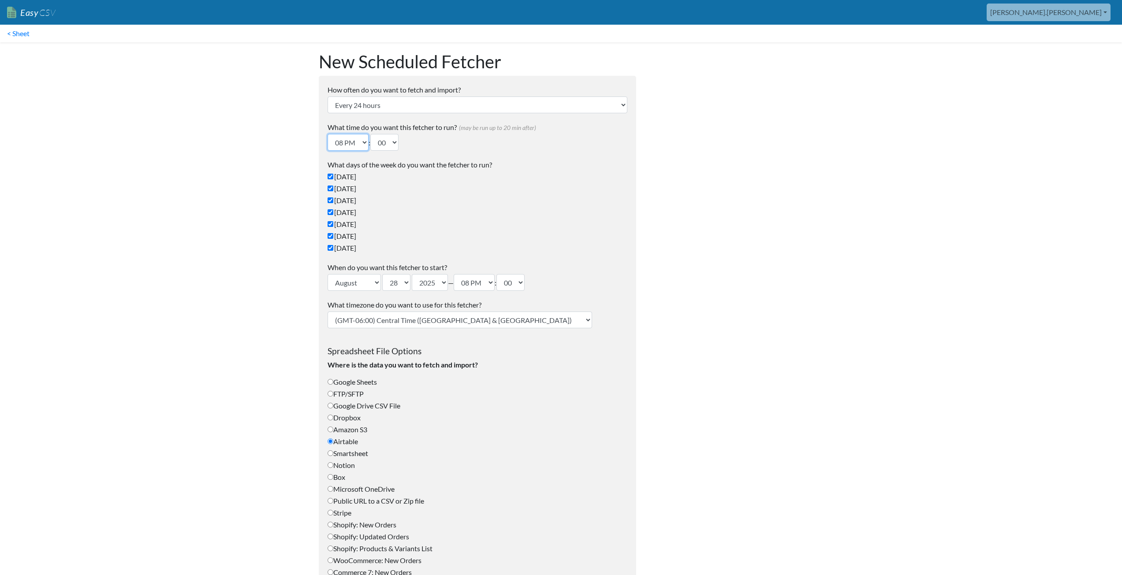
click at [357, 142] on select "12 AM 01 AM 02 AM 03 AM 04 AM 05 AM 06 AM 07 AM 08 AM 09 AM 10 AM 11 AM 12 PM 0…" at bounding box center [348, 142] width 41 height 17
select select "14"
click at [328, 134] on select "12 AM 01 AM 02 AM 03 AM 04 AM 05 AM 06 AM 07 AM 08 AM 09 AM 10 AM 11 AM 12 PM 0…" at bounding box center [348, 142] width 41 height 17
click at [267, 226] on body "Easy CSV aaron.tavis Oag Texas Gov All Flows All CSV Generators Business & Plan…" at bounding box center [561, 455] width 1122 height 911
click at [371, 320] on select "(GMT-12:00) International Date Line West (GMT-11:00) American Samoa (GMT-11:00)…" at bounding box center [460, 320] width 264 height 17
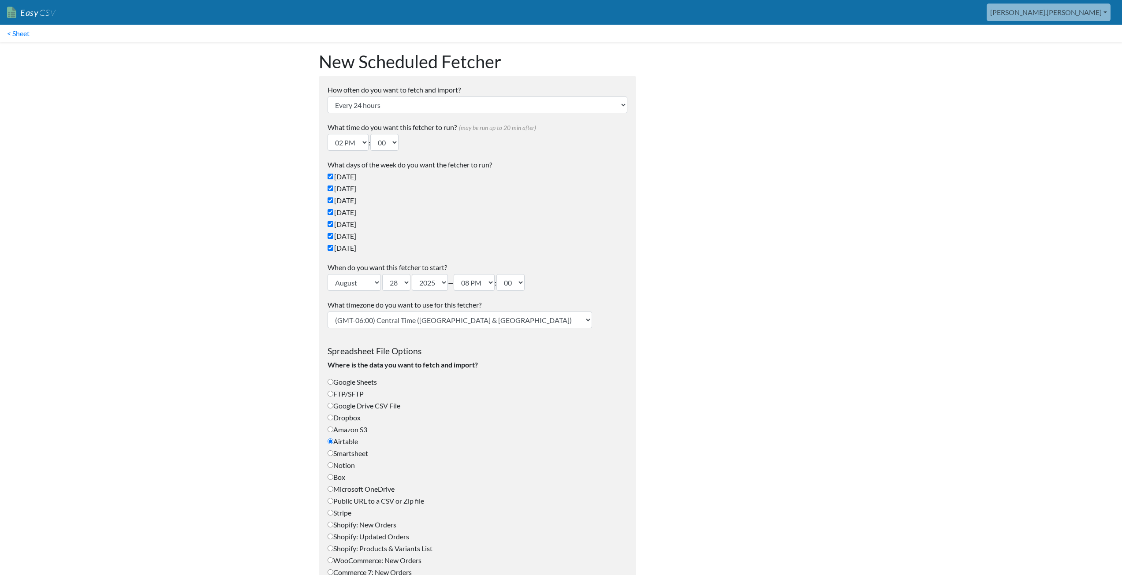
select select "Arizona"
click at [328, 312] on select "(GMT-12:00) International Date Line West (GMT-11:00) American Samoa (GMT-11:00)…" at bounding box center [460, 320] width 264 height 17
click at [252, 357] on body "Easy CSV aaron.tavis Oag Texas Gov All Flows All CSV Generators Business & Plan…" at bounding box center [561, 455] width 1122 height 911
click at [477, 281] on select "12 AM 01 AM 02 AM 03 AM 04 AM 05 AM 06 AM 07 AM 08 AM 09 AM 10 AM 11 AM 12 PM 0…" at bounding box center [474, 282] width 41 height 17
select select "01"
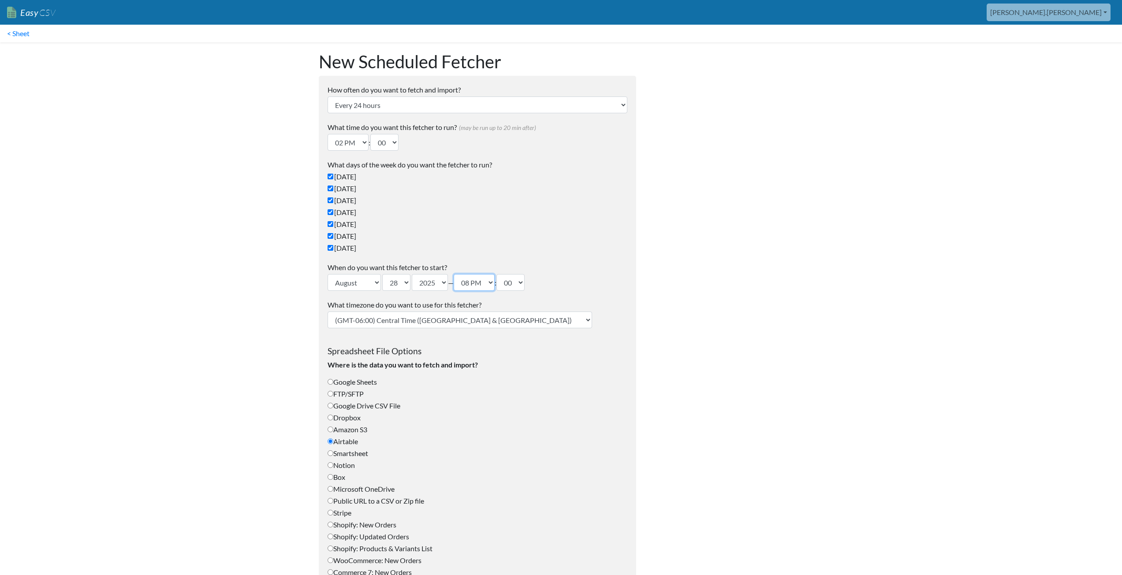
click at [458, 274] on select "12 AM 01 AM 02 AM 03 AM 04 AM 05 AM 06 AM 07 AM 08 AM 09 AM 10 AM 11 AM 12 PM 0…" at bounding box center [474, 282] width 41 height 17
click at [213, 327] on body "Easy CSV aaron.tavis Oag Texas Gov All Flows All CSV Generators Business & Plan…" at bounding box center [561, 455] width 1122 height 911
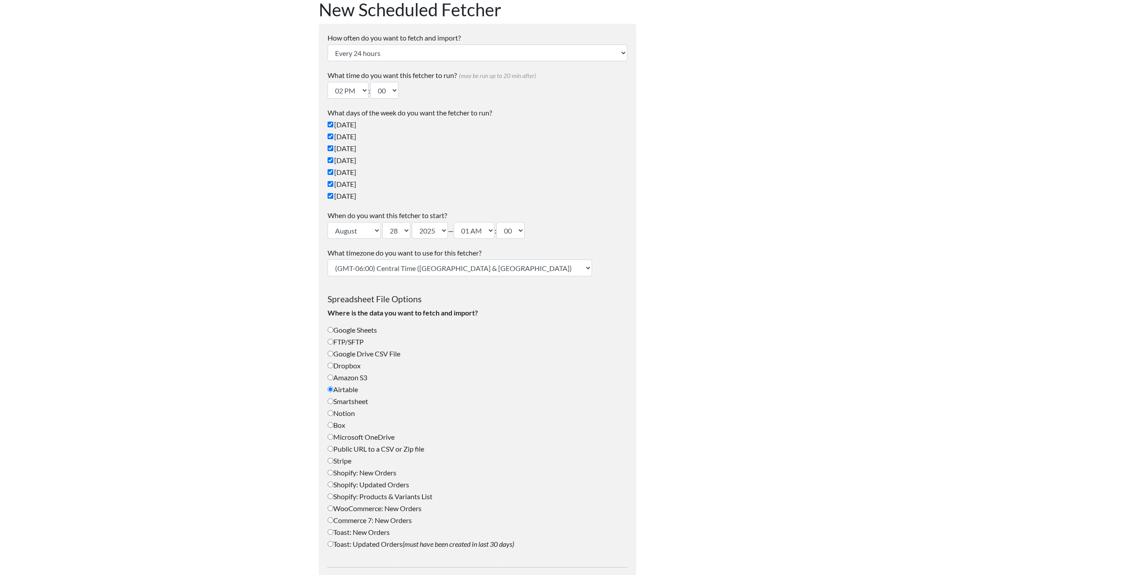
scroll to position [343, 0]
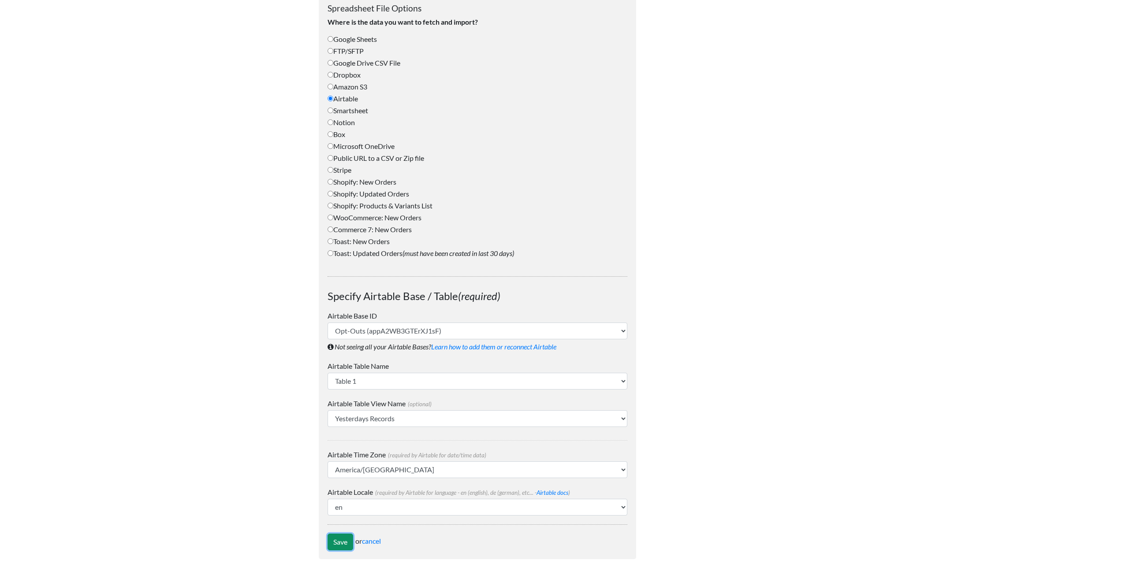
click at [341, 539] on input "Save" at bounding box center [341, 542] width 26 height 17
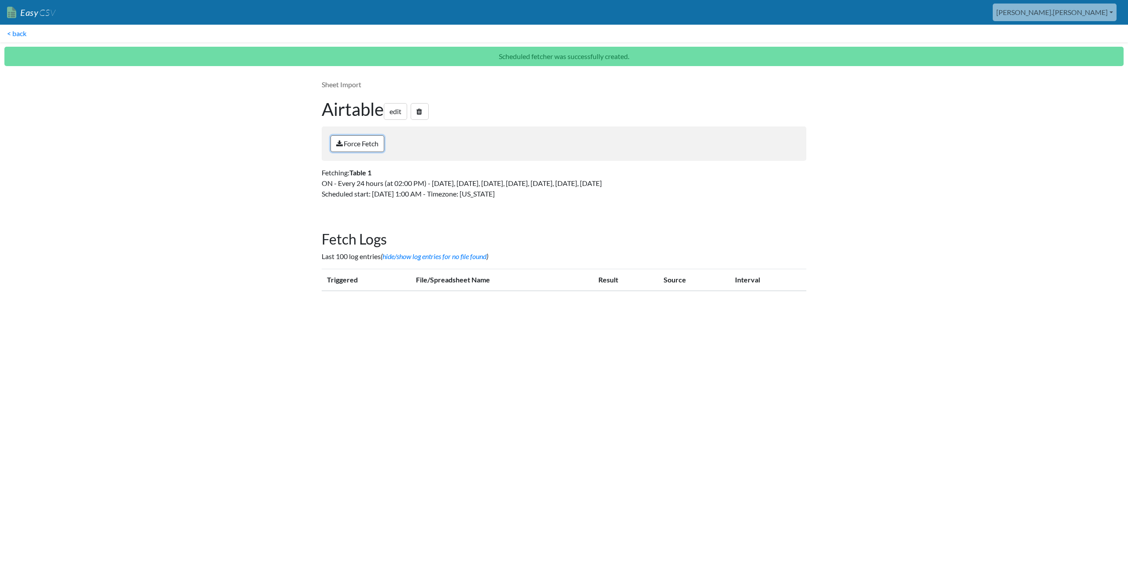
click at [350, 142] on link "Force Fetch" at bounding box center [358, 143] width 54 height 17
click at [899, 197] on body "Easy CSV [PERSON_NAME].[PERSON_NAME] Oag [US_STATE] Gov All Flows All CSV Gener…" at bounding box center [564, 153] width 1128 height 307
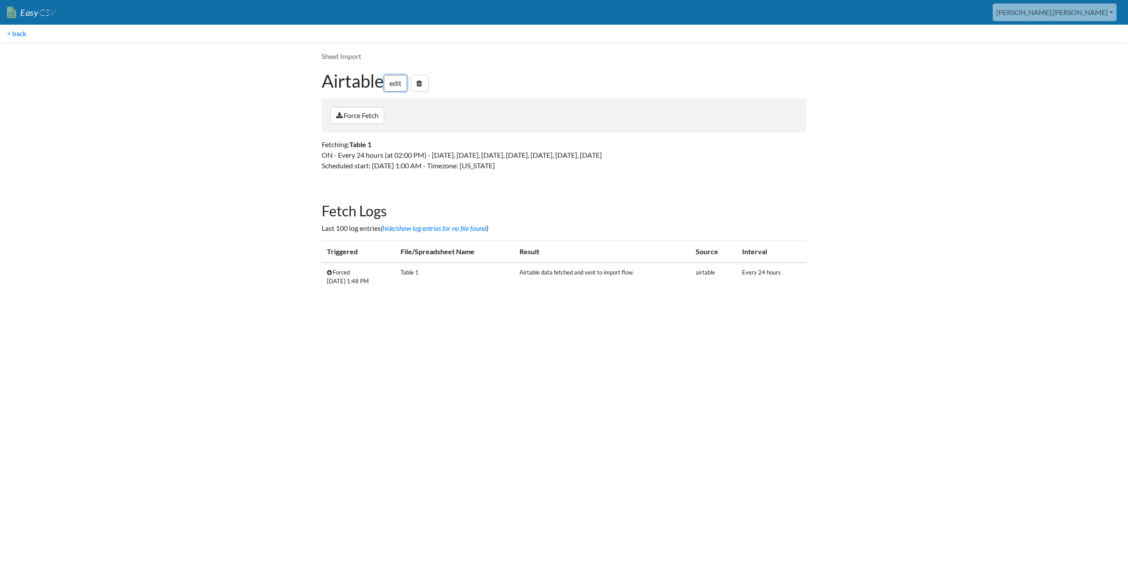
click at [398, 84] on link "edit" at bounding box center [395, 83] width 23 height 17
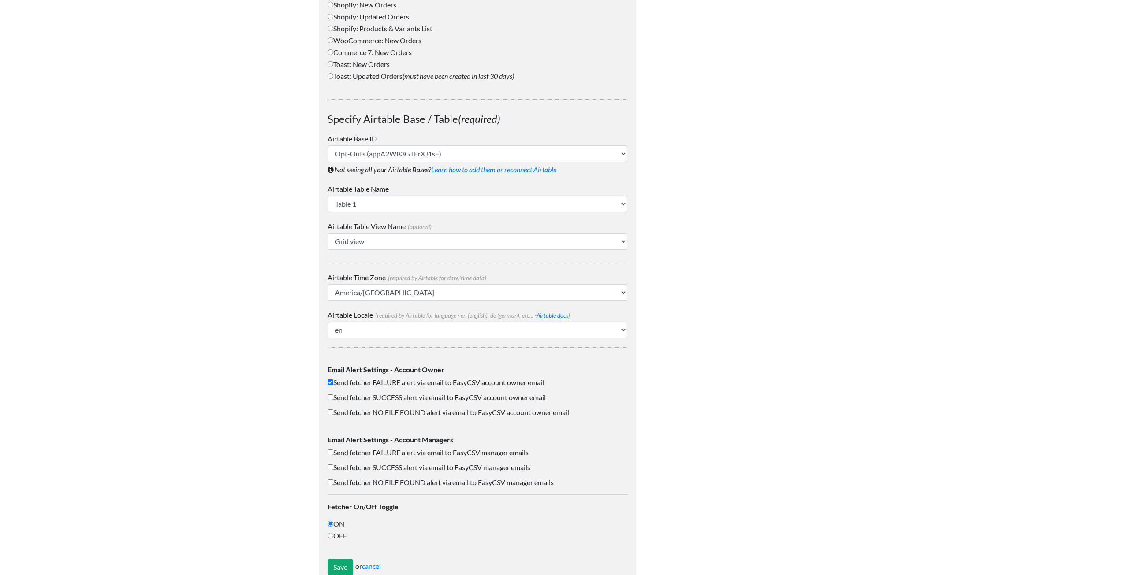
scroll to position [565, 0]
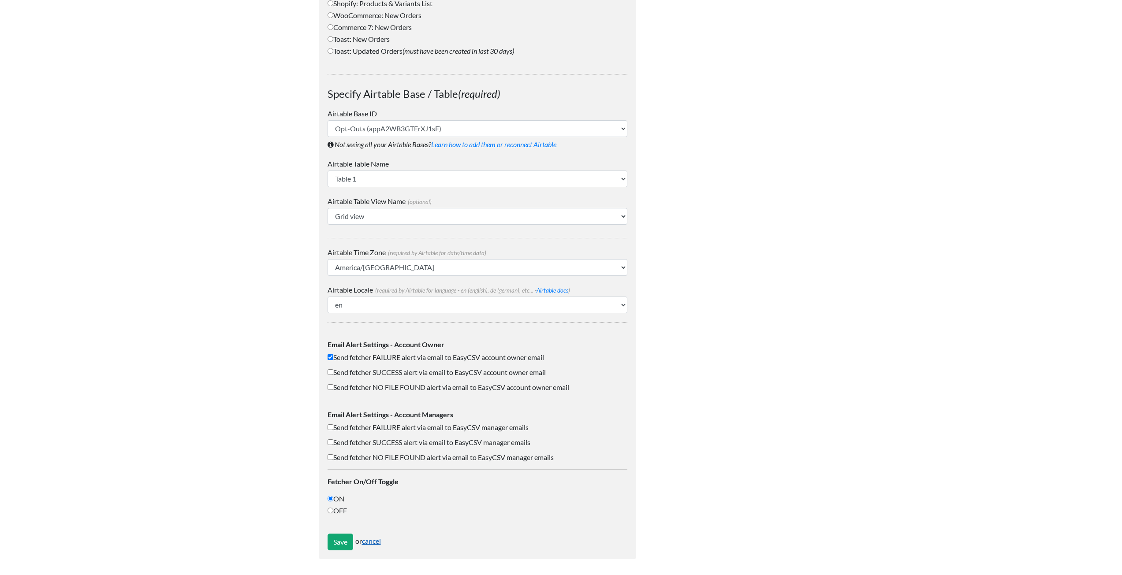
click at [371, 542] on link "cancel" at bounding box center [371, 541] width 19 height 8
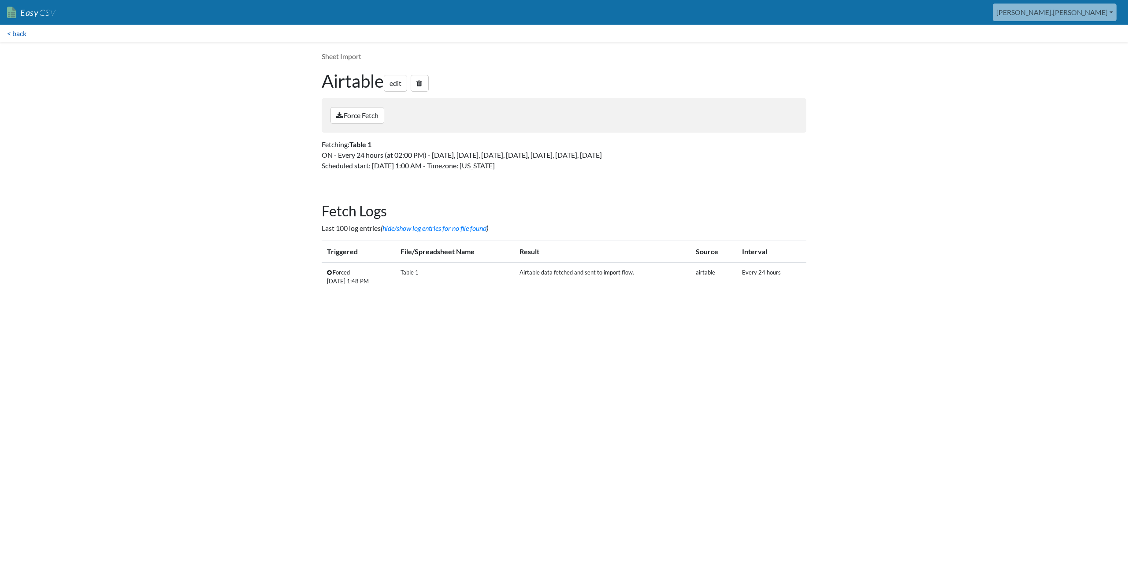
click at [19, 34] on link "< back" at bounding box center [17, 34] width 34 height 18
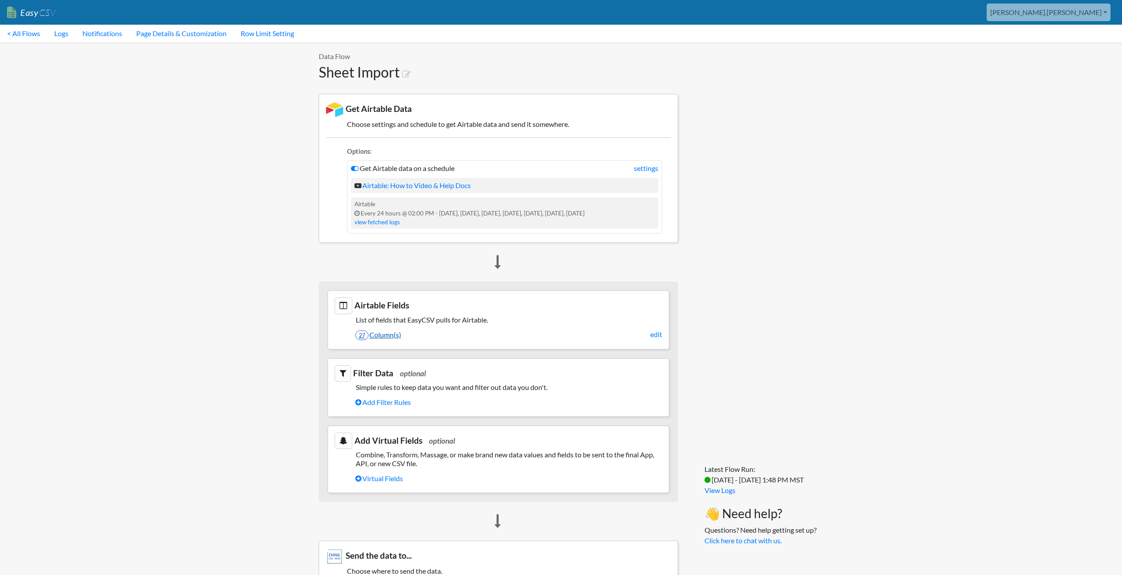
scroll to position [362, 0]
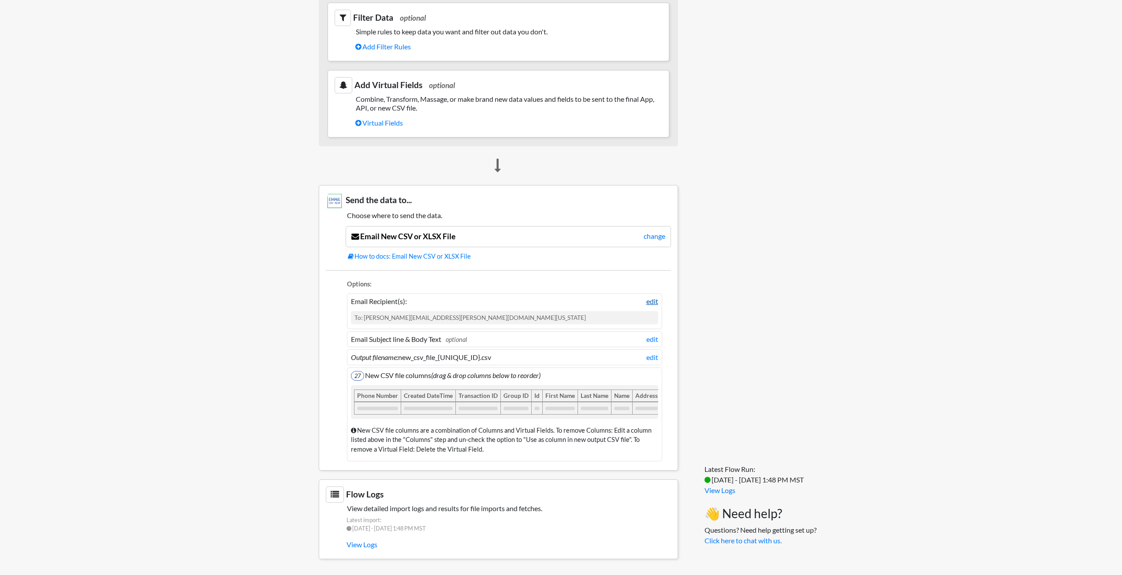
click at [650, 296] on link "edit" at bounding box center [652, 301] width 12 height 11
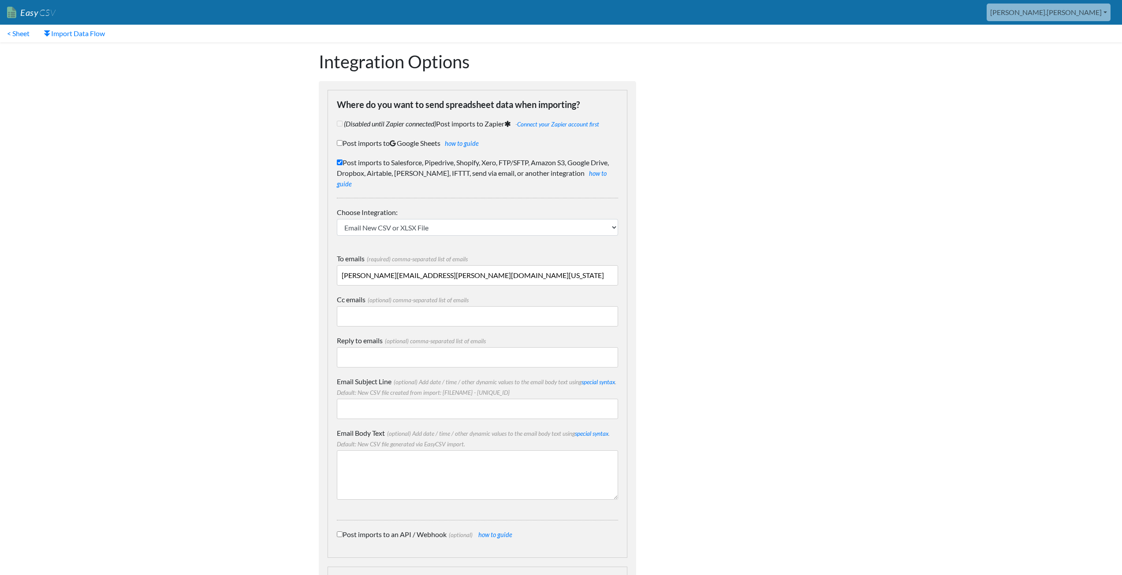
drag, startPoint x: 431, startPoint y: 266, endPoint x: 383, endPoint y: 264, distance: 48.1
click at [383, 265] on input "[PERSON_NAME][EMAIL_ADDRESS][PERSON_NAME][DOMAIN_NAME][US_STATE]" at bounding box center [477, 275] width 281 height 20
type input "[PERSON_NAME][EMAIL_ADDRESS][PERSON_NAME][DOMAIN_NAME]"
click at [339, 163] on input "Post imports to Salesforce, Pipedrive, Shopify, Xero, FTP/SFTP, Amazon S3, Goog…" at bounding box center [340, 163] width 6 height 6
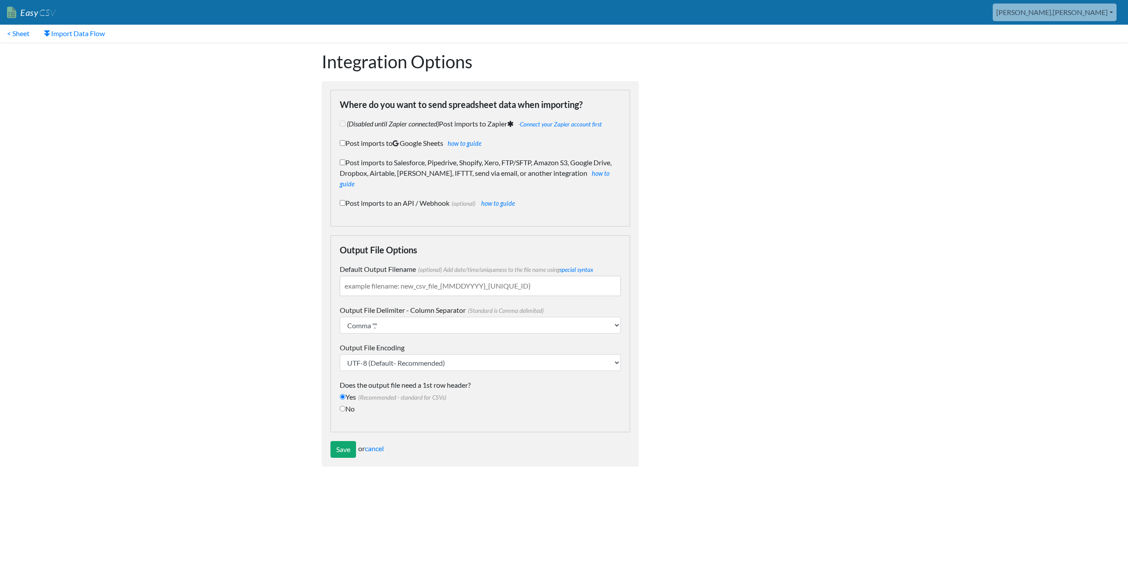
click at [343, 163] on input "Post imports to Salesforce, Pipedrive, Shopify, Xero, FTP/SFTP, Amazon S3, Goog…" at bounding box center [343, 163] width 6 height 6
checkbox input "true"
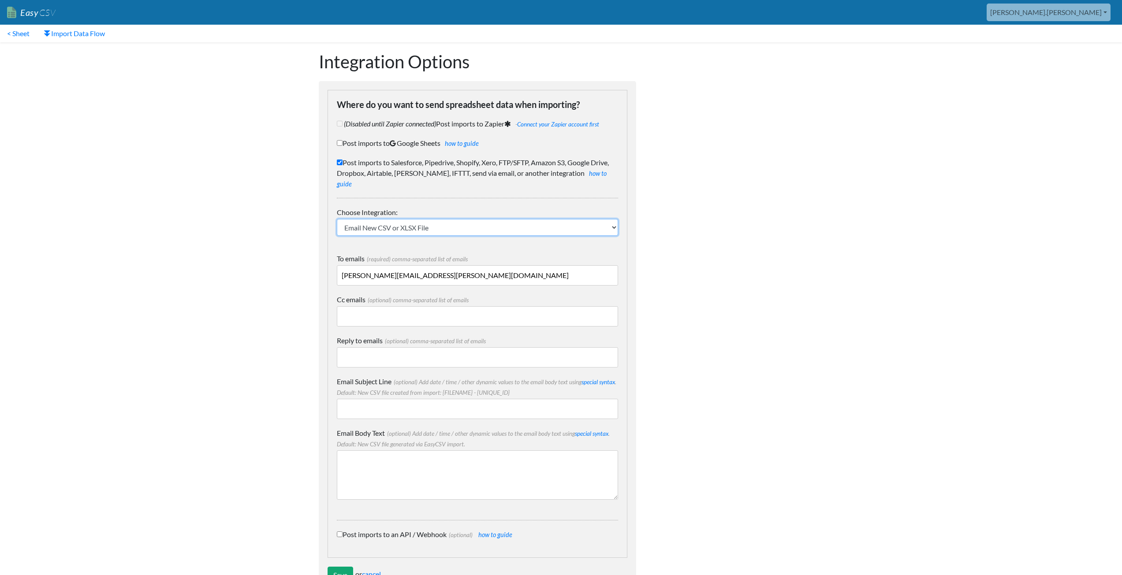
click at [387, 221] on select "IFTTT FTP or SFTP Amazon S3 HubSpot Google Big Query Salesforce Pipedrive Airta…" at bounding box center [477, 227] width 281 height 17
click at [337, 219] on select "IFTTT FTP or SFTP Amazon S3 HubSpot Google Big Query Salesforce Pipedrive Airta…" at bounding box center [477, 227] width 281 height 17
click at [213, 376] on body "Easy CSV aaron.tavis Oag Texas Gov All Flows All CSV Generators Business & Plan…" at bounding box center [561, 300] width 1122 height 601
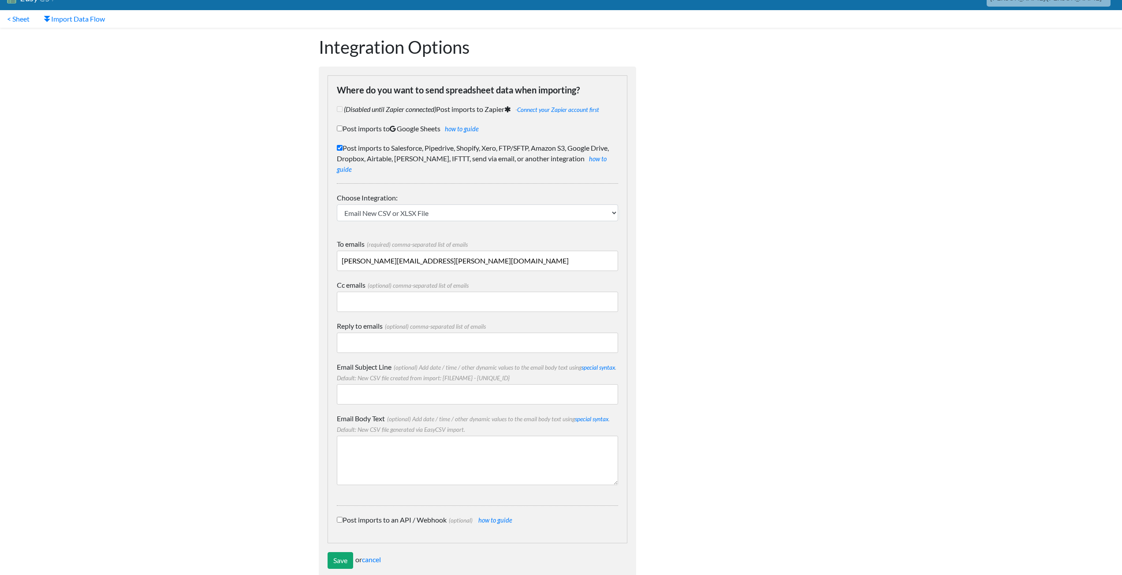
scroll to position [22, 0]
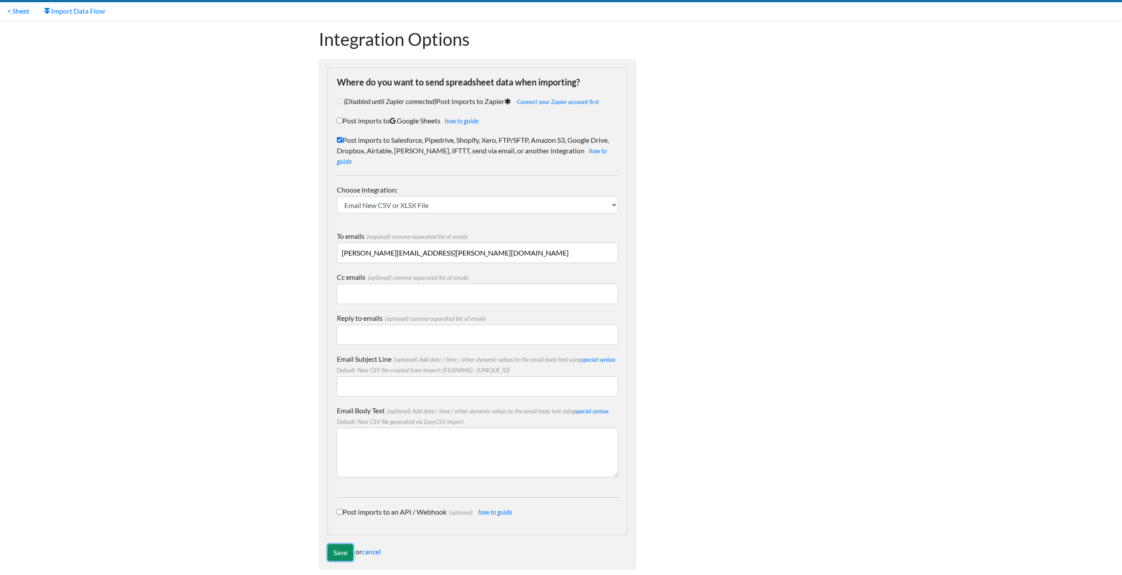
click at [341, 544] on input "Save" at bounding box center [341, 552] width 26 height 17
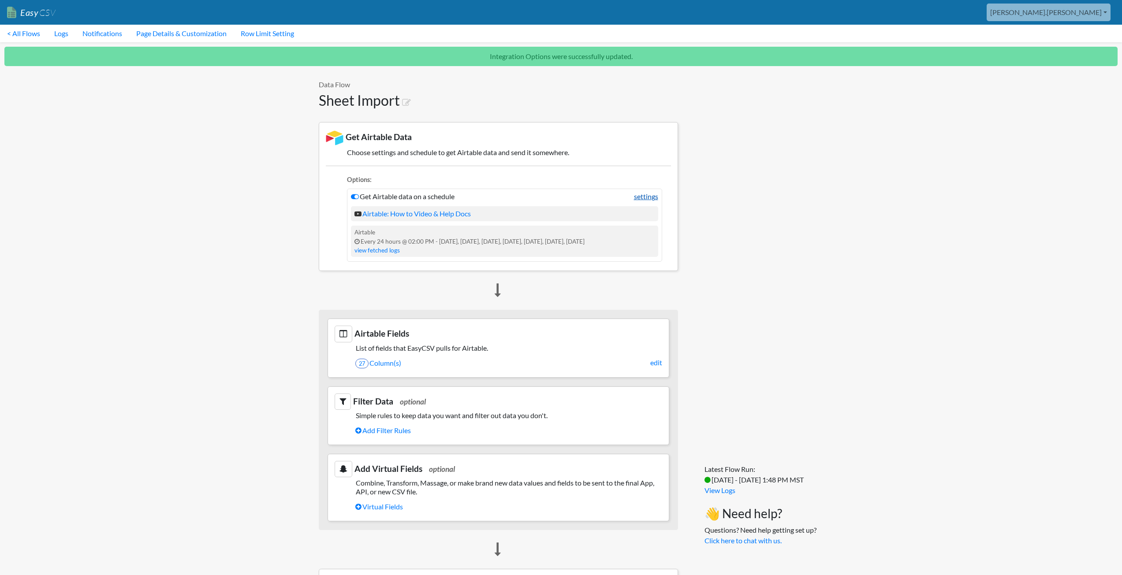
click at [640, 197] on link "settings" at bounding box center [646, 196] width 24 height 11
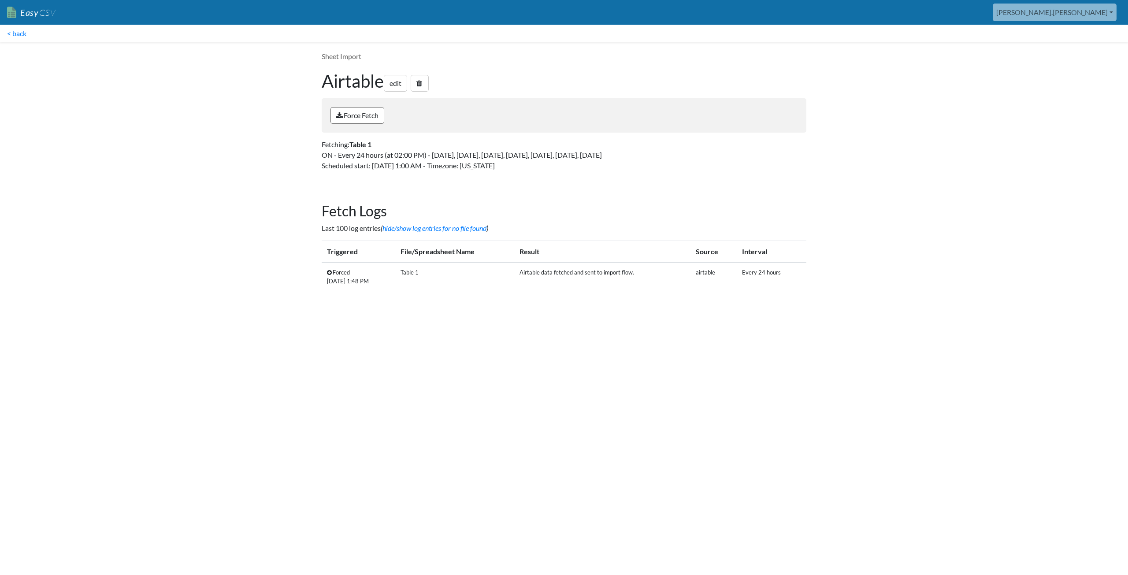
click at [366, 118] on link "Force Fetch" at bounding box center [358, 115] width 54 height 17
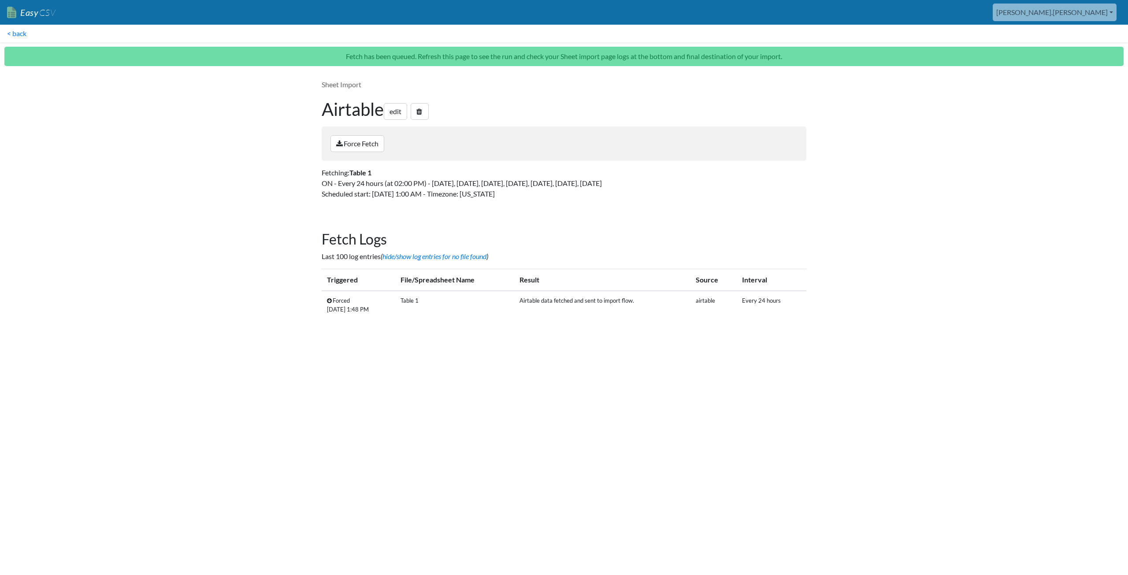
click at [799, 189] on p "Fetching: Table 1 ON - Every 24 hours (at 02:00 PM) - [DATE], [DATE], [DATE], […" at bounding box center [564, 184] width 485 height 32
click at [394, 114] on link "edit" at bounding box center [395, 111] width 23 height 17
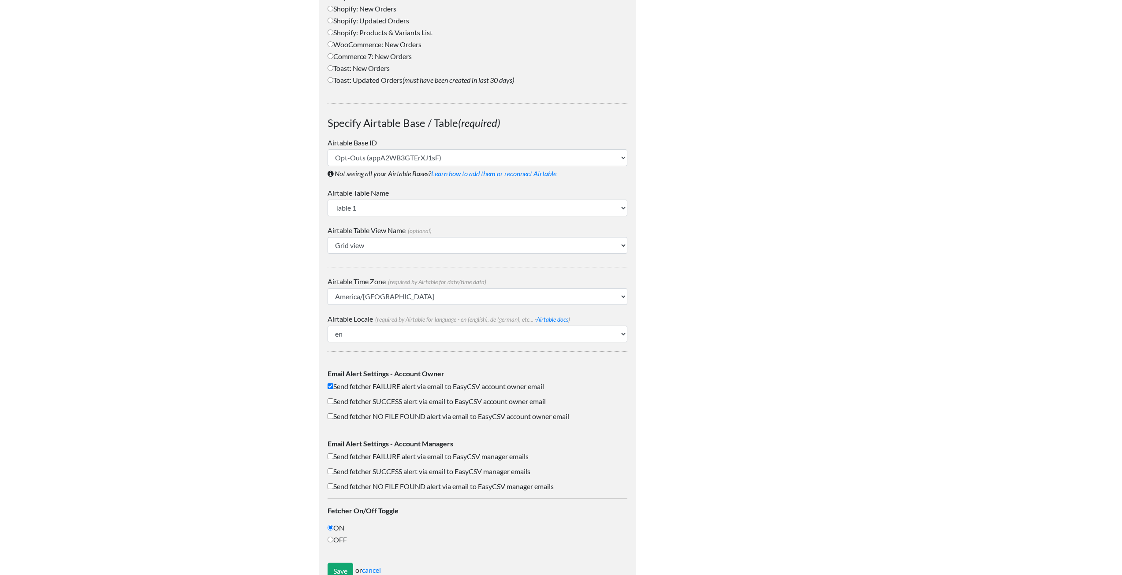
scroll to position [565, 0]
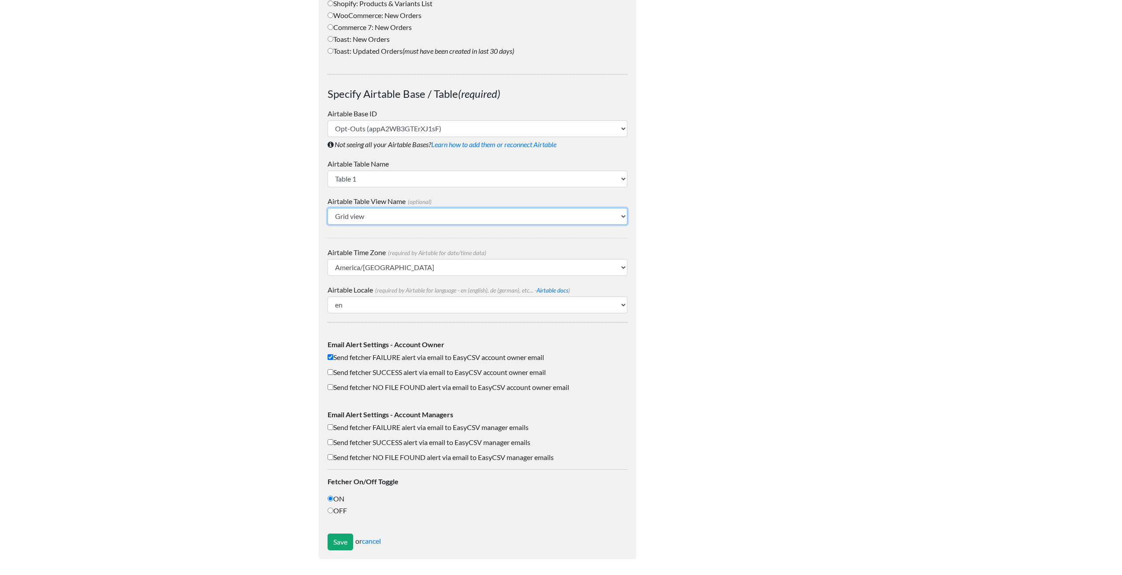
click at [372, 216] on select "Grid view OptOutExport" at bounding box center [478, 216] width 300 height 17
select select "OptOutExport"
click at [328, 208] on select "Grid view OptOutExport" at bounding box center [478, 216] width 300 height 17
click at [341, 542] on input "Save" at bounding box center [341, 542] width 26 height 17
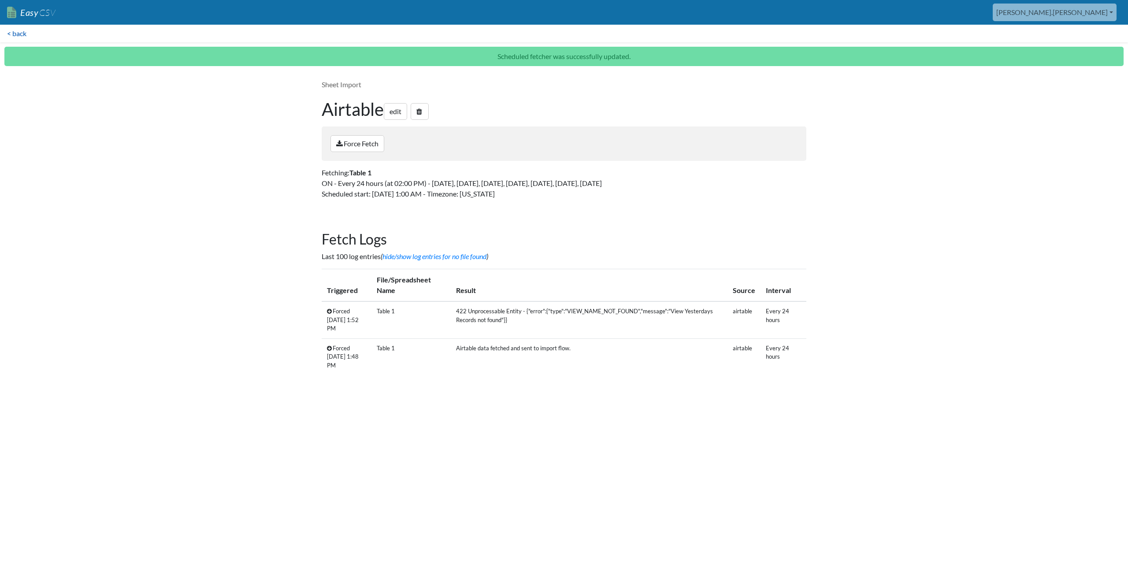
click at [17, 35] on link "< back" at bounding box center [17, 34] width 34 height 18
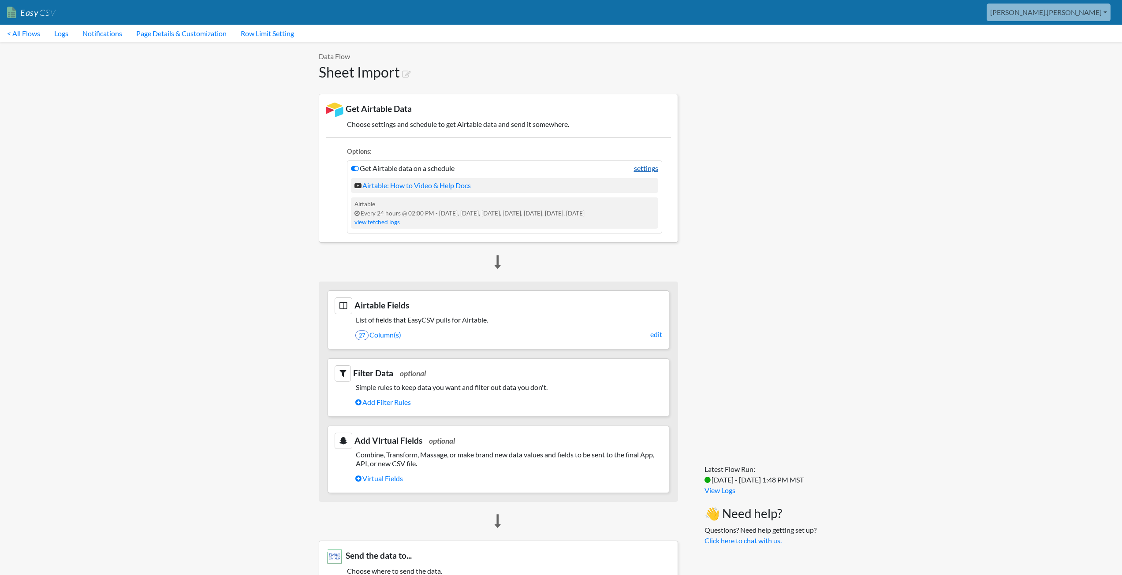
click at [647, 168] on link "settings" at bounding box center [646, 168] width 24 height 11
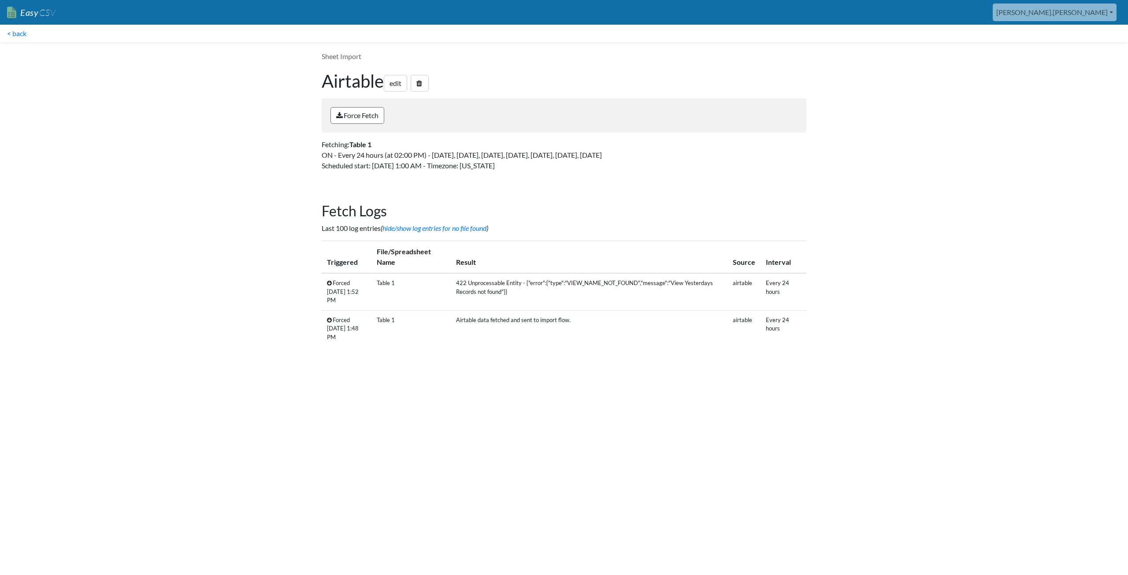
click at [356, 117] on link "Force Fetch" at bounding box center [358, 115] width 54 height 17
click at [944, 157] on body "Easy CSV [PERSON_NAME].[PERSON_NAME] Oag [US_STATE] Gov All Flows All CSV Gener…" at bounding box center [564, 200] width 1128 height 400
click at [15, 34] on link "< back" at bounding box center [17, 34] width 34 height 18
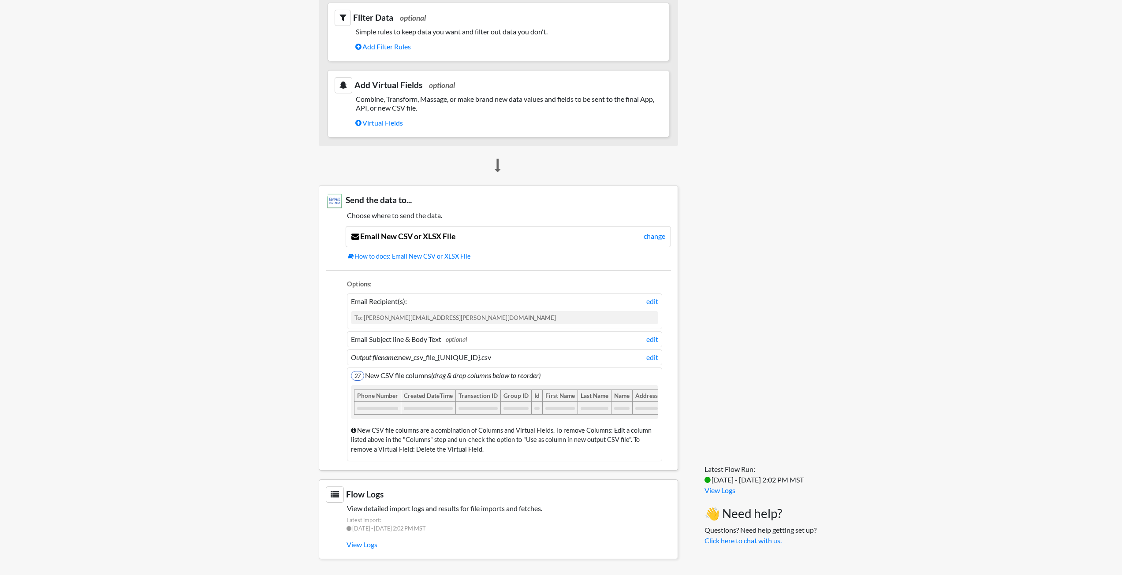
click at [238, 401] on body "Easy CSV aaron.tavis Oag Texas Gov All Flows All CSV Generators Business & Plan…" at bounding box center [561, 106] width 1122 height 924
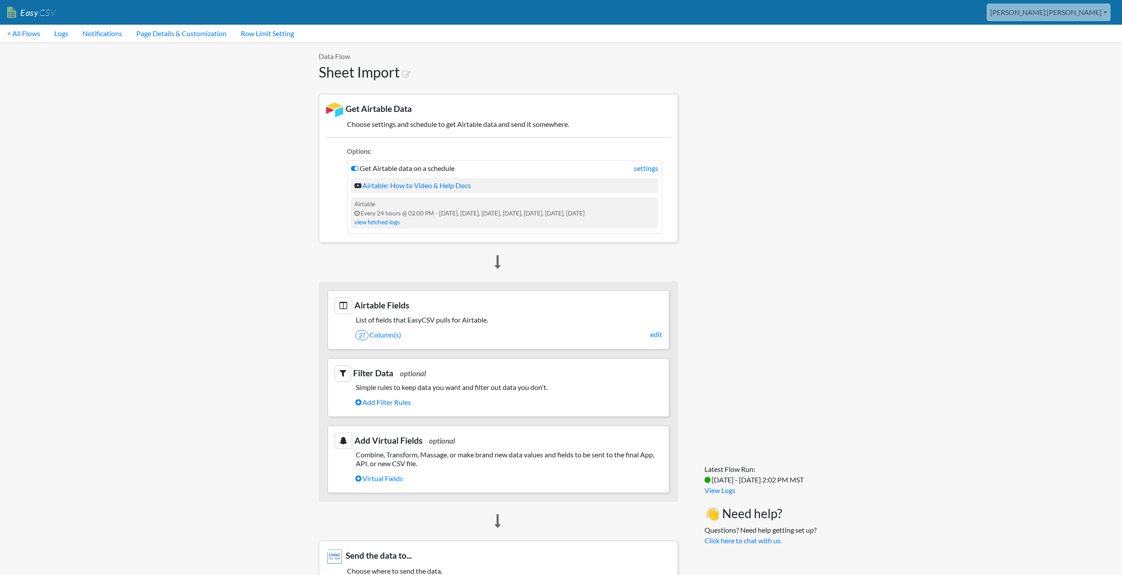
click at [104, 289] on body "Easy CSV aaron.tavis Oag Texas Gov All Flows All CSV Generators Business & Plan…" at bounding box center [561, 462] width 1122 height 924
click at [141, 223] on body "Easy CSV aaron.tavis Oag Texas Gov All Flows All CSV Generators Business & Plan…" at bounding box center [561, 462] width 1122 height 924
click at [371, 372] on h3 "Filter Data optional" at bounding box center [499, 373] width 328 height 16
click at [654, 337] on link "edit" at bounding box center [656, 334] width 12 height 11
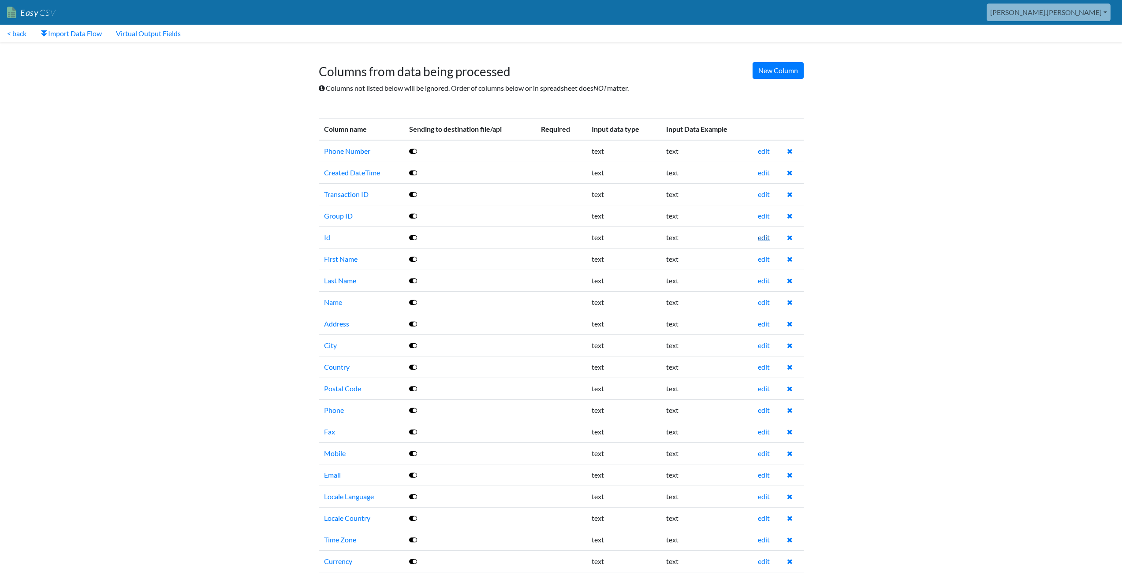
click at [765, 238] on link "edit" at bounding box center [764, 237] width 12 height 8
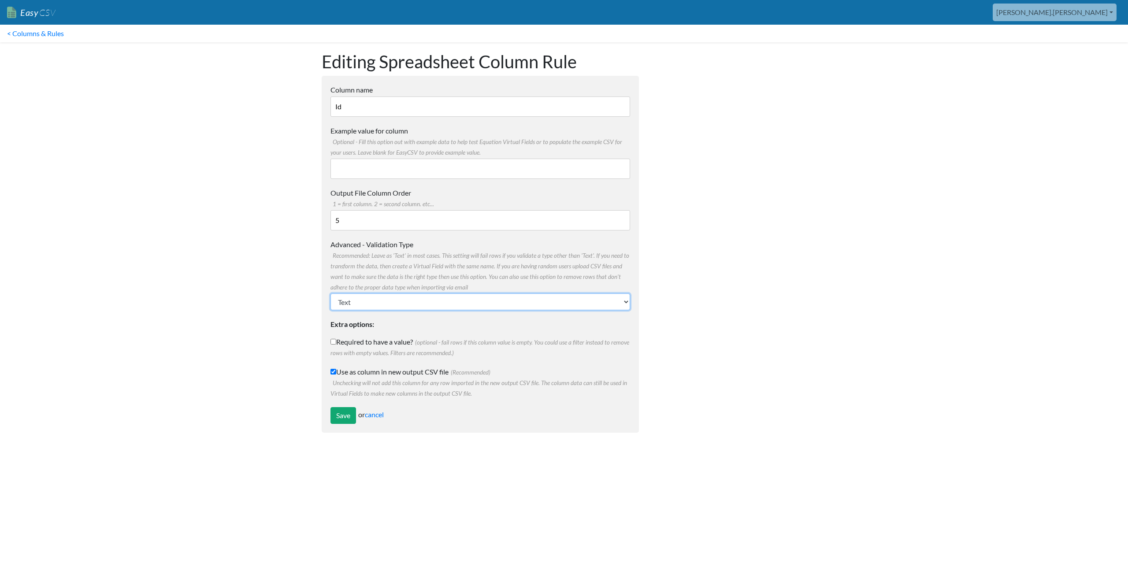
click at [396, 305] on select "Text Number (no decimals) Number (allow decimals) Date (mm/dd/yyyy) Date (dd/mm…" at bounding box center [481, 302] width 300 height 17
click at [267, 294] on body "Easy CSV aaron.tavis Oag Texas Gov All Flows All CSV Generators Business & Plan…" at bounding box center [564, 221] width 1128 height 442
click at [380, 416] on link "cancel" at bounding box center [374, 414] width 19 height 8
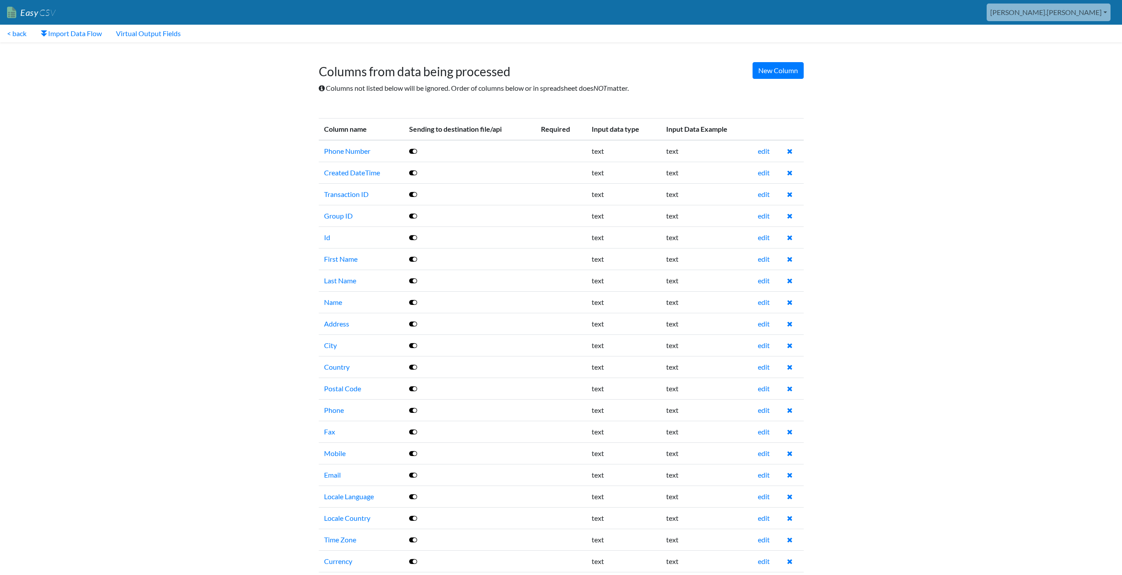
click at [256, 284] on body "Easy CSV [PERSON_NAME].[PERSON_NAME] Oag [US_STATE] Gov All Flows All CSV Gener…" at bounding box center [561, 369] width 1122 height 739
click at [765, 238] on link "edit" at bounding box center [764, 237] width 12 height 8
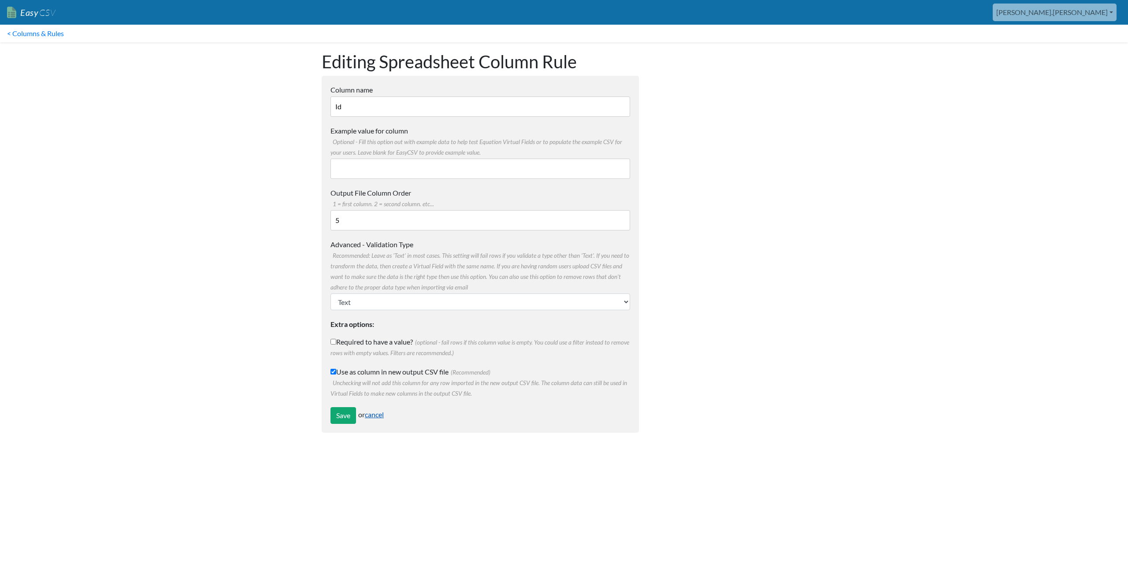
click at [384, 412] on link "cancel" at bounding box center [374, 414] width 19 height 8
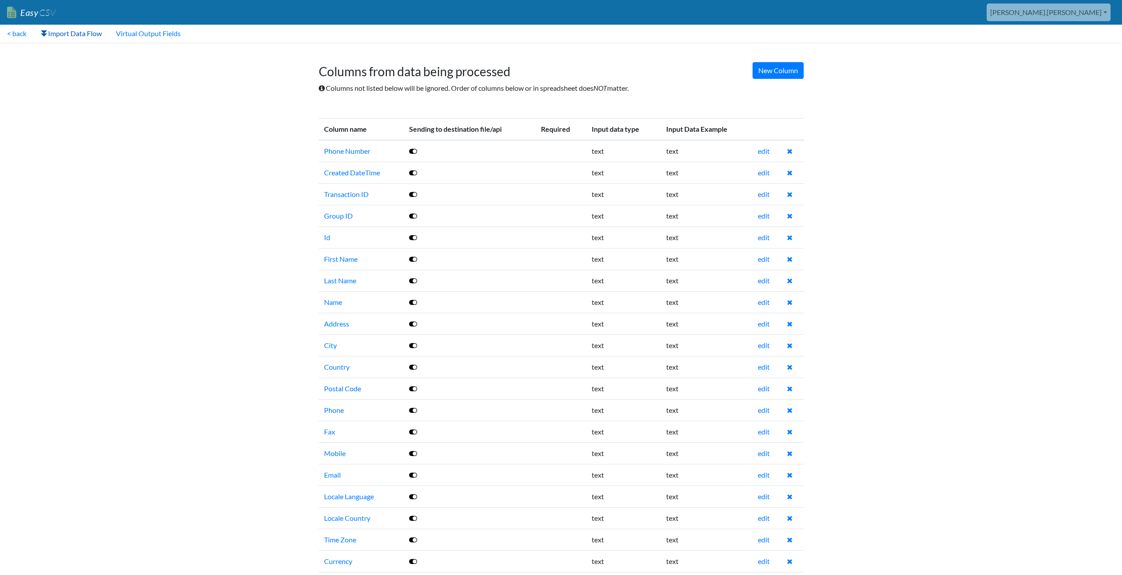
click at [84, 33] on link "Import Data Flow" at bounding box center [71, 34] width 75 height 18
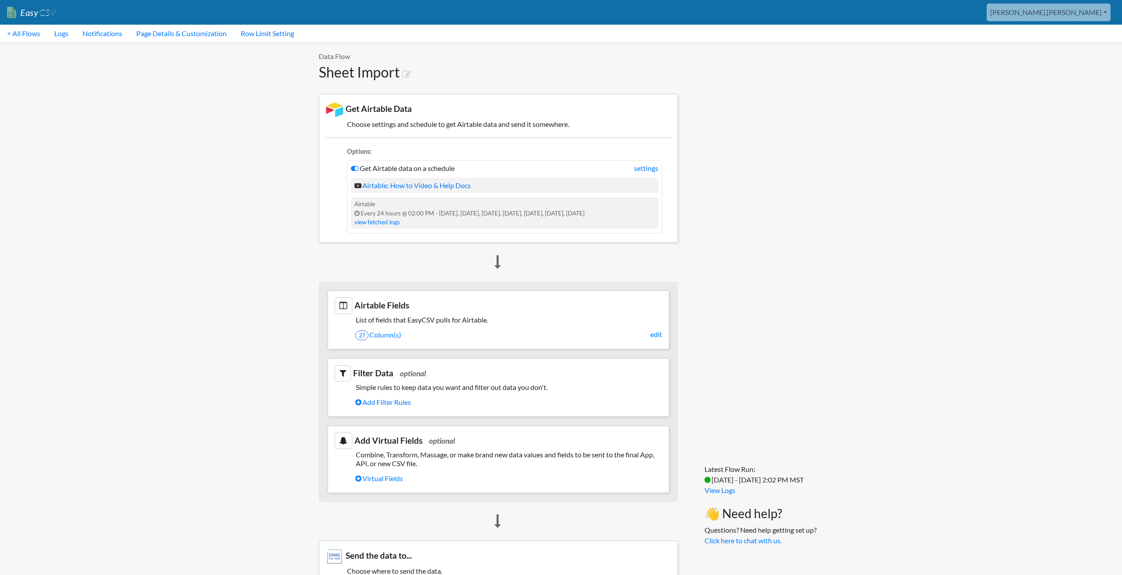
click at [381, 373] on h3 "Filter Data optional" at bounding box center [499, 373] width 328 height 16
click at [377, 400] on link "Add Filter Rules" at bounding box center [508, 402] width 307 height 15
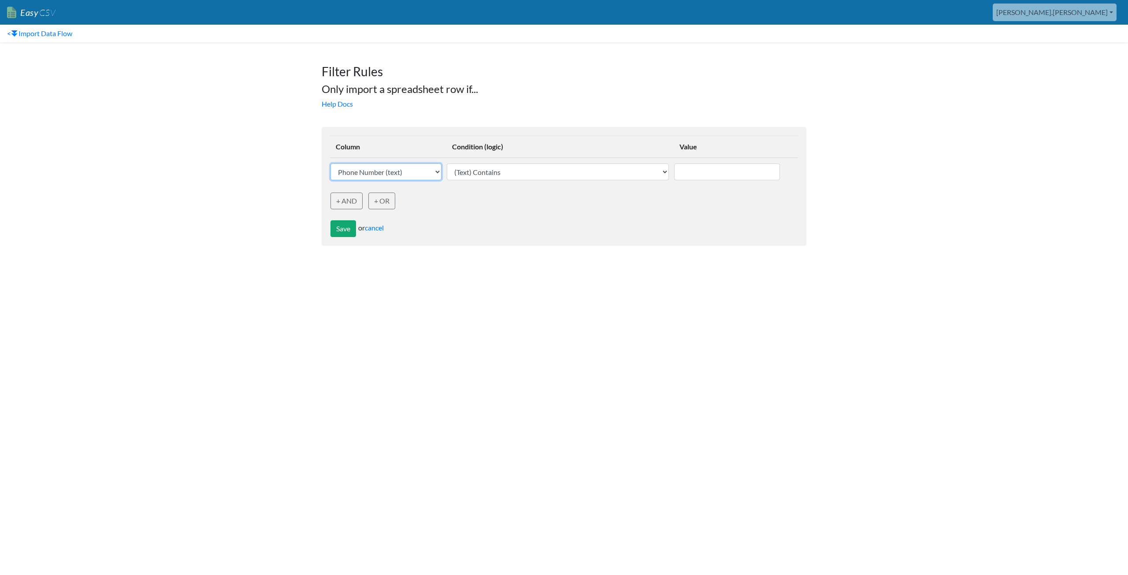
click at [406, 176] on select "Phone Number (text) Created DateTime (text) Transaction ID (text) Group ID (tex…" at bounding box center [386, 172] width 111 height 17
click at [331, 164] on select "Phone Number (text) Created DateTime (text) Transaction ID (text) Group ID (tex…" at bounding box center [386, 172] width 111 height 17
click at [518, 173] on select "(Text) Contains (Text) Does not contain (Text) Exactly matches (Text) Does not …" at bounding box center [558, 172] width 222 height 17
click at [402, 255] on html "Easy CSV aaron.tavis Oag Texas Gov All Flows All CSV Generators Business & Plan…" at bounding box center [564, 127] width 1128 height 255
click at [377, 227] on link "cancel" at bounding box center [374, 227] width 19 height 8
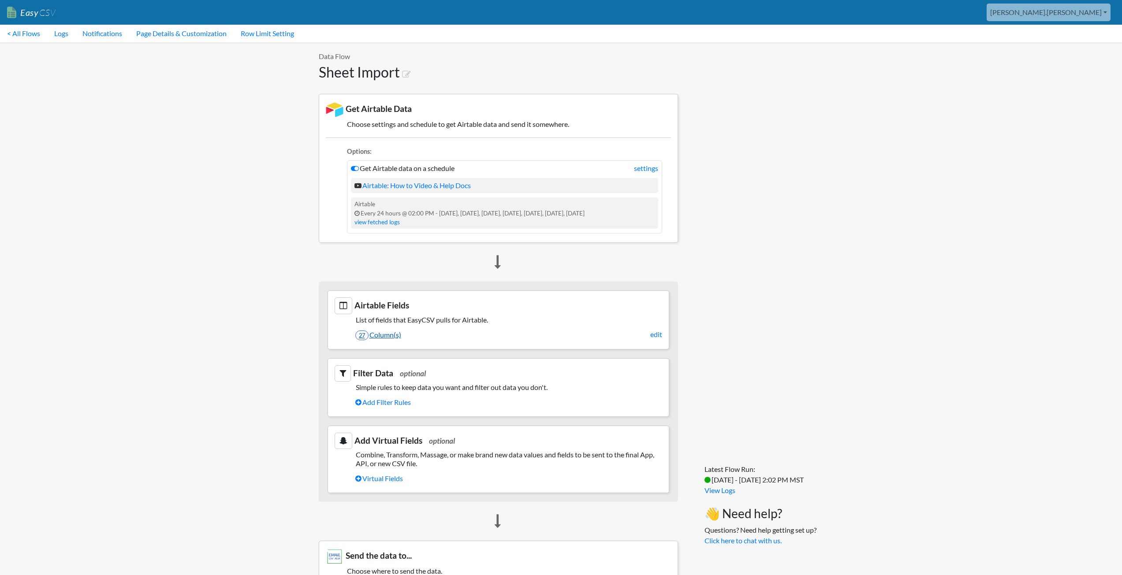
click at [385, 335] on link "27 Column(s)" at bounding box center [508, 335] width 307 height 15
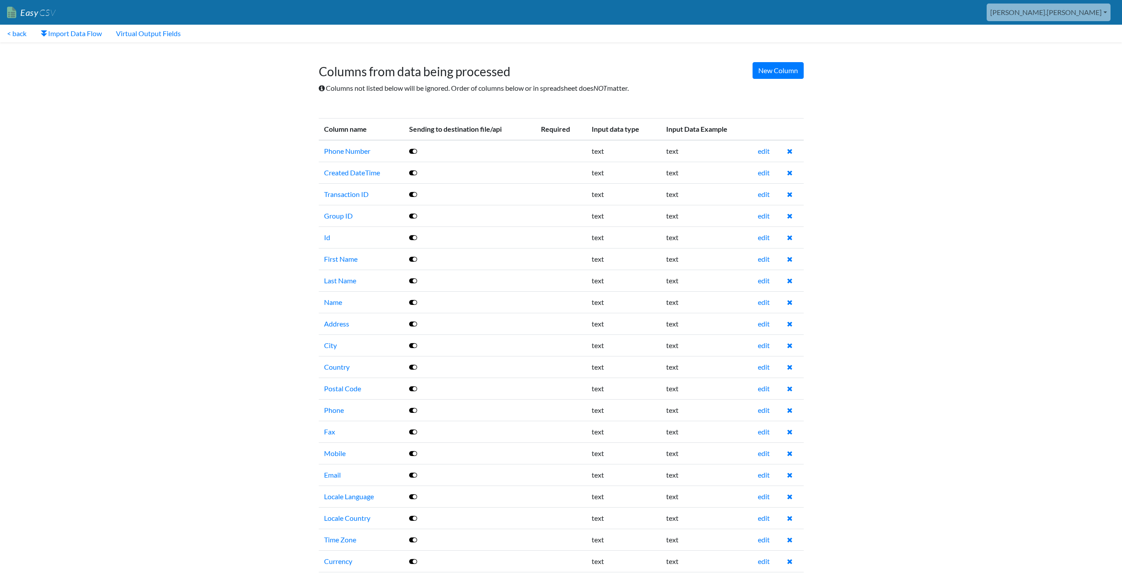
click at [413, 151] on icon at bounding box center [413, 151] width 8 height 7
click at [414, 172] on icon at bounding box center [413, 172] width 8 height 7
click at [414, 196] on icon at bounding box center [413, 194] width 8 height 7
click at [413, 215] on icon at bounding box center [413, 215] width 8 height 7
click at [414, 216] on icon at bounding box center [413, 215] width 8 height 7
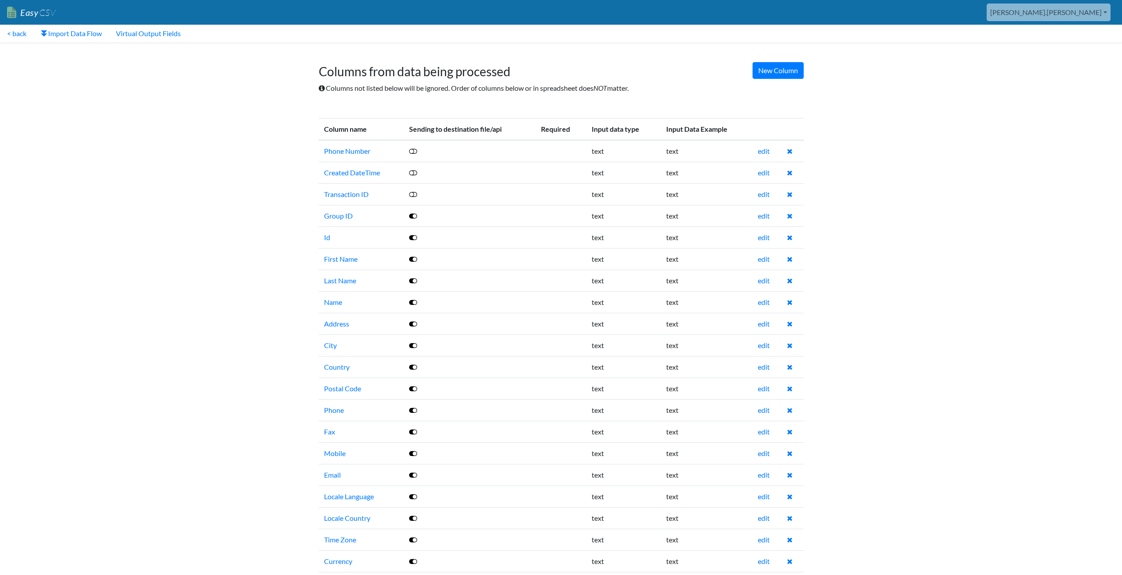
scroll to position [164, 0]
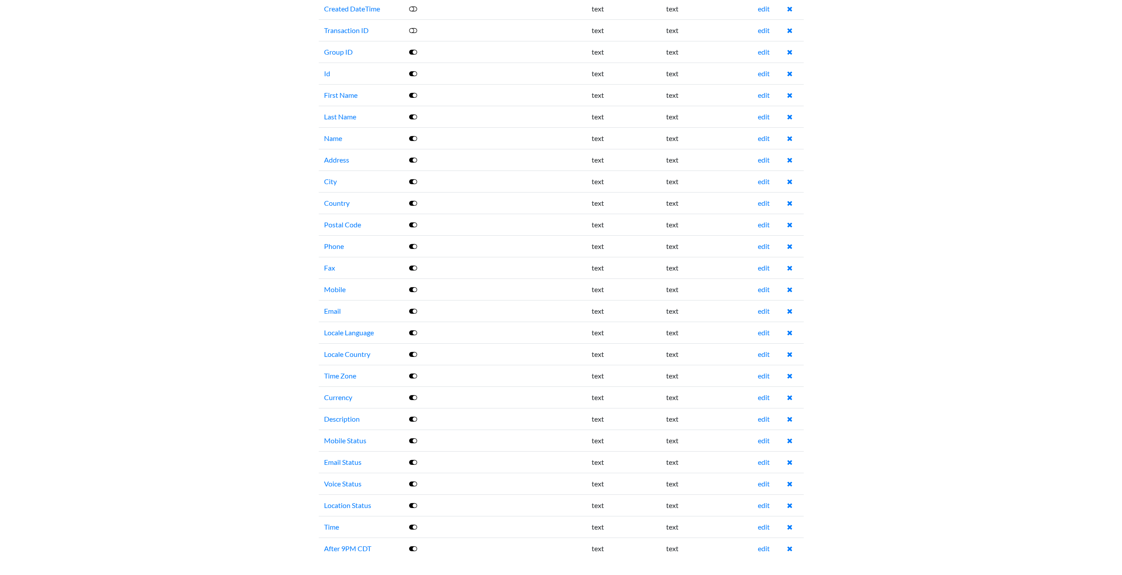
click at [413, 527] on icon at bounding box center [413, 527] width 8 height 7
click at [411, 549] on icon at bounding box center [413, 548] width 8 height 7
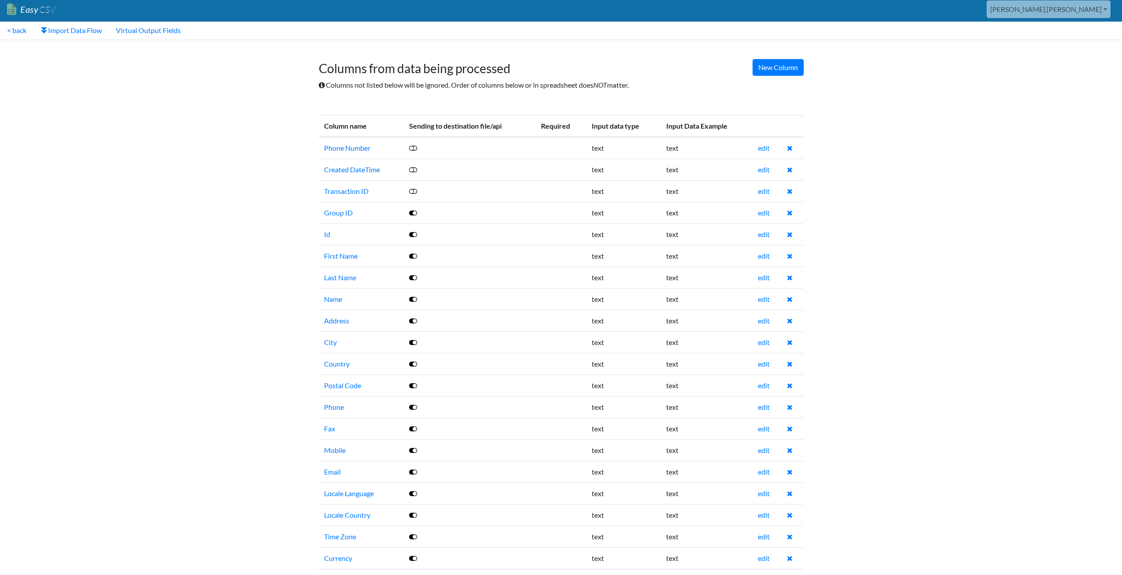
scroll to position [0, 0]
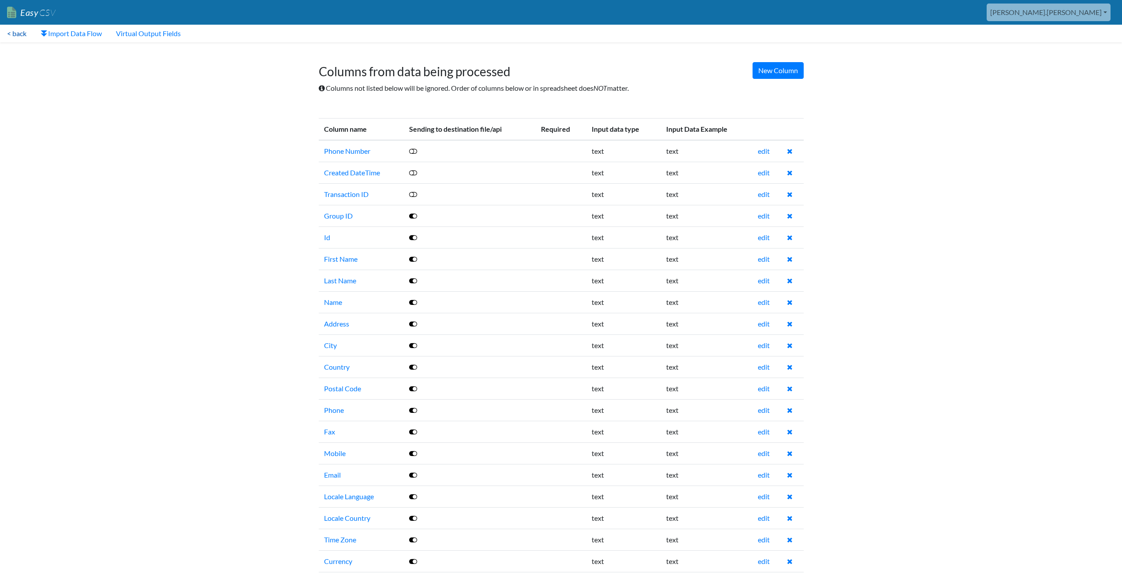
click at [22, 36] on link "< back" at bounding box center [17, 34] width 34 height 18
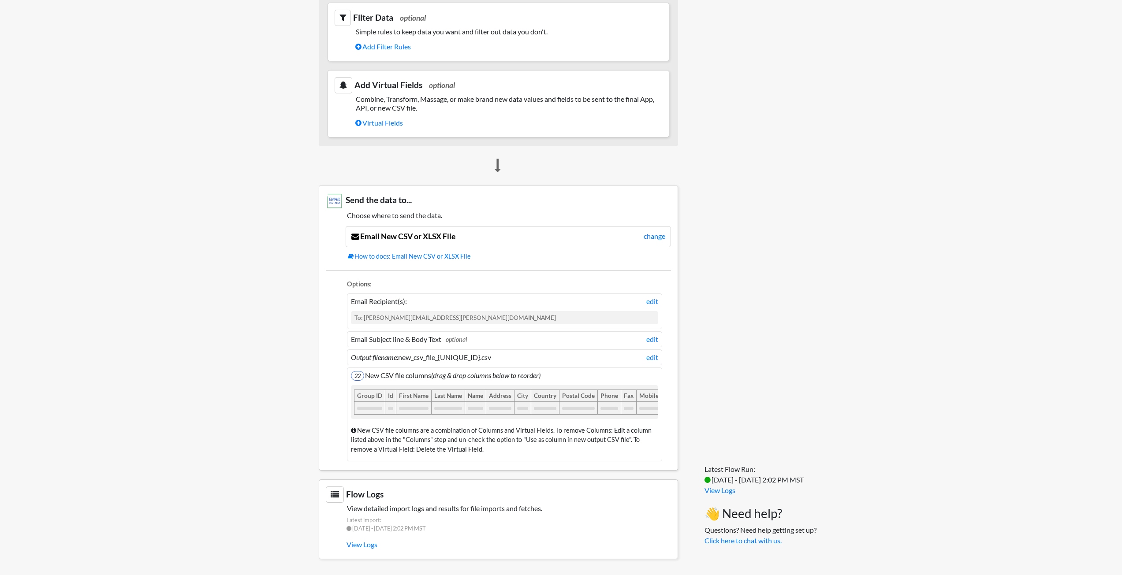
click at [257, 390] on body "Easy CSV aaron.tavis Oag Texas Gov All Flows All CSV Generators Business & Plan…" at bounding box center [561, 106] width 1122 height 924
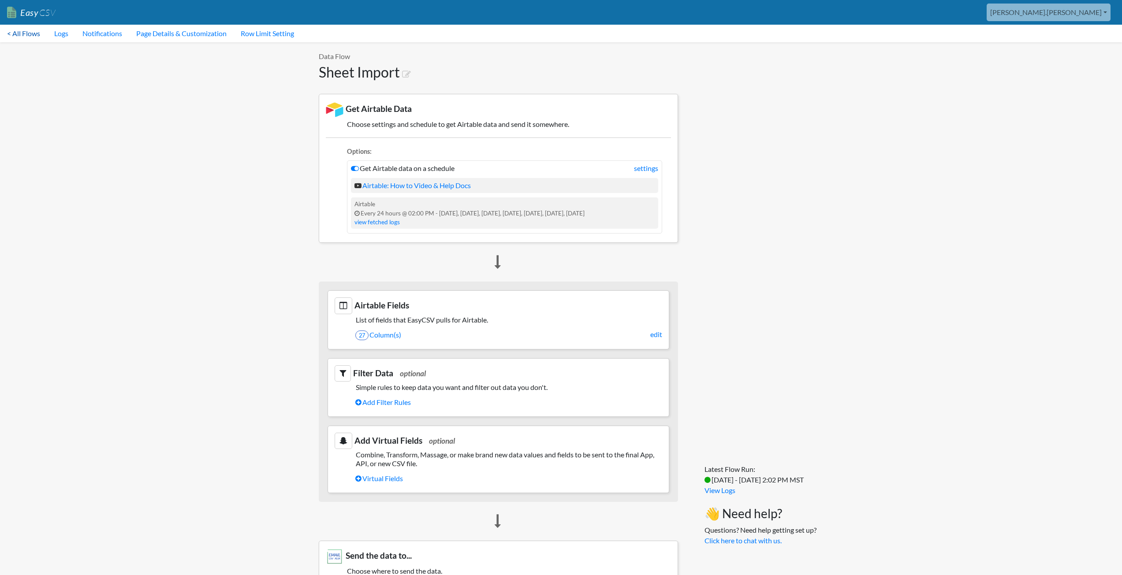
click at [27, 34] on link "< All Flows" at bounding box center [23, 34] width 47 height 18
click at [649, 170] on link "settings" at bounding box center [646, 168] width 24 height 11
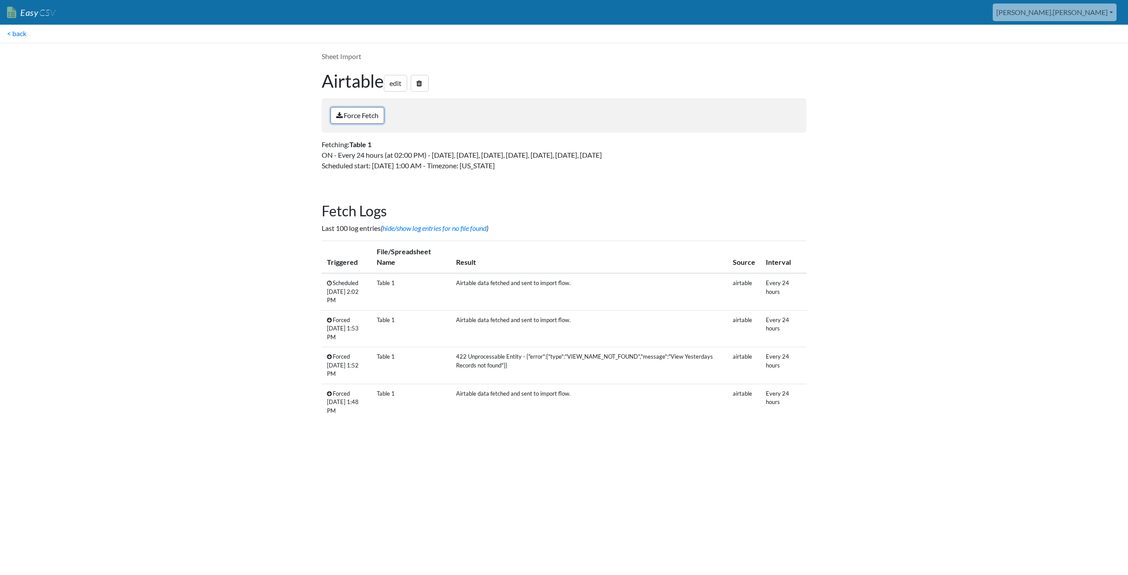
click at [354, 115] on link "Force Fetch" at bounding box center [358, 115] width 54 height 17
click at [923, 200] on body "Easy CSV [PERSON_NAME].[PERSON_NAME] Oag [US_STATE] Gov All Flows All CSV Gener…" at bounding box center [564, 218] width 1128 height 436
click at [261, 191] on body "Easy CSV [PERSON_NAME].[PERSON_NAME] Oag [US_STATE] Gov All Flows All CSV Gener…" at bounding box center [564, 218] width 1128 height 436
click at [688, 443] on html "Easy CSV [PERSON_NAME].[PERSON_NAME] Oag [US_STATE] Gov All Flows All CSV Gener…" at bounding box center [564, 221] width 1128 height 443
